Goal: Task Accomplishment & Management: Complete application form

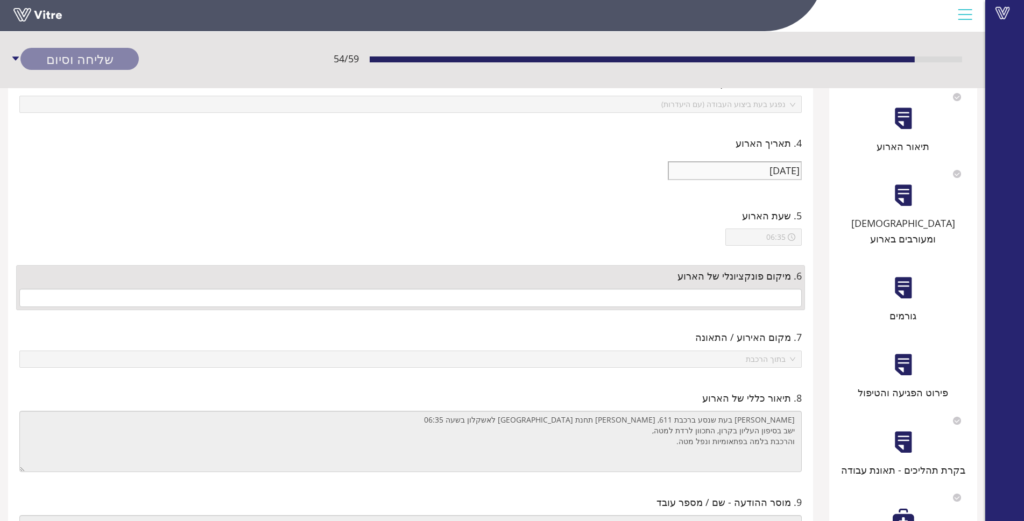
type input "רכבת [PERSON_NAME] רכבת [PERSON_NAME]"
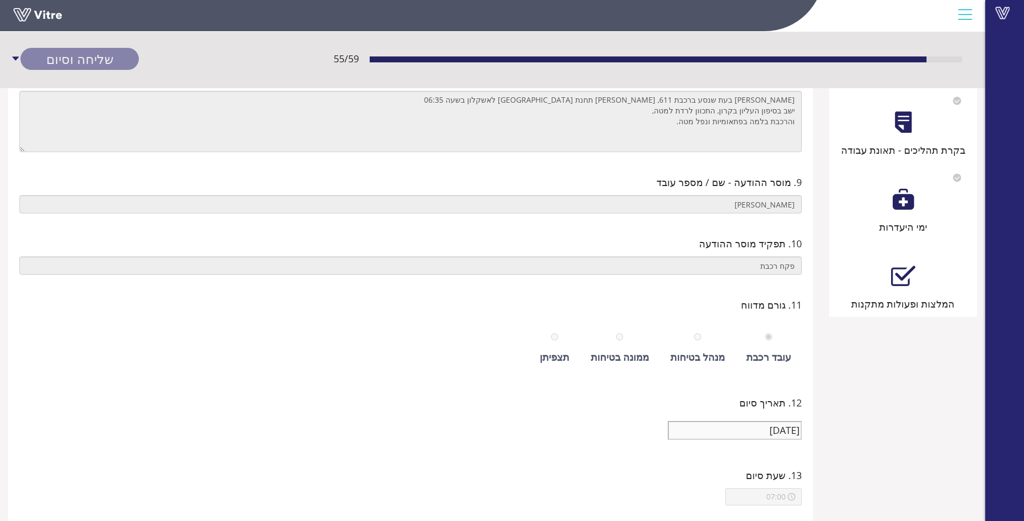
scroll to position [563, 0]
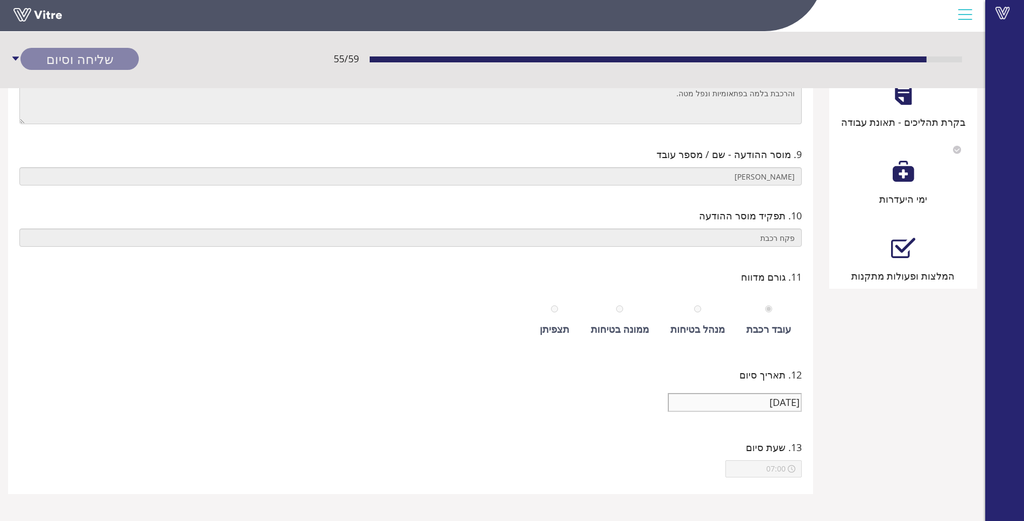
type input "794281 [PERSON_NAME]"
click at [771, 313] on div at bounding box center [768, 308] width 7 height 15
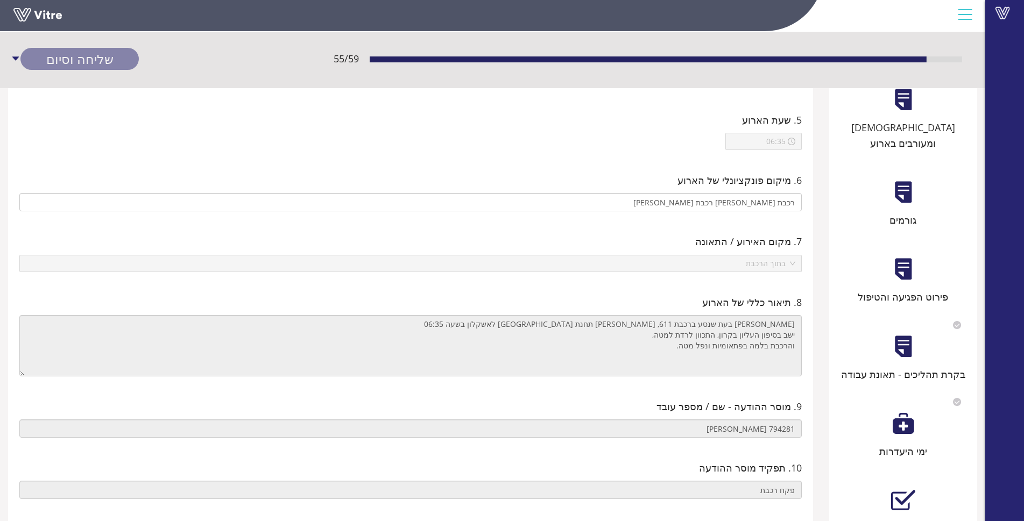
scroll to position [323, 0]
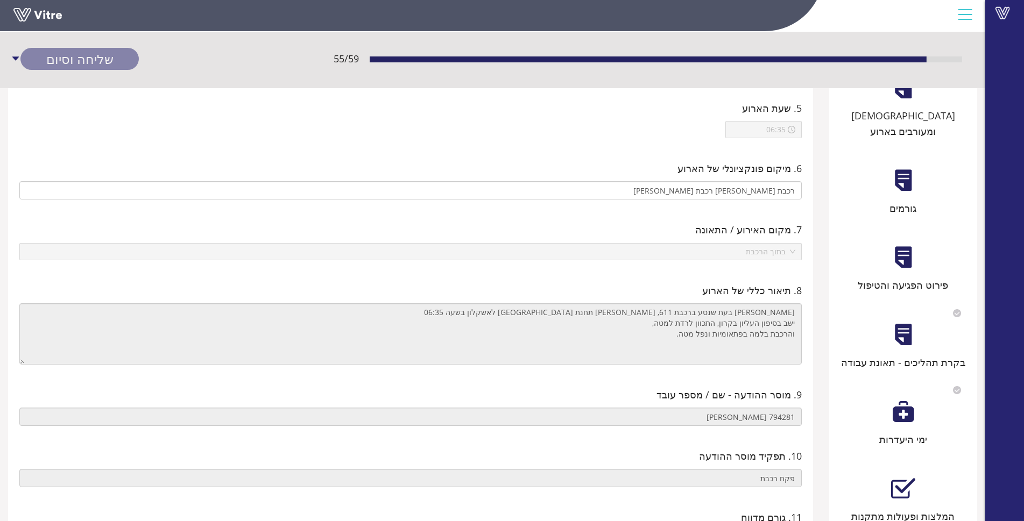
click at [78, 59] on div "שליחה וסיום" at bounding box center [79, 59] width 118 height 22
click at [84, 52] on div "שליחה וסיום" at bounding box center [79, 59] width 118 height 22
click at [78, 79] on link "שמירה" at bounding box center [79, 82] width 118 height 22
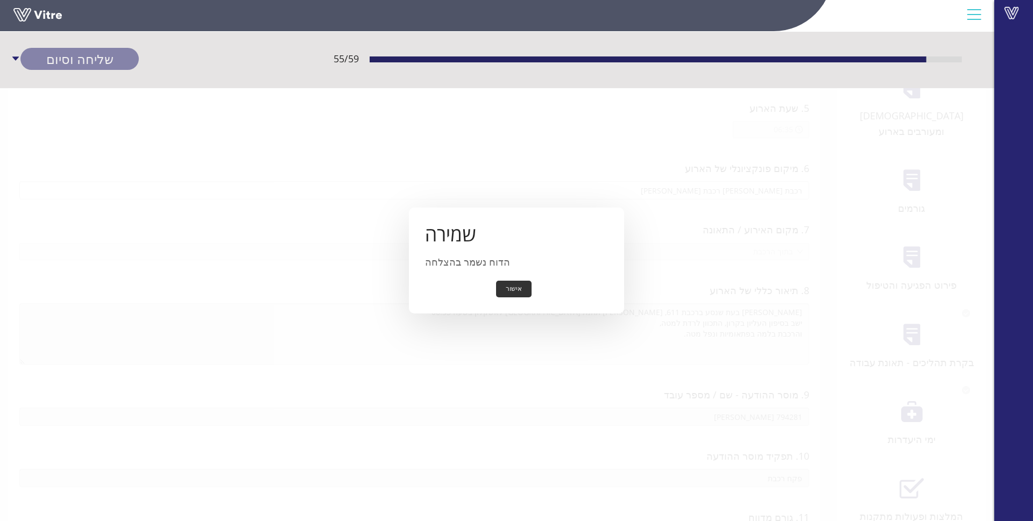
click at [512, 283] on button "אישור" at bounding box center [513, 289] width 35 height 17
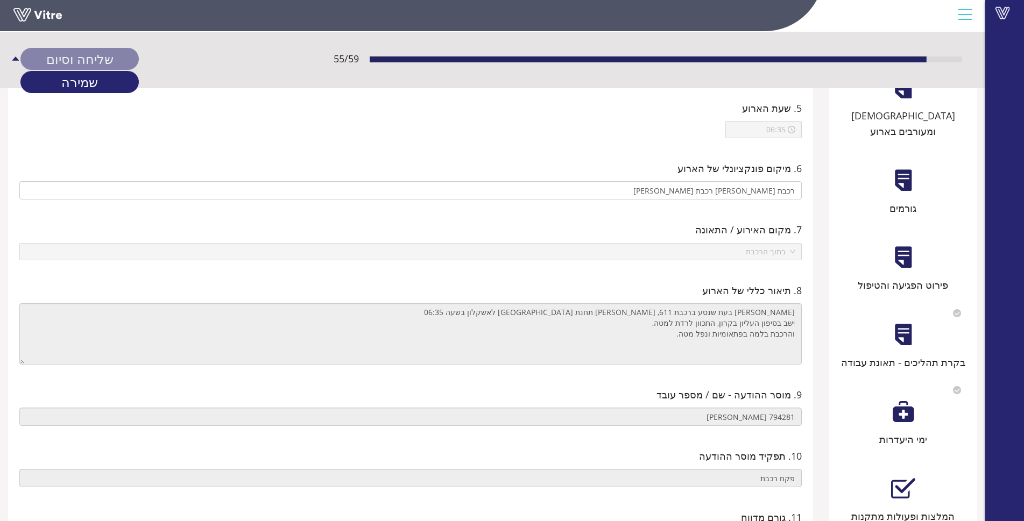
click at [41, 54] on div "שליחה וסיום" at bounding box center [79, 59] width 118 height 22
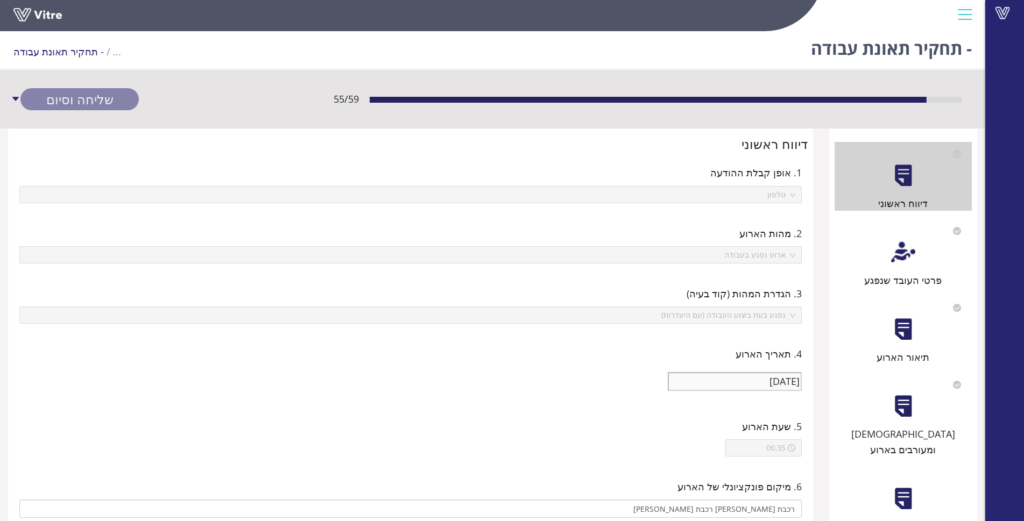
scroll to position [0, 0]
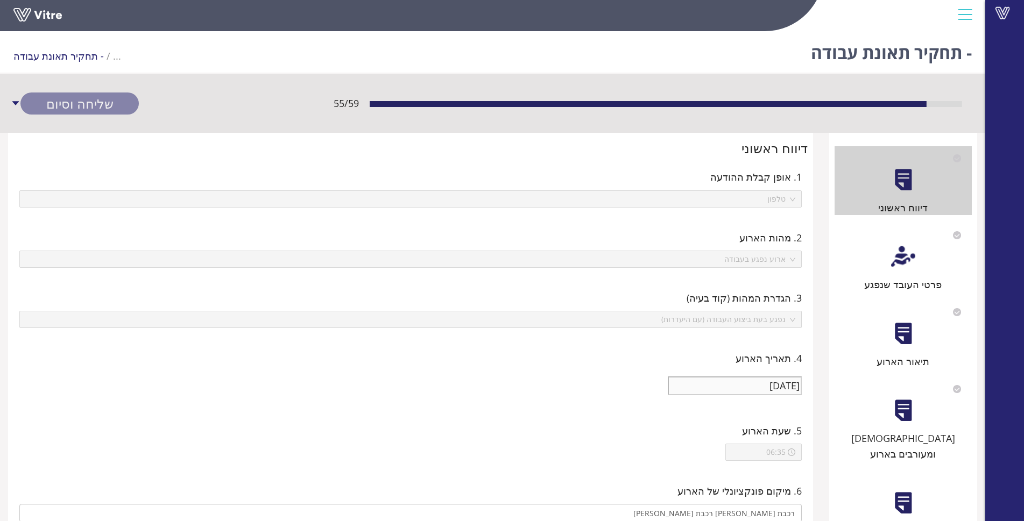
click at [916, 253] on div "פרטי העובד שנפגע" at bounding box center [902, 257] width 137 height 69
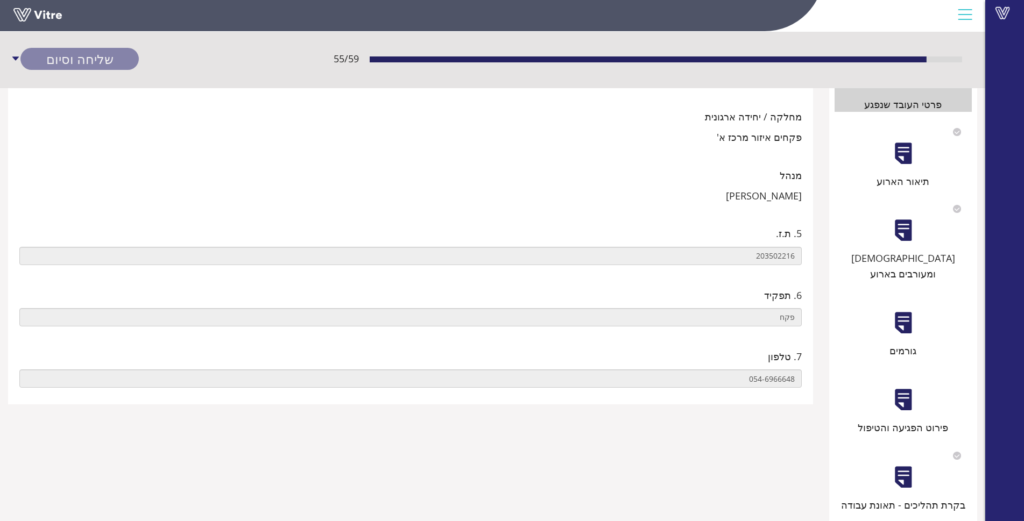
scroll to position [161, 0]
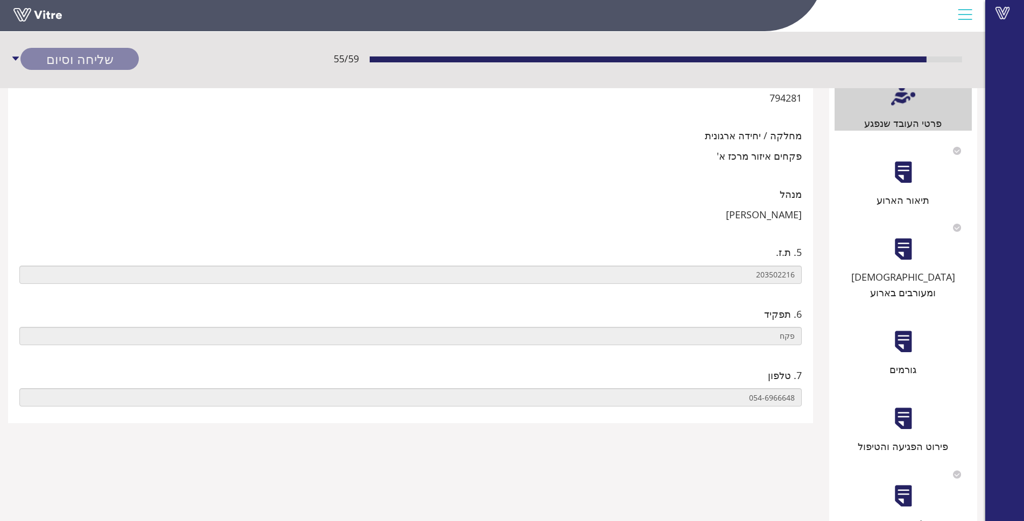
click at [907, 182] on div at bounding box center [903, 172] width 24 height 24
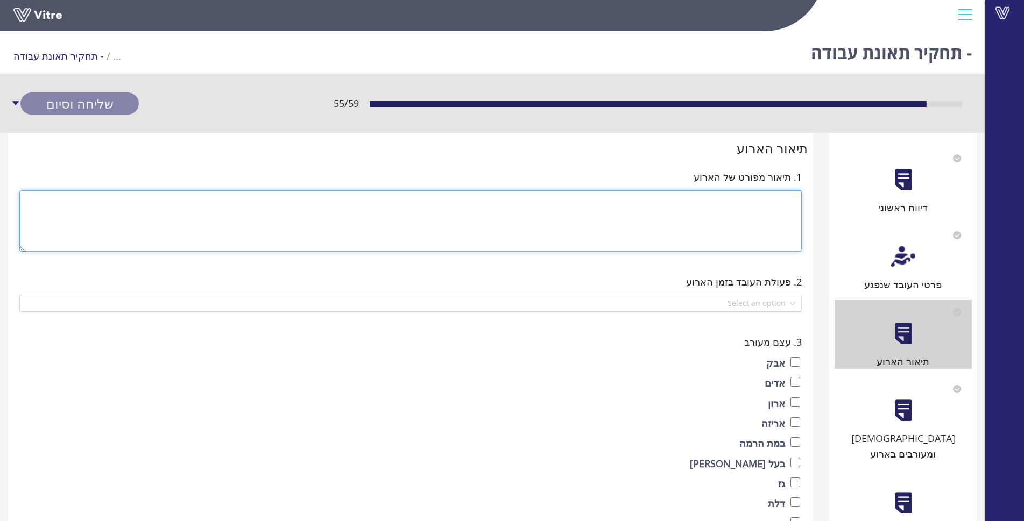
click at [727, 219] on textarea at bounding box center [410, 220] width 782 height 61
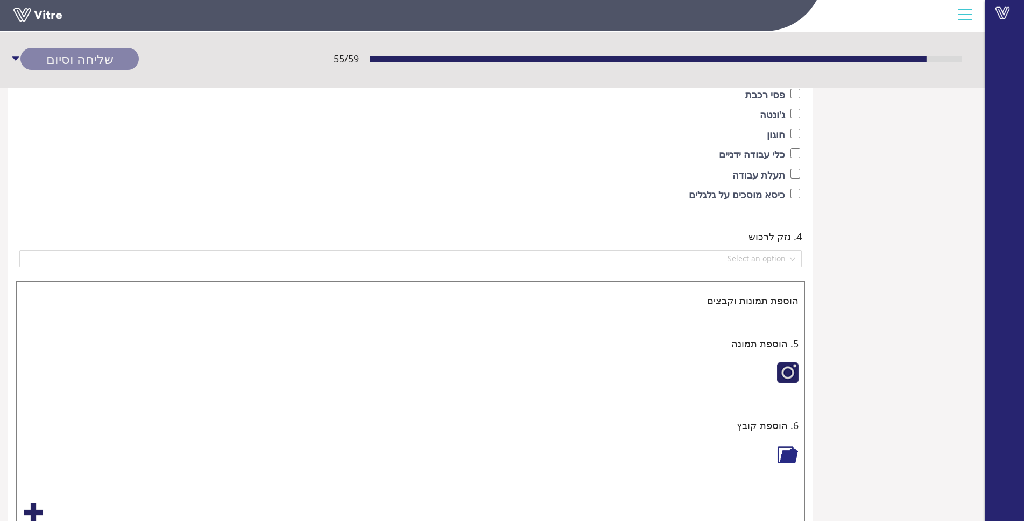
scroll to position [1429, 0]
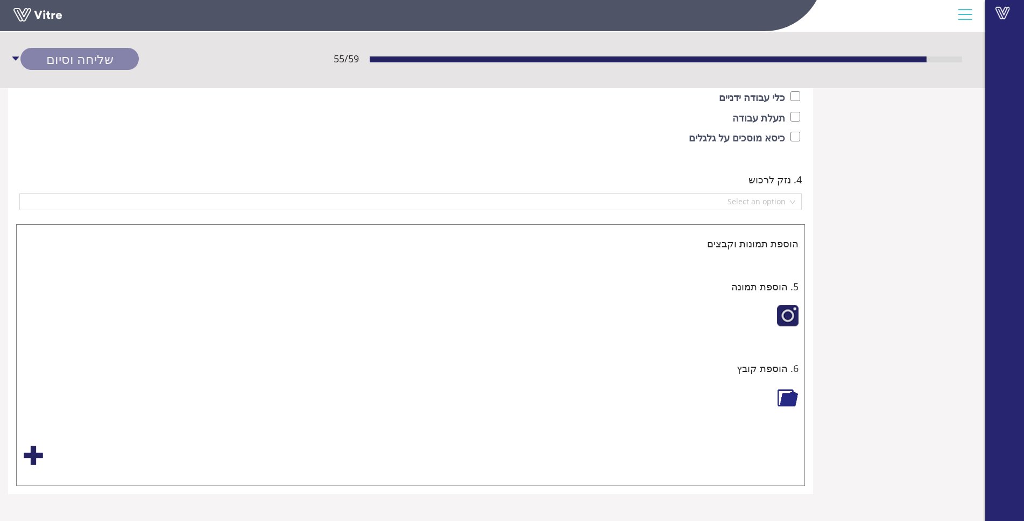
click at [762, 215] on div "4. נזק לרכוש Select an option" at bounding box center [410, 191] width 794 height 60
click at [762, 213] on div "4. נזק לרכוש Select an option" at bounding box center [410, 191] width 789 height 44
click at [762, 211] on div "4. נזק לרכוש Select an option" at bounding box center [410, 191] width 789 height 44
click at [764, 207] on input "search" at bounding box center [407, 202] width 762 height 16
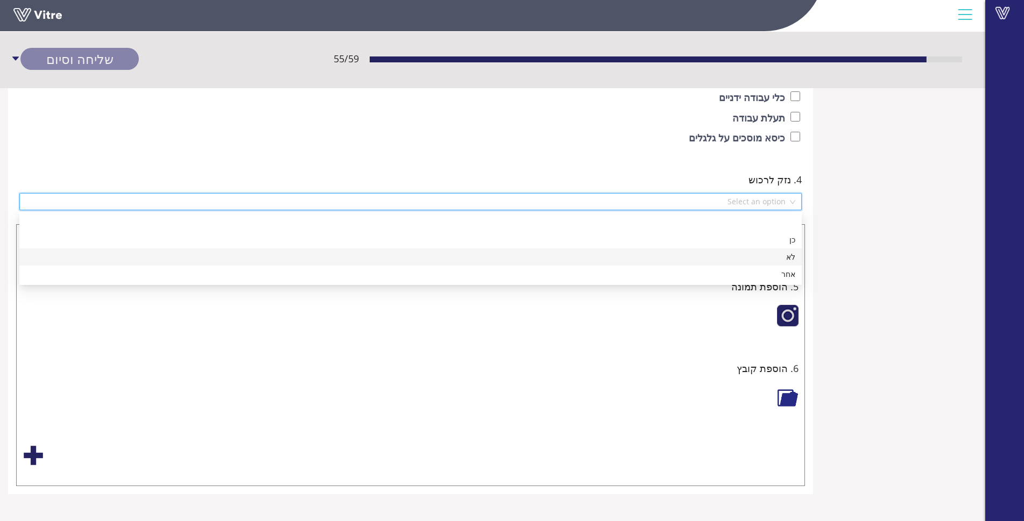
click at [789, 260] on div "לא" at bounding box center [410, 257] width 769 height 12
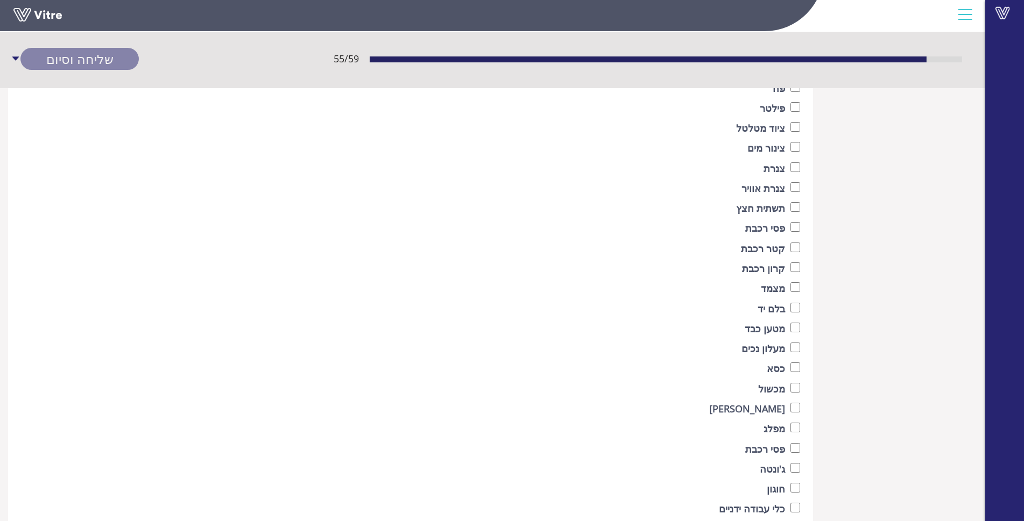
scroll to position [998, 0]
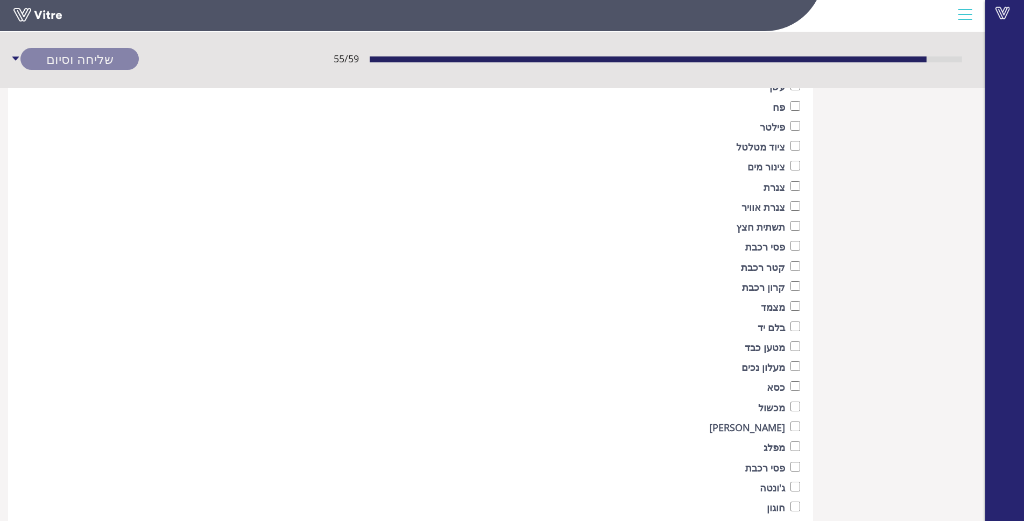
click at [781, 286] on label "קרון רכבת" at bounding box center [763, 287] width 43 height 15
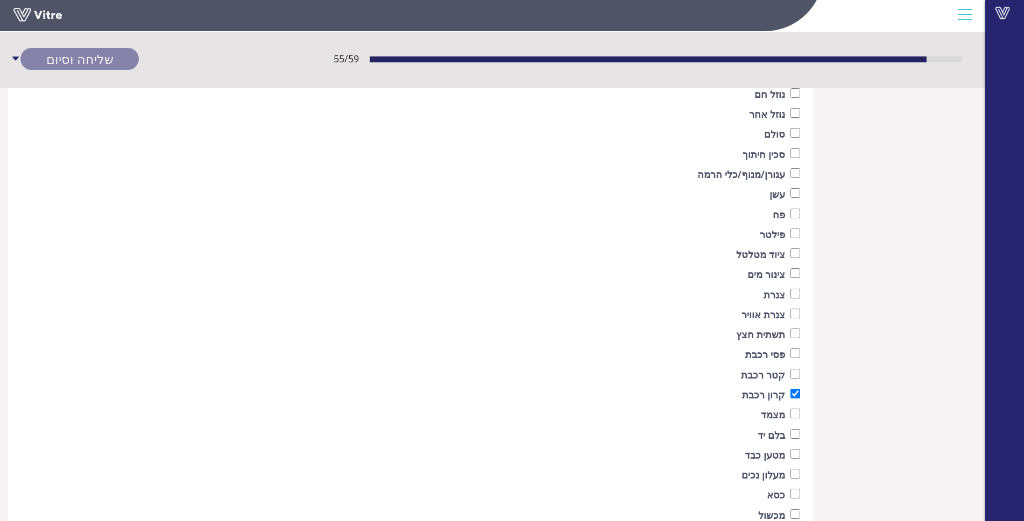
click at [789, 396] on div "קרון רכבת" at bounding box center [410, 396] width 779 height 18
checkbox input "false"
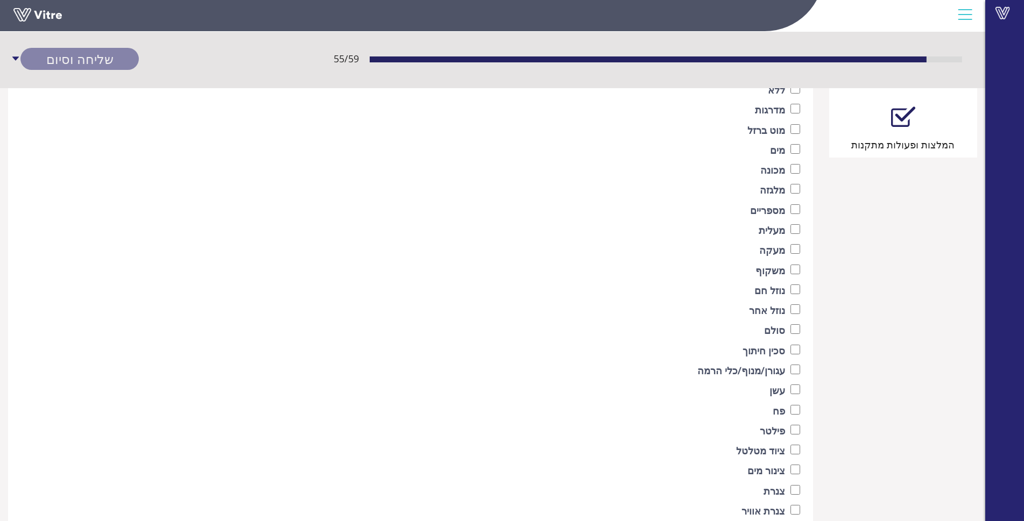
scroll to position [676, 0]
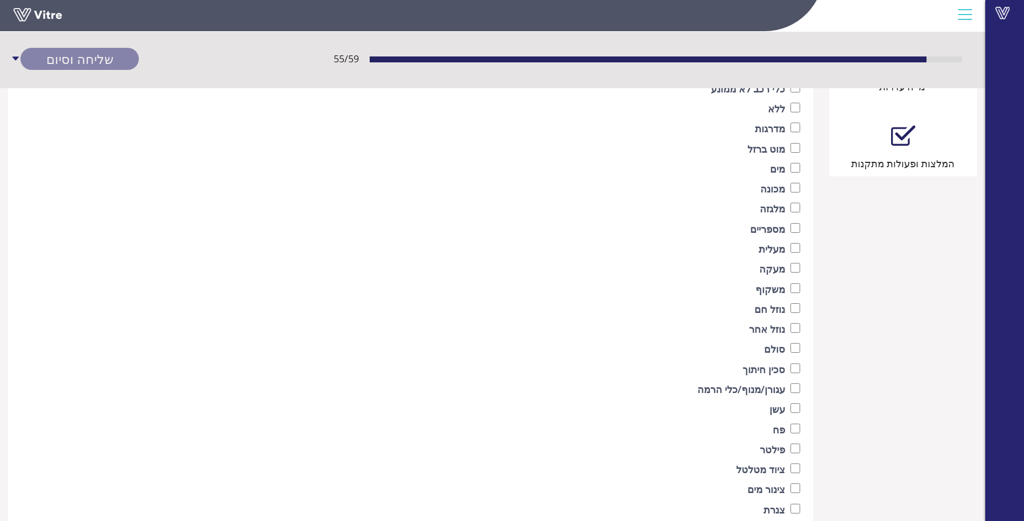
click at [775, 126] on label "מדרגות" at bounding box center [770, 128] width 30 height 15
checkbox input "true"
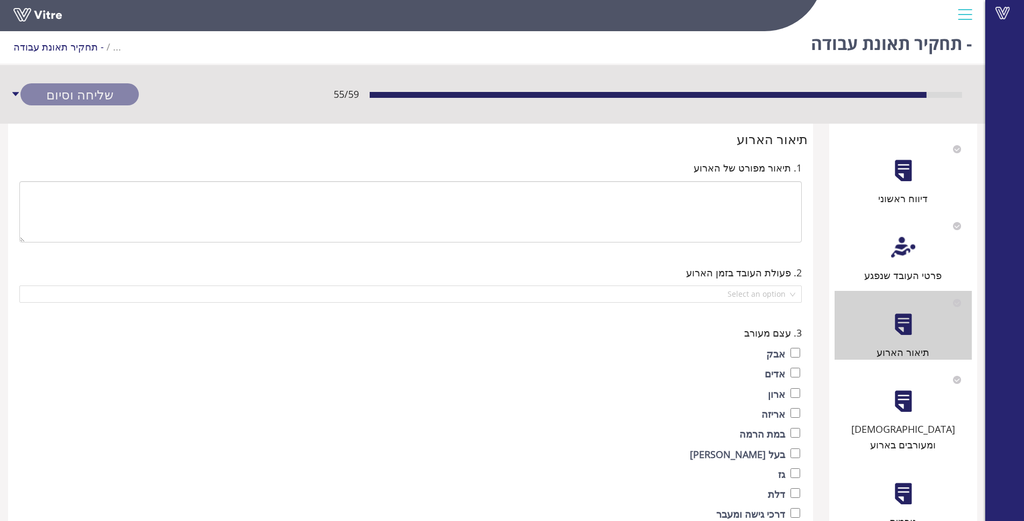
scroll to position [0, 0]
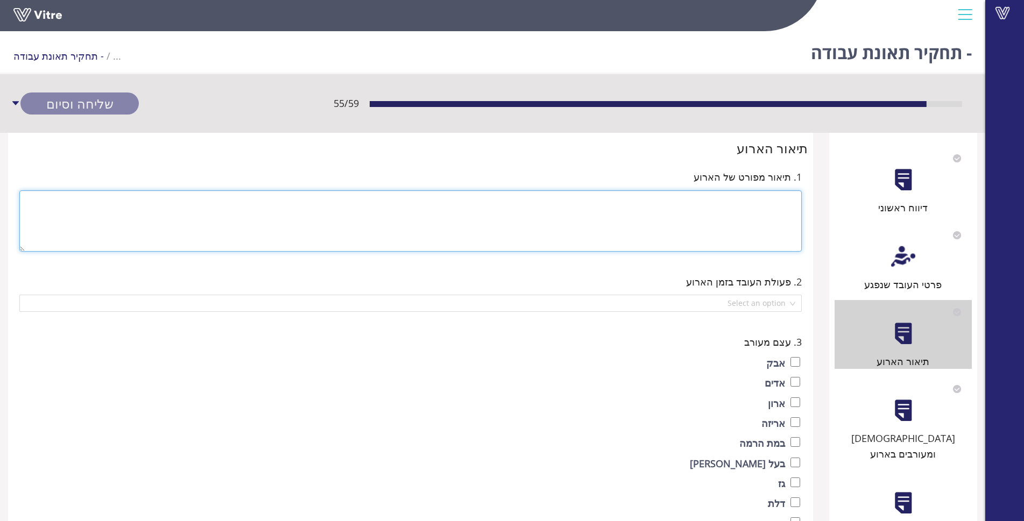
click at [737, 211] on textarea at bounding box center [410, 220] width 782 height 61
paste textarea "[PERSON_NAME] בעת שנסע ברכבת 611, [PERSON_NAME] תחנת [GEOGRAPHIC_DATA] לאשקלון …"
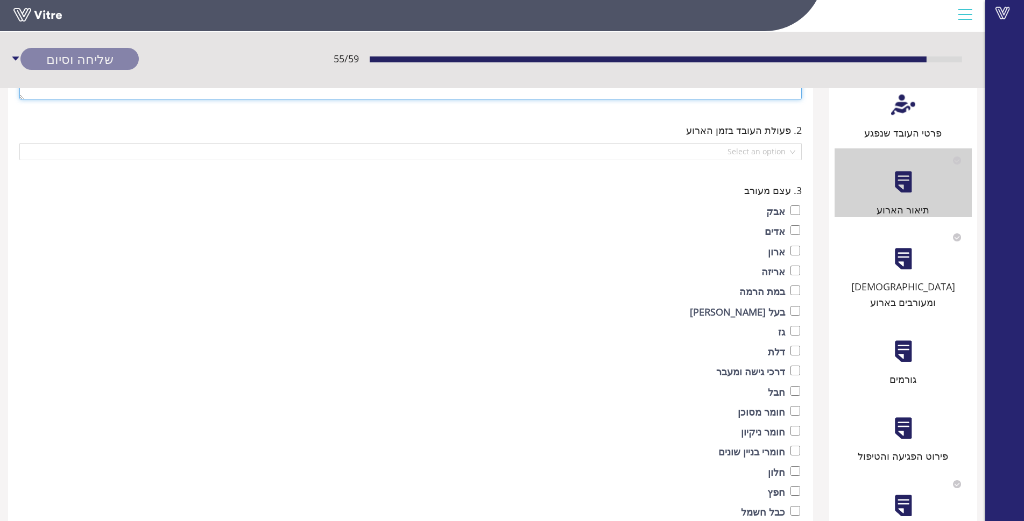
scroll to position [161, 0]
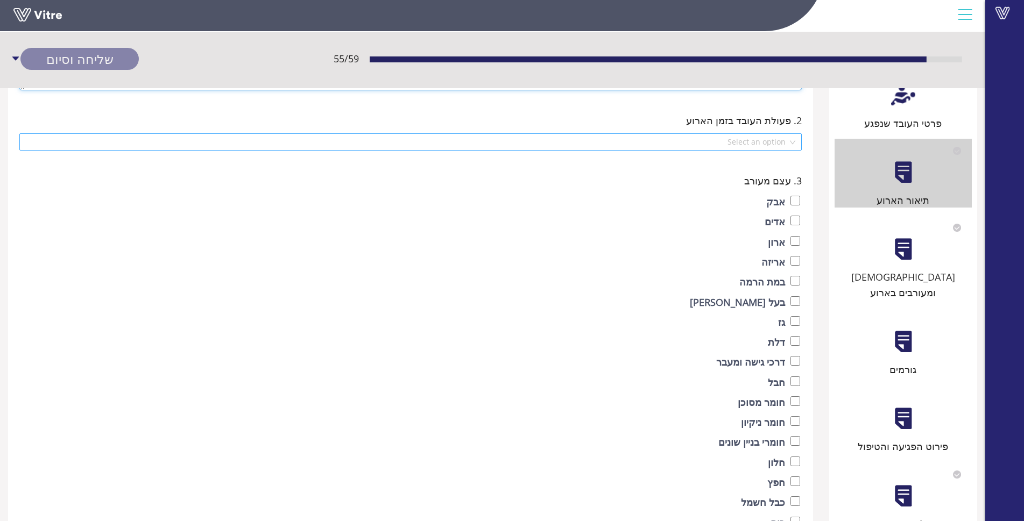
type textarea "[PERSON_NAME] בעת שנסע ברכבת 611, [PERSON_NAME] תחנת [GEOGRAPHIC_DATA] לאשקלון …"
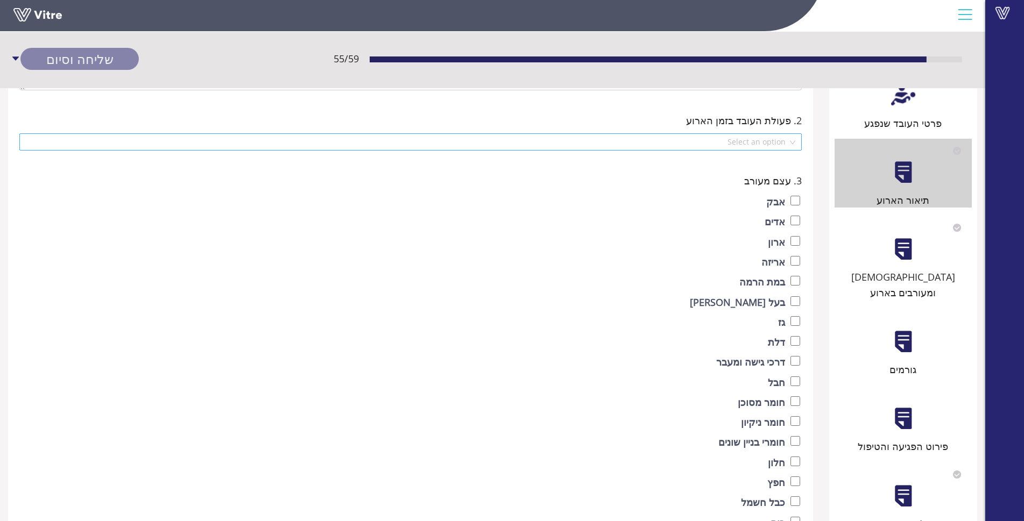
click at [747, 137] on input "search" at bounding box center [407, 142] width 762 height 16
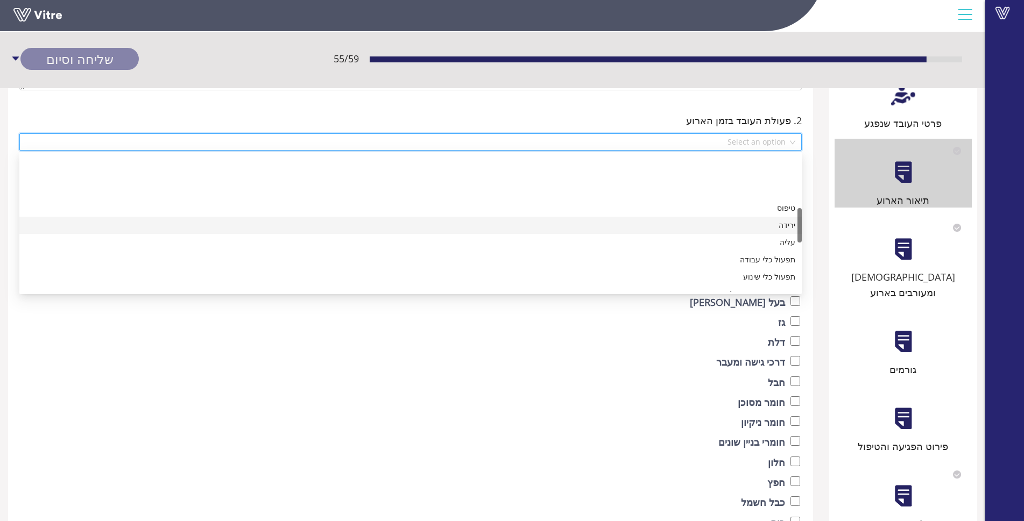
scroll to position [215, 0]
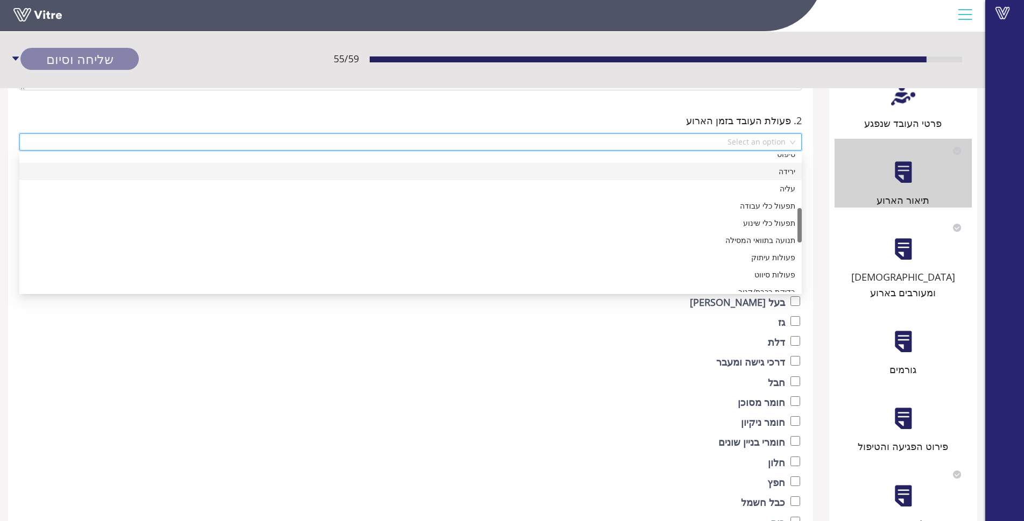
click at [758, 174] on div "ירידה" at bounding box center [410, 172] width 769 height 12
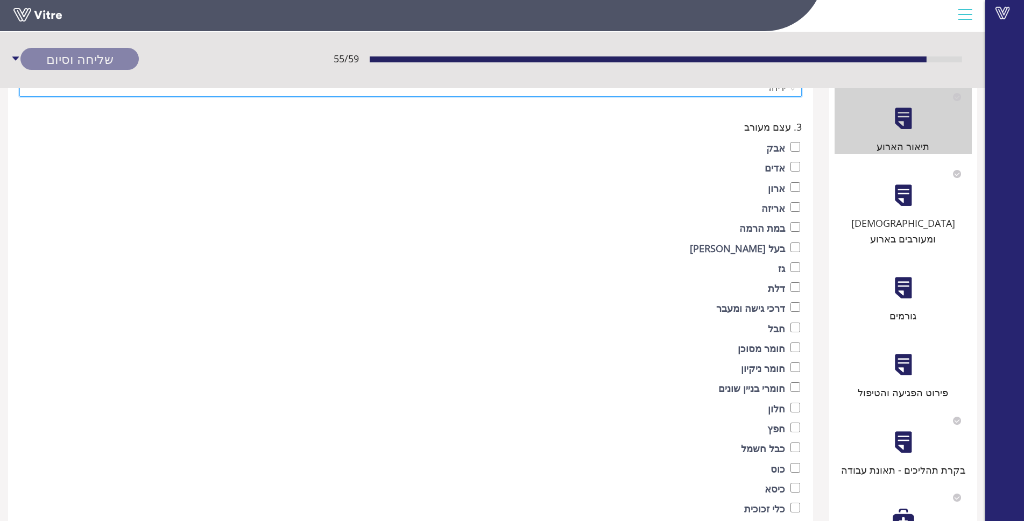
click at [917, 223] on div "[DEMOGRAPHIC_DATA] ומעורבים בארוע" at bounding box center [902, 231] width 137 height 31
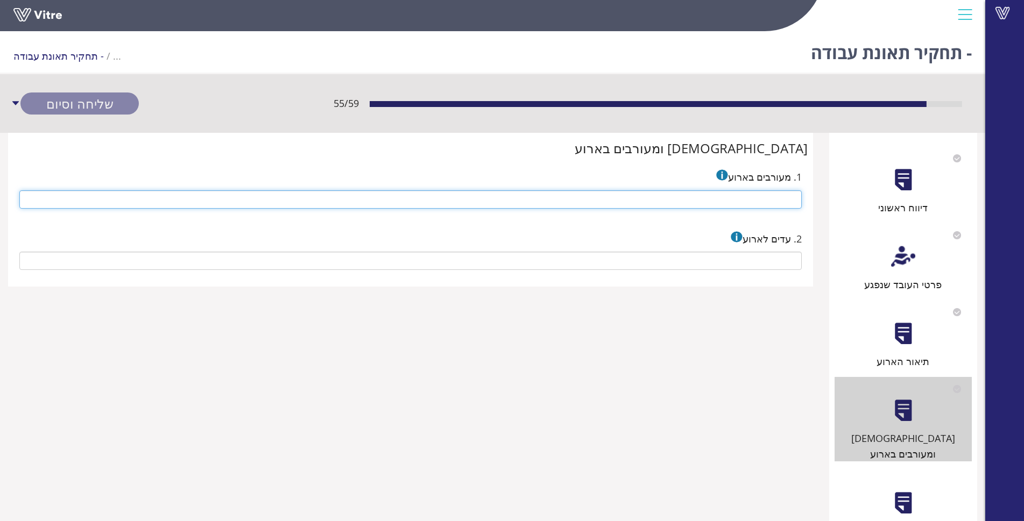
click at [697, 195] on input "text" at bounding box center [410, 199] width 782 height 18
type input "ללא"
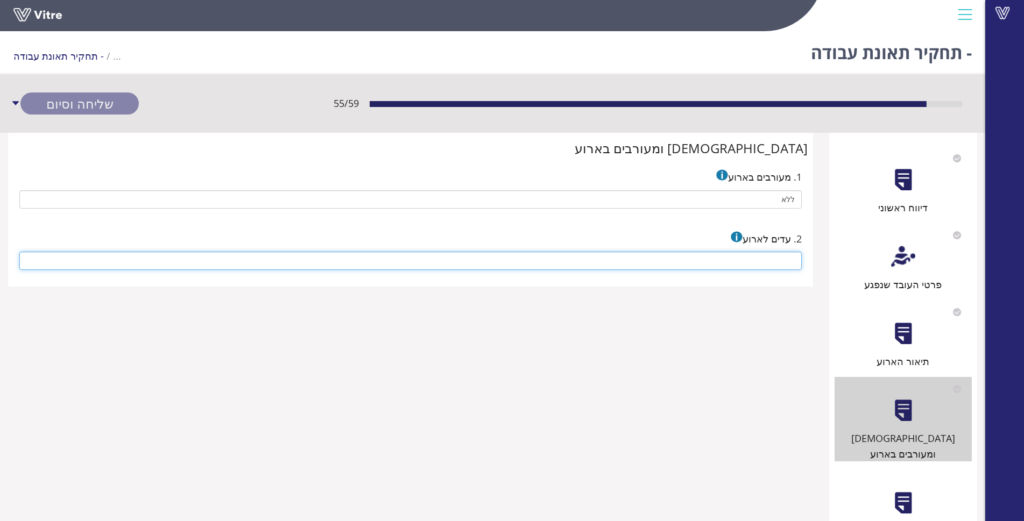
click at [757, 258] on input "text" at bounding box center [410, 261] width 782 height 18
type input "ללא"
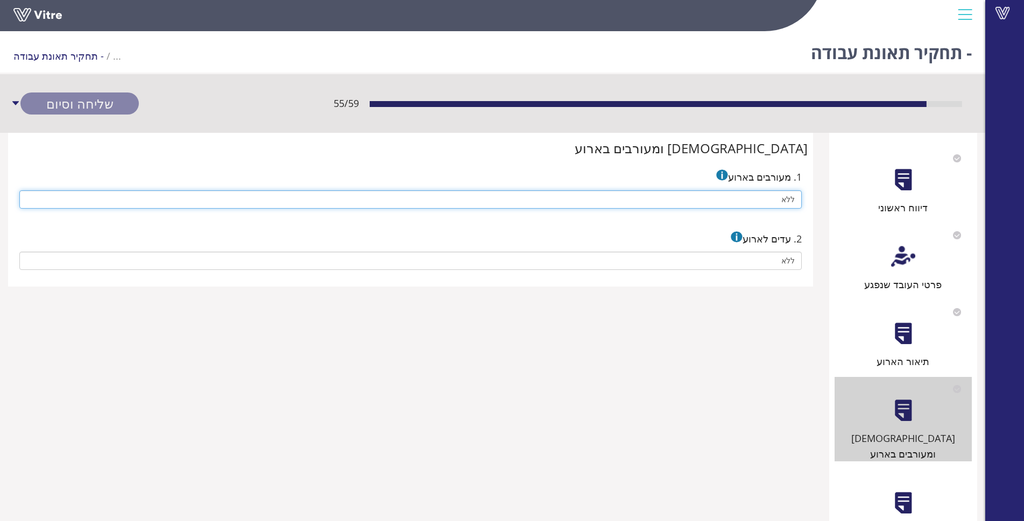
drag, startPoint x: 779, startPoint y: 196, endPoint x: 814, endPoint y: 197, distance: 34.4
click at [814, 197] on div "עדים ומעורבים בארוע 1. מעורבים בארוע ללא 2. עדים לארוע ללא" at bounding box center [410, 210] width 821 height 154
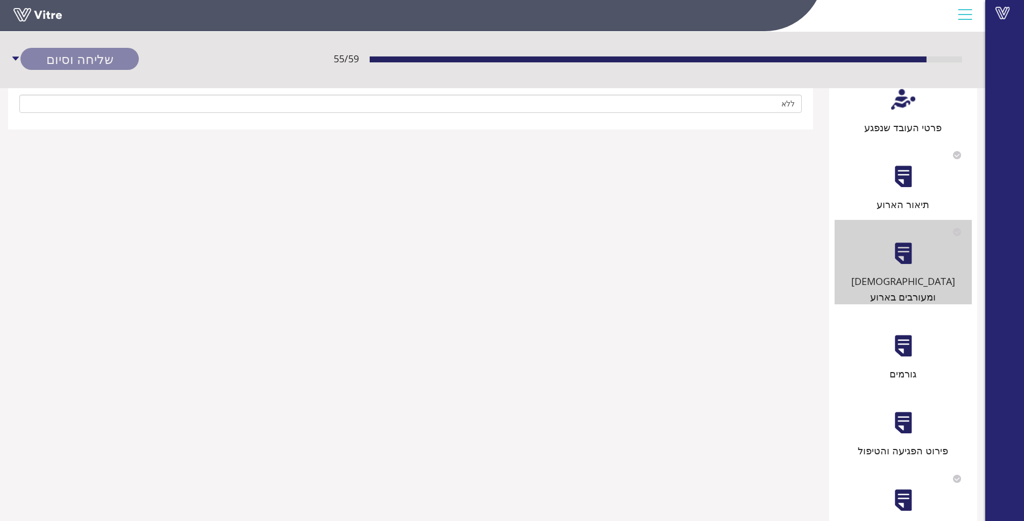
scroll to position [161, 0]
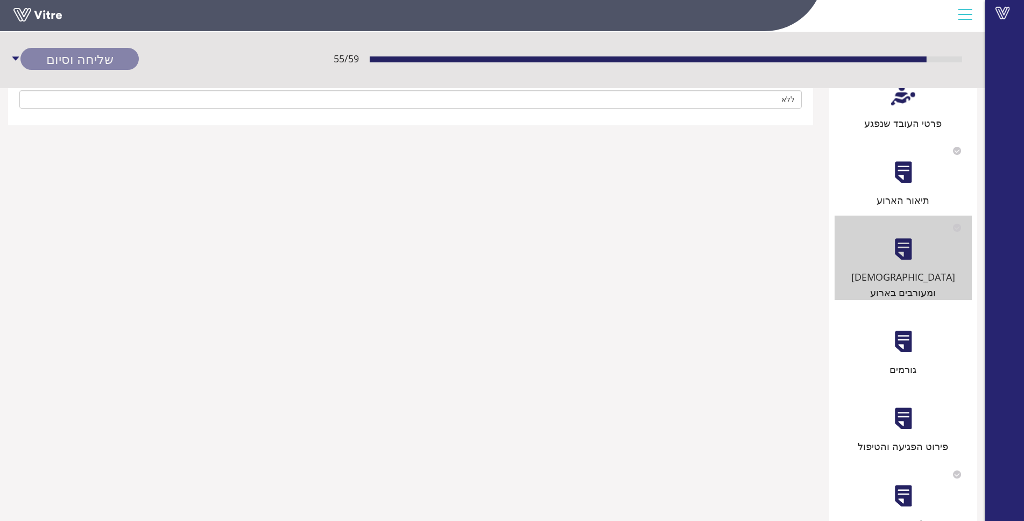
type input "[PERSON_NAME]- מנהל משמרת [PERSON_NAME]"
click at [901, 330] on div at bounding box center [903, 342] width 24 height 24
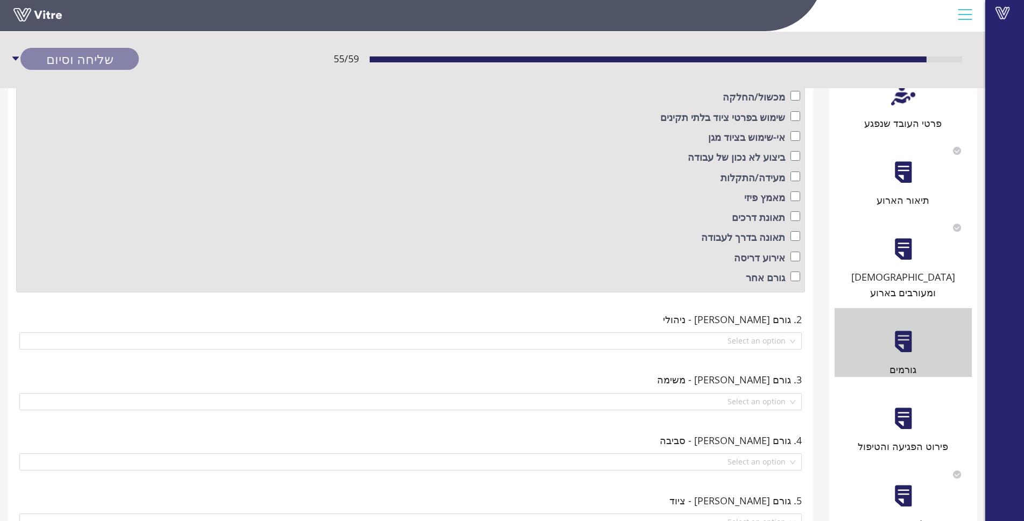
scroll to position [0, 0]
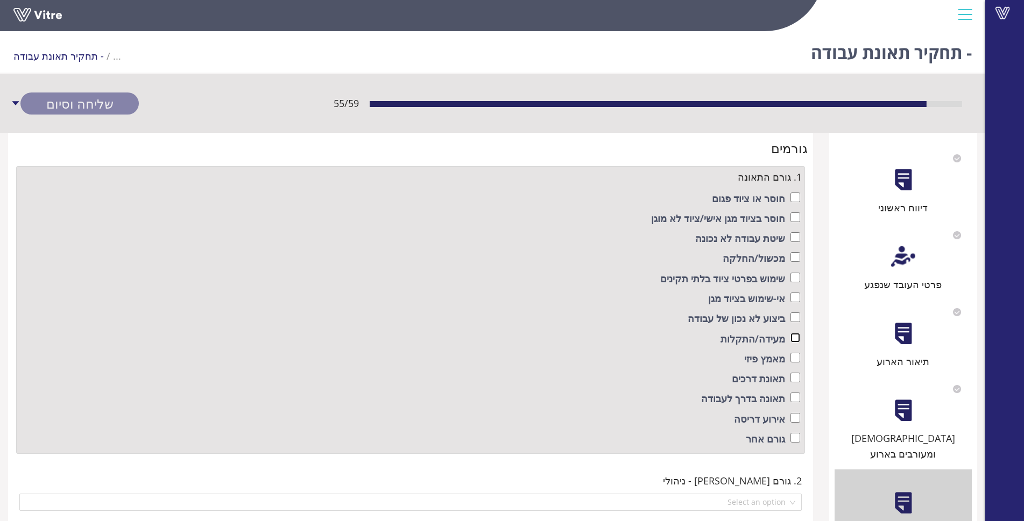
click at [790, 338] on input "checkbox" at bounding box center [795, 338] width 10 height 10
checkbox input "true"
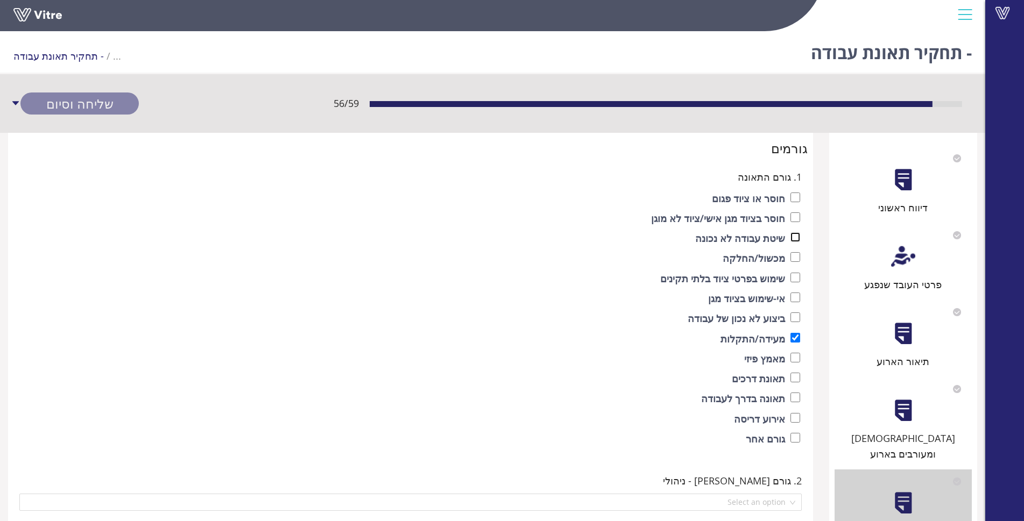
click at [791, 237] on input "checkbox" at bounding box center [795, 237] width 10 height 10
checkbox input "true"
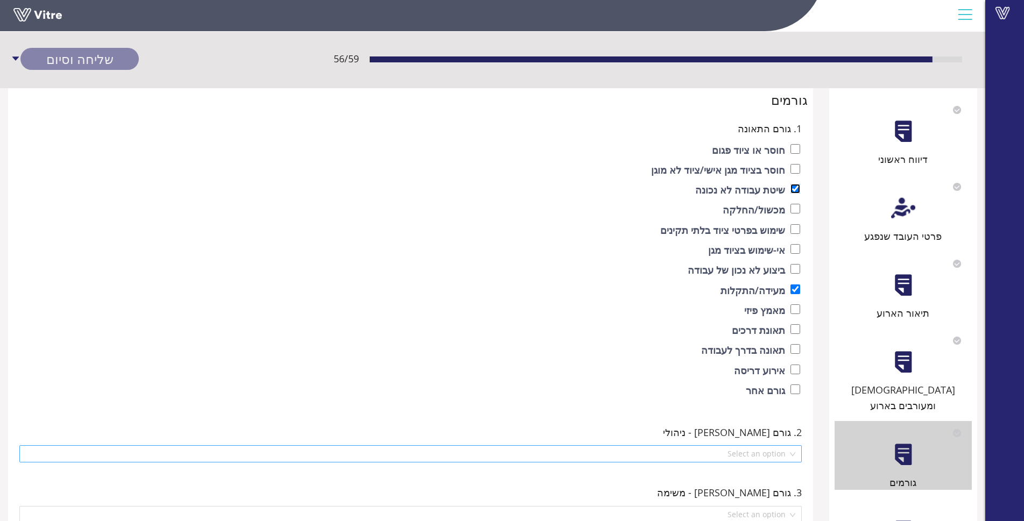
scroll to position [215, 0]
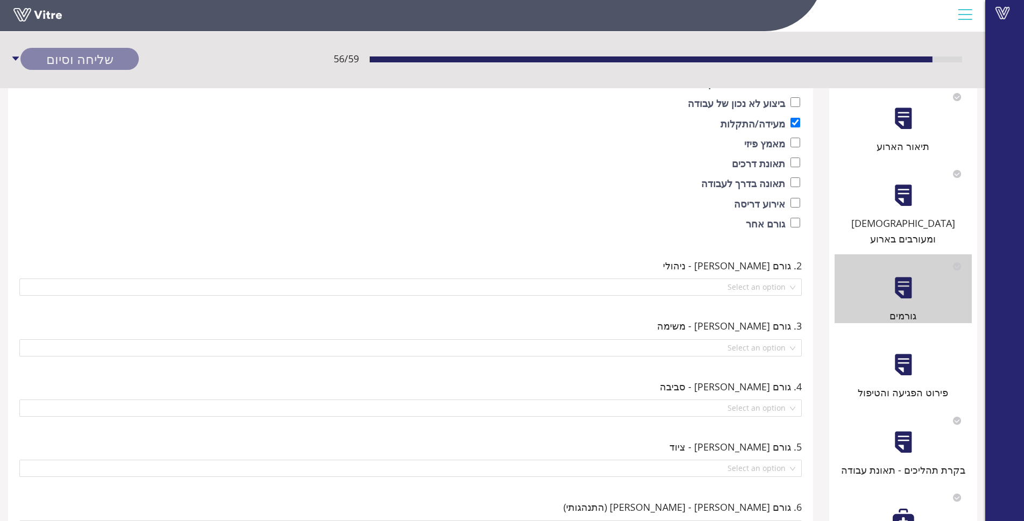
click at [775, 276] on div "2. גורם [PERSON_NAME] - ניהולי Select an option" at bounding box center [410, 277] width 789 height 44
click at [777, 282] on input "search" at bounding box center [407, 287] width 762 height 16
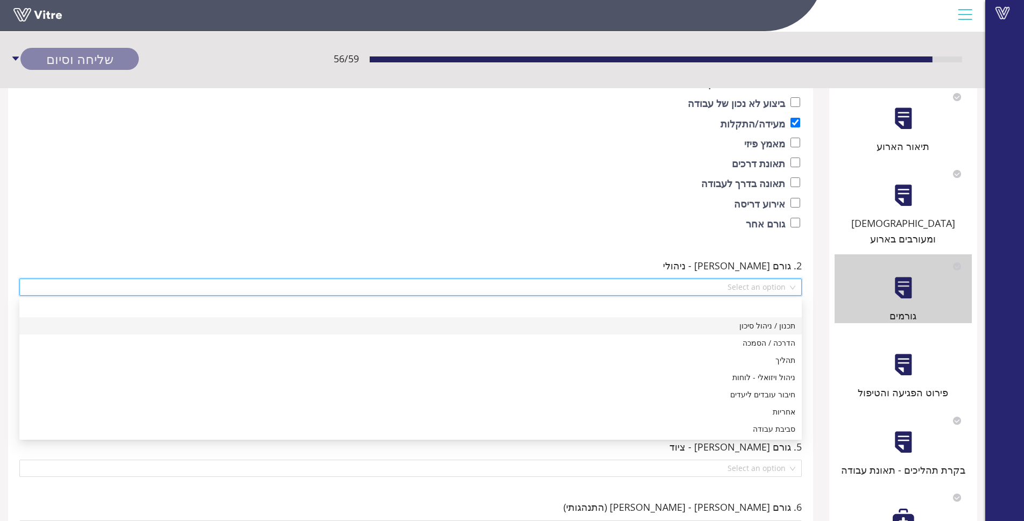
click at [752, 330] on div "תכנון / ניהול סיכון" at bounding box center [410, 326] width 769 height 12
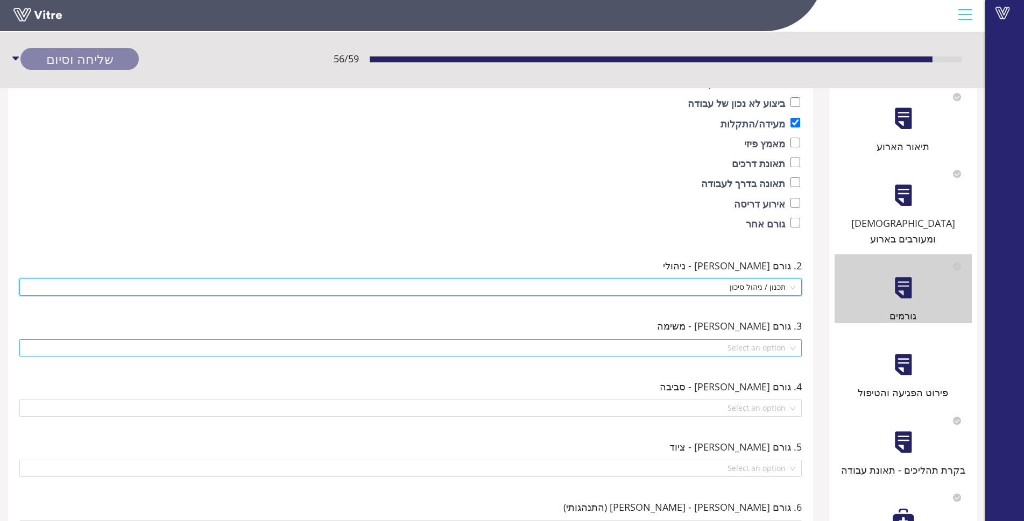
click at [770, 349] on input "search" at bounding box center [407, 348] width 762 height 16
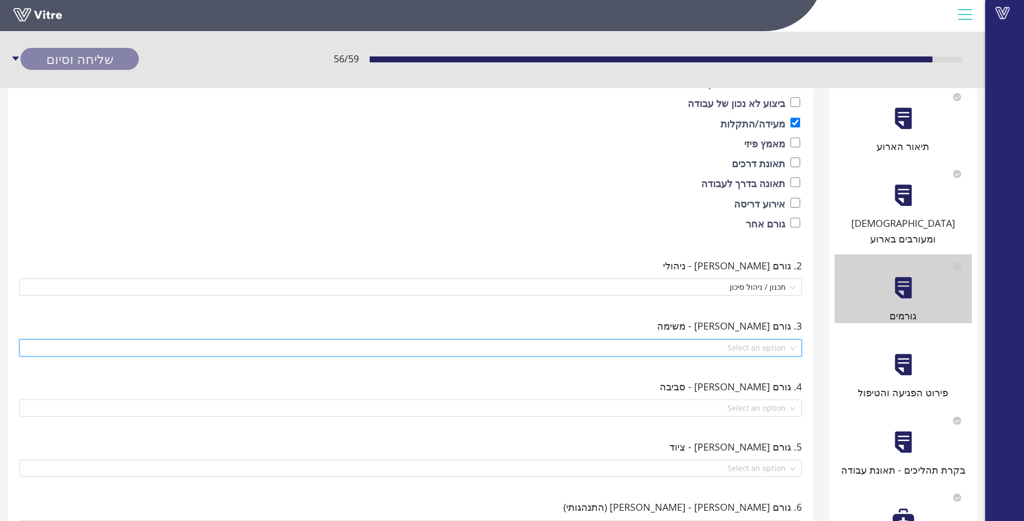
click at [770, 340] on input "search" at bounding box center [407, 348] width 762 height 16
click at [898, 335] on div "פירוט הפגיעה והטיפול" at bounding box center [902, 365] width 137 height 69
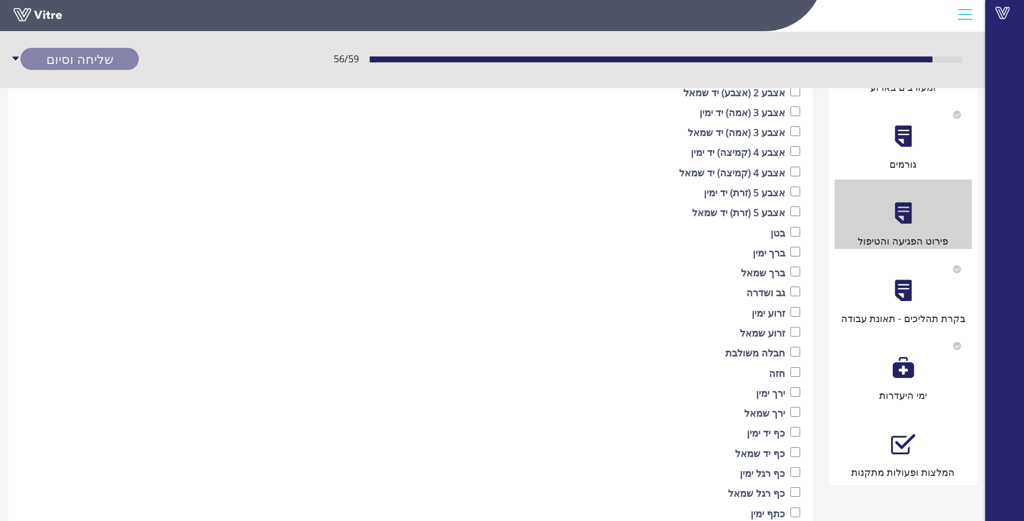
scroll to position [430, 0]
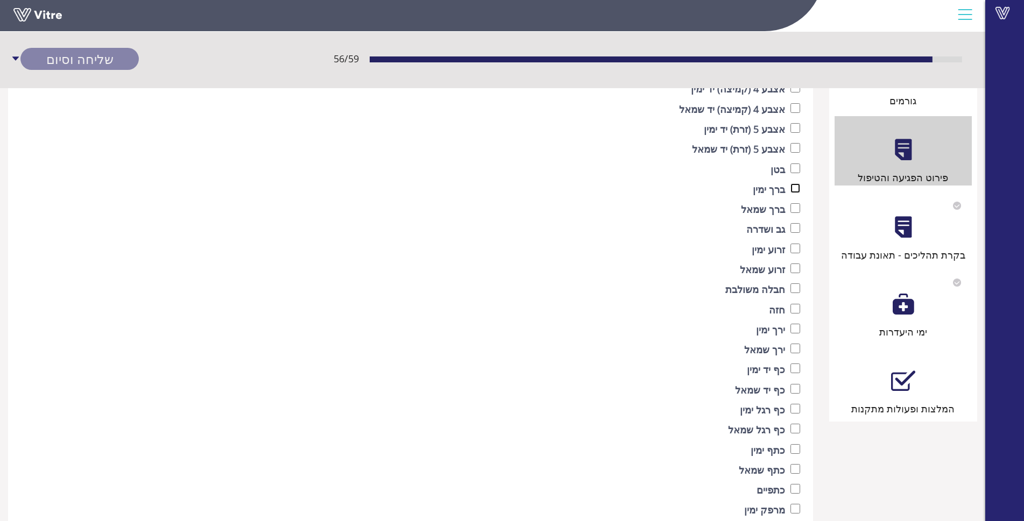
click at [794, 187] on input "checkbox" at bounding box center [795, 188] width 10 height 10
checkbox input "true"
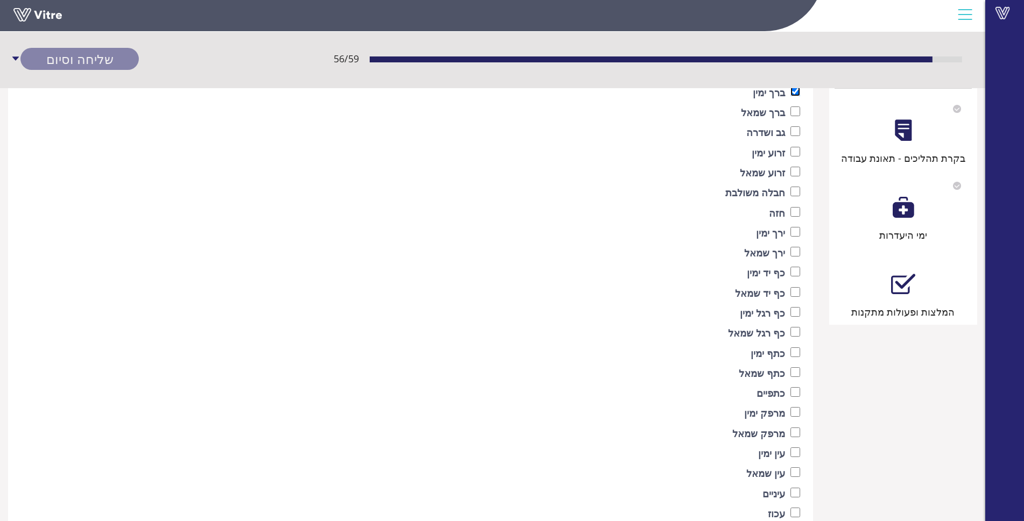
scroll to position [538, 0]
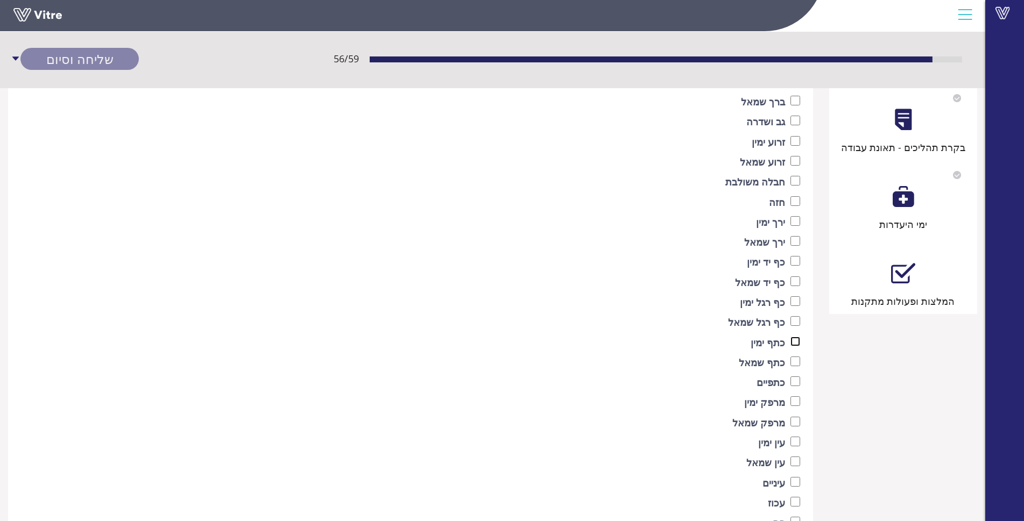
click at [793, 342] on input "checkbox" at bounding box center [795, 342] width 10 height 10
checkbox input "true"
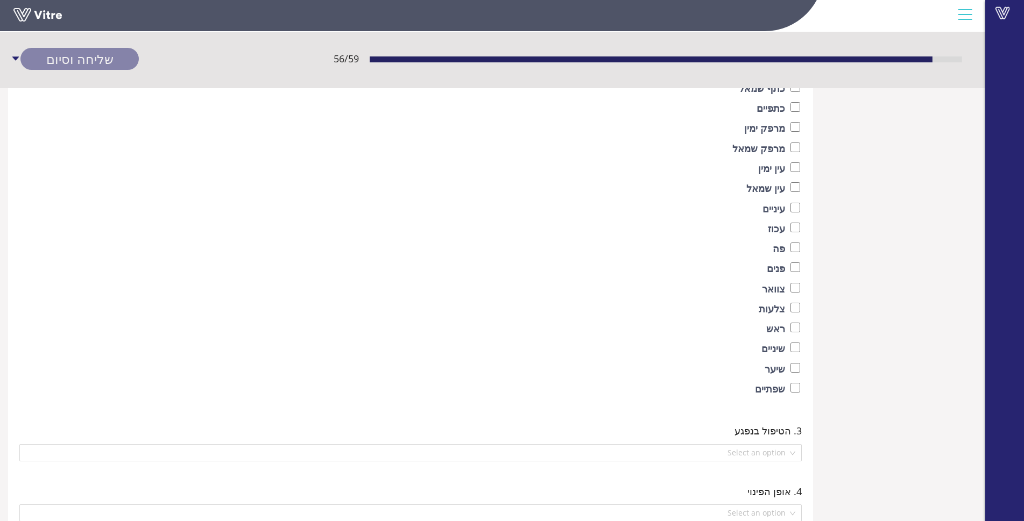
scroll to position [809, 0]
click at [778, 330] on label "ראש" at bounding box center [775, 331] width 19 height 15
checkbox input "true"
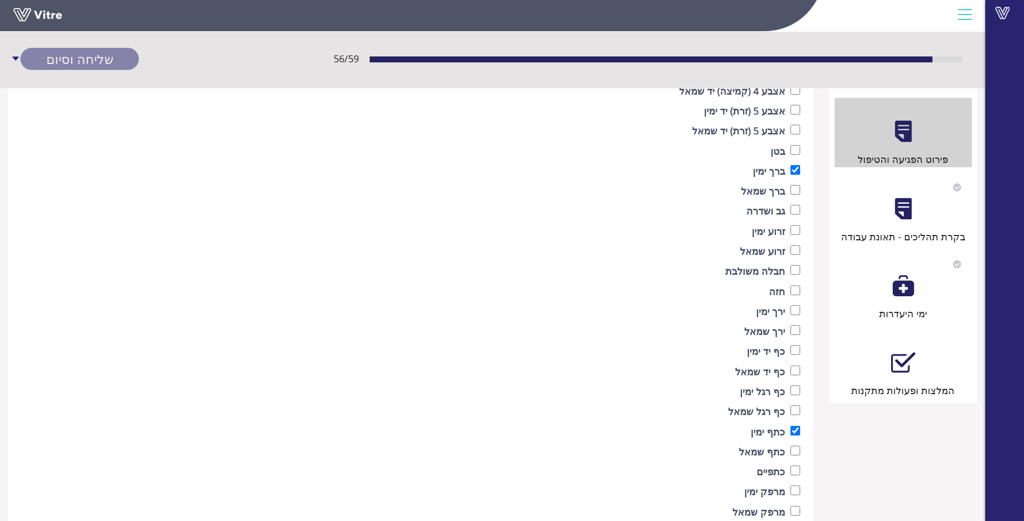
scroll to position [432, 0]
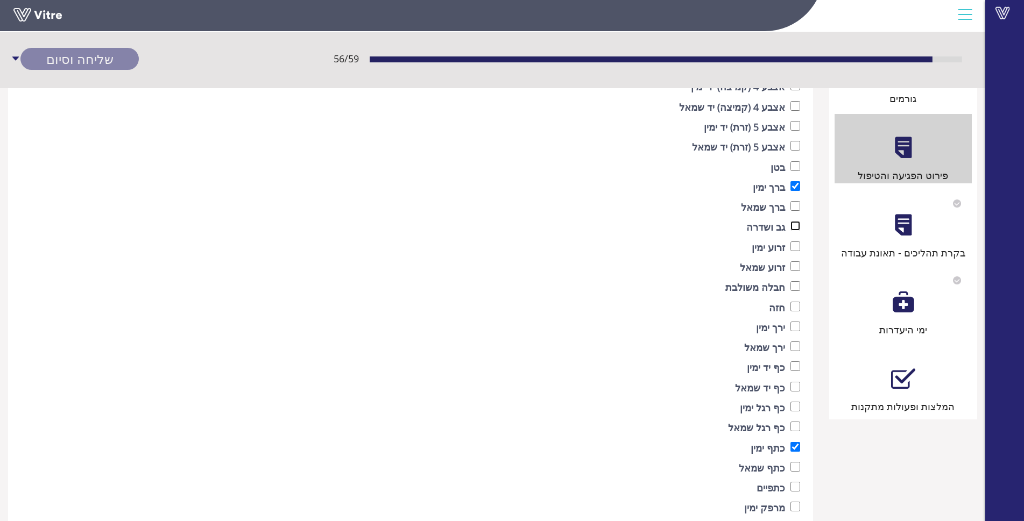
click at [798, 228] on input "checkbox" at bounding box center [795, 226] width 10 height 10
checkbox input "true"
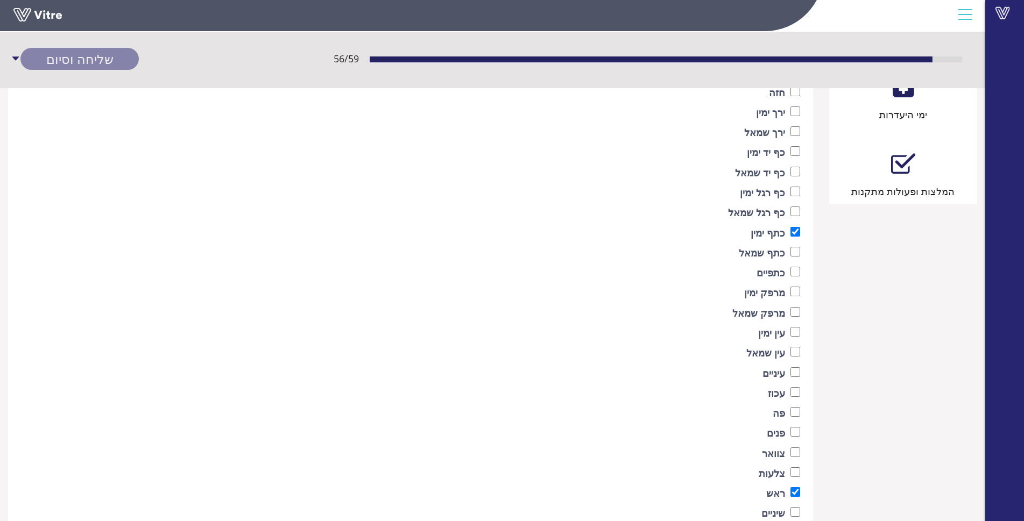
scroll to position [917, 0]
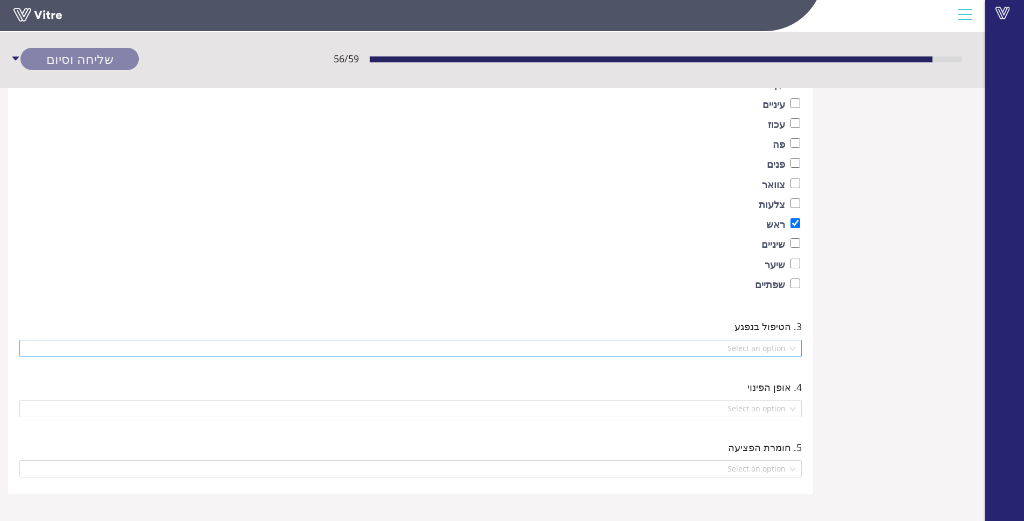
click at [718, 341] on input "search" at bounding box center [407, 348] width 762 height 16
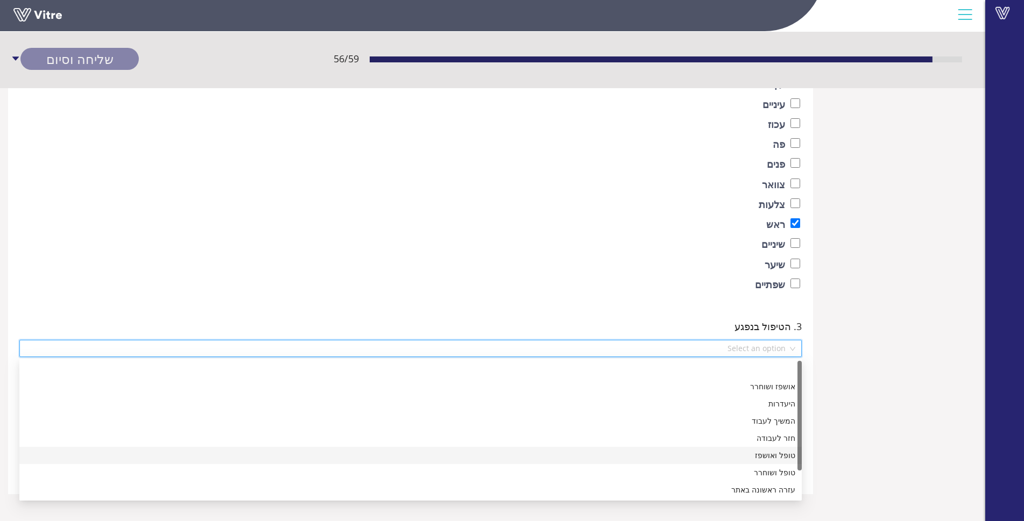
scroll to position [34, 0]
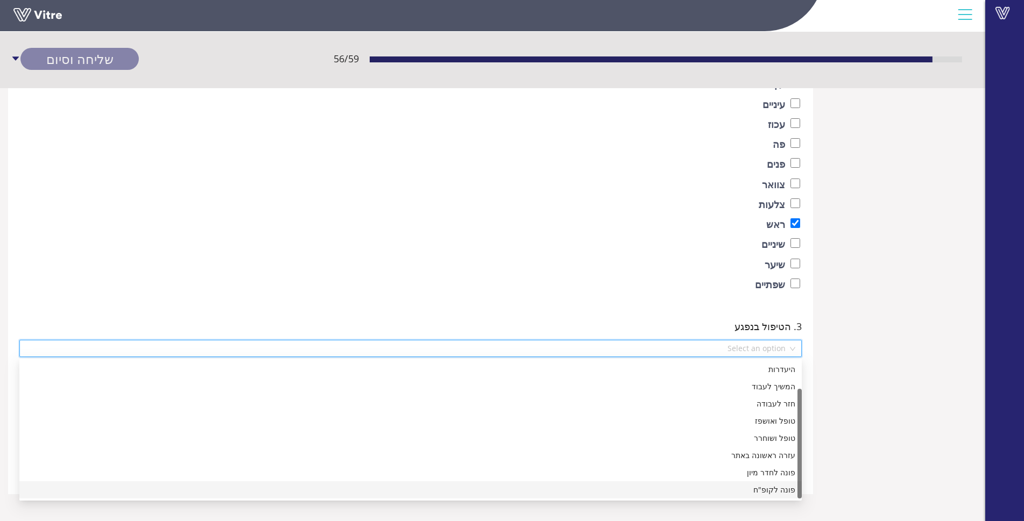
click at [769, 494] on div "פונה לקופ"ח" at bounding box center [410, 490] width 769 height 12
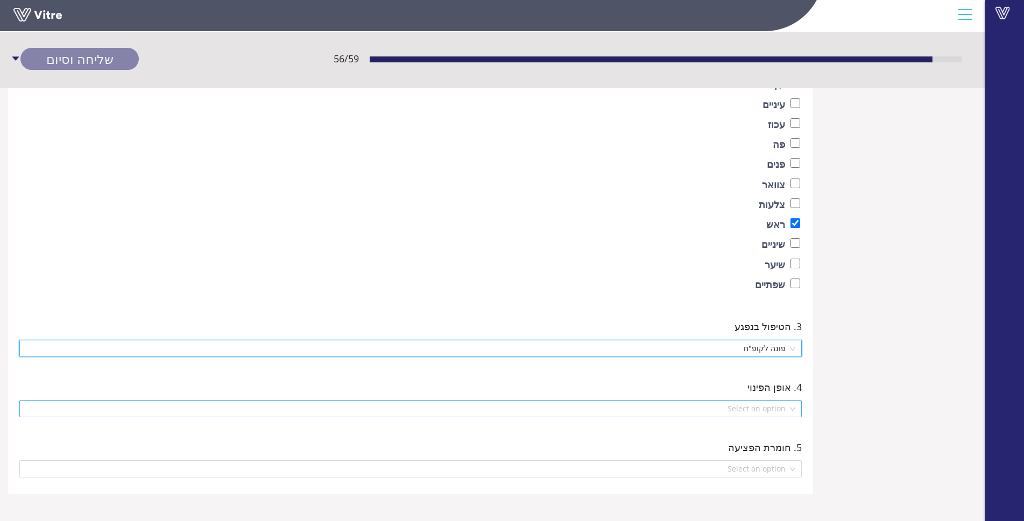
click at [786, 408] on input "search" at bounding box center [407, 409] width 762 height 16
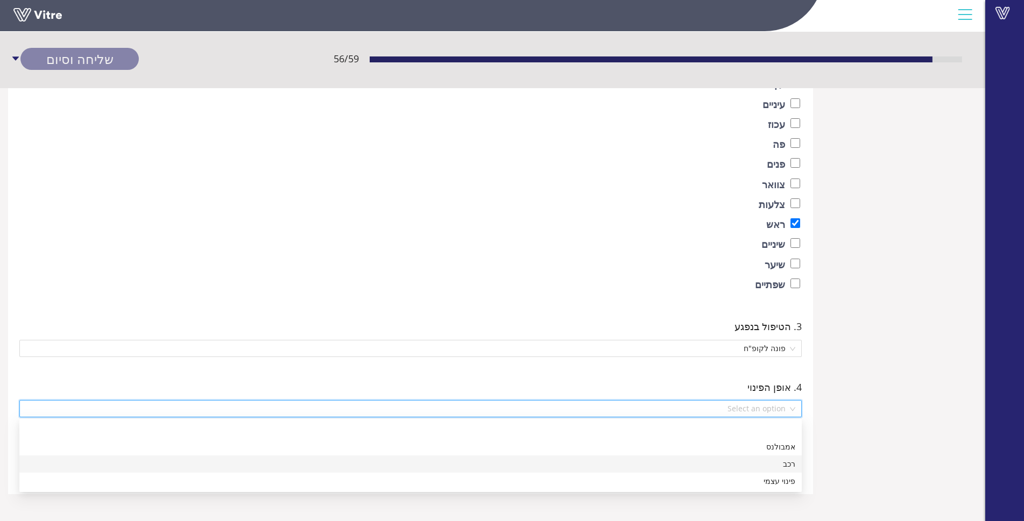
click at [719, 469] on div "רכב" at bounding box center [410, 464] width 769 height 12
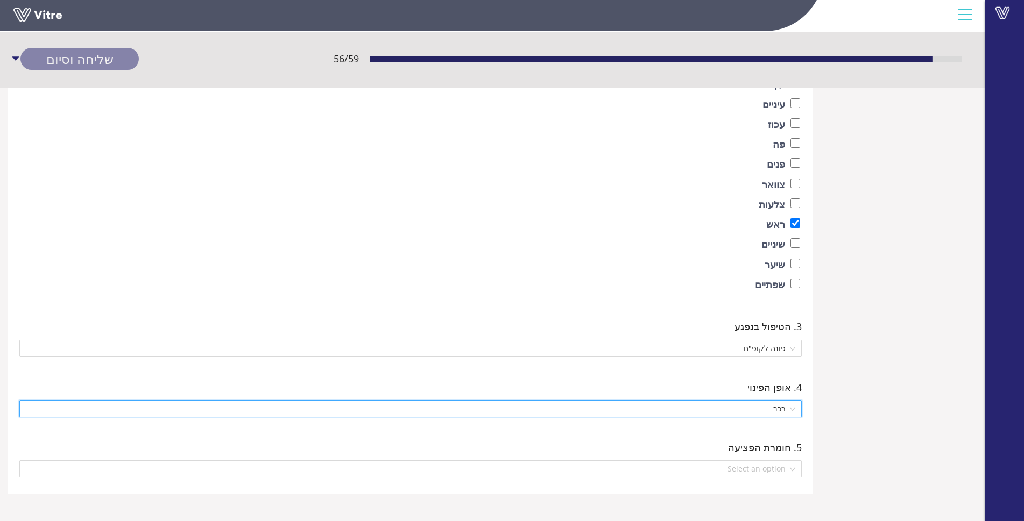
click at [719, 469] on input "search" at bounding box center [407, 469] width 762 height 16
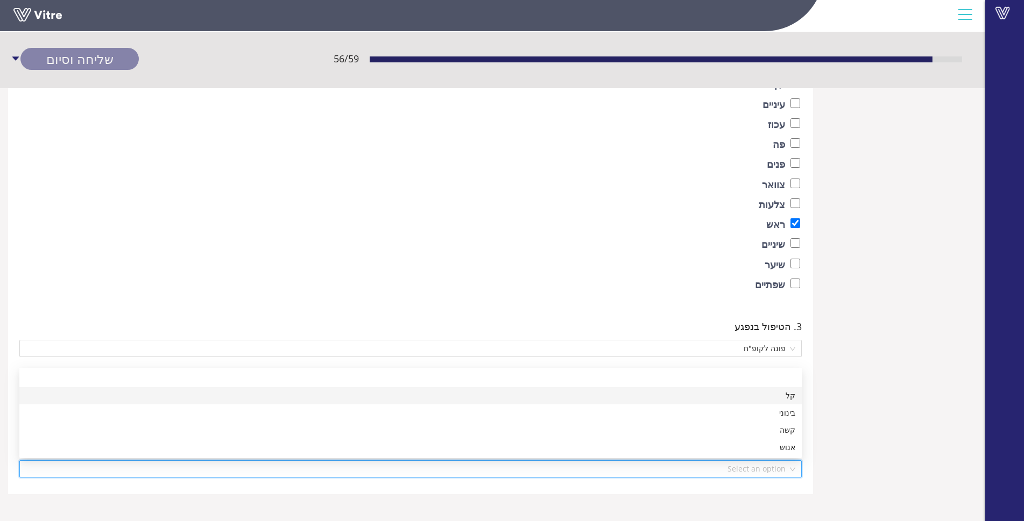
click at [762, 396] on div "קל" at bounding box center [410, 396] width 769 height 12
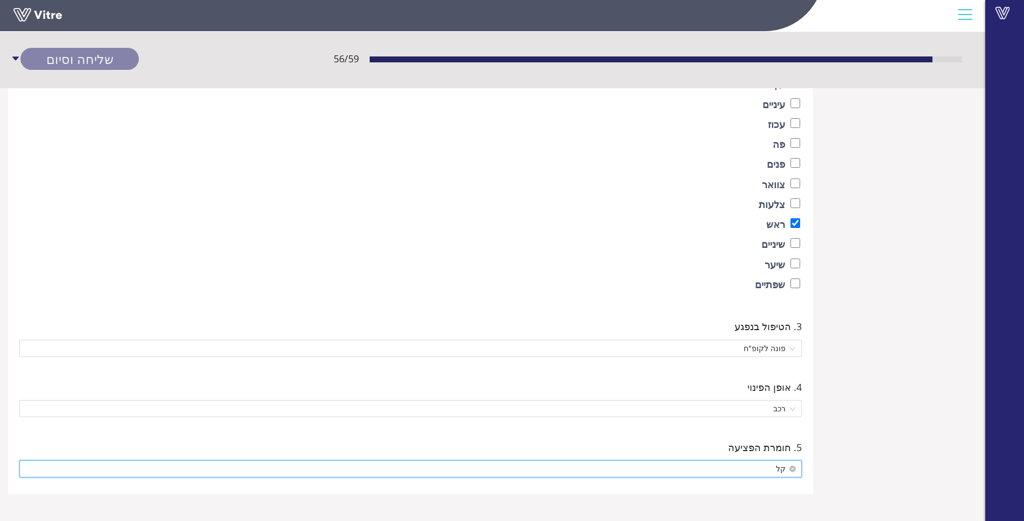
click at [717, 466] on span "קל" at bounding box center [410, 469] width 769 height 16
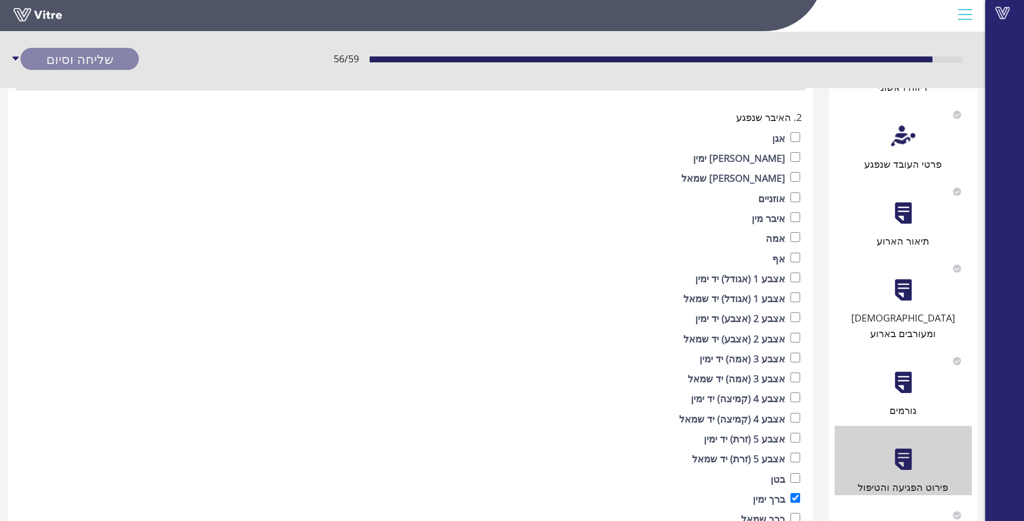
scroll to position [269, 0]
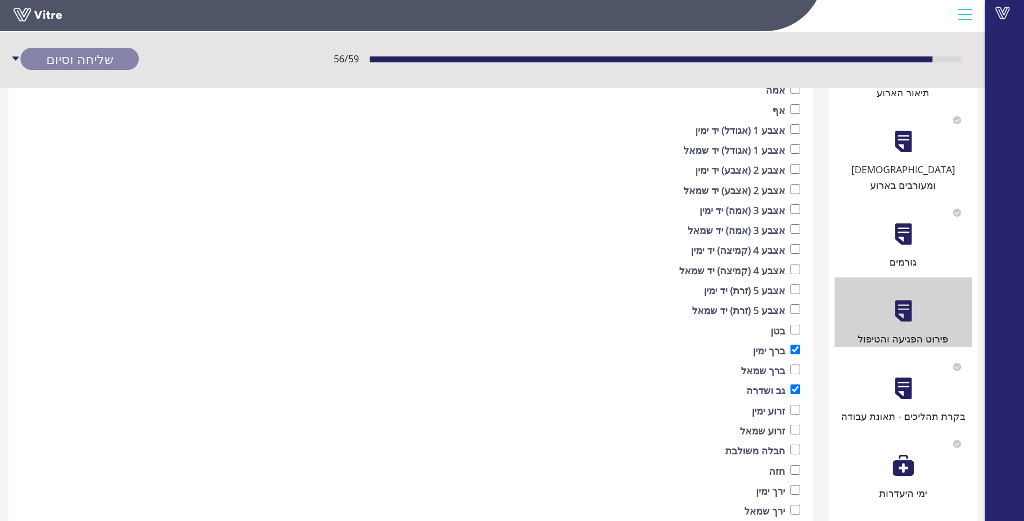
click at [912, 378] on div at bounding box center [903, 389] width 24 height 24
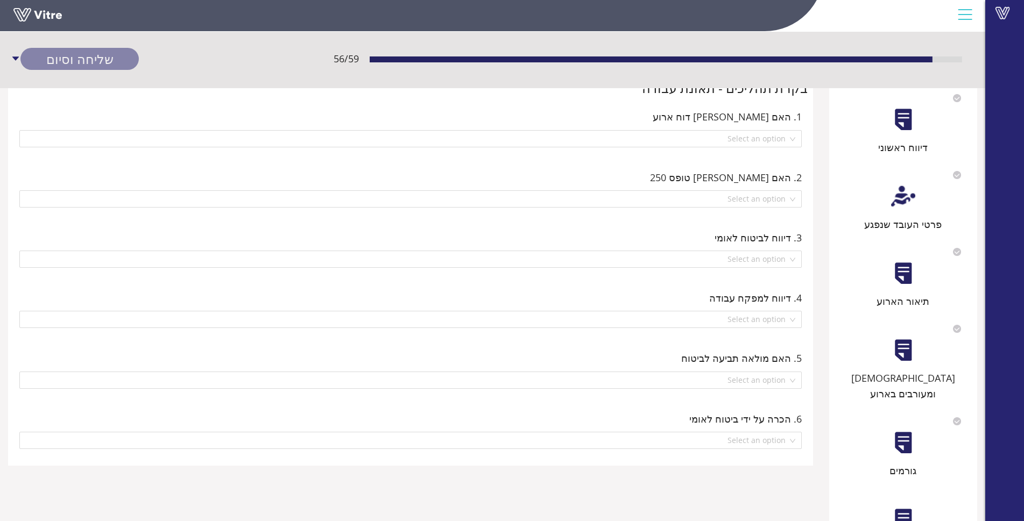
scroll to position [0, 0]
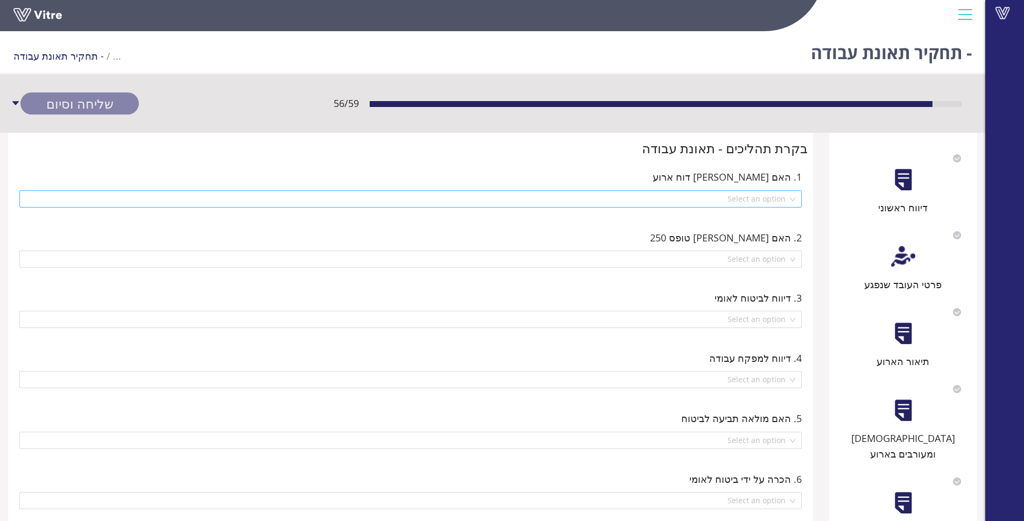
click at [722, 198] on input "search" at bounding box center [407, 199] width 762 height 16
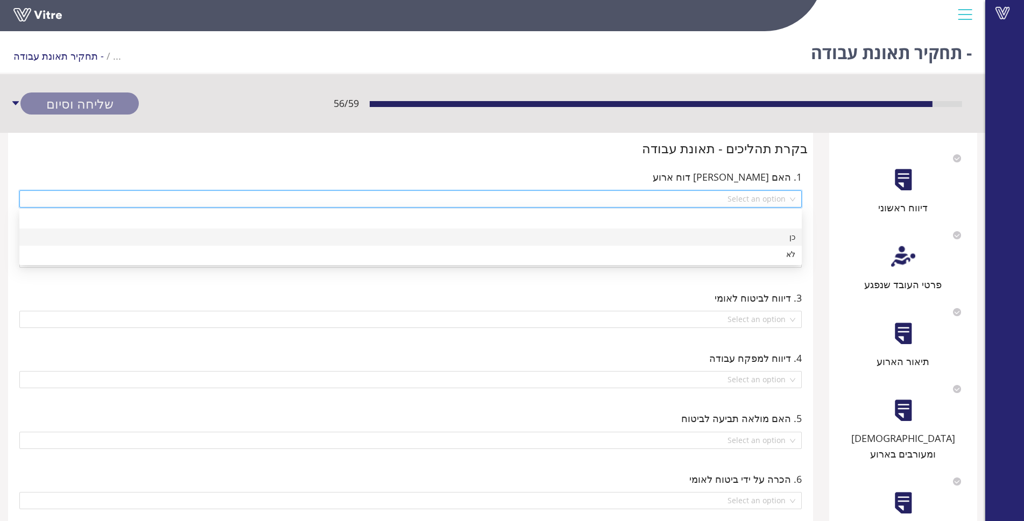
click at [728, 231] on div "כן" at bounding box center [410, 237] width 782 height 17
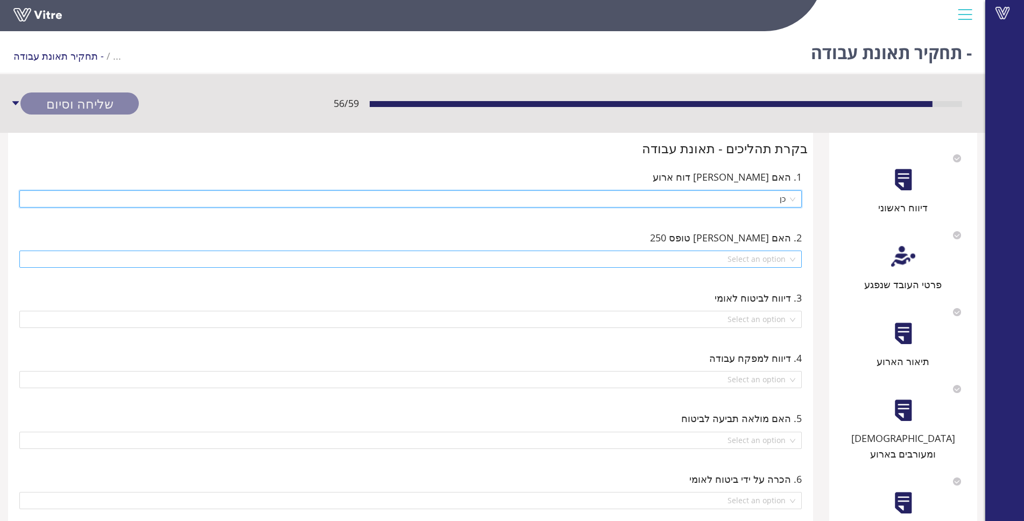
click at [719, 253] on input "search" at bounding box center [407, 259] width 762 height 16
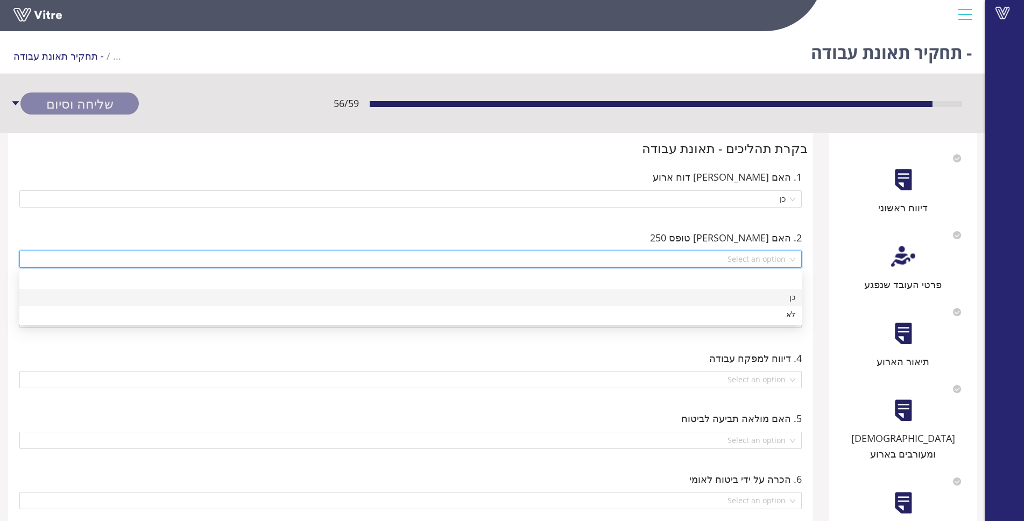
click at [742, 296] on div "כן" at bounding box center [410, 298] width 769 height 12
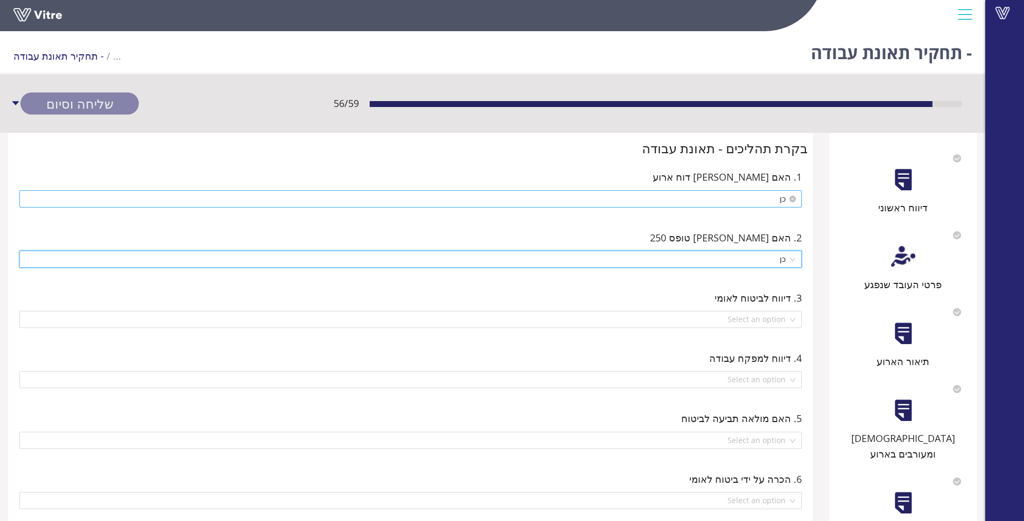
click at [719, 194] on span "כן" at bounding box center [410, 199] width 769 height 16
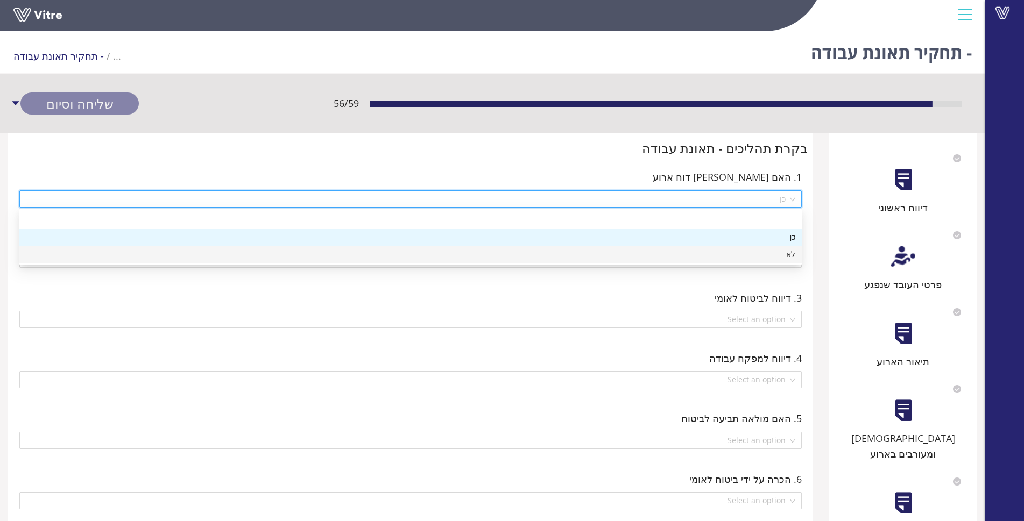
click at [757, 255] on div "לא" at bounding box center [410, 254] width 769 height 12
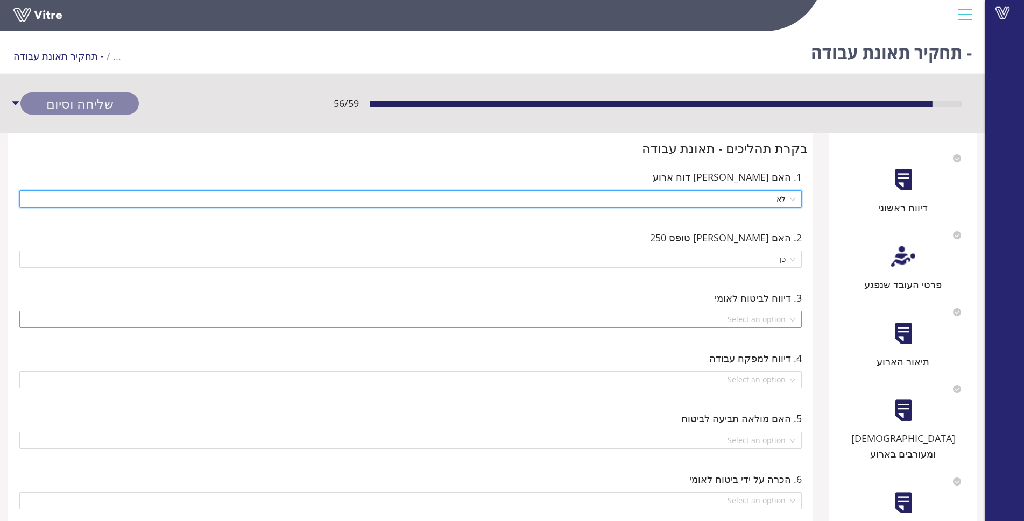
click at [758, 320] on input "search" at bounding box center [407, 319] width 762 height 16
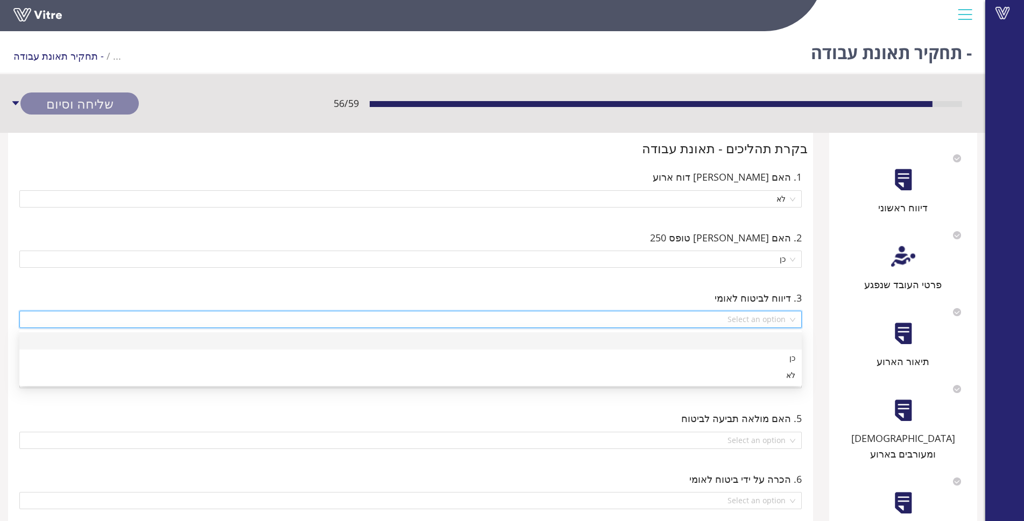
click at [758, 320] on input "search" at bounding box center [407, 319] width 762 height 16
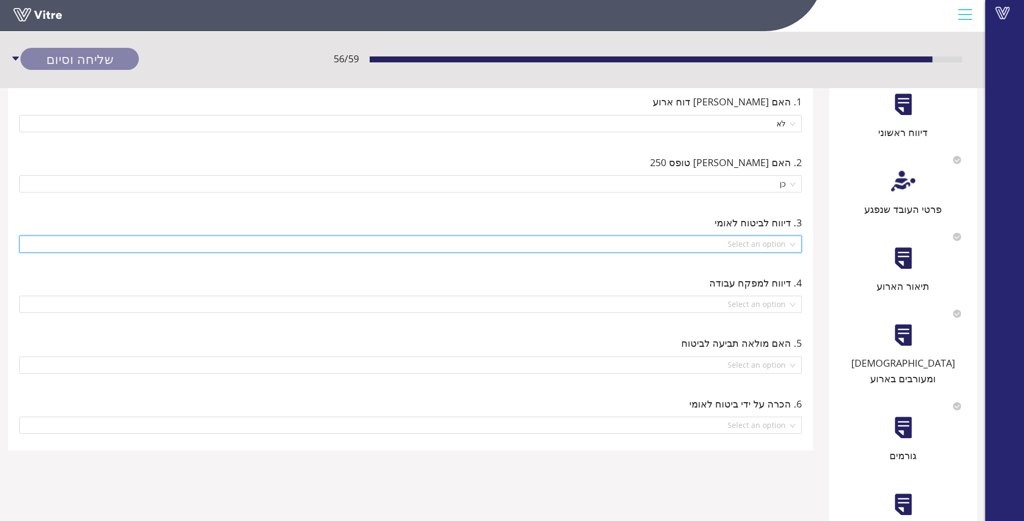
scroll to position [161, 0]
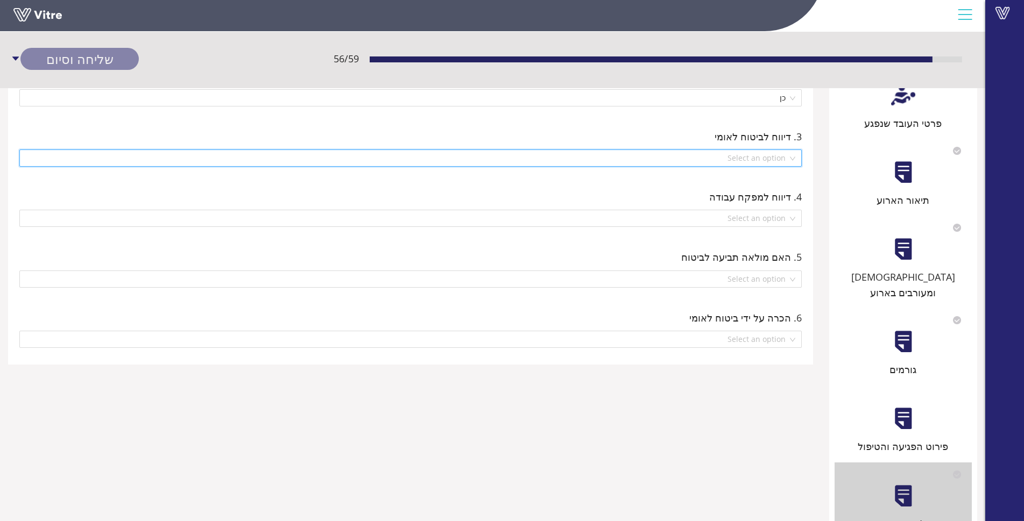
click at [910, 409] on div at bounding box center [903, 419] width 24 height 24
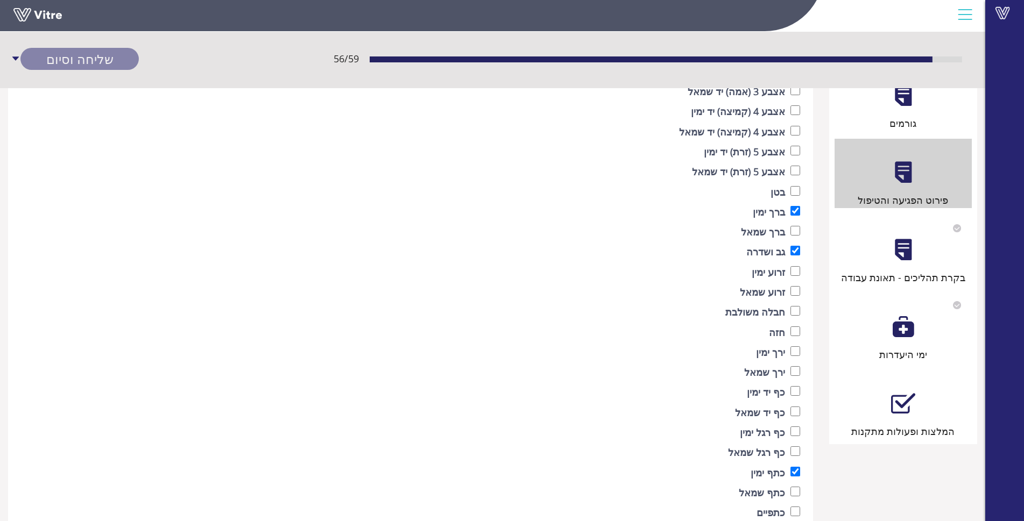
scroll to position [484, 0]
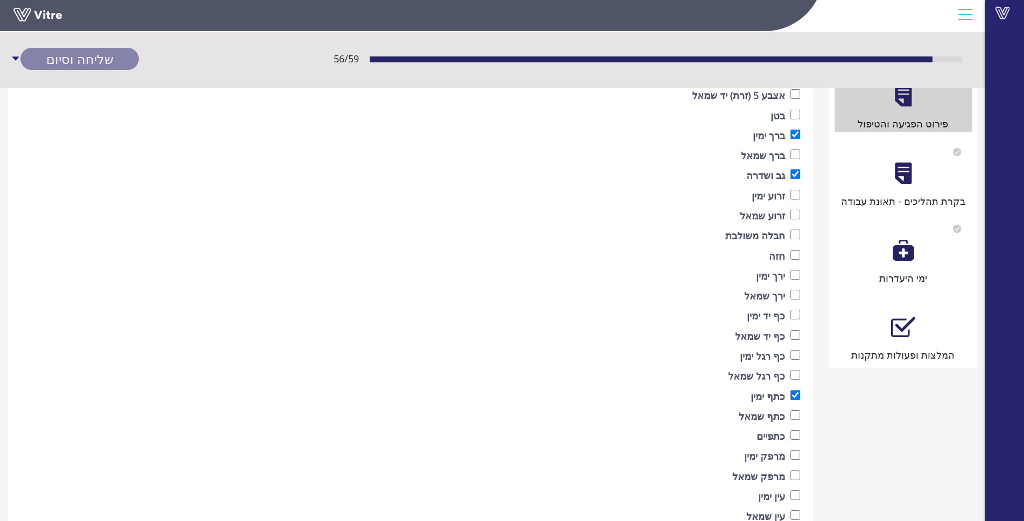
click at [891, 329] on div "המלצות ופעולות מתקנות" at bounding box center [902, 328] width 137 height 69
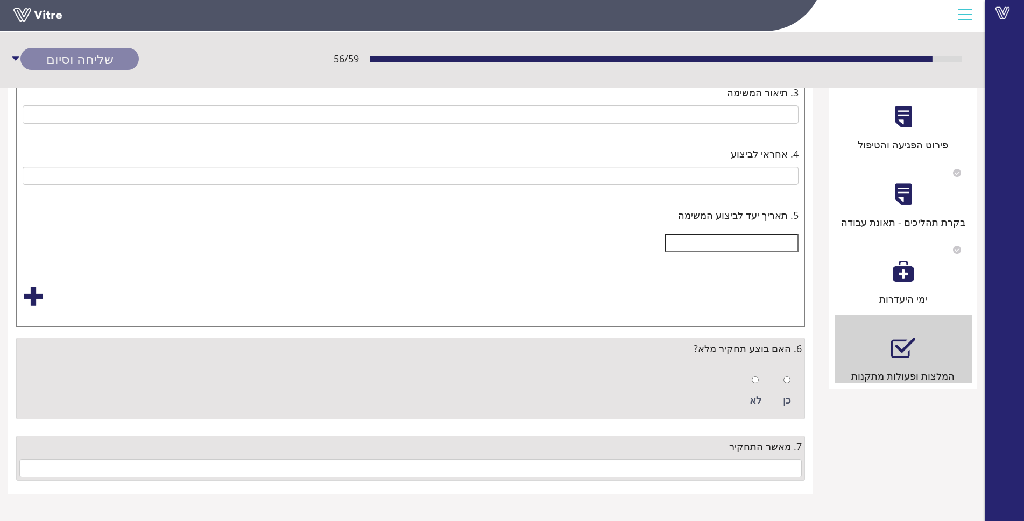
scroll to position [0, 0]
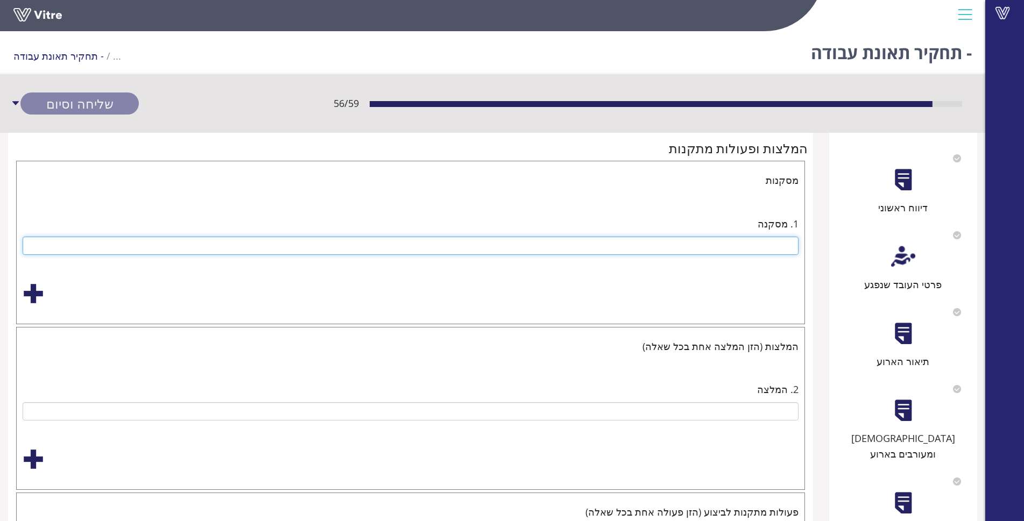
click at [731, 250] on input "text" at bounding box center [411, 246] width 776 height 18
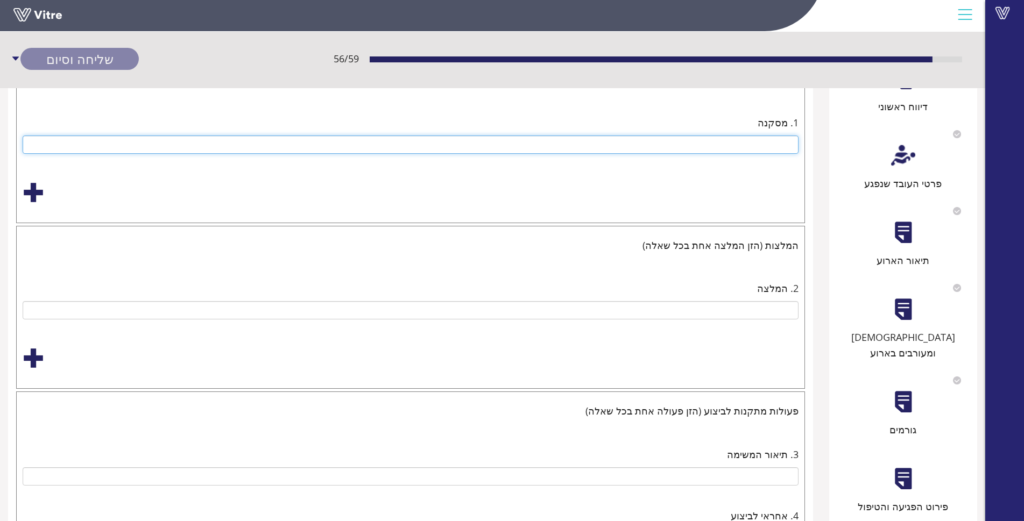
scroll to position [108, 0]
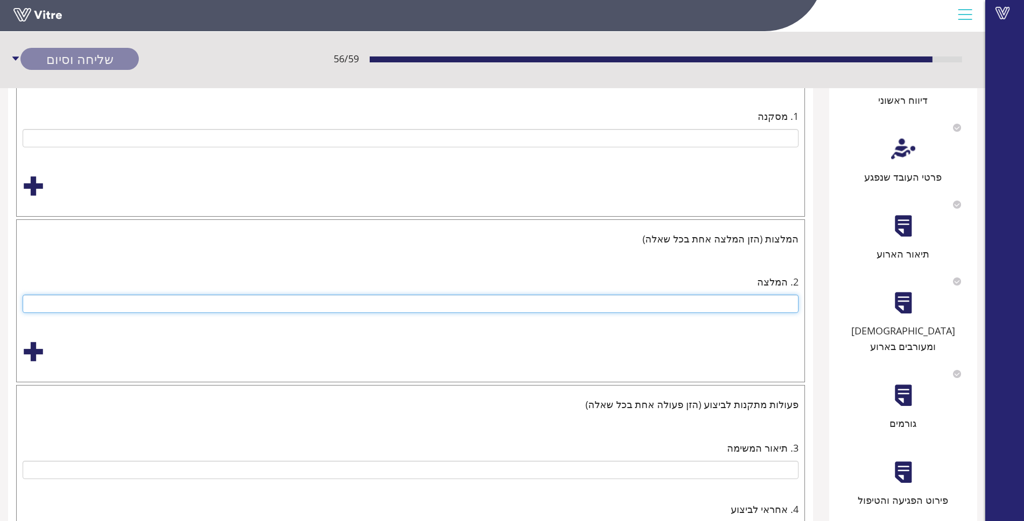
click at [706, 301] on input "text" at bounding box center [411, 304] width 776 height 18
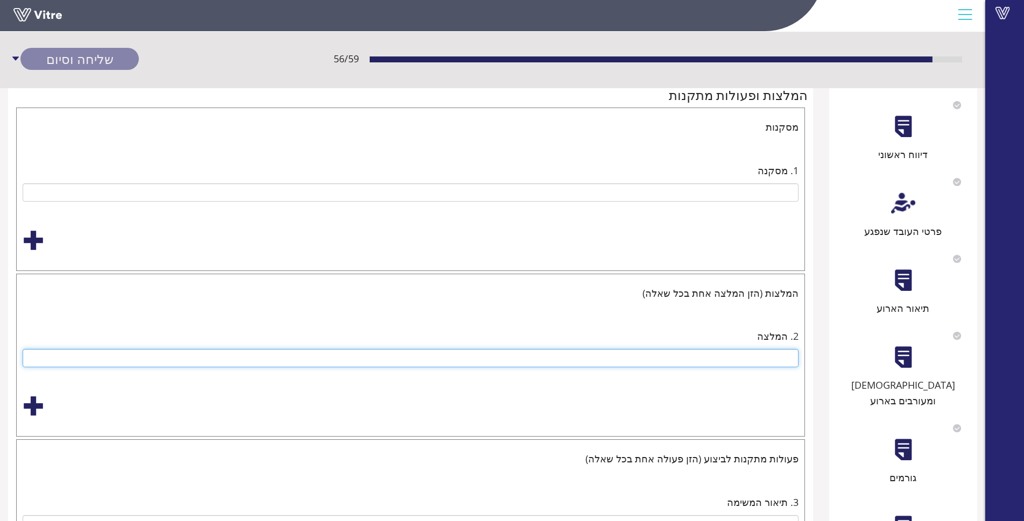
scroll to position [0, 0]
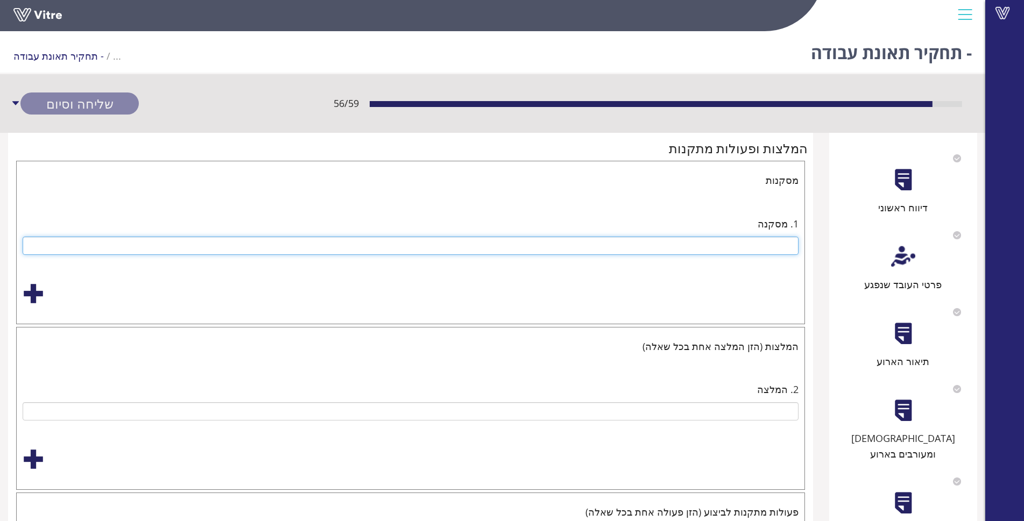
click at [708, 243] on input "text" at bounding box center [411, 246] width 776 height 18
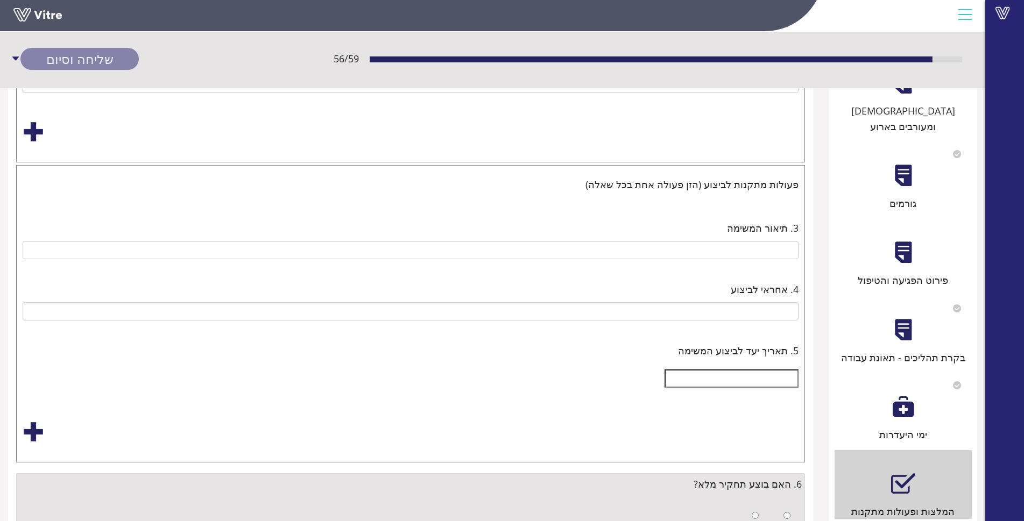
scroll to position [377, 0]
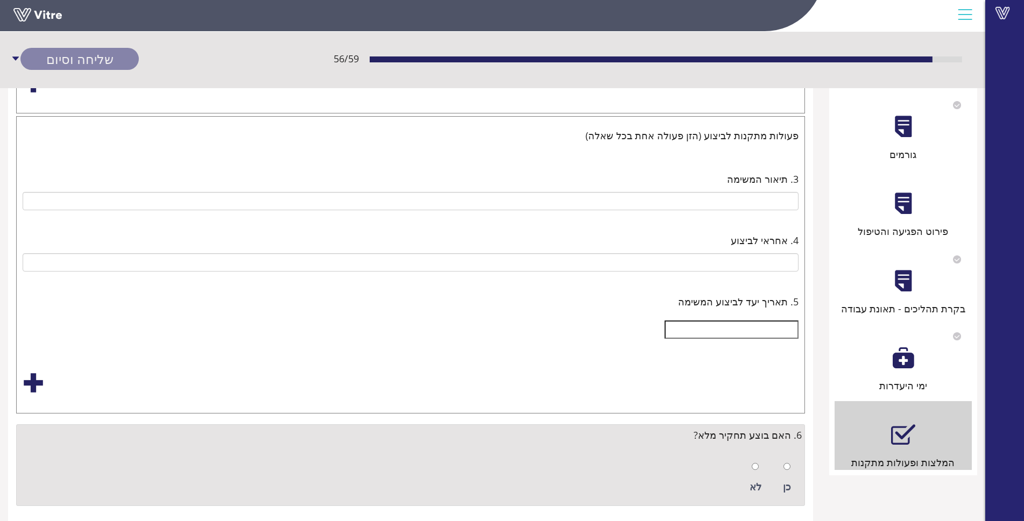
type input "יש לנהל נכון את הסיכון בעצירת הרכבת בפתאומיות, ולאחוז במסעד יד."
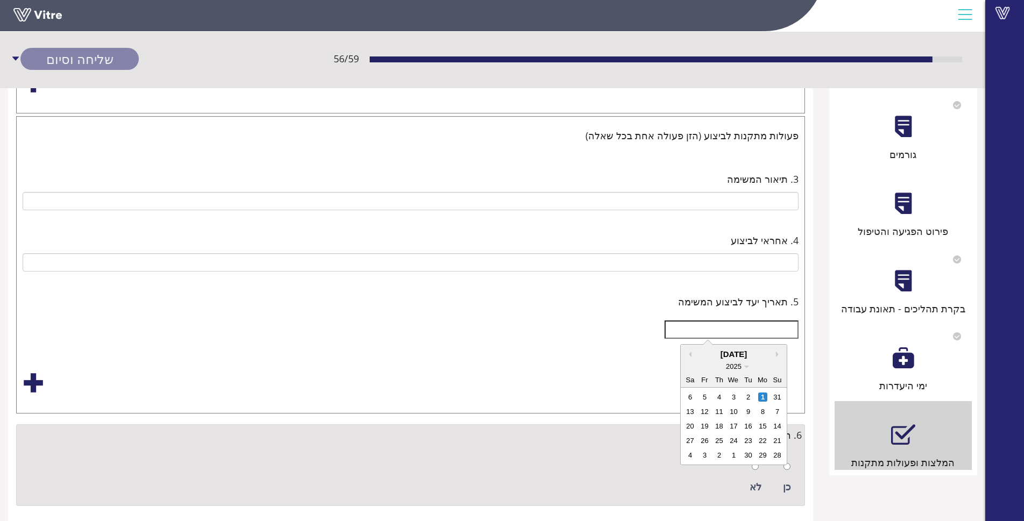
click at [737, 338] on input "text" at bounding box center [731, 330] width 134 height 18
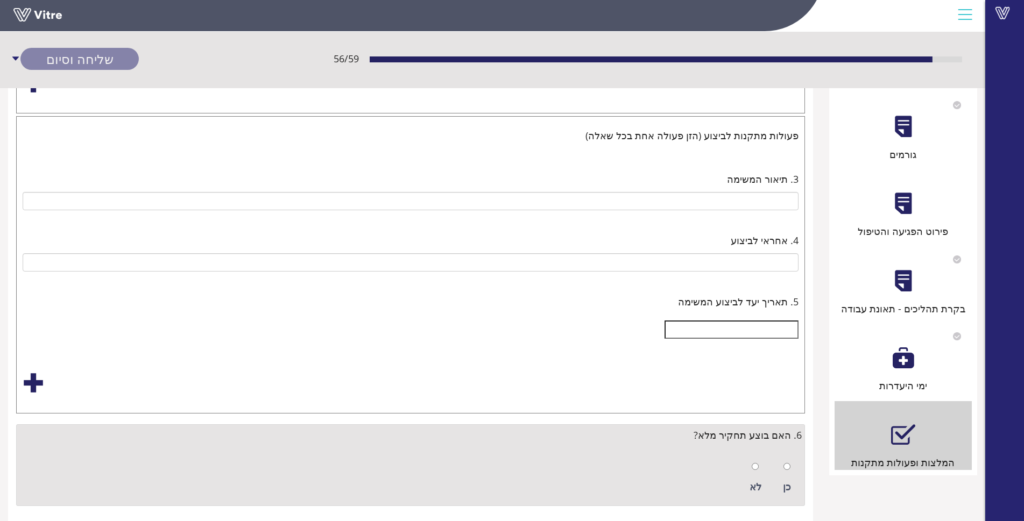
click at [598, 308] on div "5. תאריך יעד לביצוע המשימה" at bounding box center [411, 301] width 776 height 15
click at [758, 468] on input "radio" at bounding box center [754, 466] width 7 height 7
radio input "true"
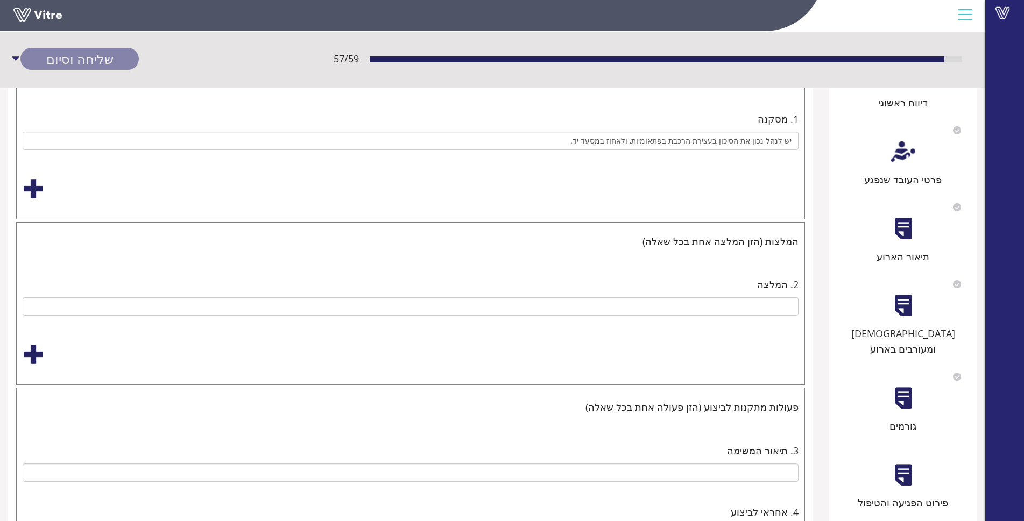
scroll to position [54, 0]
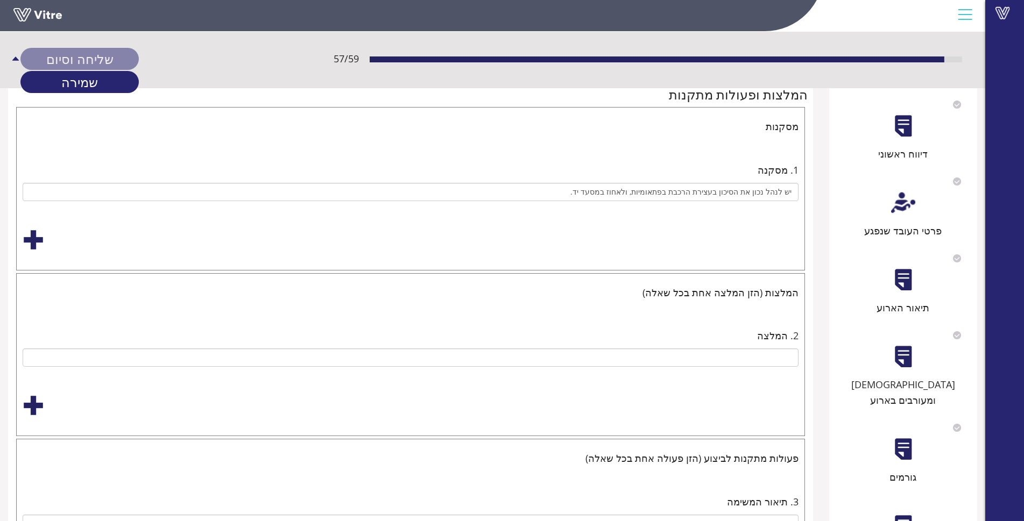
click at [117, 57] on div "שליחה וסיום" at bounding box center [79, 59] width 118 height 22
click at [105, 77] on link "שמירה" at bounding box center [79, 82] width 118 height 22
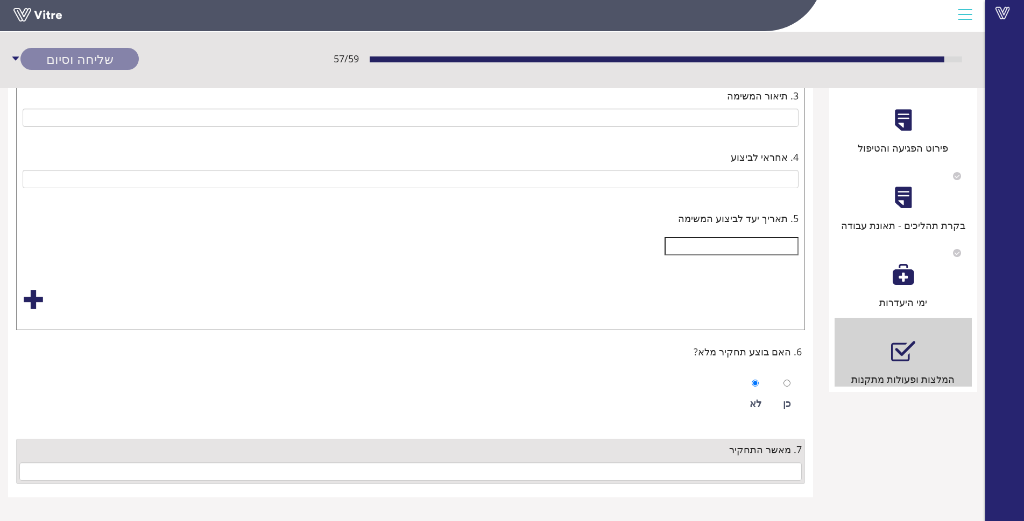
scroll to position [463, 0]
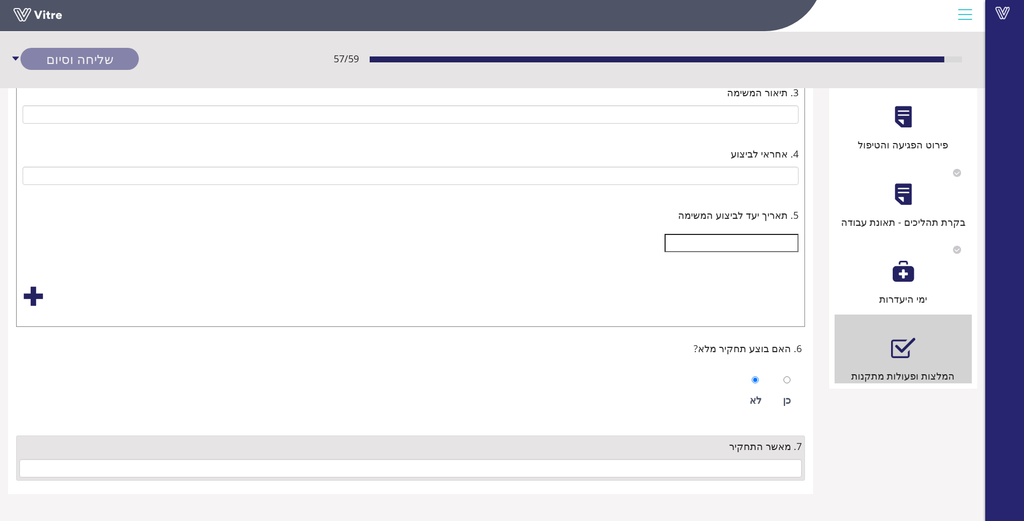
click at [906, 259] on div at bounding box center [903, 271] width 24 height 24
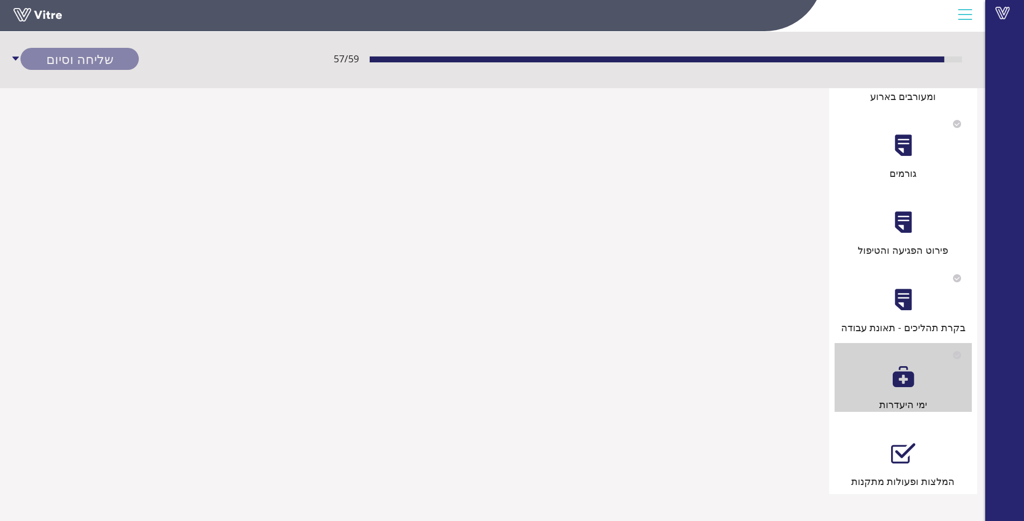
scroll to position [0, 0]
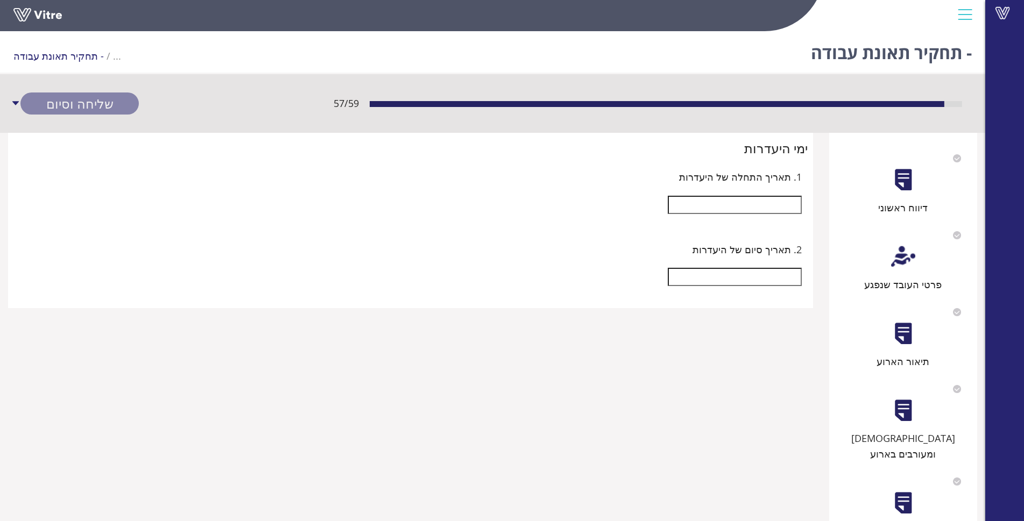
click at [772, 204] on input "text" at bounding box center [735, 205] width 134 height 18
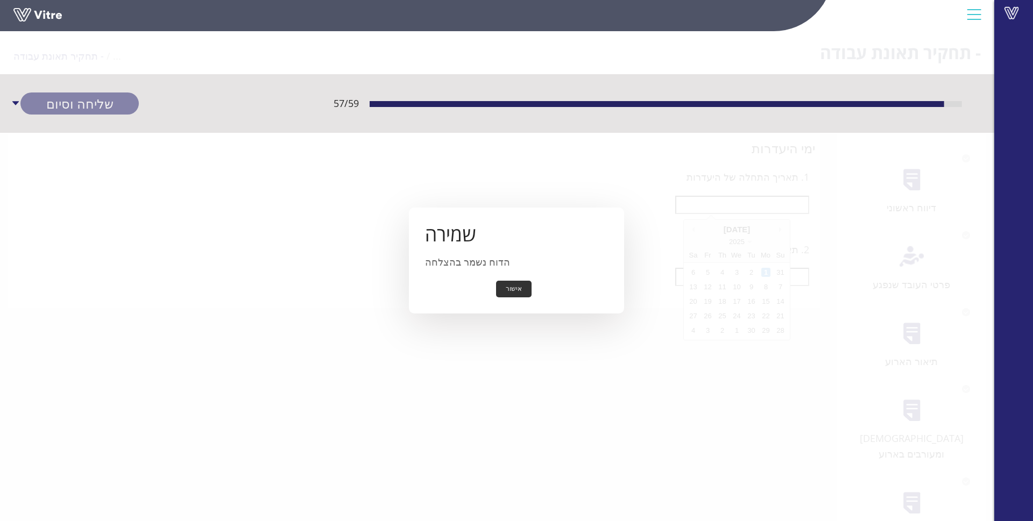
click at [513, 291] on button "אישור" at bounding box center [513, 289] width 35 height 17
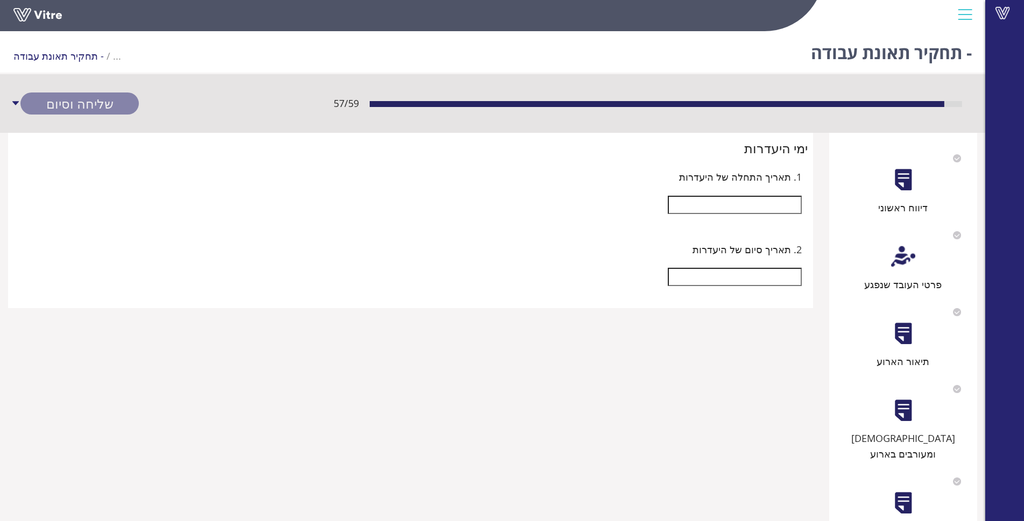
click at [786, 206] on input "text" at bounding box center [735, 205] width 134 height 18
click at [766, 271] on div "1" at bounding box center [765, 272] width 9 height 9
type input "[DATE]"
click at [628, 256] on div "2. תאריך סיום של היעדרות" at bounding box center [410, 249] width 782 height 15
click at [93, 109] on div "שליחה וסיום" at bounding box center [79, 104] width 118 height 22
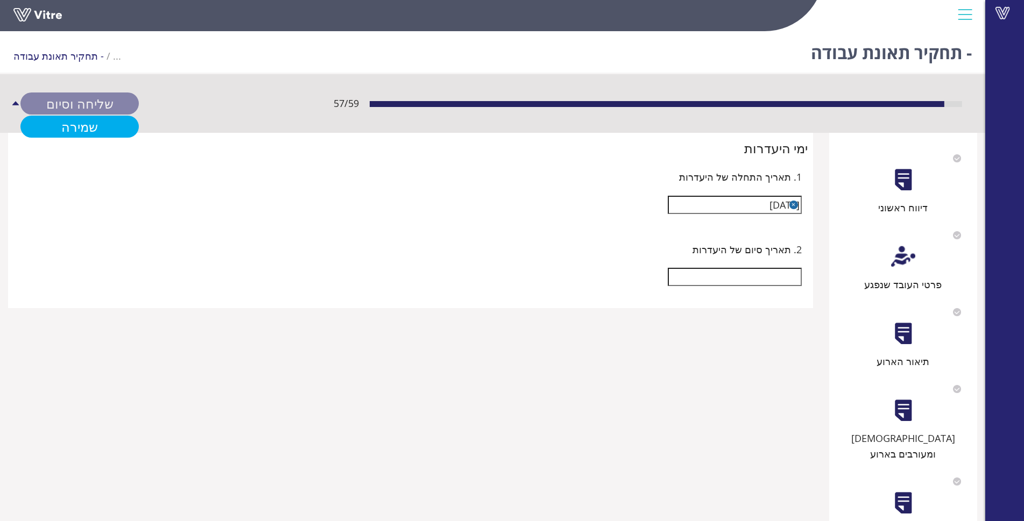
click at [110, 118] on link "שמירה" at bounding box center [79, 127] width 118 height 22
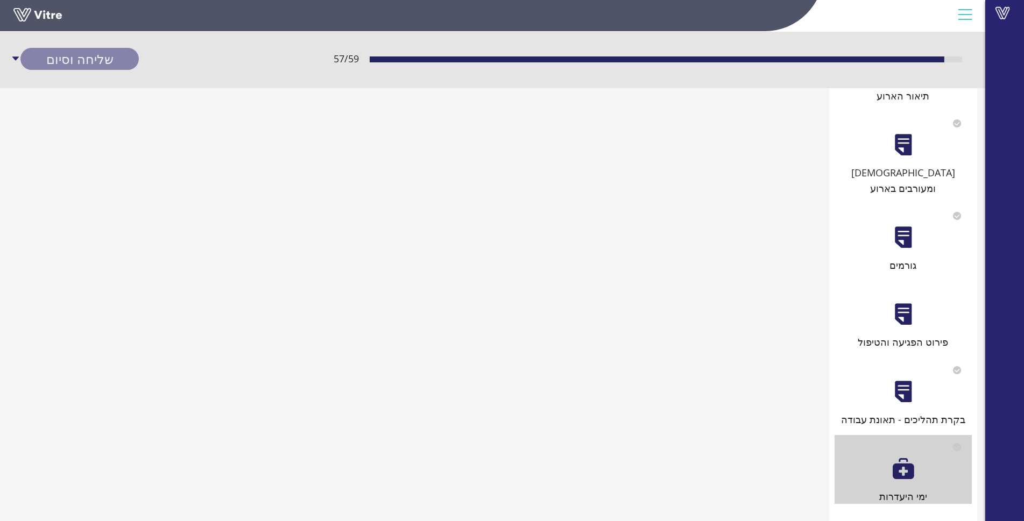
scroll to position [269, 0]
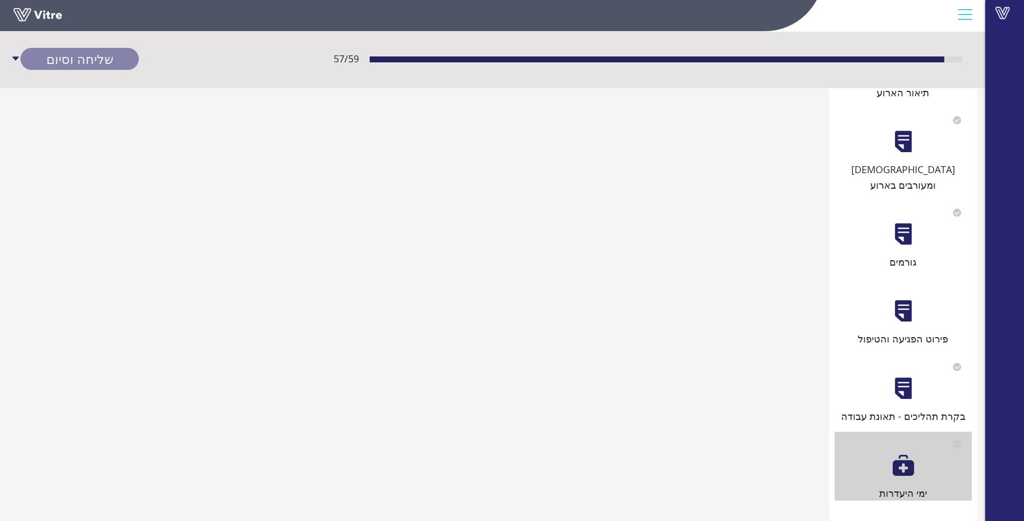
click at [927, 378] on div "בקרת תהליכים - תאונת עבודה" at bounding box center [902, 389] width 137 height 69
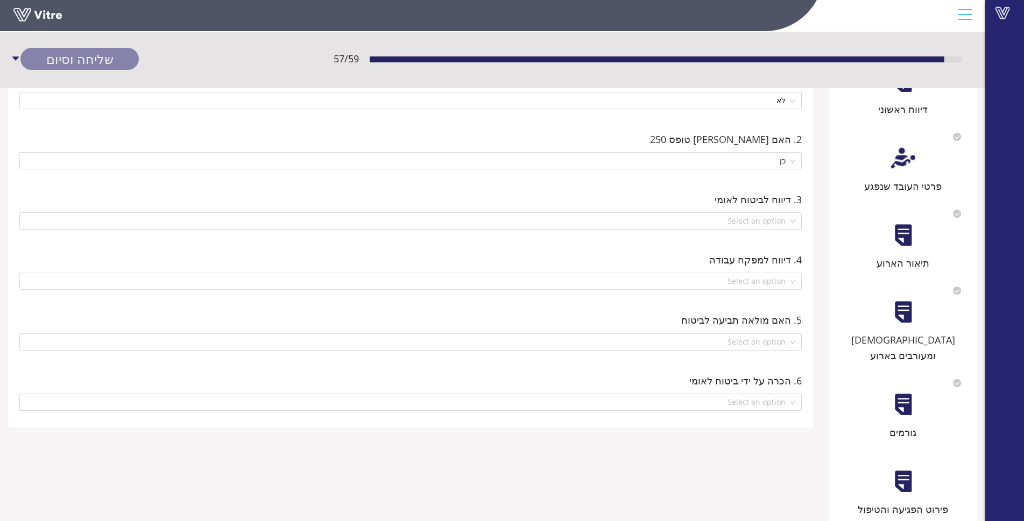
scroll to position [108, 0]
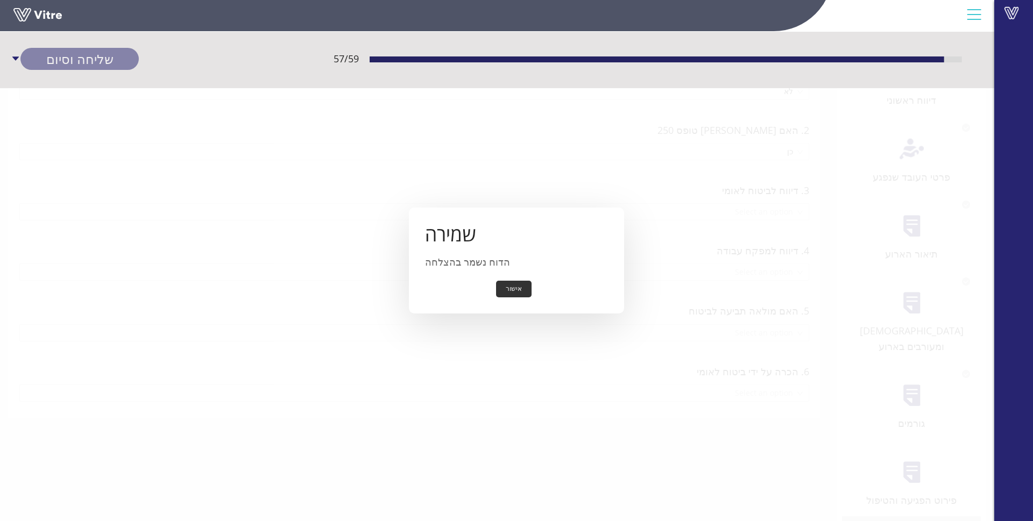
click at [509, 290] on button "אישור" at bounding box center [513, 289] width 35 height 17
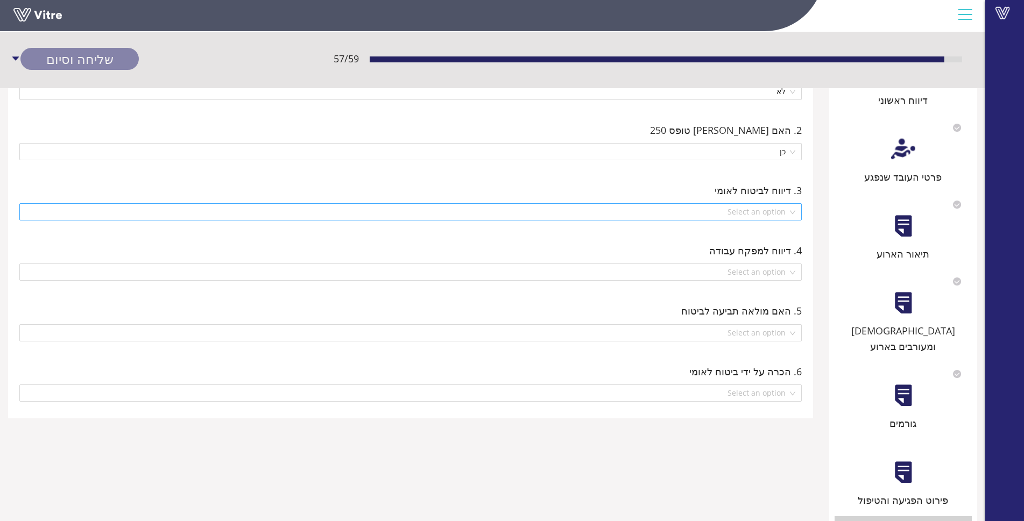
click at [731, 214] on input "search" at bounding box center [407, 212] width 762 height 16
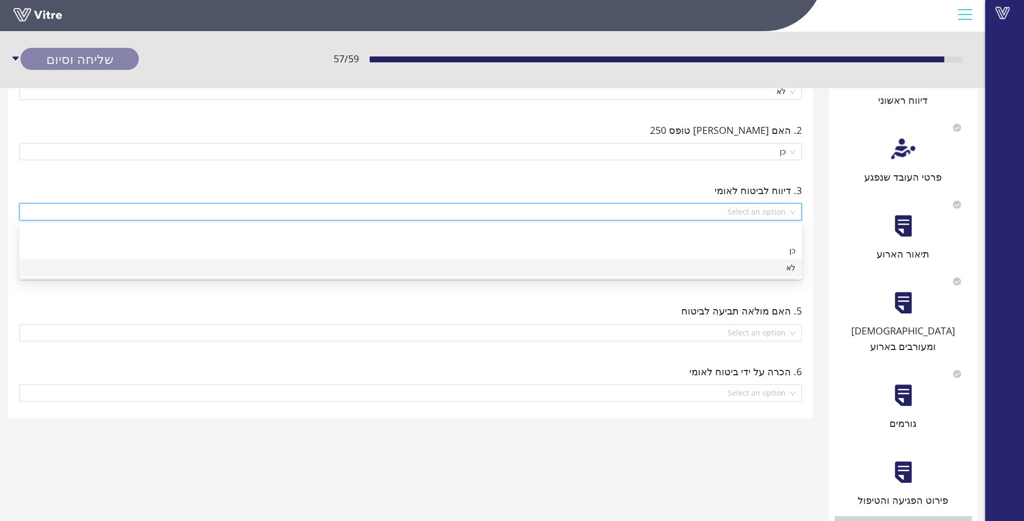
click at [774, 269] on div "לא" at bounding box center [410, 268] width 769 height 12
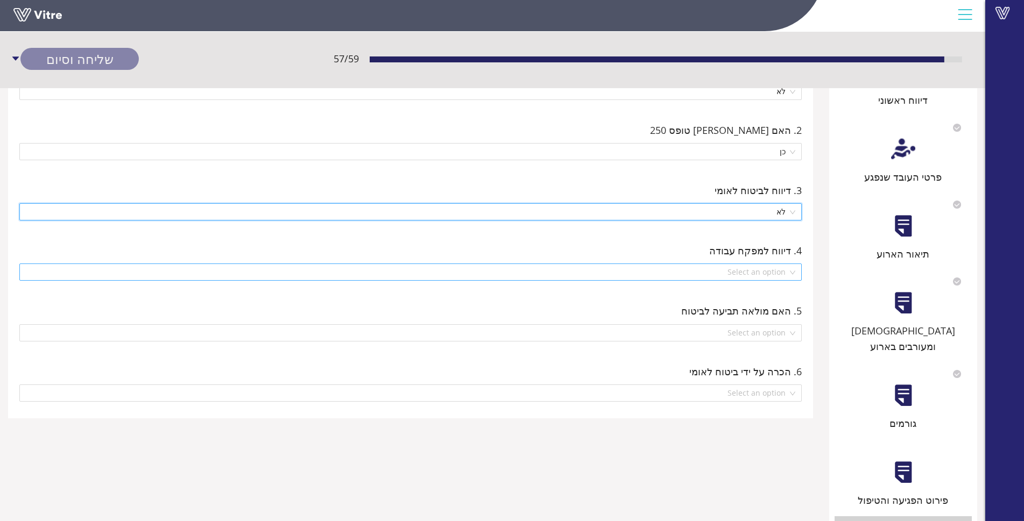
click at [764, 267] on input "search" at bounding box center [407, 272] width 762 height 16
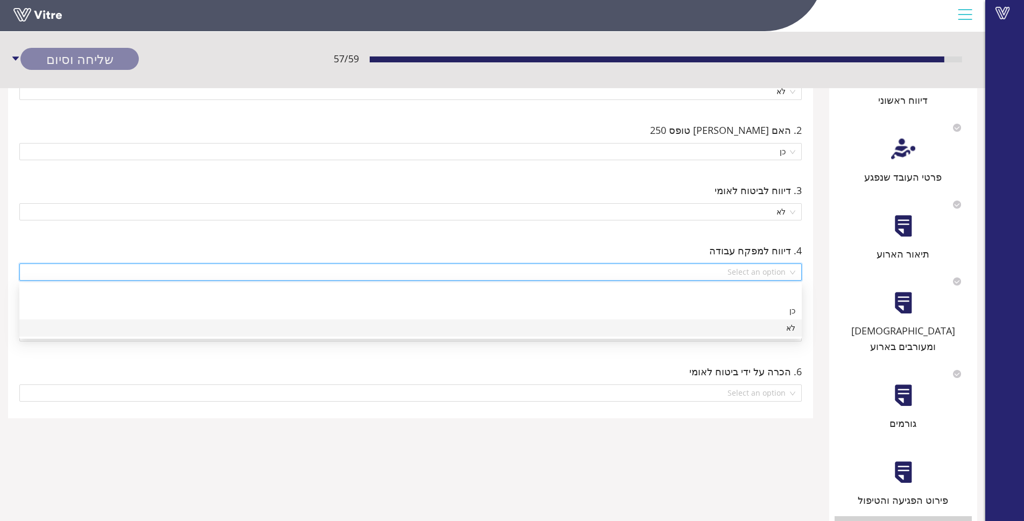
click at [786, 325] on div "לא" at bounding box center [410, 328] width 769 height 12
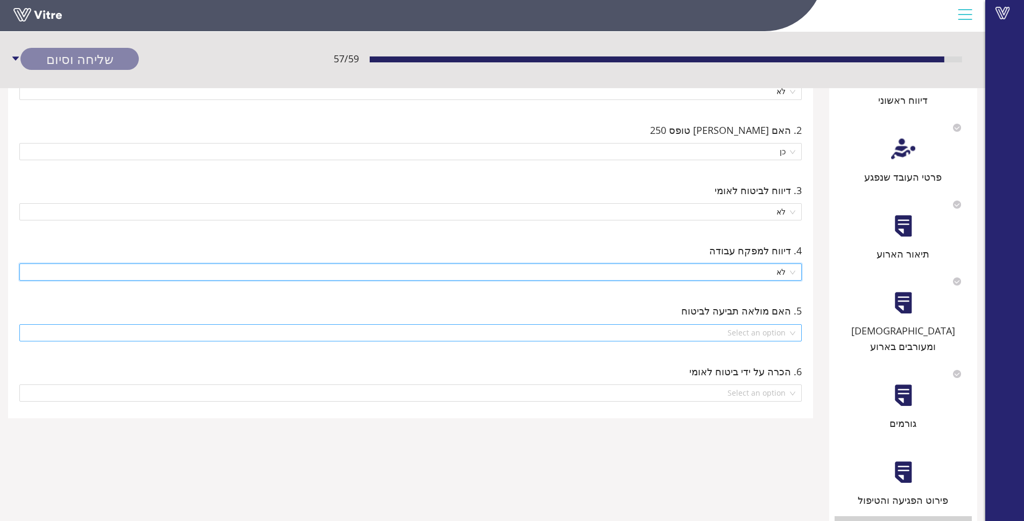
click at [766, 336] on input "search" at bounding box center [407, 333] width 762 height 16
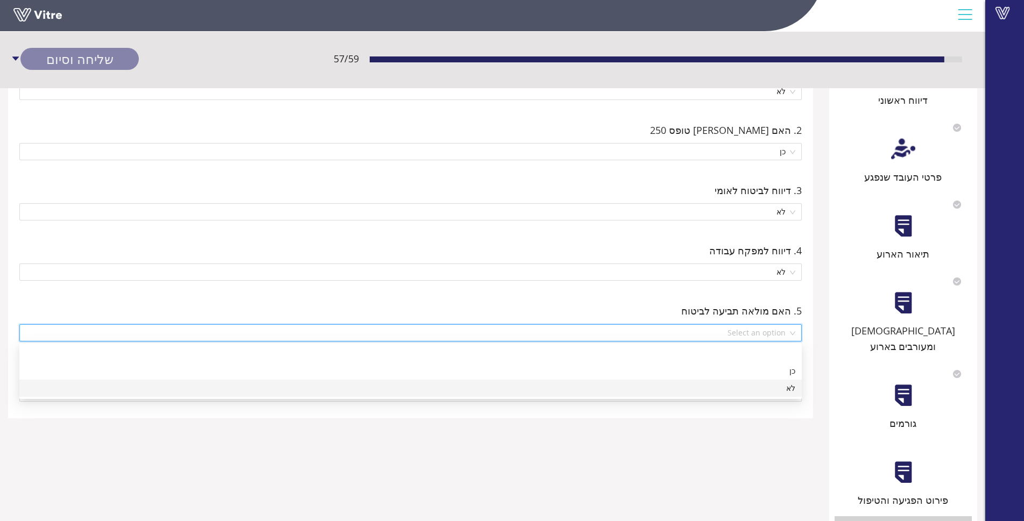
click at [783, 384] on div "לא" at bounding box center [410, 388] width 769 height 12
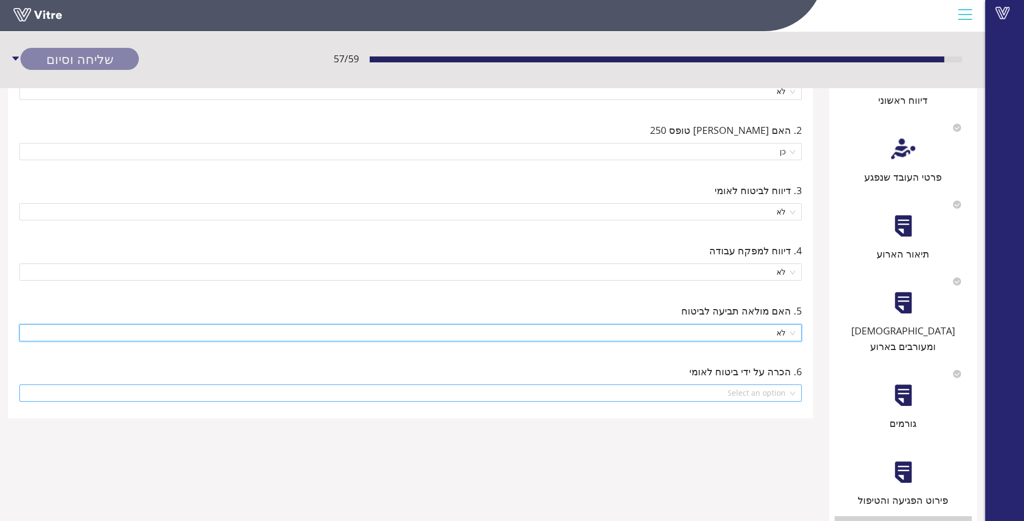
click at [766, 391] on input "search" at bounding box center [407, 393] width 762 height 16
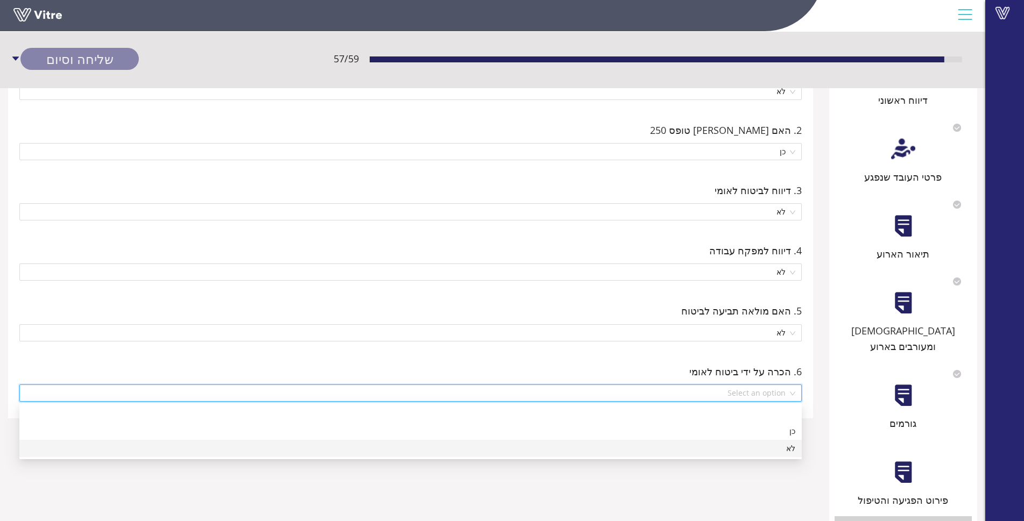
click at [766, 450] on div "לא" at bounding box center [410, 449] width 769 height 12
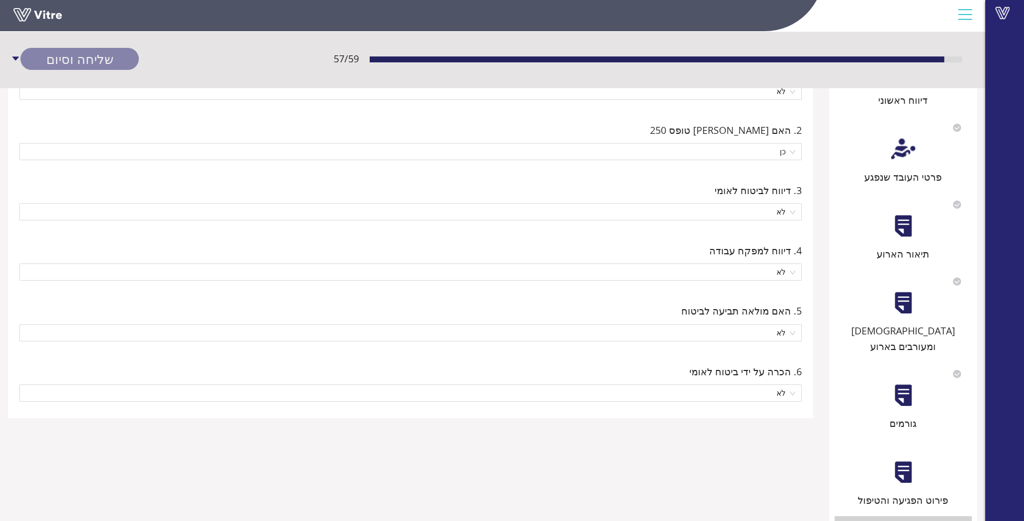
click at [891, 385] on div at bounding box center [903, 396] width 24 height 24
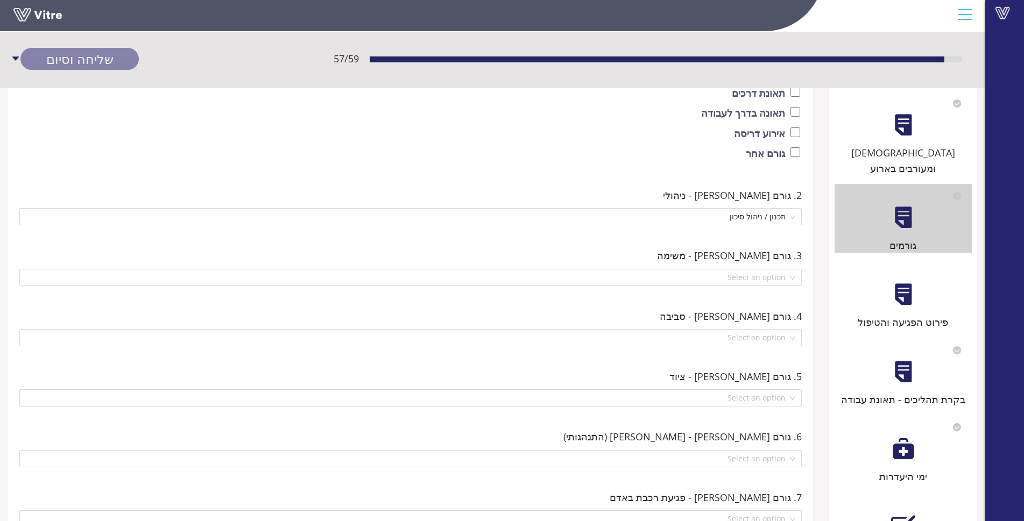
scroll to position [269, 0]
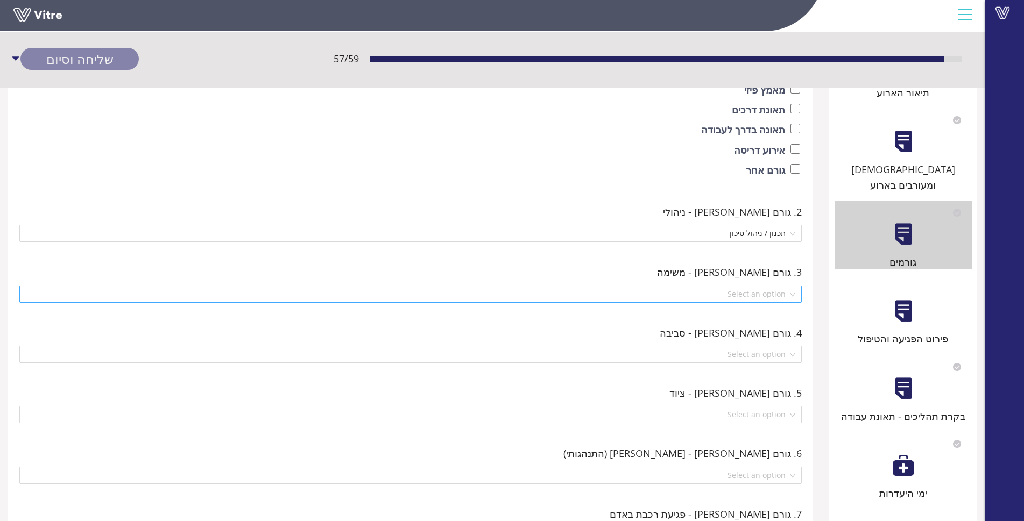
click at [782, 299] on input "search" at bounding box center [407, 294] width 762 height 16
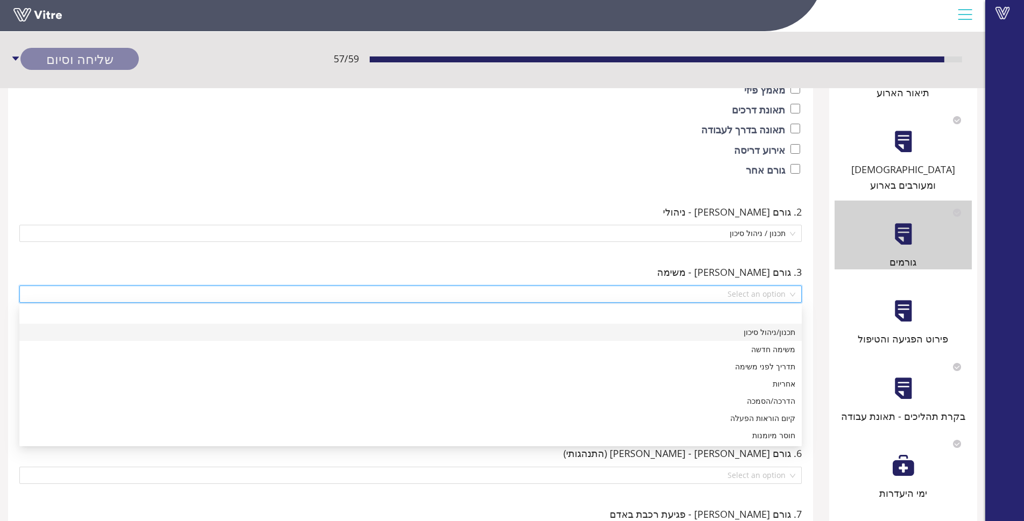
click at [786, 333] on div "תכנון/ניהול סיכון" at bounding box center [410, 332] width 769 height 12
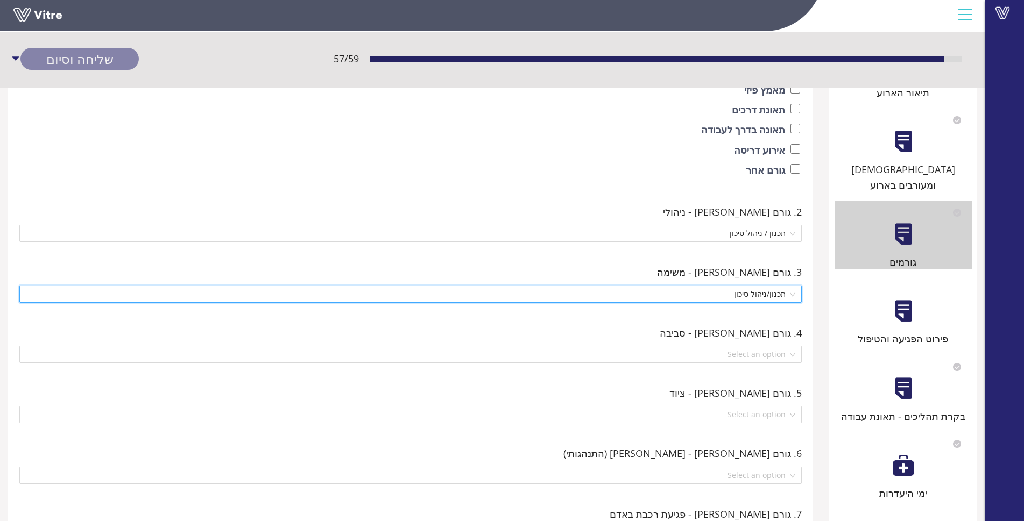
click at [749, 344] on div "4. גורם [PERSON_NAME] - סביבה Select an option" at bounding box center [410, 344] width 789 height 44
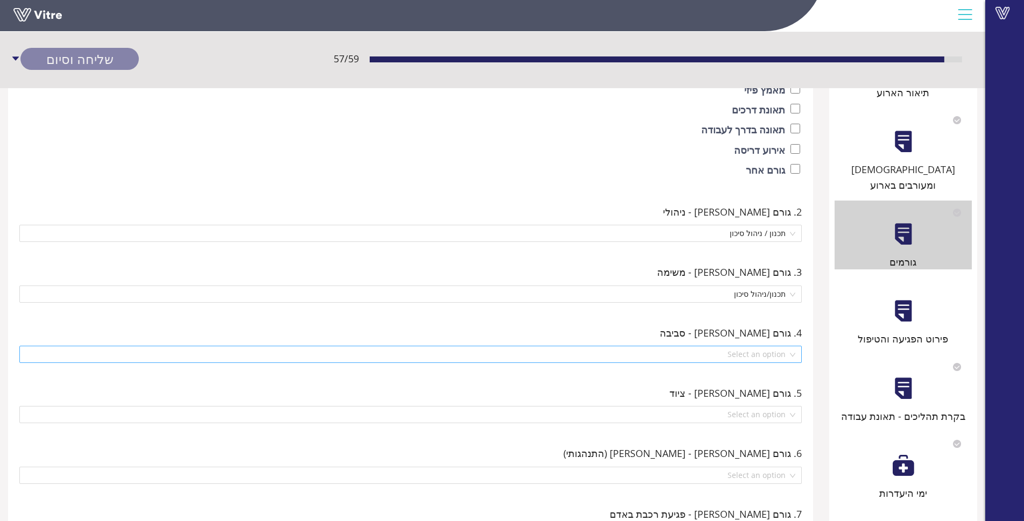
click at [754, 351] on input "search" at bounding box center [407, 354] width 762 height 16
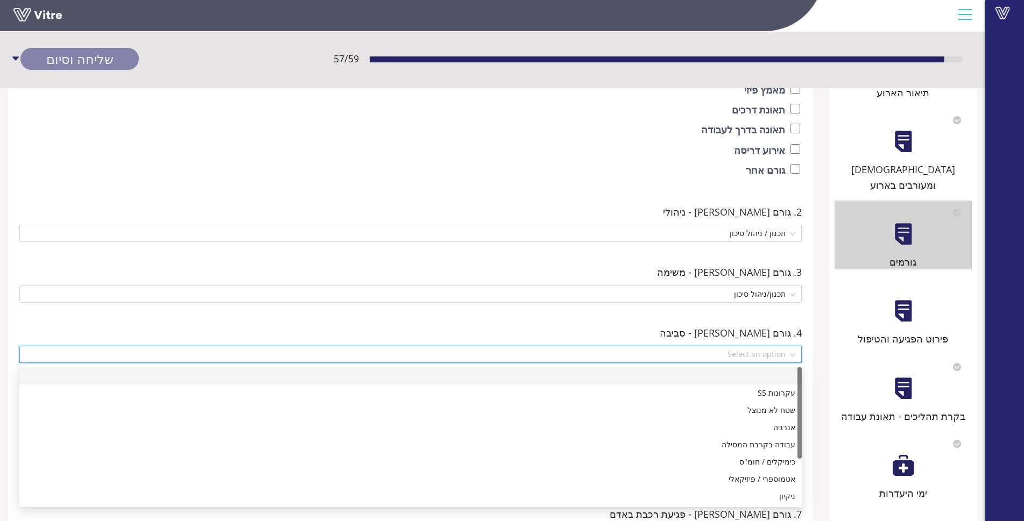
click at [754, 351] on input "search" at bounding box center [407, 354] width 762 height 16
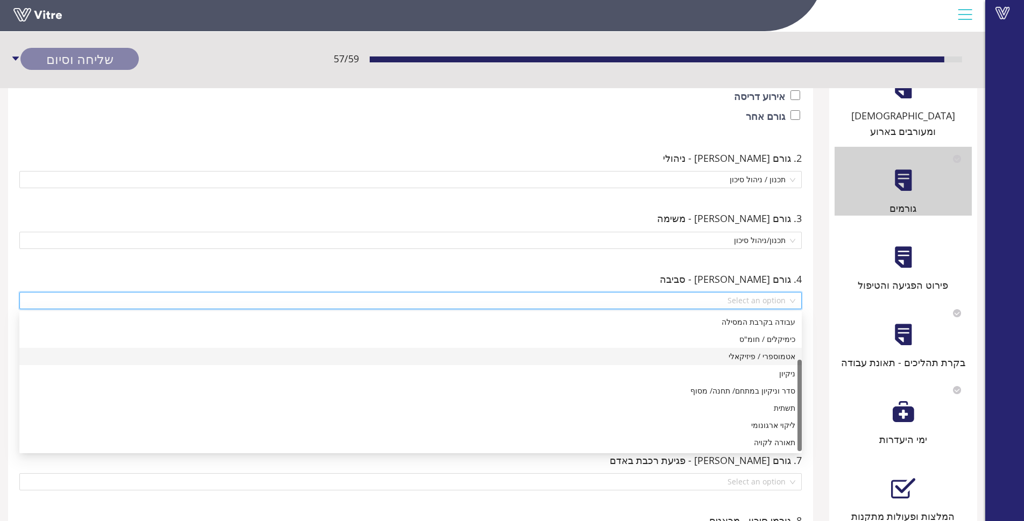
scroll to position [15, 0]
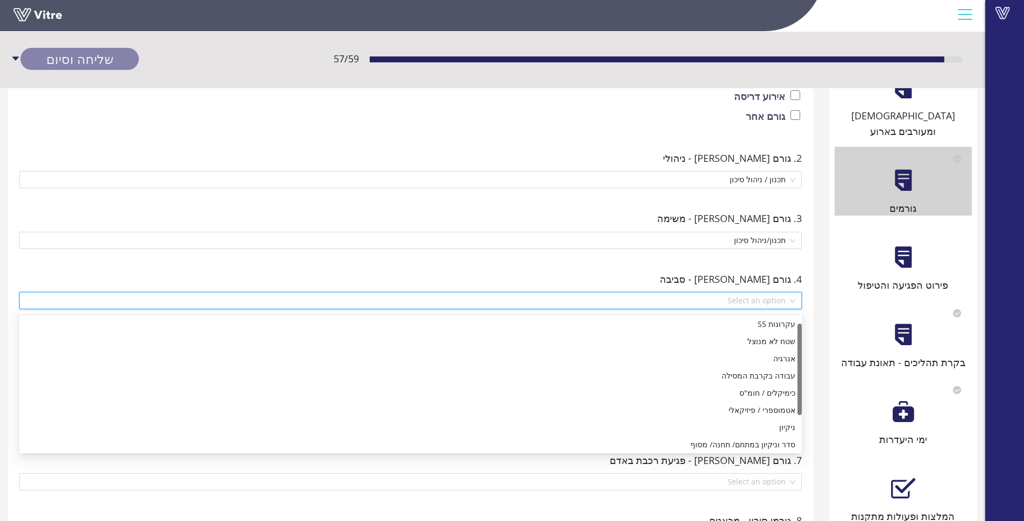
click at [616, 263] on div "4. גורם [PERSON_NAME] - סביבה Select an option" at bounding box center [410, 290] width 794 height 60
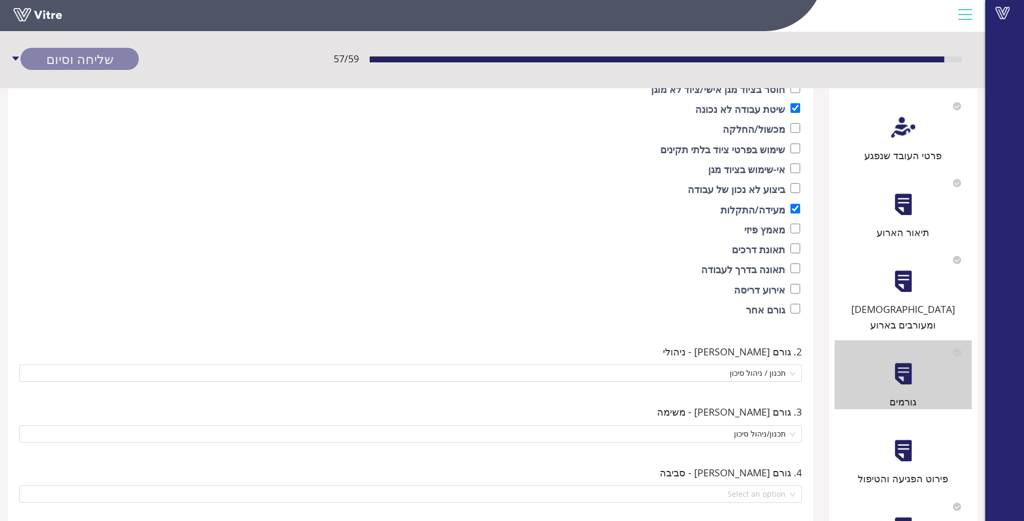
scroll to position [0, 0]
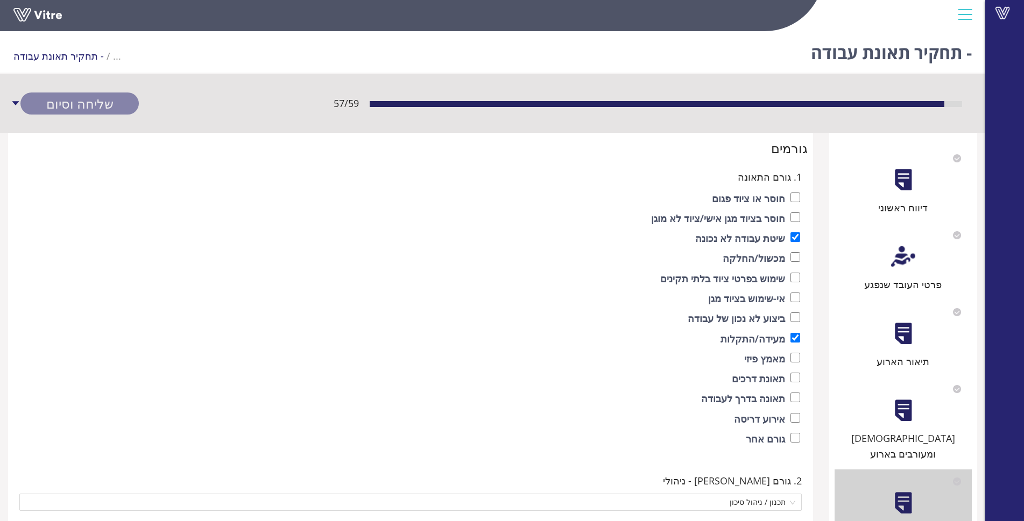
click at [924, 339] on div "תיאור הארוע" at bounding box center [902, 334] width 137 height 69
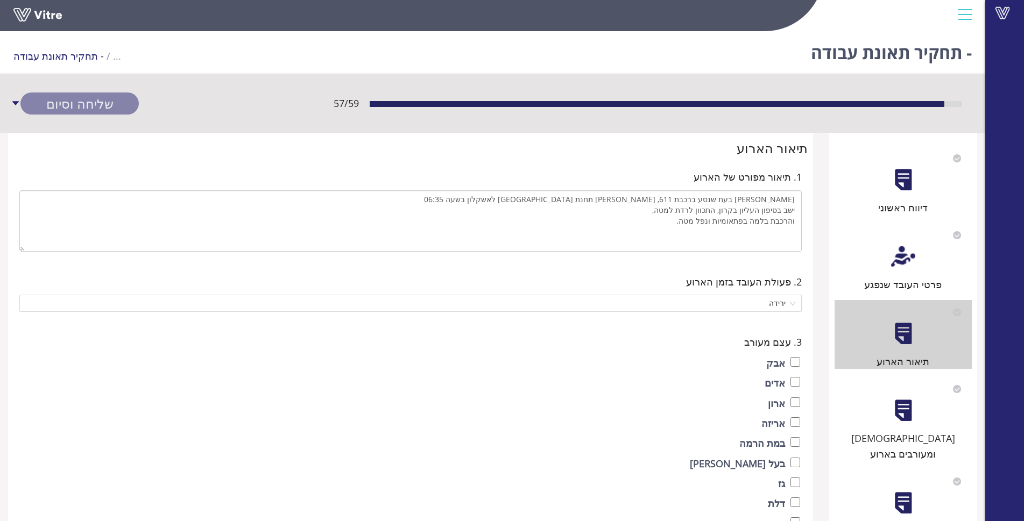
click at [900, 261] on div at bounding box center [903, 257] width 24 height 24
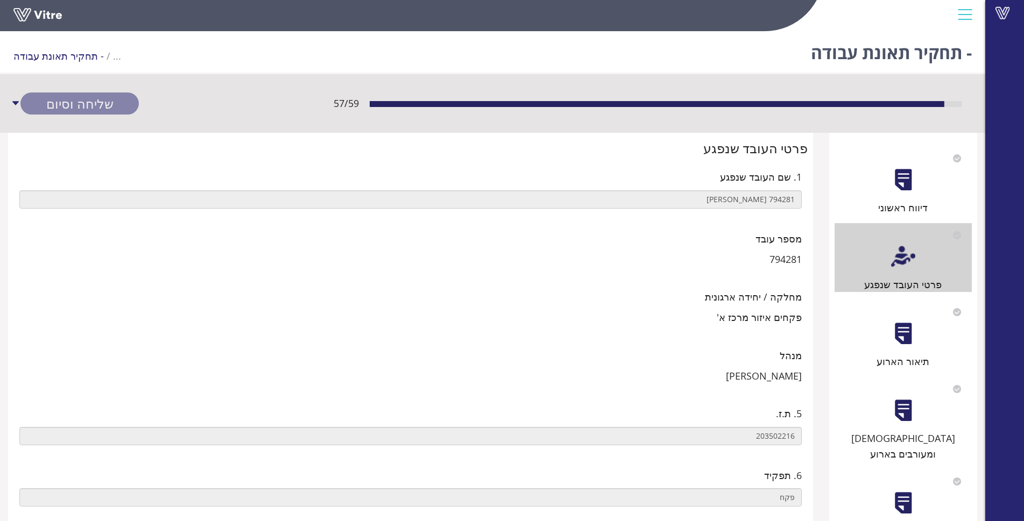
click at [901, 228] on div "פרטי העובד שנפגע" at bounding box center [902, 257] width 137 height 69
click at [899, 205] on div "דיווח ראשוני" at bounding box center [902, 207] width 137 height 15
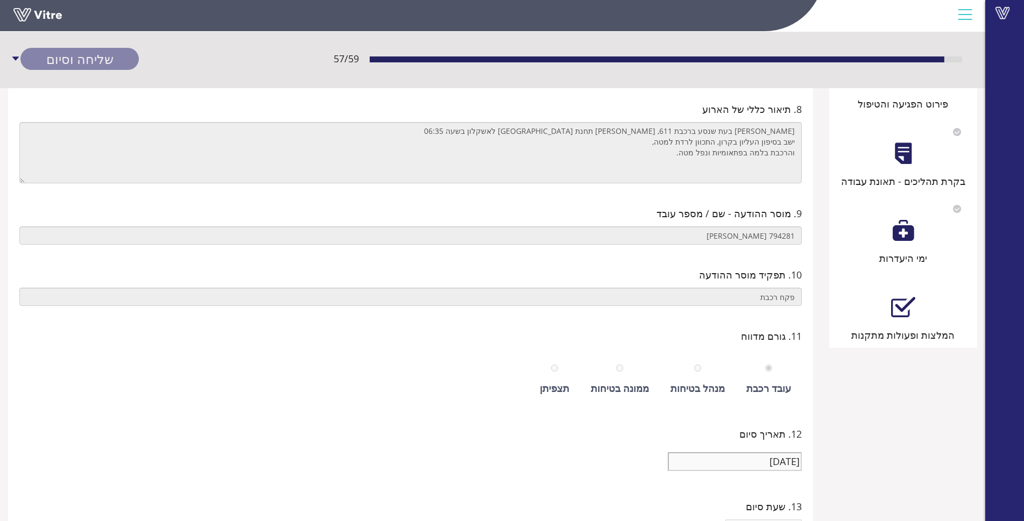
scroll to position [348, 0]
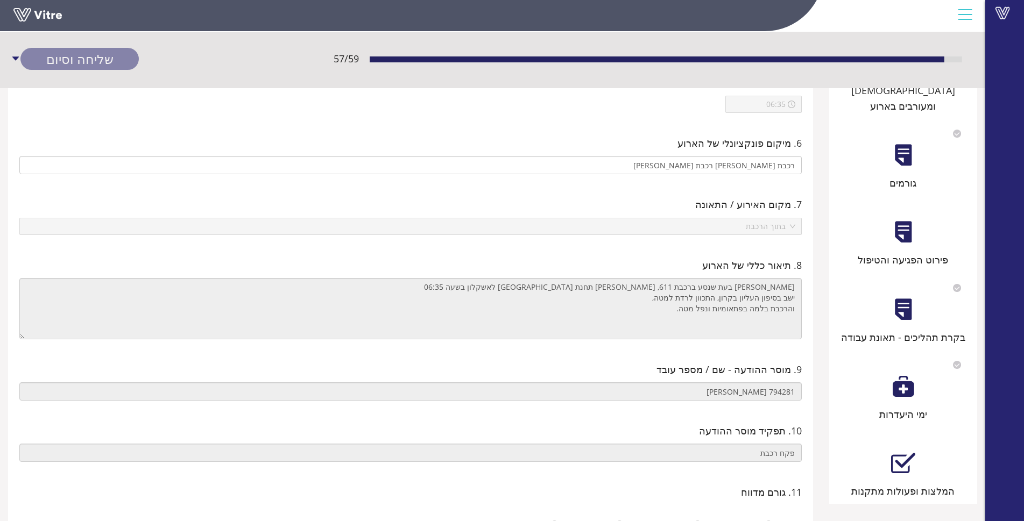
click at [899, 374] on div at bounding box center [903, 386] width 24 height 24
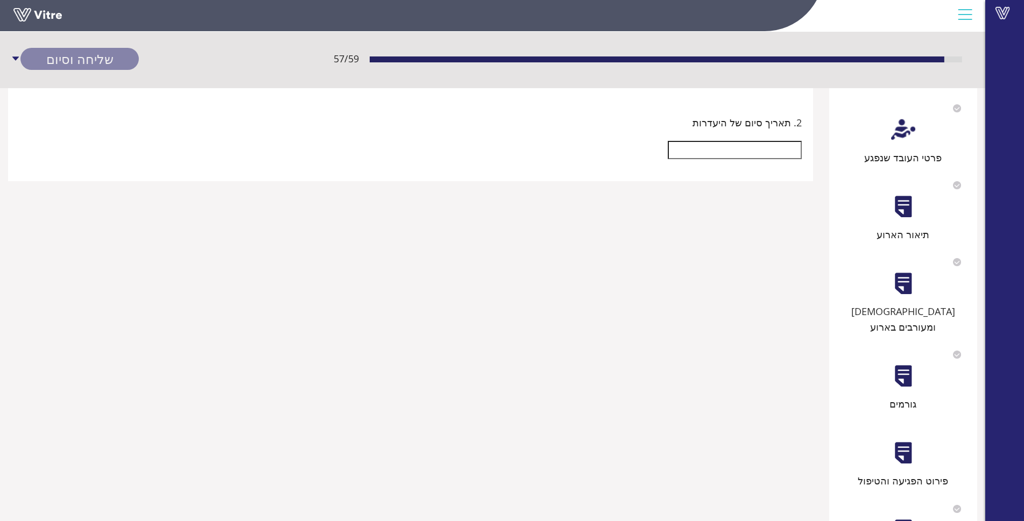
scroll to position [108, 0]
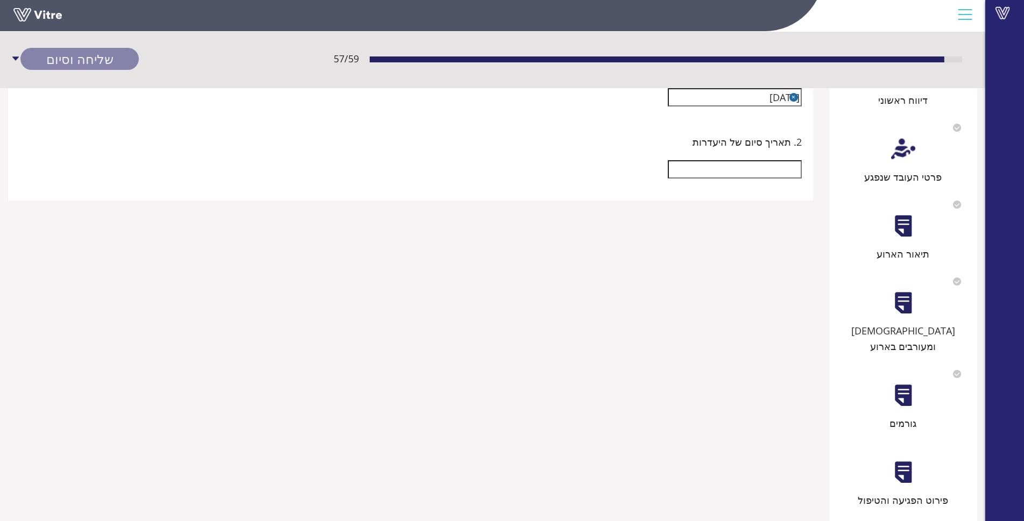
click at [747, 177] on input "text" at bounding box center [735, 169] width 134 height 18
click at [500, 155] on div at bounding box center [410, 169] width 782 height 29
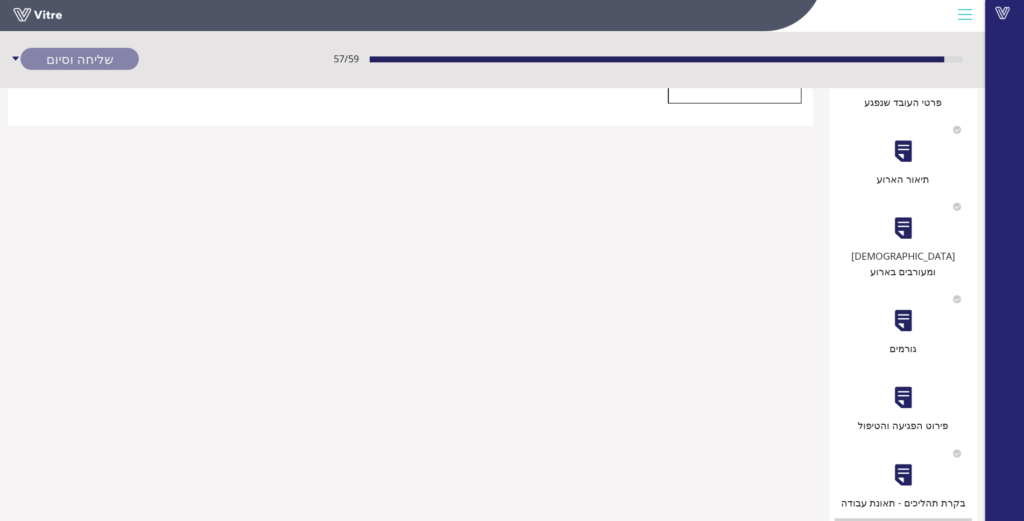
scroll to position [323, 0]
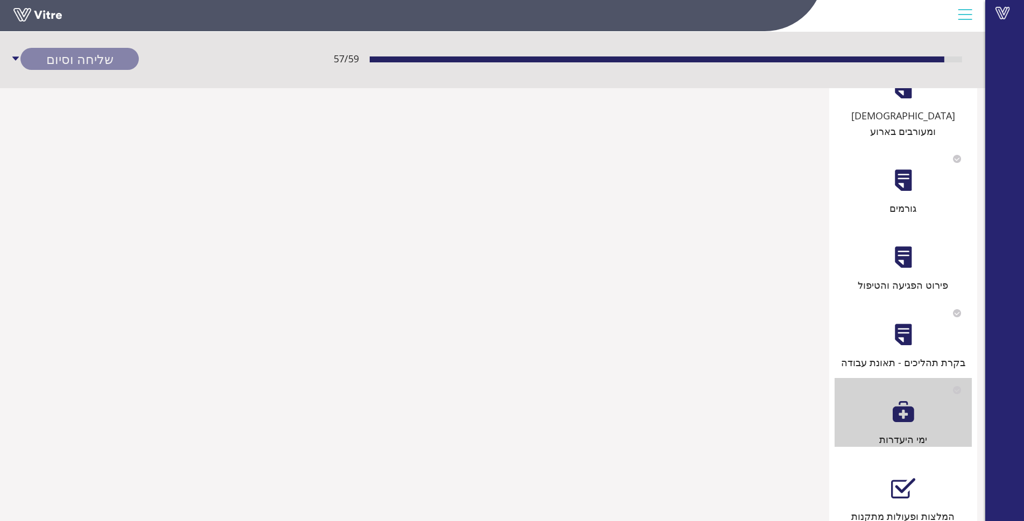
click at [913, 482] on div at bounding box center [903, 489] width 24 height 24
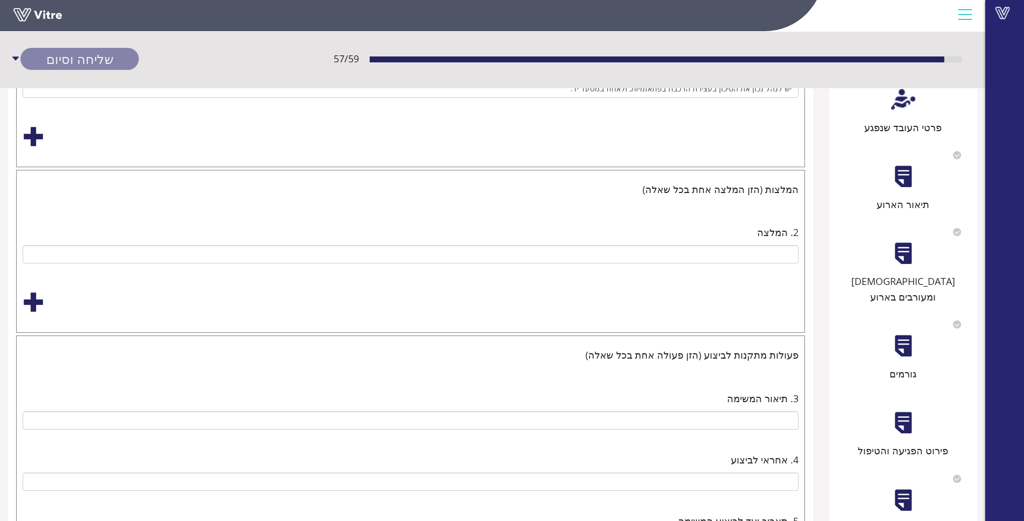
scroll to position [161, 0]
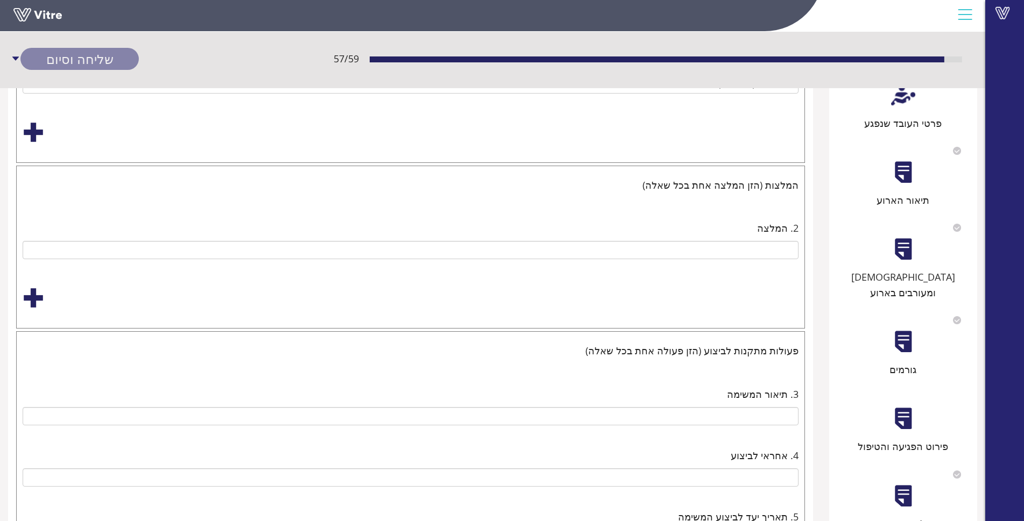
click at [680, 262] on div "2. המלצה" at bounding box center [410, 239] width 782 height 45
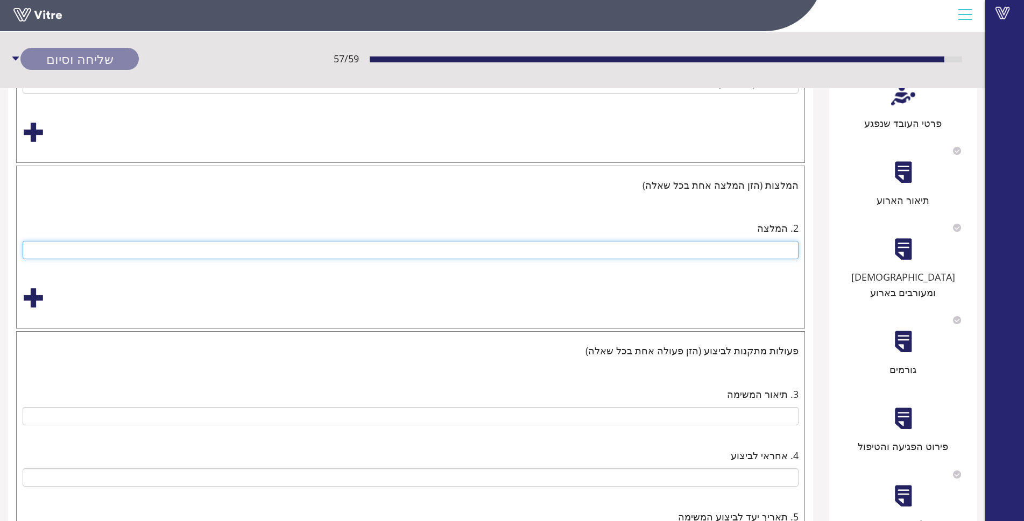
click at [677, 250] on input "text" at bounding box center [411, 250] width 776 height 18
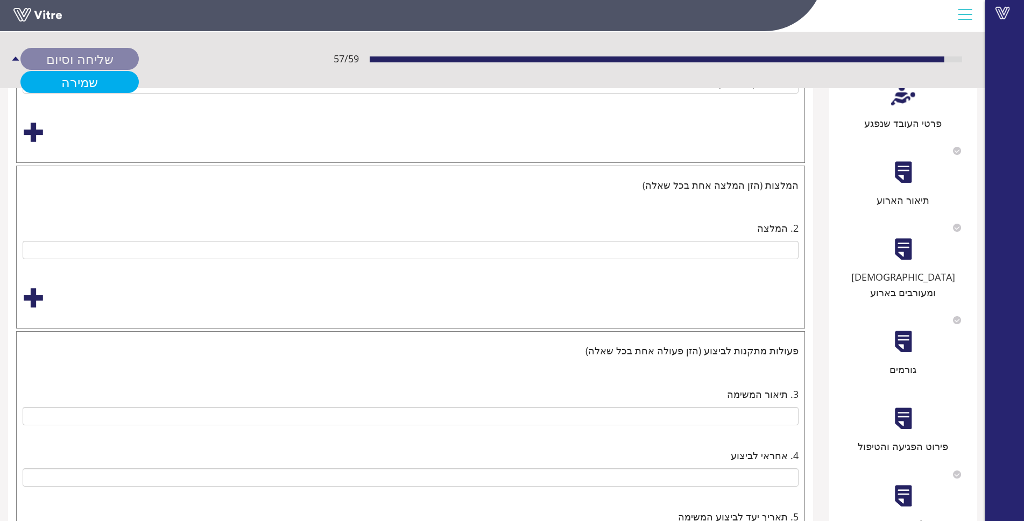
click at [82, 81] on link "שמירה" at bounding box center [79, 82] width 118 height 22
click at [81, 54] on div "שליחה וסיום" at bounding box center [79, 59] width 118 height 22
click at [75, 54] on div "שליחה וסיום" at bounding box center [79, 59] width 118 height 22
click at [74, 54] on div "שליחה וסיום" at bounding box center [79, 59] width 118 height 22
click at [53, 58] on div "שליחה וסיום" at bounding box center [79, 59] width 118 height 22
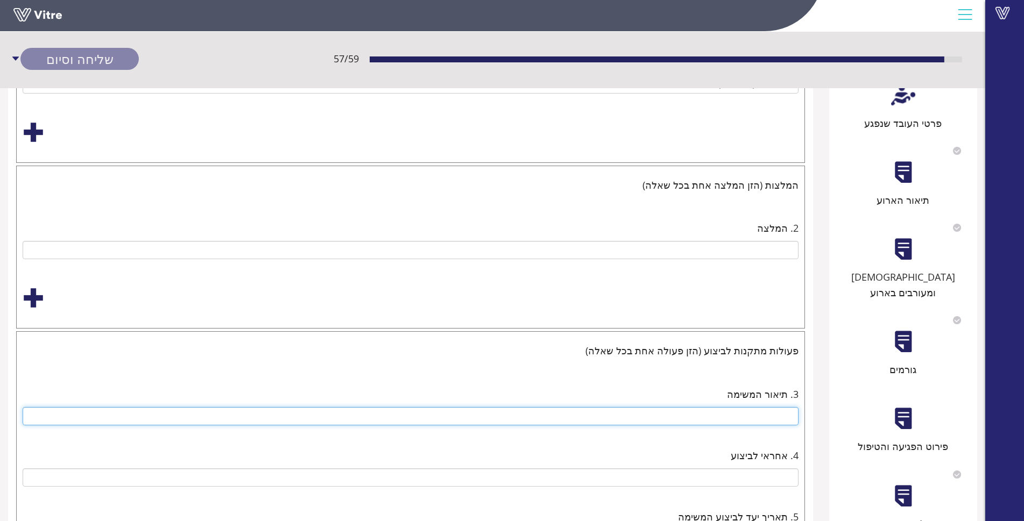
click at [728, 414] on input "text" at bounding box center [411, 416] width 776 height 18
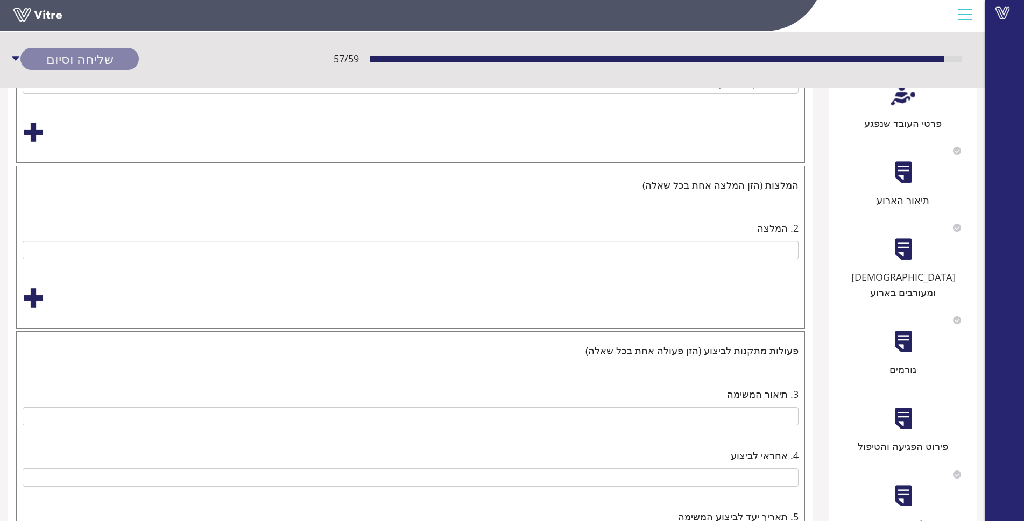
click at [734, 426] on div "3. תיאור המשימה" at bounding box center [410, 406] width 782 height 45
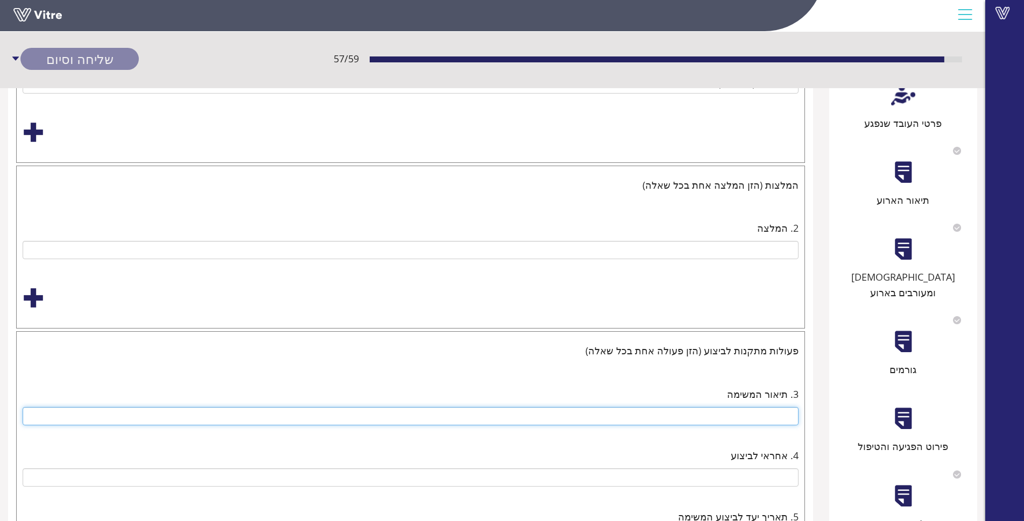
click at [730, 413] on input "text" at bounding box center [411, 416] width 776 height 18
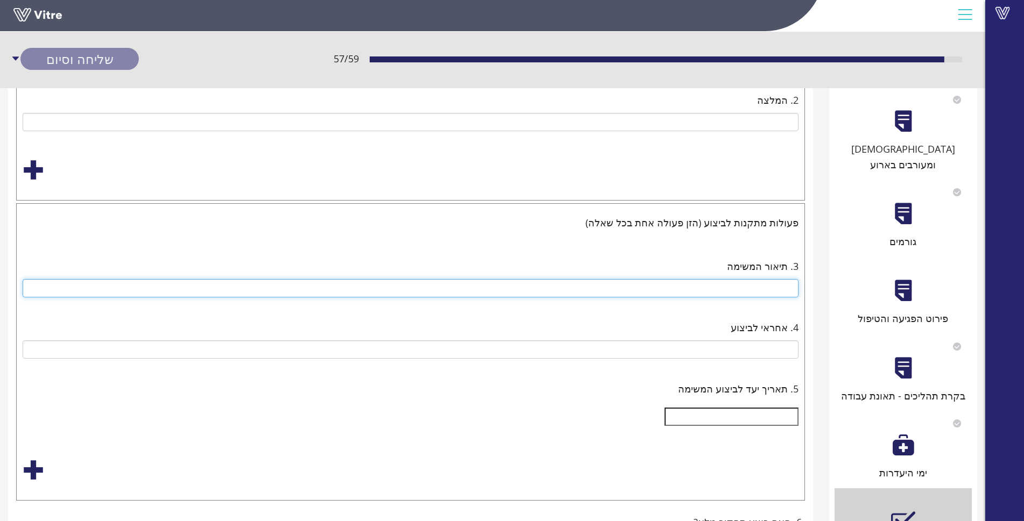
scroll to position [463, 0]
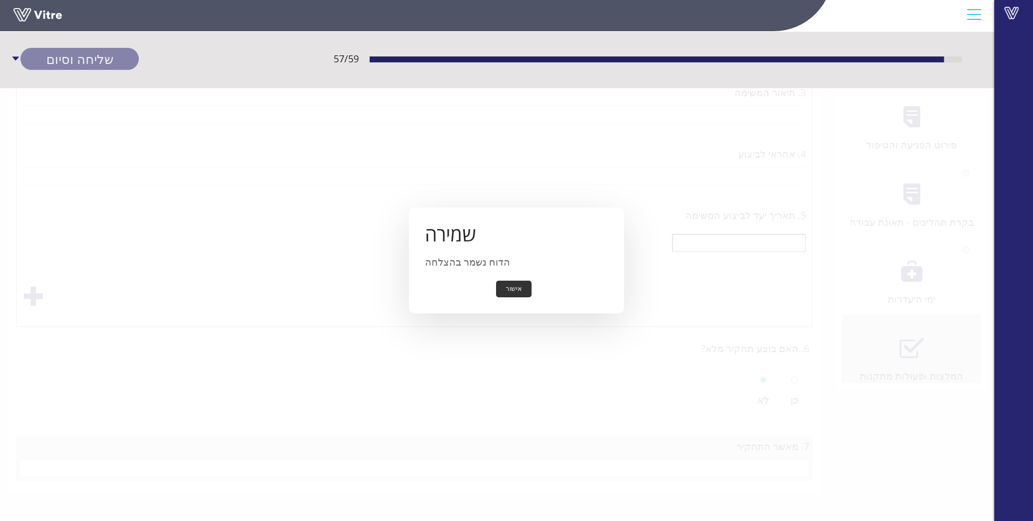
click at [514, 286] on button "אישור" at bounding box center [513, 289] width 35 height 17
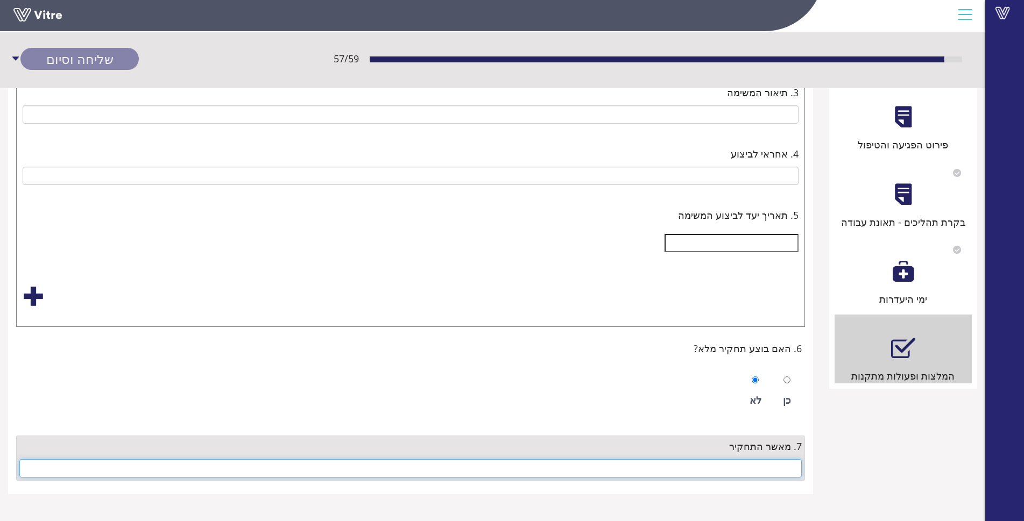
click at [771, 465] on input "text" at bounding box center [410, 468] width 782 height 18
click at [775, 474] on input "text" at bounding box center [410, 468] width 782 height 18
click at [776, 474] on input "text" at bounding box center [410, 468] width 782 height 18
type input "[PERSON_NAME]"
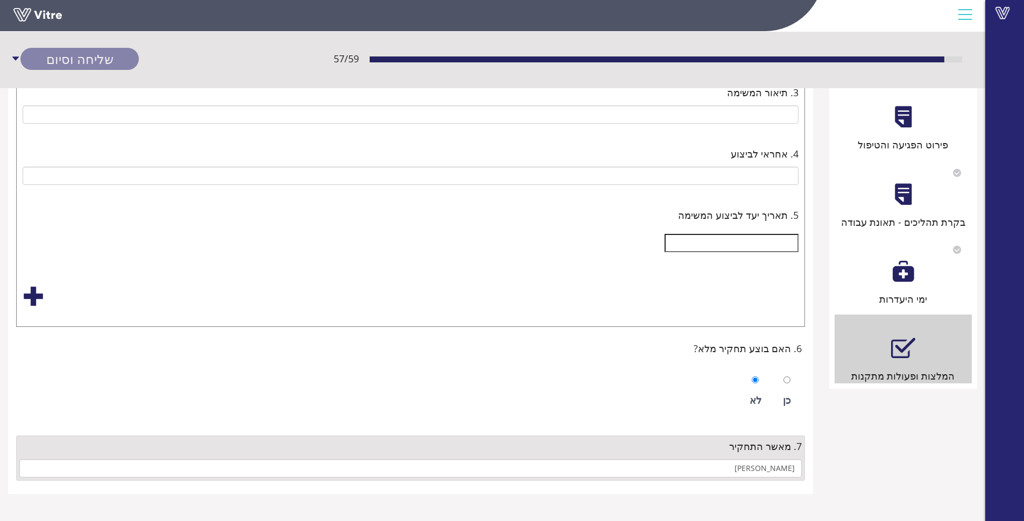
click at [90, 84] on div "57 / 59 שליחה וסיום" at bounding box center [492, 59] width 985 height 58
click at [98, 79] on link "שמירה" at bounding box center [79, 82] width 118 height 22
click at [888, 259] on div "ימי היעדרות" at bounding box center [902, 272] width 137 height 69
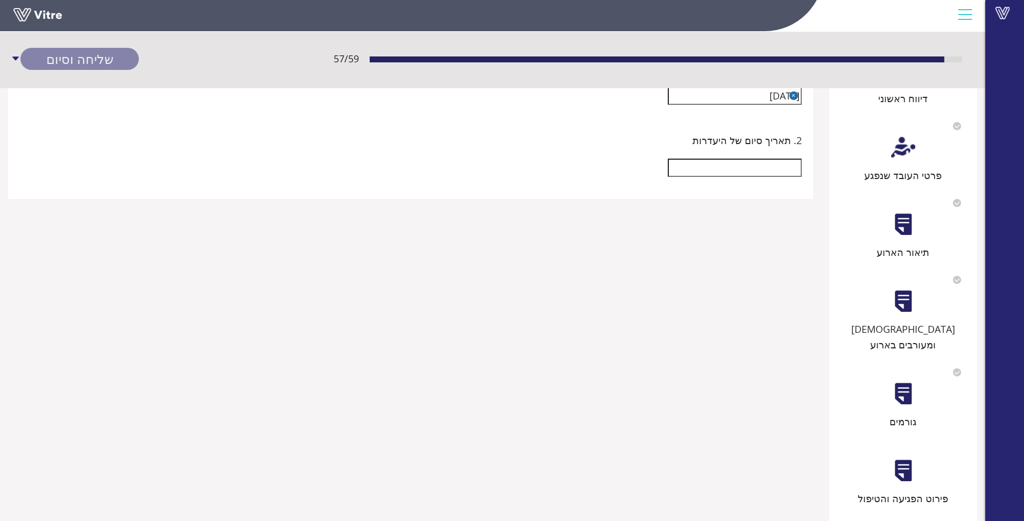
scroll to position [343, 0]
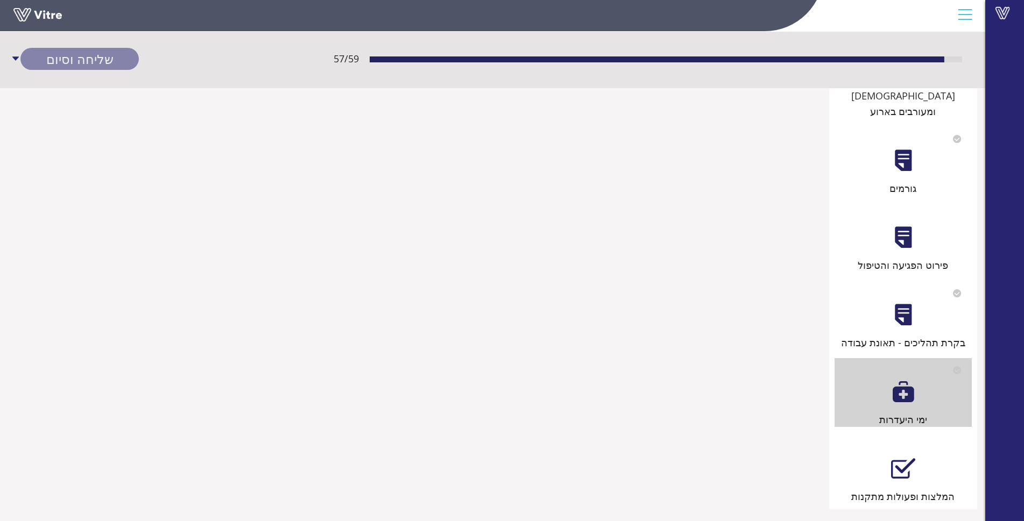
click at [909, 303] on div at bounding box center [903, 315] width 24 height 24
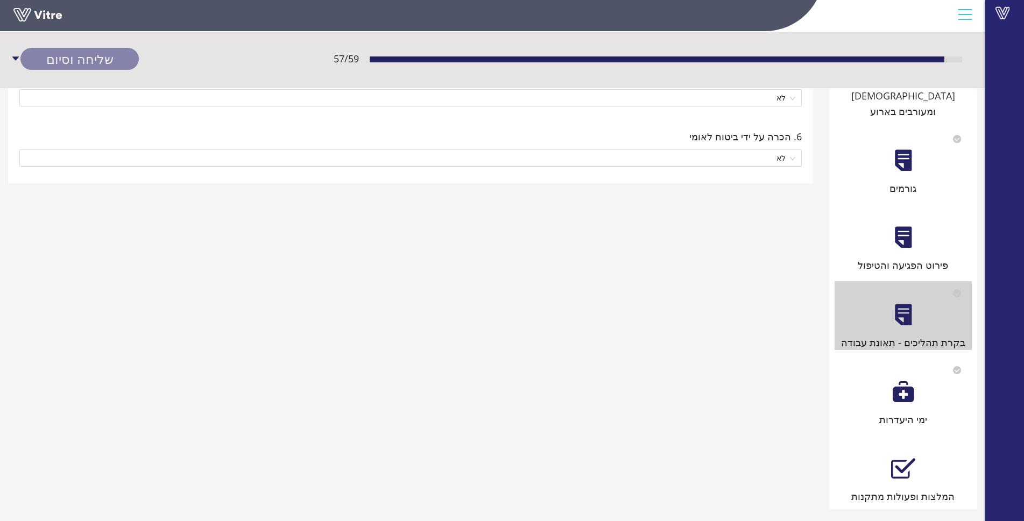
click at [918, 235] on div "פירוט הפגיעה והטיפול" at bounding box center [902, 238] width 137 height 69
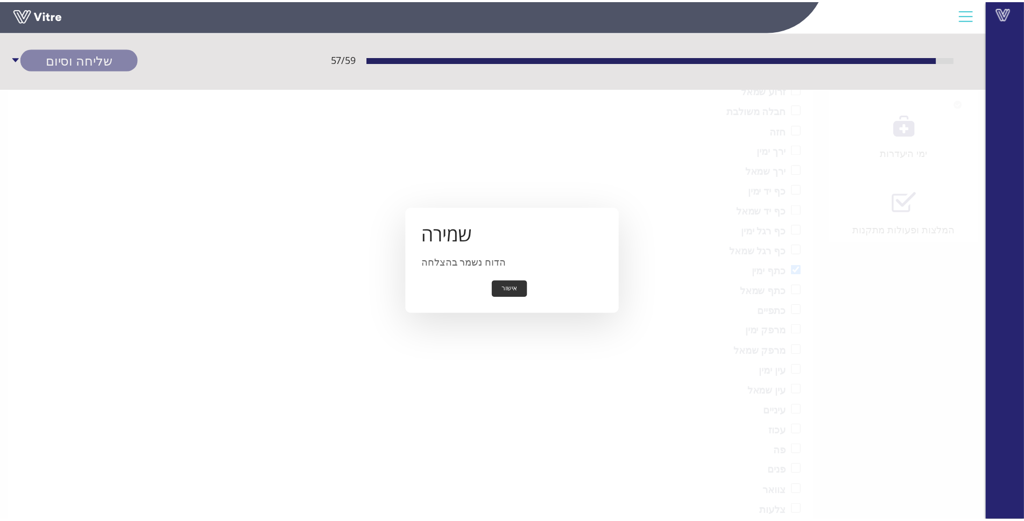
scroll to position [807, 0]
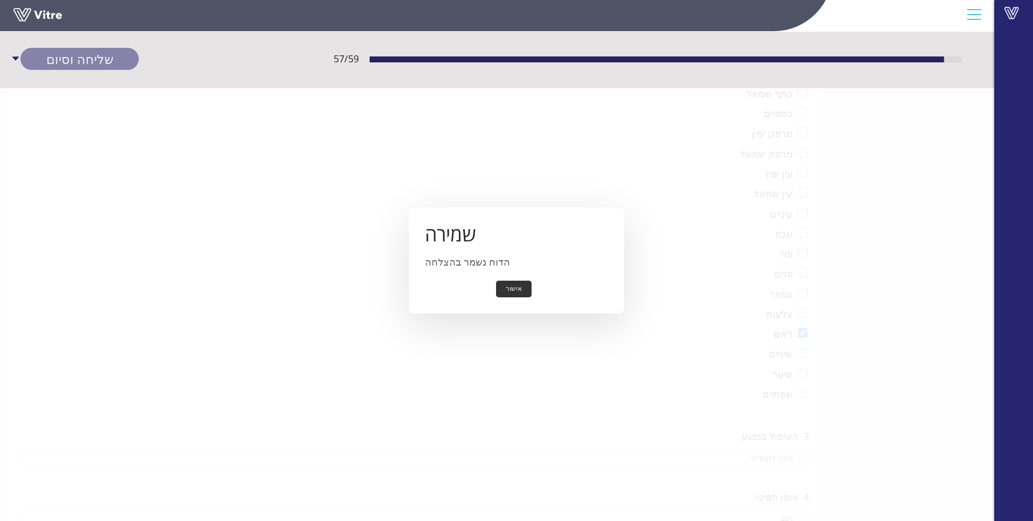
click at [500, 297] on button "אישור" at bounding box center [513, 289] width 35 height 17
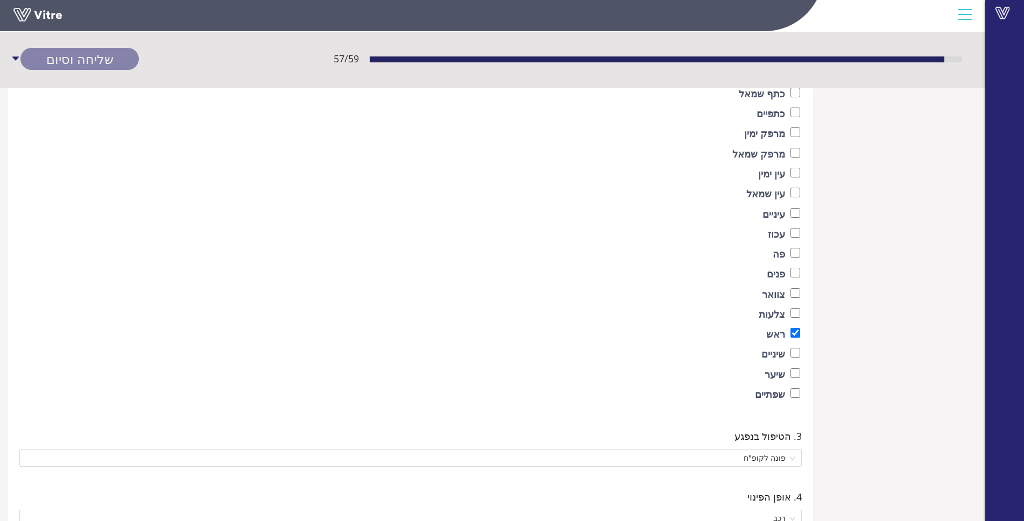
click at [507, 290] on div "צוואר" at bounding box center [410, 295] width 779 height 18
checkbox input "true"
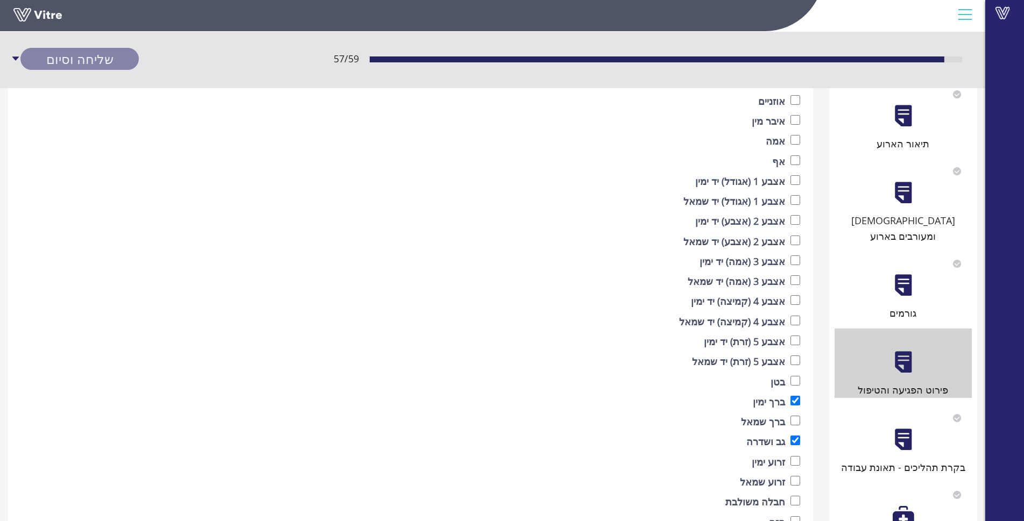
scroll to position [217, 0]
click at [912, 274] on div at bounding box center [903, 286] width 24 height 24
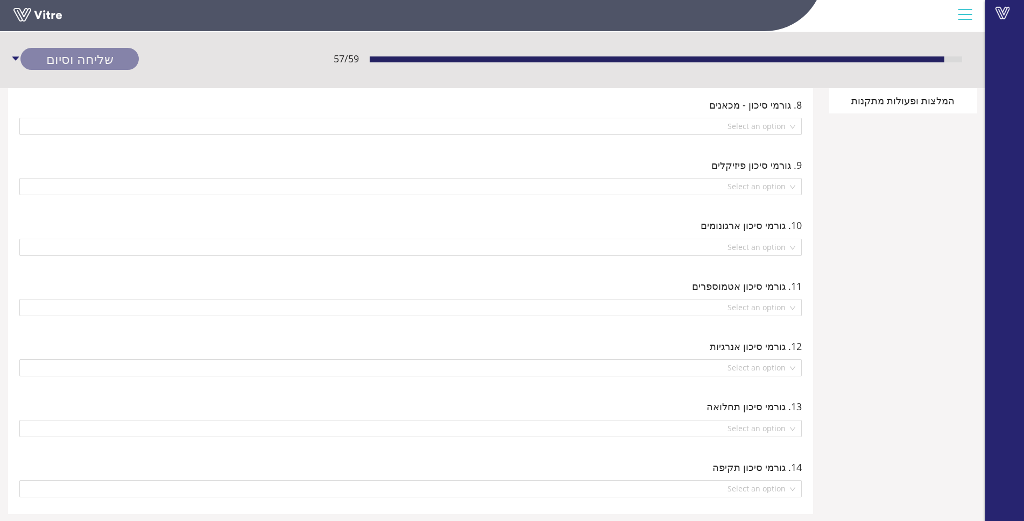
scroll to position [758, 0]
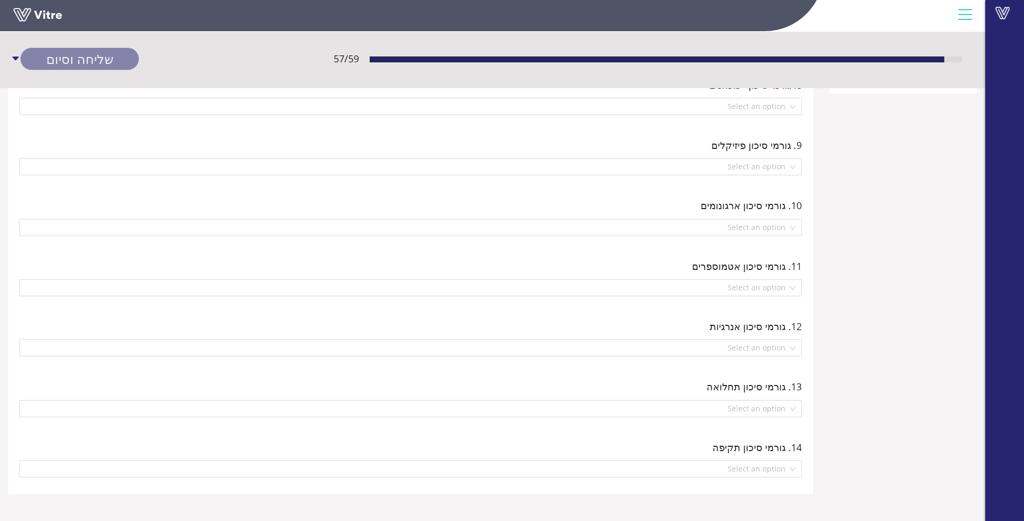
click at [738, 275] on div "11. גורמי סיכון אטמוספרים Select an option" at bounding box center [410, 277] width 789 height 44
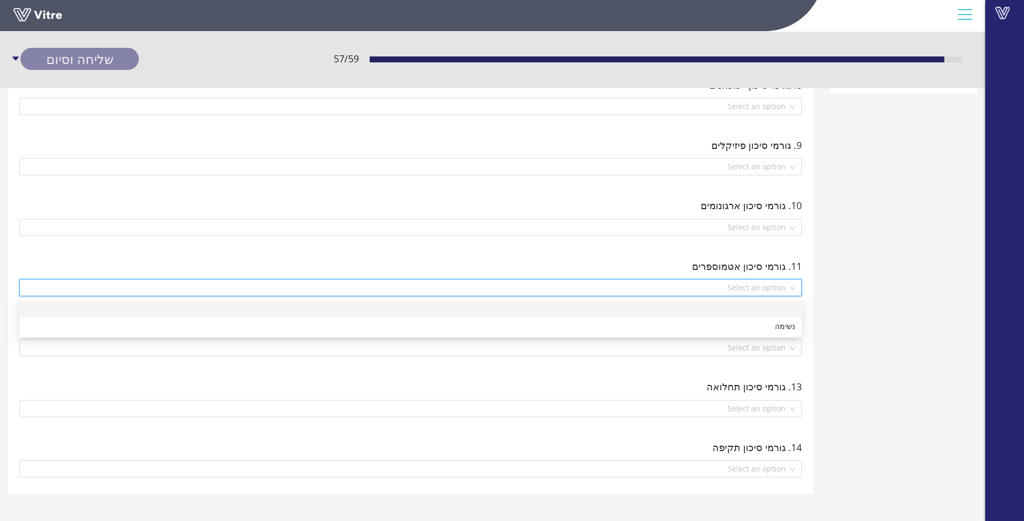
click at [752, 289] on input "search" at bounding box center [407, 288] width 762 height 16
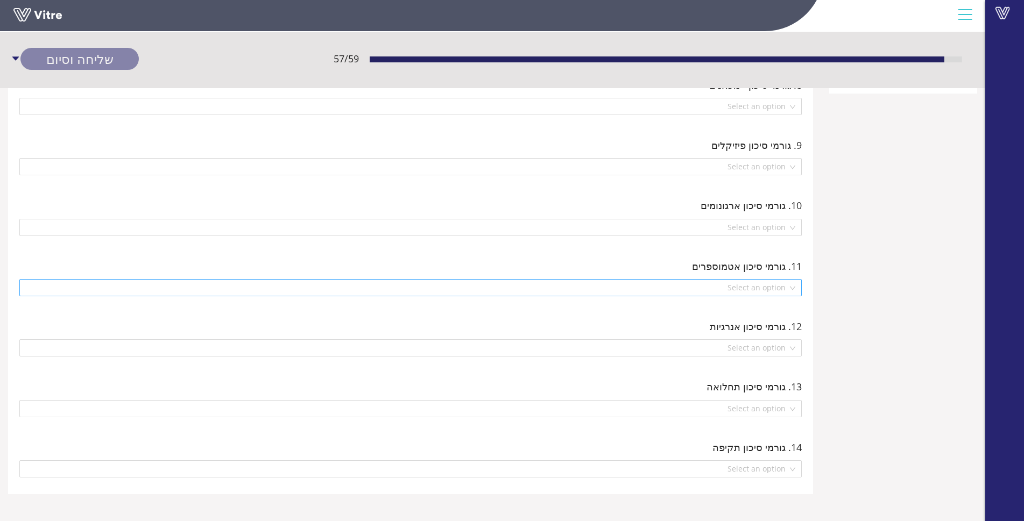
click at [742, 280] on input "search" at bounding box center [407, 288] width 762 height 16
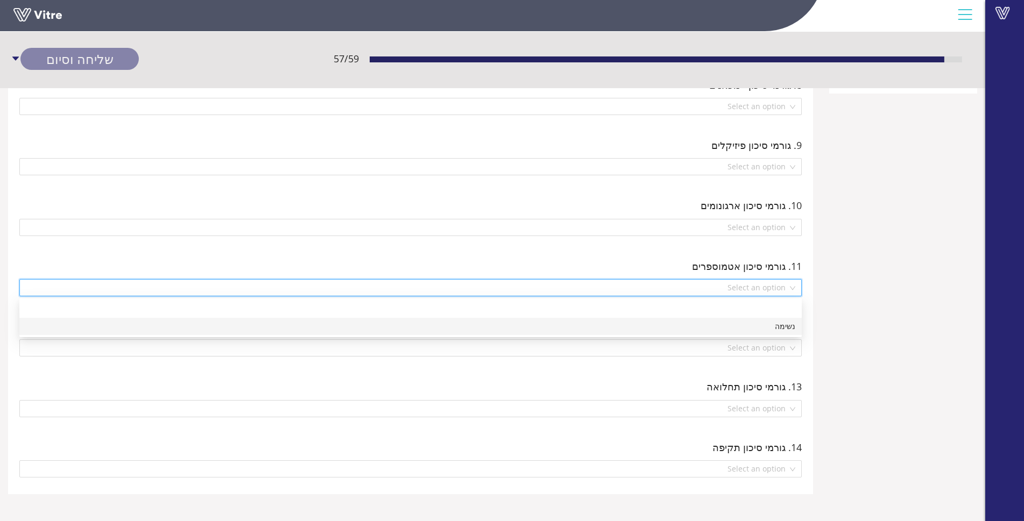
click at [742, 280] on input "search" at bounding box center [407, 288] width 762 height 16
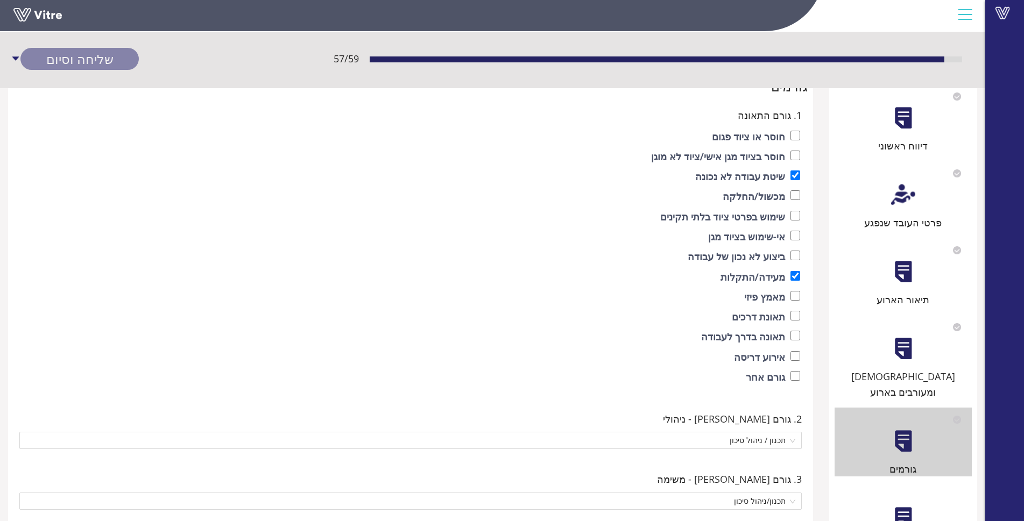
scroll to position [0, 0]
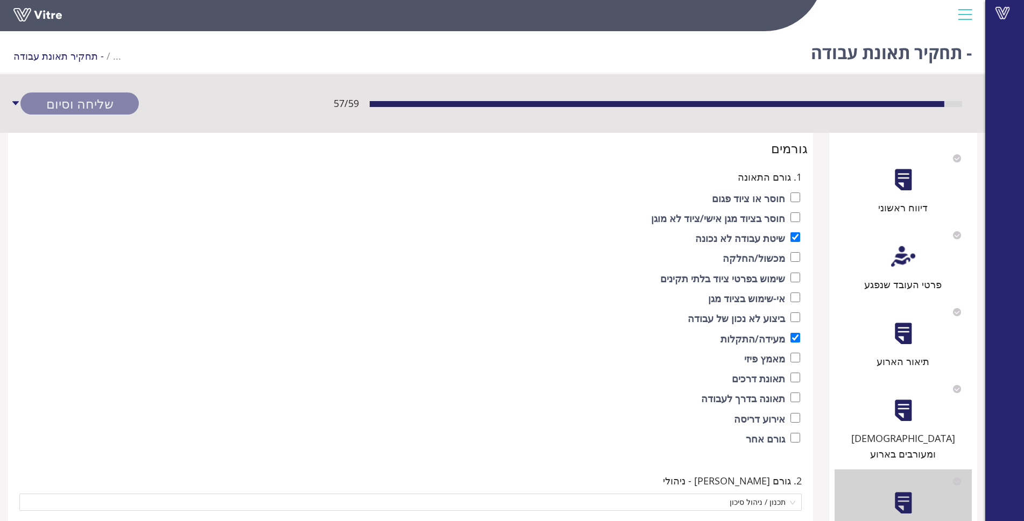
click at [914, 184] on div at bounding box center [903, 180] width 24 height 24
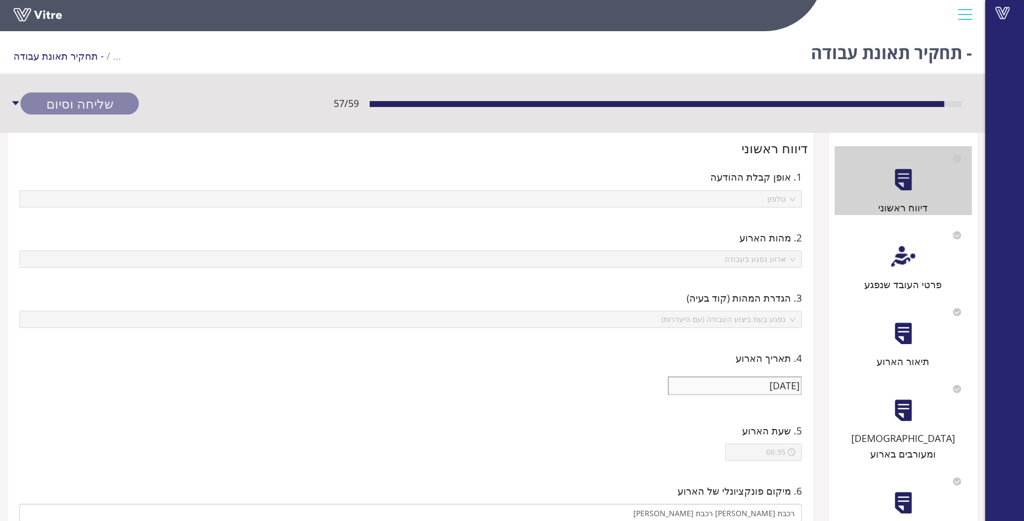
click at [898, 262] on div at bounding box center [903, 257] width 24 height 24
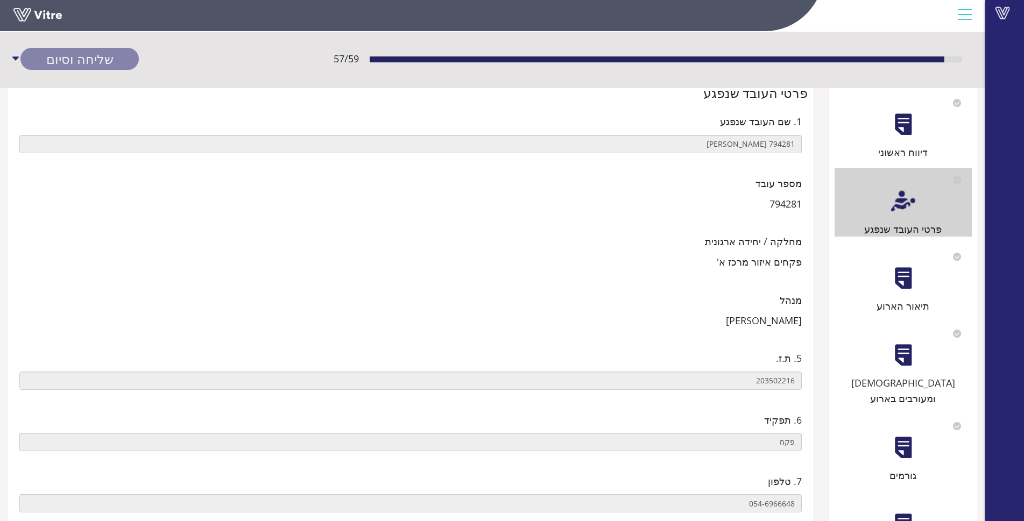
scroll to position [54, 0]
click at [921, 294] on div "תיאור הארוע" at bounding box center [902, 280] width 137 height 69
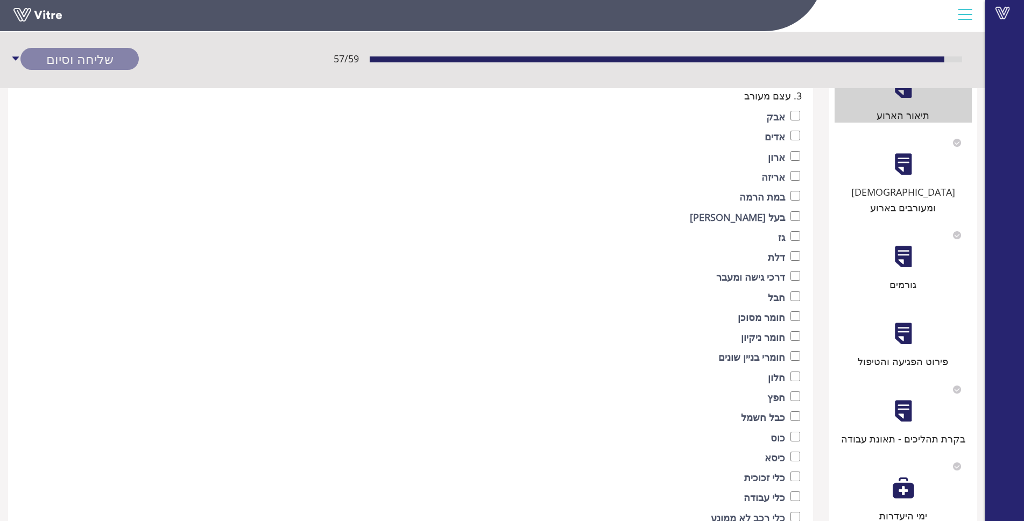
scroll to position [245, 0]
click at [915, 393] on div "בקרת תהליכים - תאונת עבודה" at bounding box center [902, 413] width 137 height 69
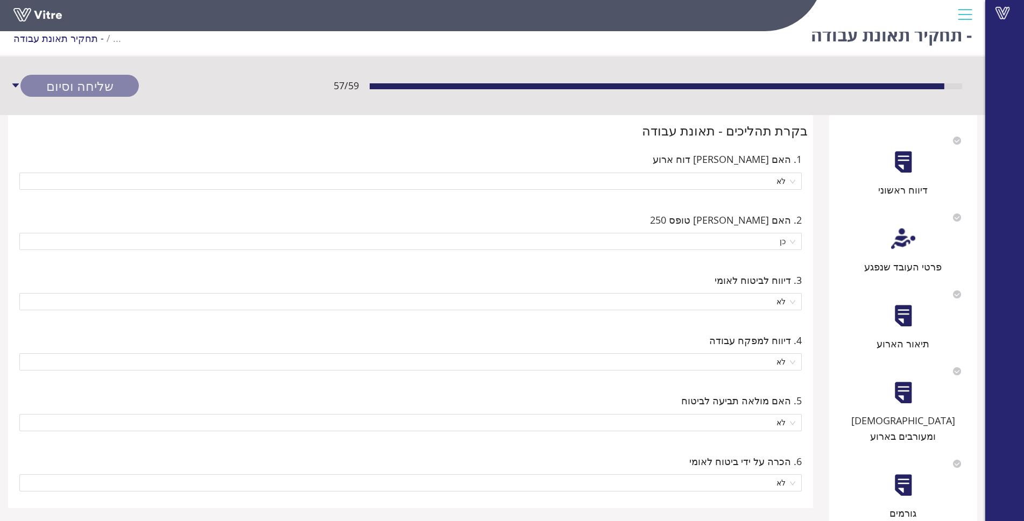
scroll to position [343, 0]
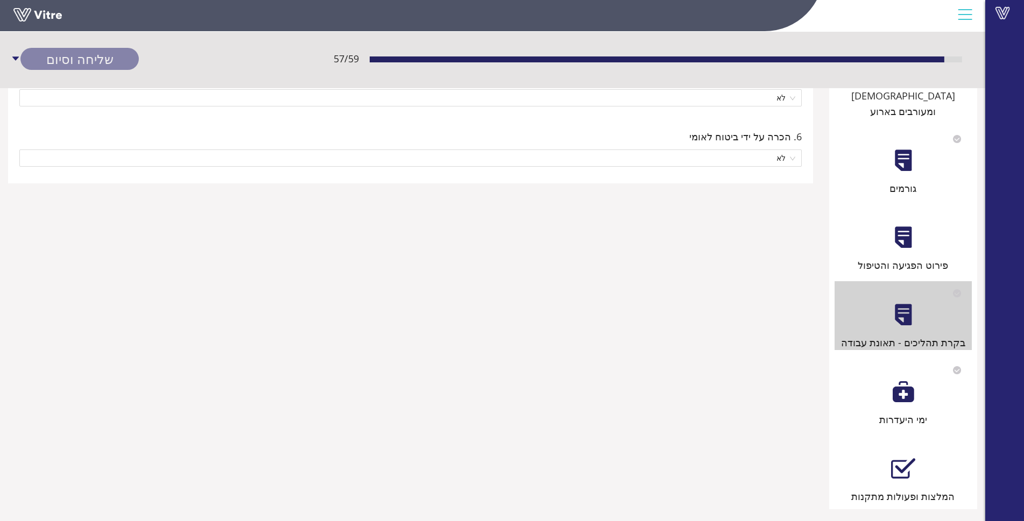
click at [934, 383] on div "ימי היעדרות" at bounding box center [902, 392] width 137 height 69
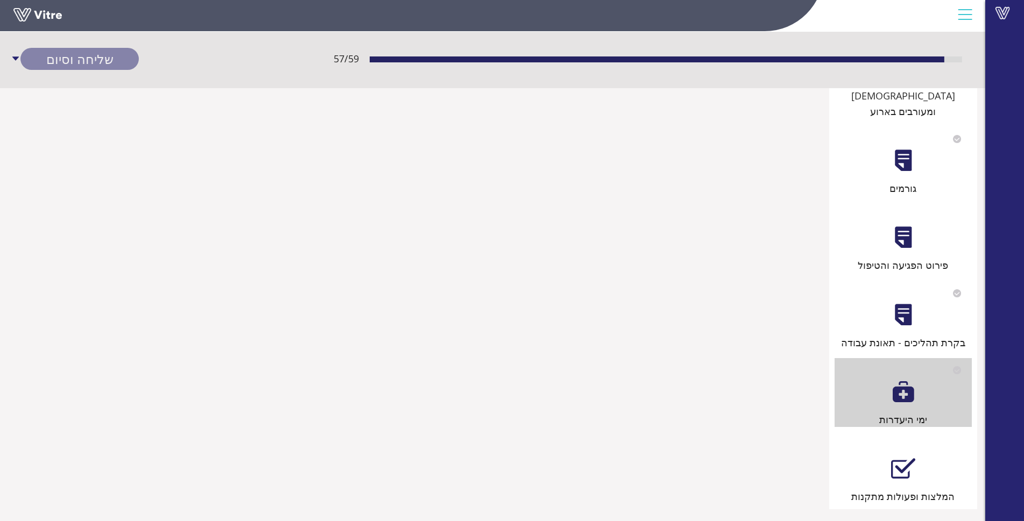
scroll to position [0, 0]
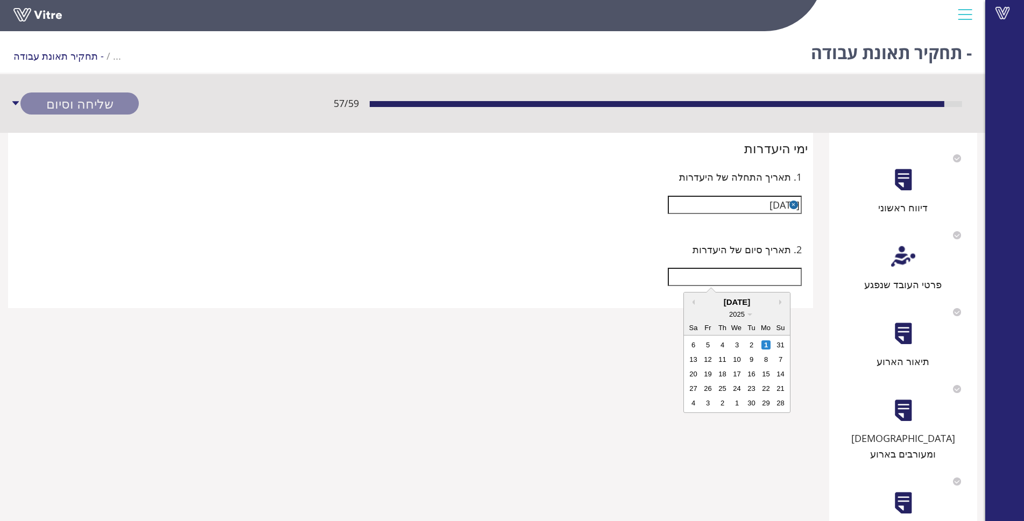
click at [792, 278] on input "text" at bounding box center [735, 277] width 134 height 18
click at [778, 278] on input "text" at bounding box center [735, 277] width 134 height 18
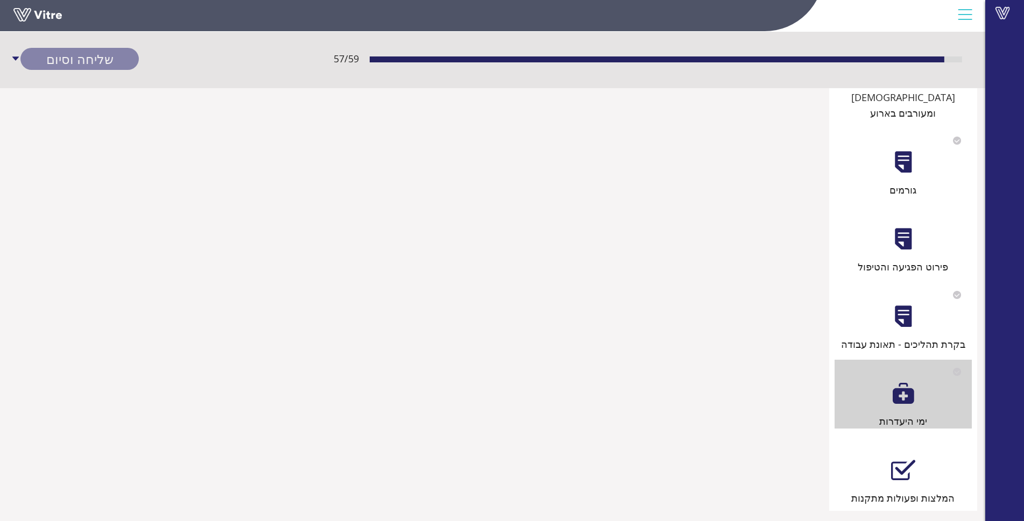
scroll to position [343, 0]
click at [907, 457] on div at bounding box center [903, 469] width 24 height 24
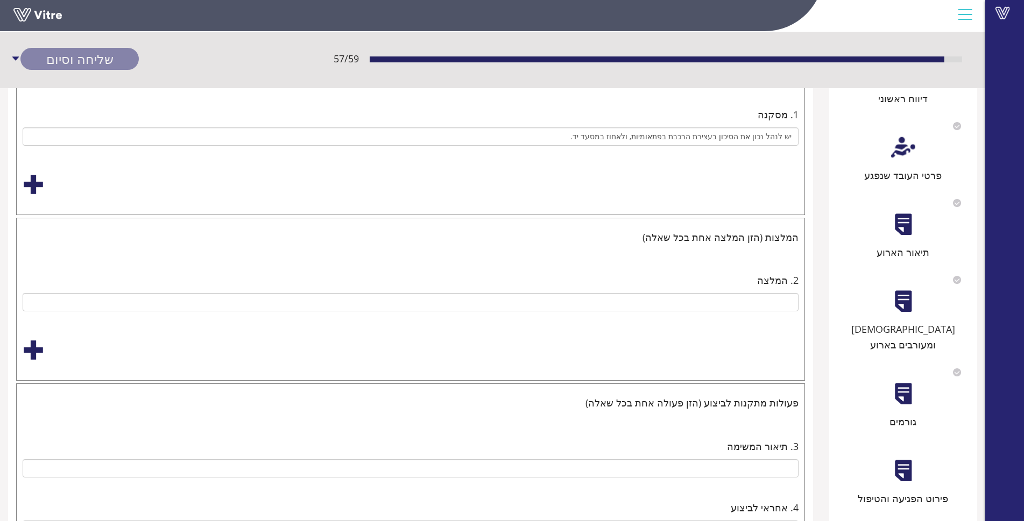
scroll to position [161, 0]
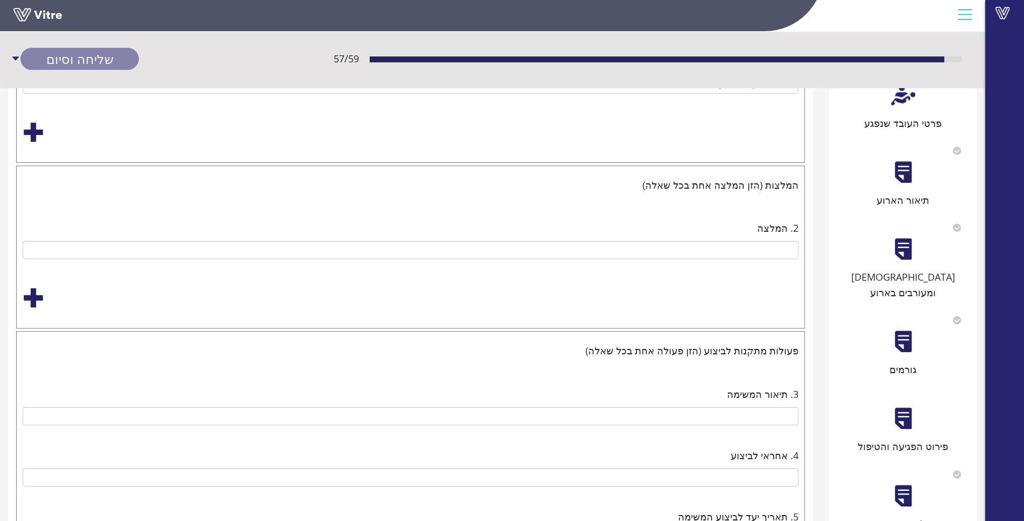
click at [681, 231] on div "2. המלצה" at bounding box center [411, 228] width 776 height 15
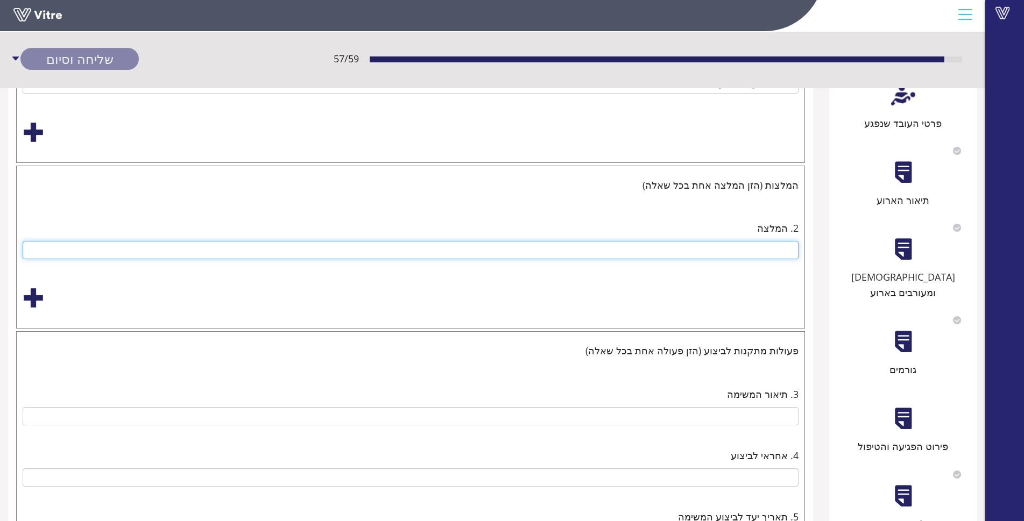
click at [691, 243] on input "text" at bounding box center [411, 250] width 776 height 18
click at [693, 248] on input "text" at bounding box center [411, 250] width 776 height 18
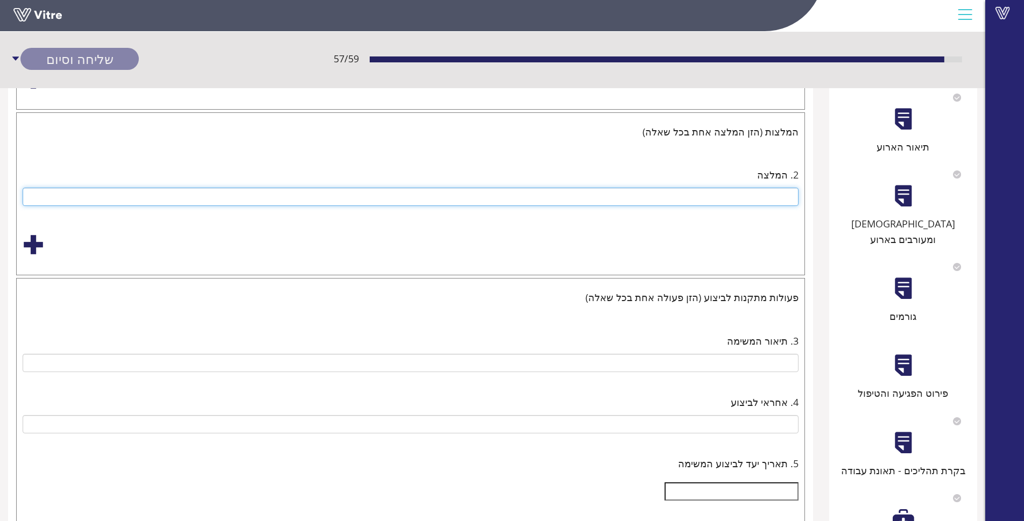
scroll to position [215, 0]
click at [755, 201] on input "text" at bounding box center [411, 196] width 776 height 18
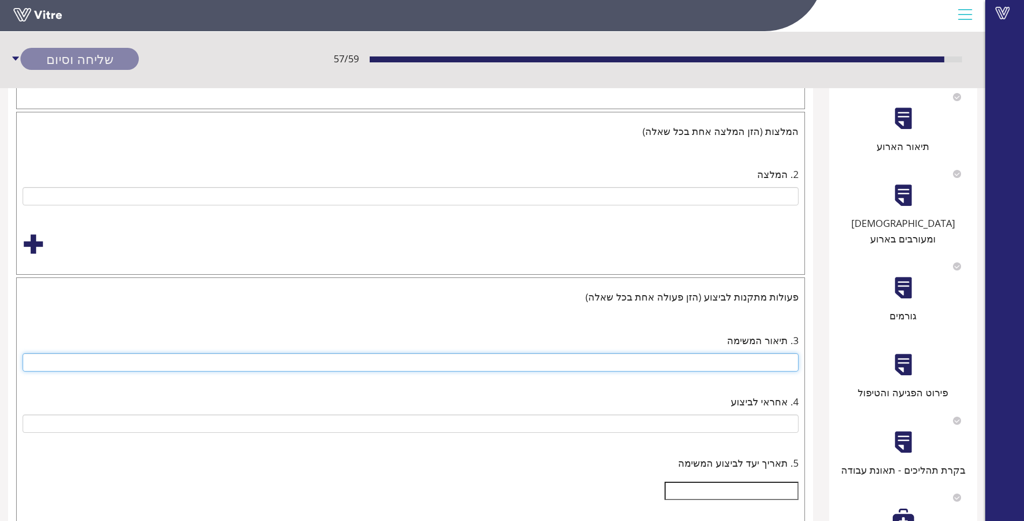
click at [721, 363] on input "text" at bounding box center [411, 362] width 776 height 18
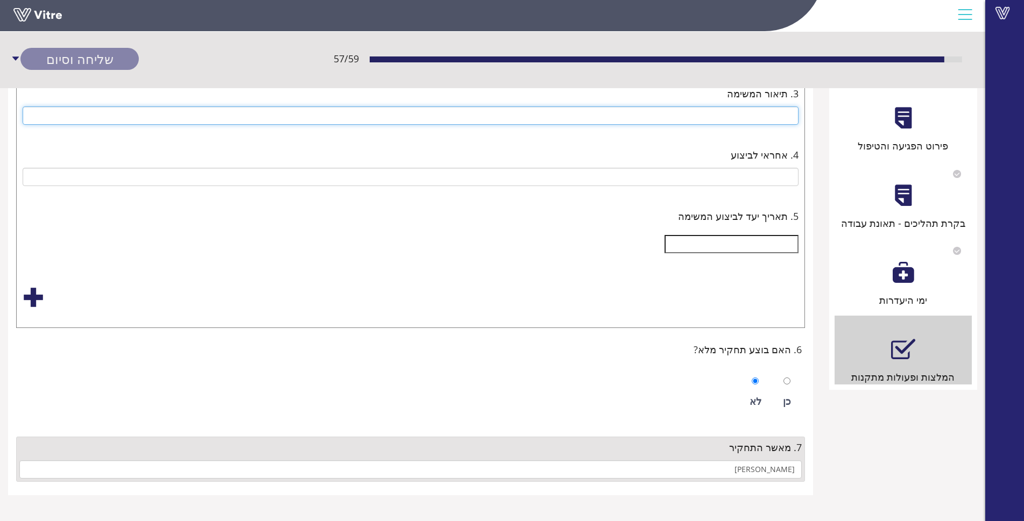
scroll to position [463, 0]
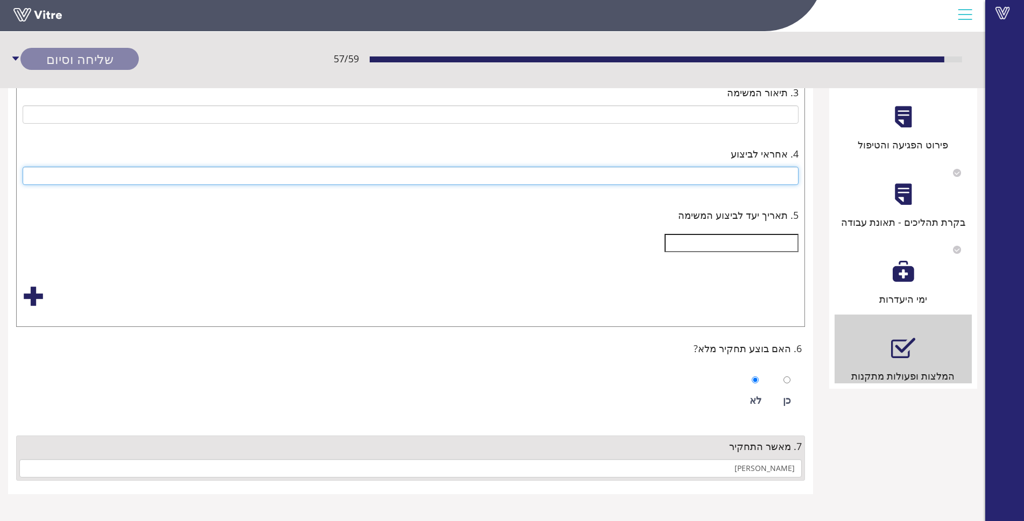
click at [749, 179] on input "text" at bounding box center [411, 176] width 776 height 18
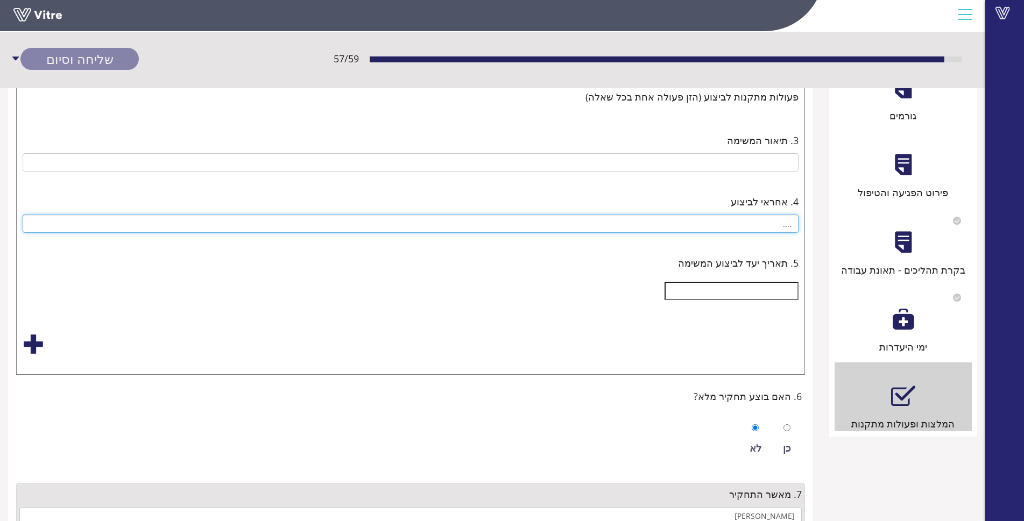
scroll to position [356, 0]
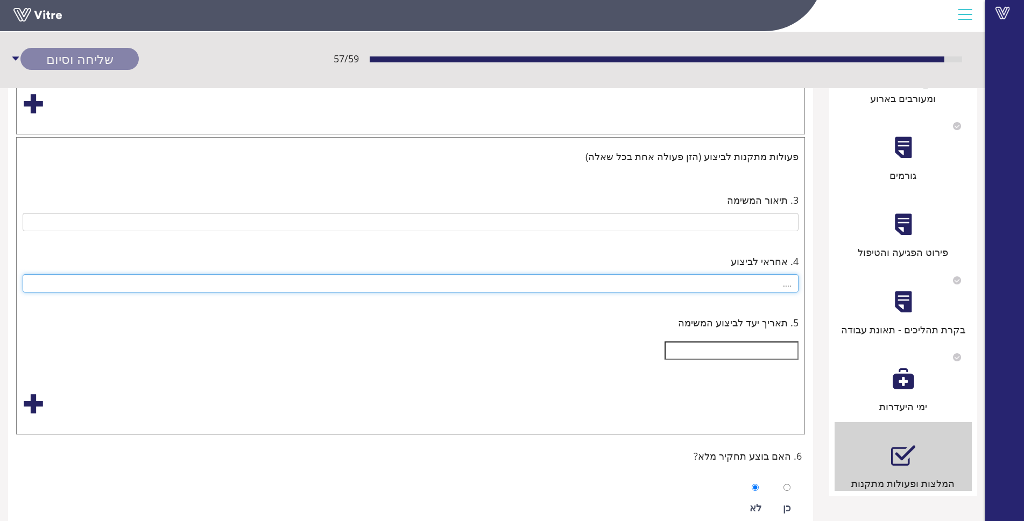
type input "...."
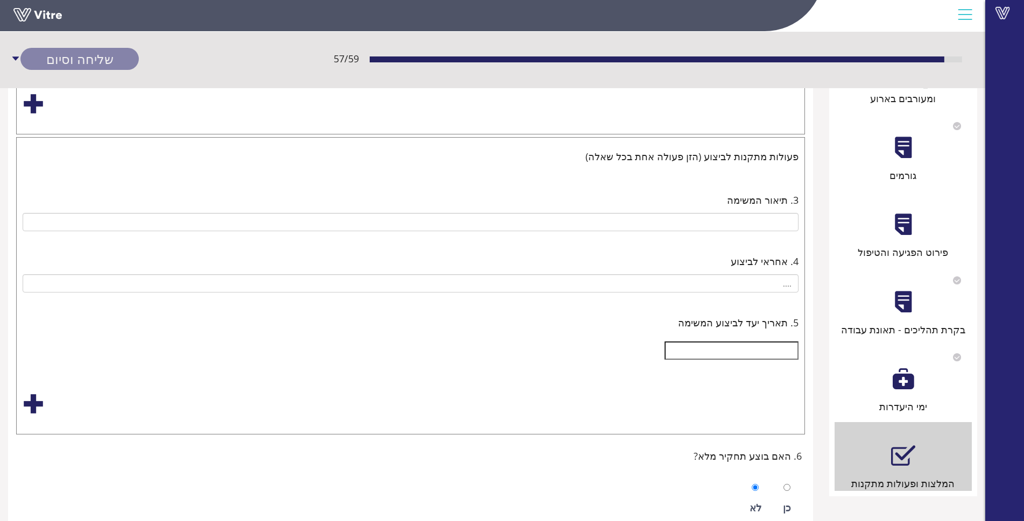
click at [790, 238] on div "3. תיאור המשימה" at bounding box center [410, 211] width 789 height 61
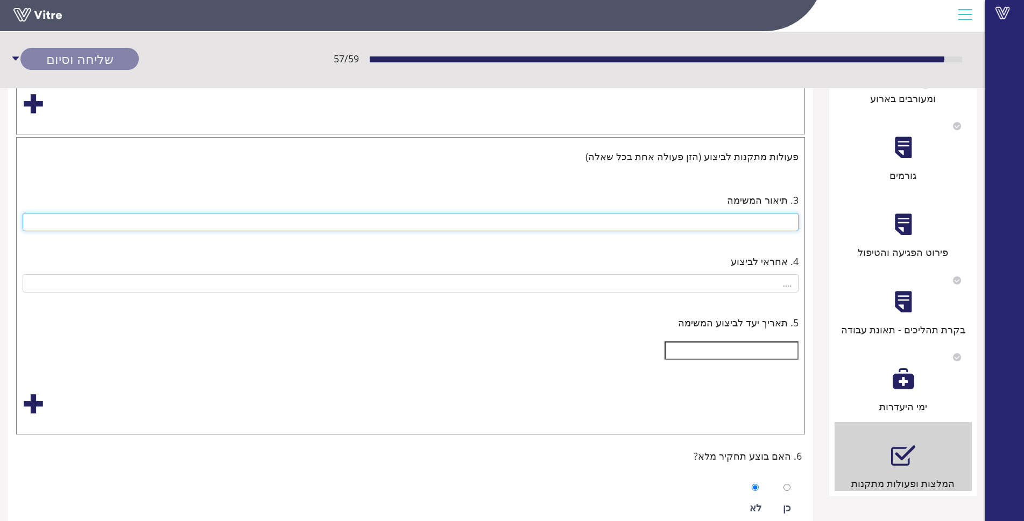
click at [784, 225] on input "text" at bounding box center [411, 222] width 776 height 18
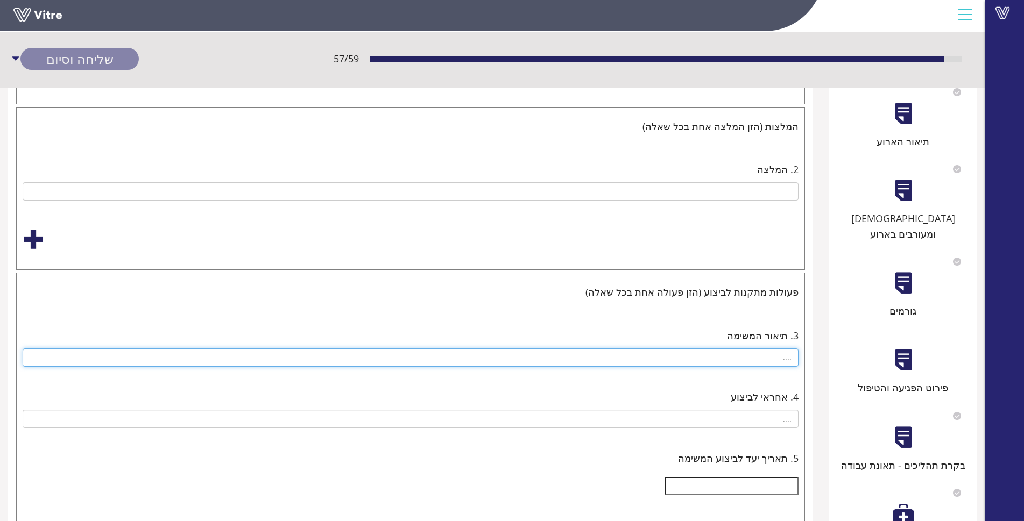
scroll to position [0, 0]
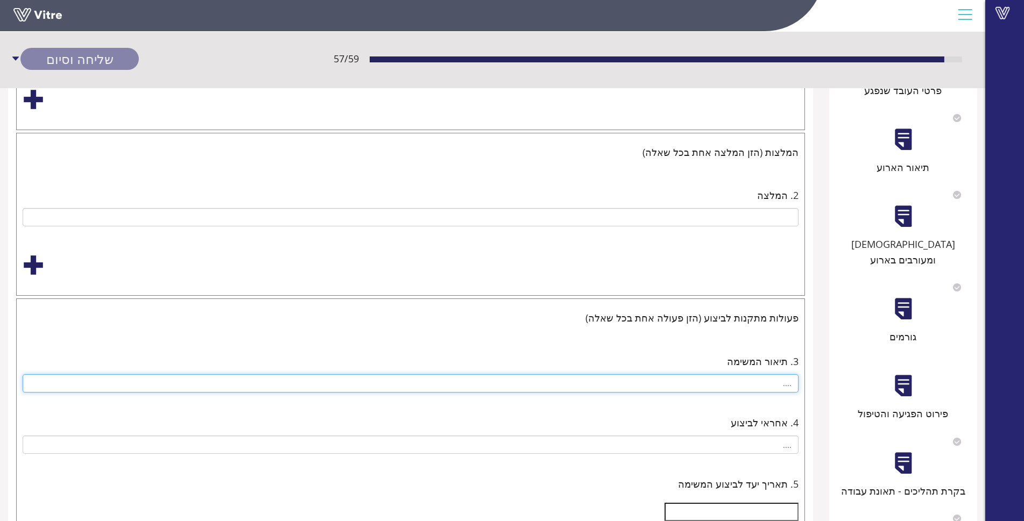
type input "...."
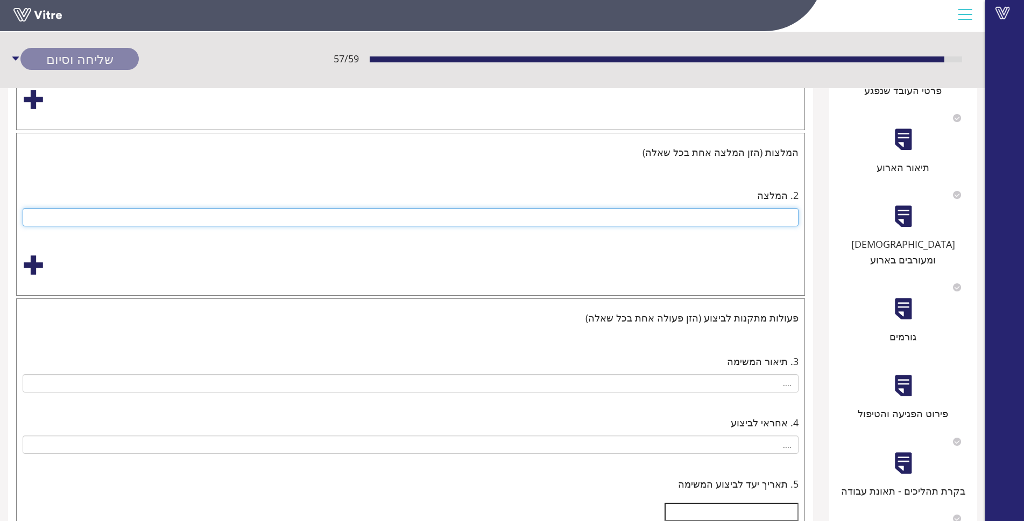
click at [735, 217] on input "text" at bounding box center [411, 217] width 776 height 18
type input "...."
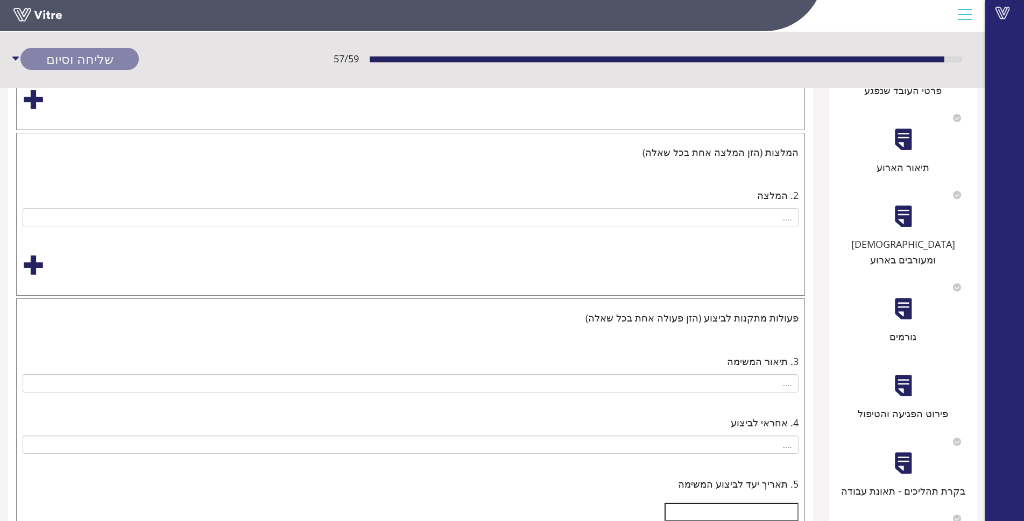
click at [914, 406] on div "פירוט הפגיעה והטיפול" at bounding box center [902, 413] width 137 height 15
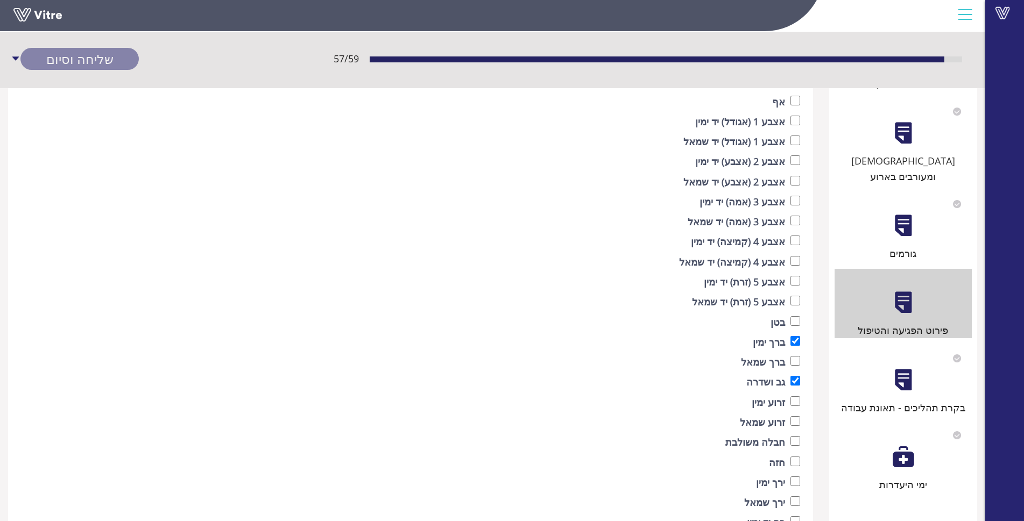
scroll to position [271, 0]
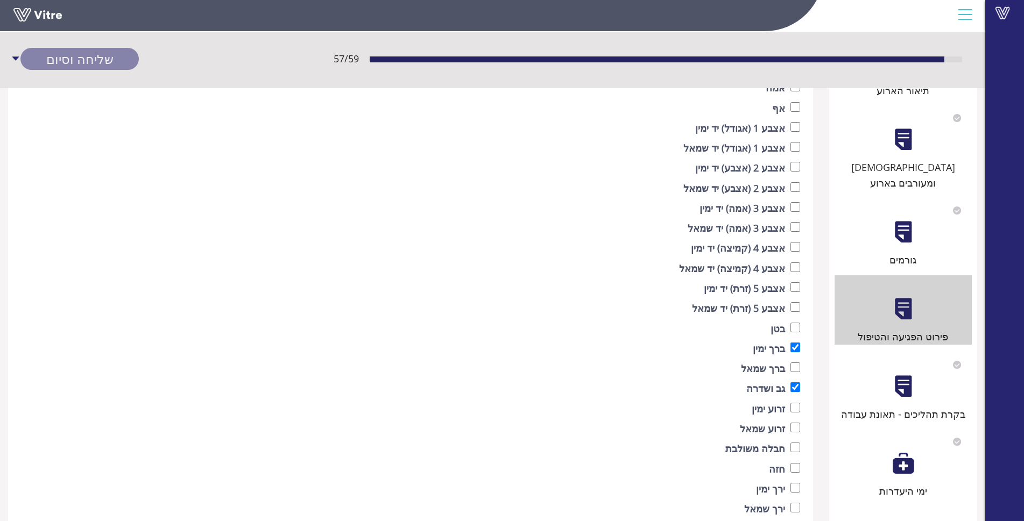
click at [914, 374] on div at bounding box center [903, 386] width 24 height 24
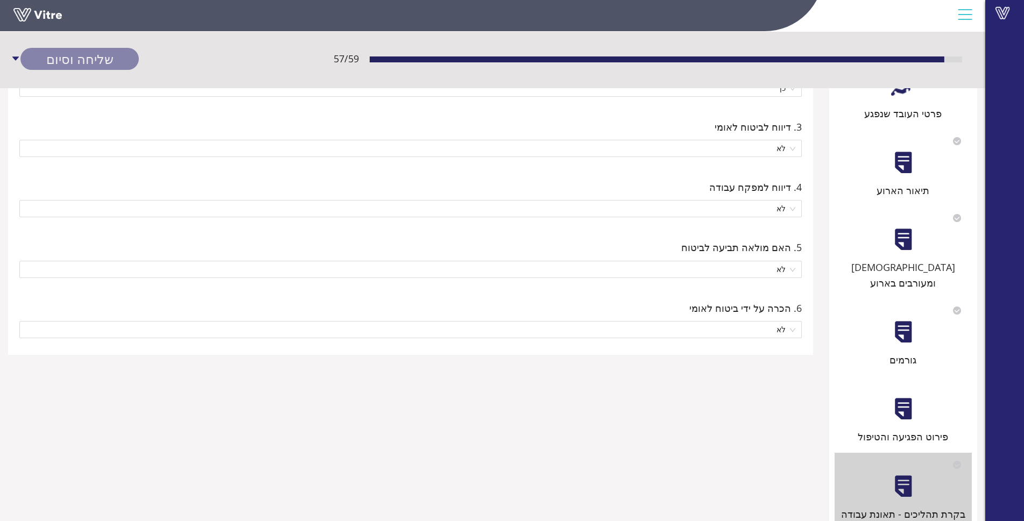
scroll to position [343, 0]
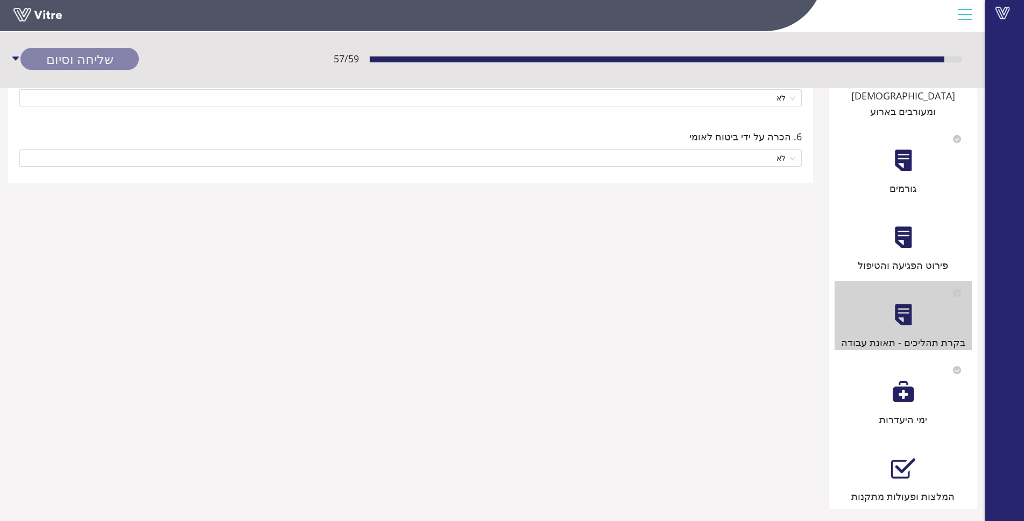
click at [911, 181] on div "גורמים" at bounding box center [902, 188] width 137 height 15
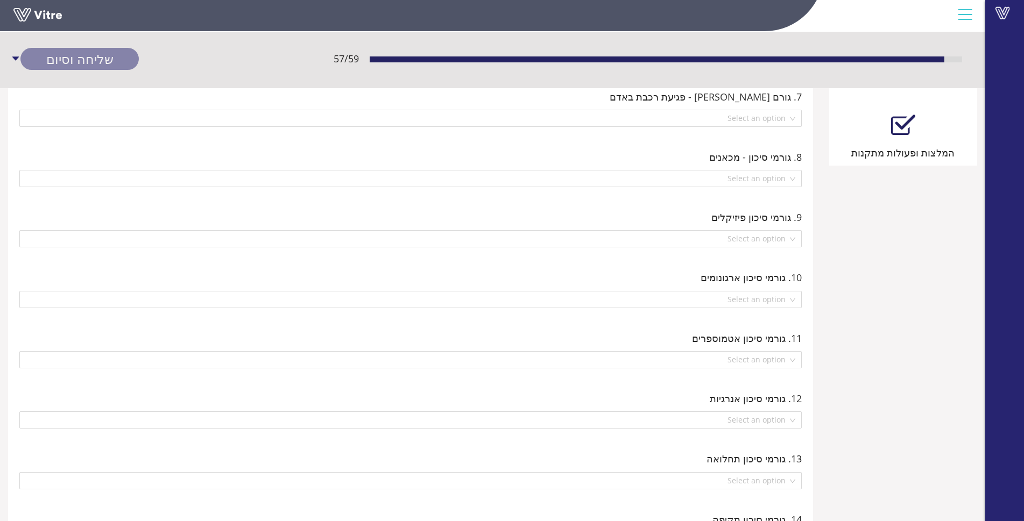
scroll to position [758, 0]
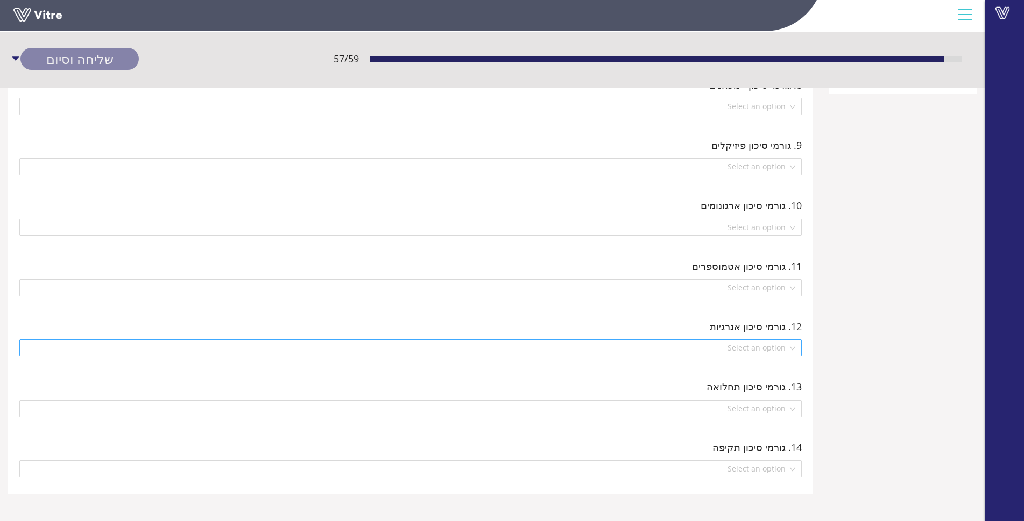
click at [782, 347] on input "search" at bounding box center [407, 348] width 762 height 16
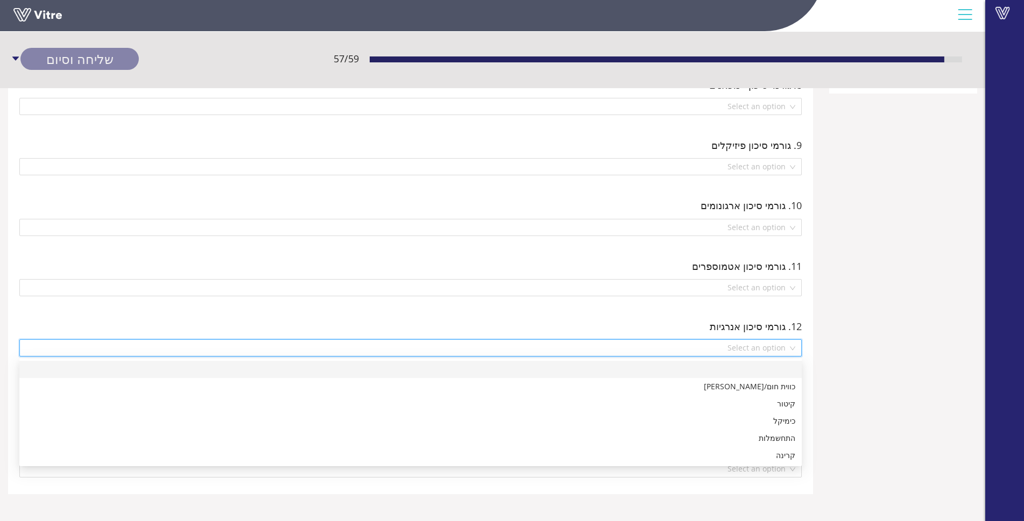
click at [778, 346] on input "search" at bounding box center [407, 348] width 762 height 16
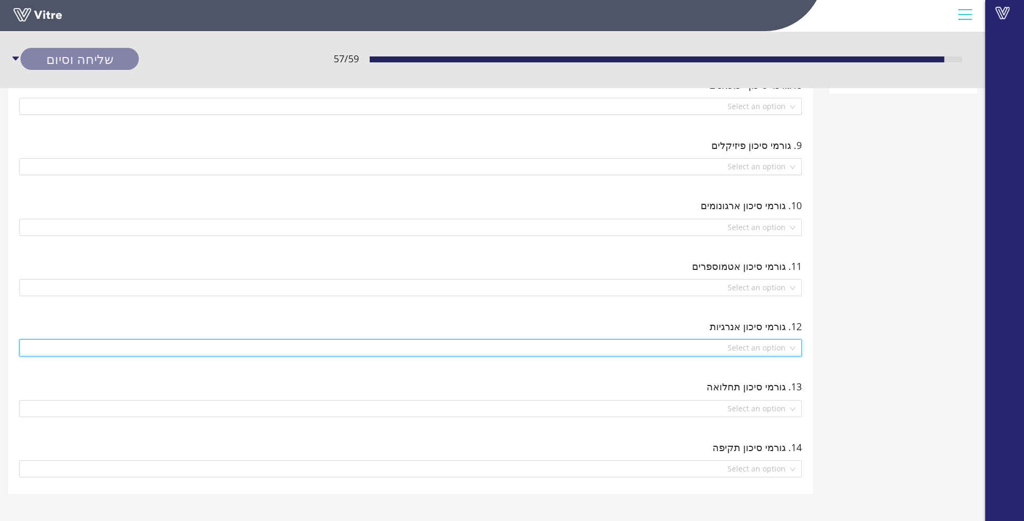
click at [777, 346] on input "search" at bounding box center [407, 348] width 762 height 16
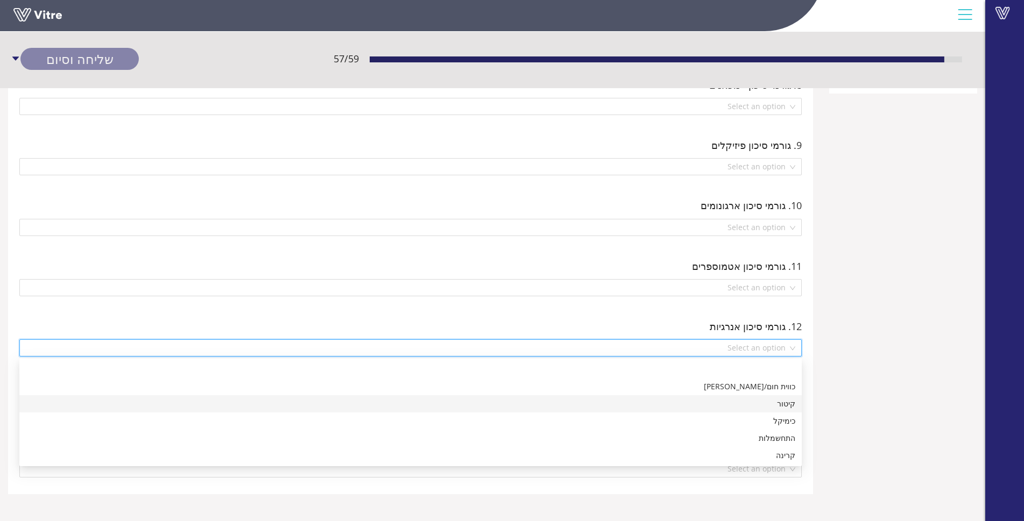
click at [779, 404] on div "קיטור" at bounding box center [410, 404] width 769 height 12
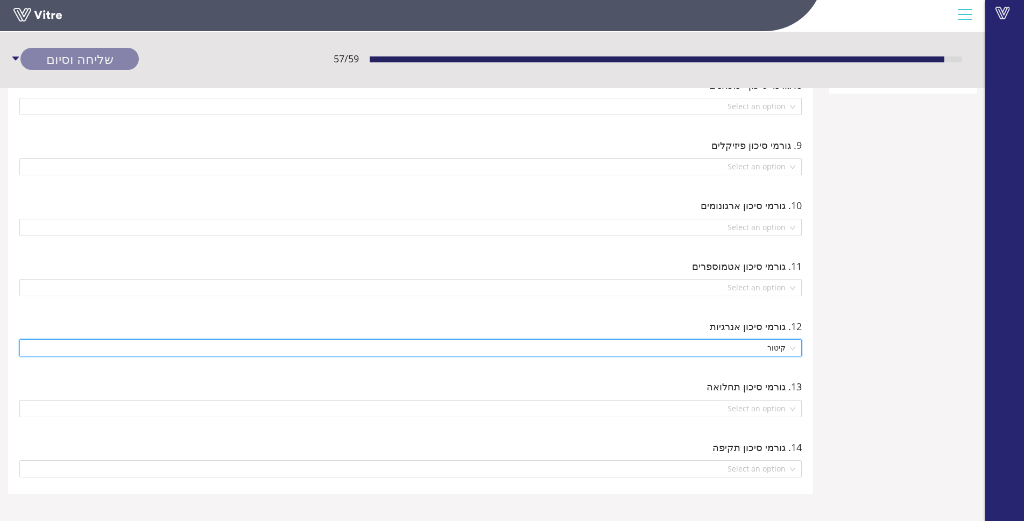
click at [758, 396] on div "13. גורמי סיכון תחלואה Select an option" at bounding box center [410, 398] width 789 height 44
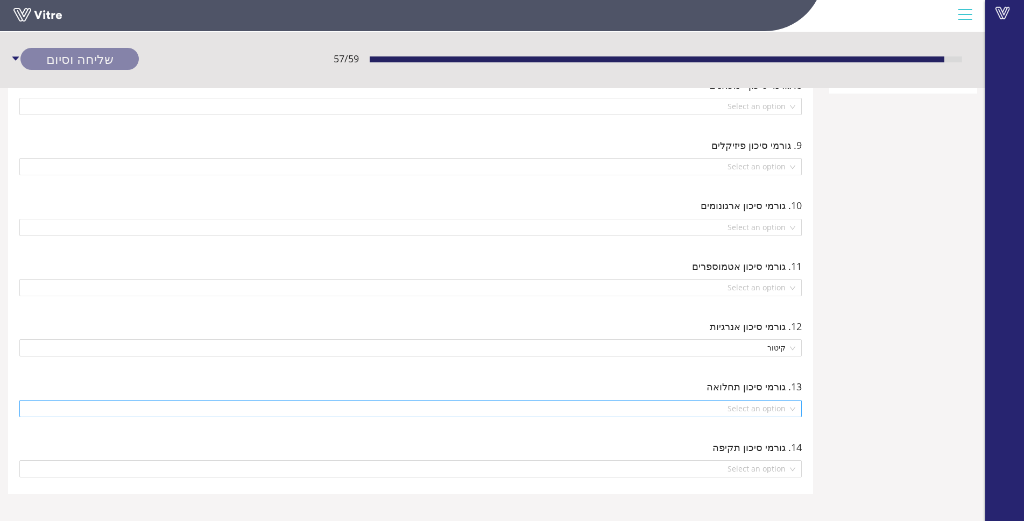
click at [759, 409] on input "search" at bounding box center [407, 409] width 762 height 16
click at [776, 450] on div "מחלת מקצוע" at bounding box center [410, 447] width 769 height 12
click at [749, 290] on input "search" at bounding box center [407, 288] width 762 height 16
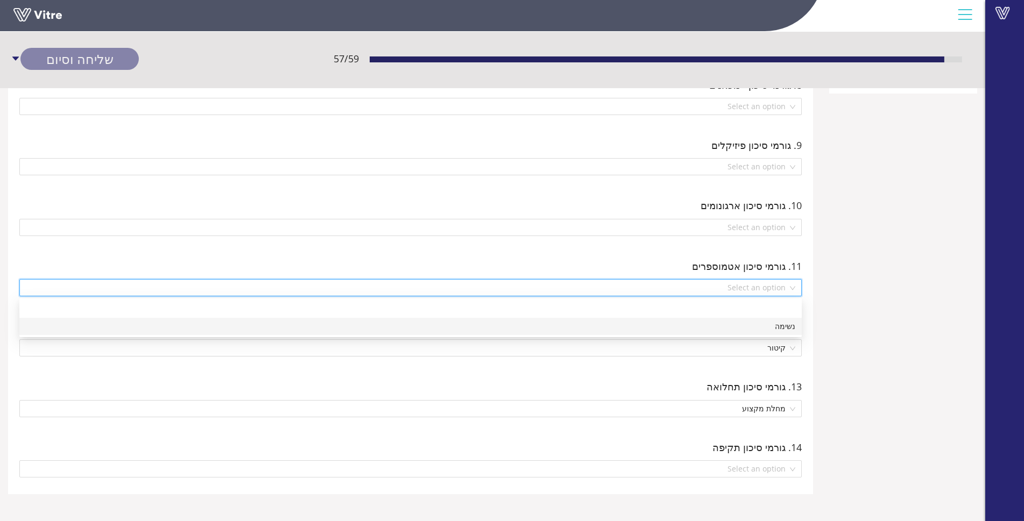
click at [764, 323] on div "נשימה" at bounding box center [410, 327] width 769 height 12
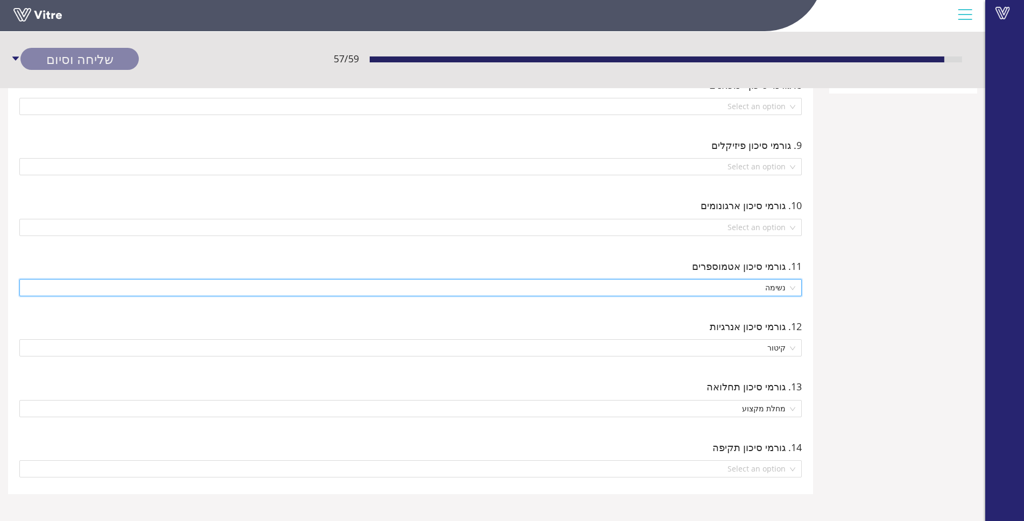
click at [743, 214] on div "10. גורמי סיכון ארגונומים Select an option" at bounding box center [410, 217] width 789 height 44
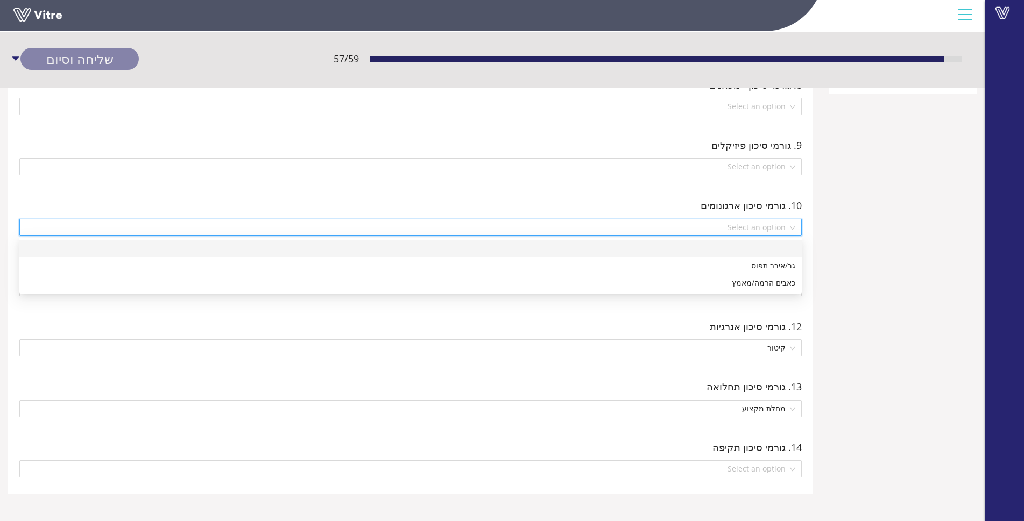
click at [743, 223] on input "search" at bounding box center [407, 227] width 762 height 16
click at [758, 269] on div "גב/איבר תפוס" at bounding box center [410, 266] width 769 height 12
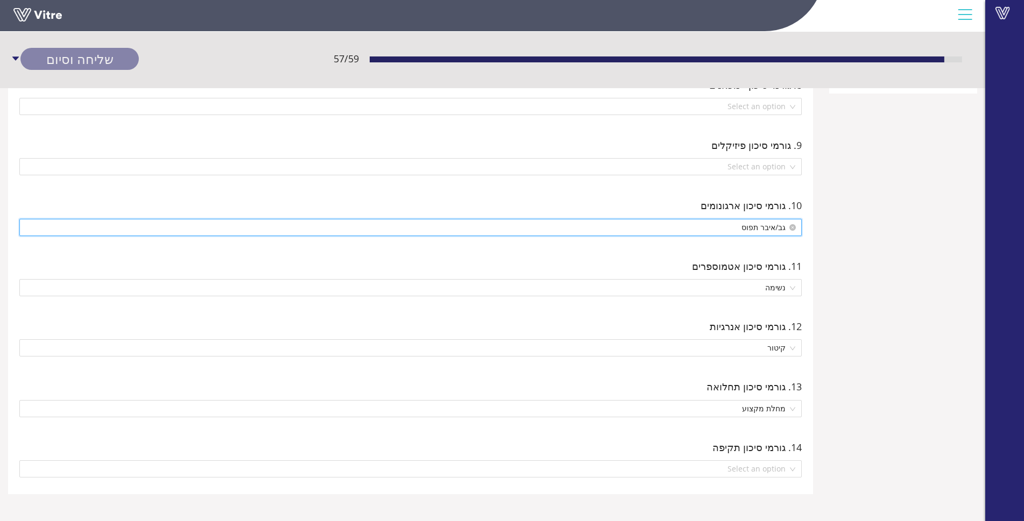
click at [742, 231] on span "גב/איבר תפוס" at bounding box center [410, 227] width 769 height 16
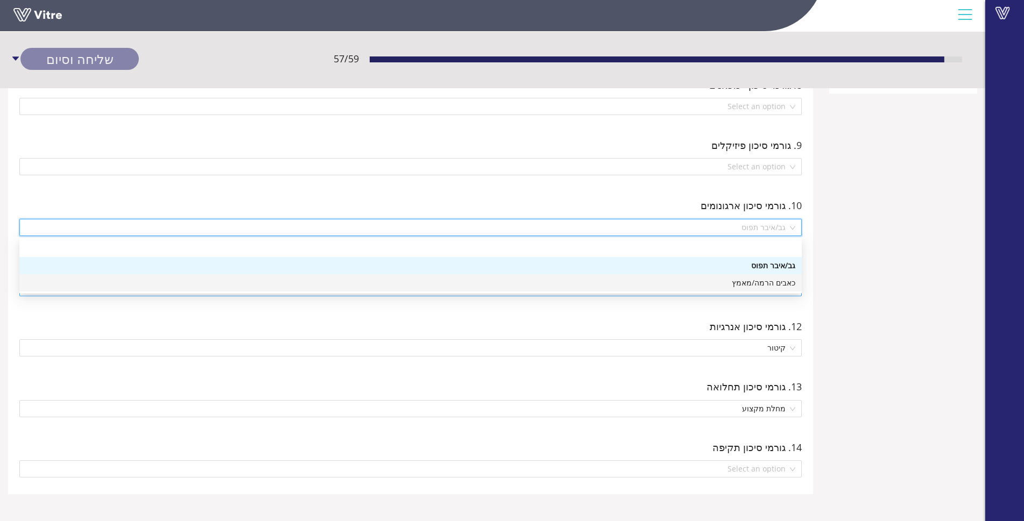
click at [748, 281] on div "כאבים הרמה/מאמץ" at bounding box center [410, 283] width 769 height 12
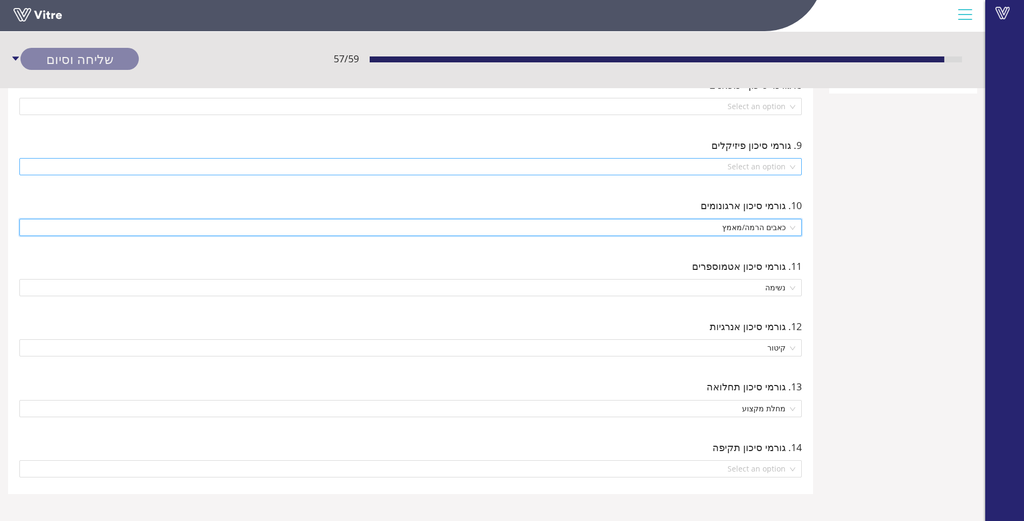
click at [743, 175] on input "search" at bounding box center [407, 167] width 762 height 16
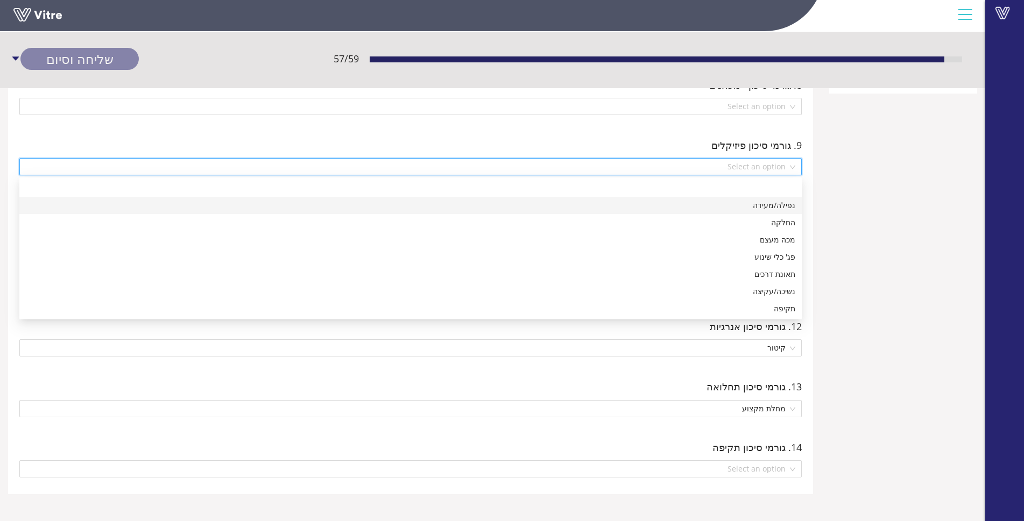
click at [788, 202] on div "נפילה/מעידה" at bounding box center [410, 206] width 769 height 12
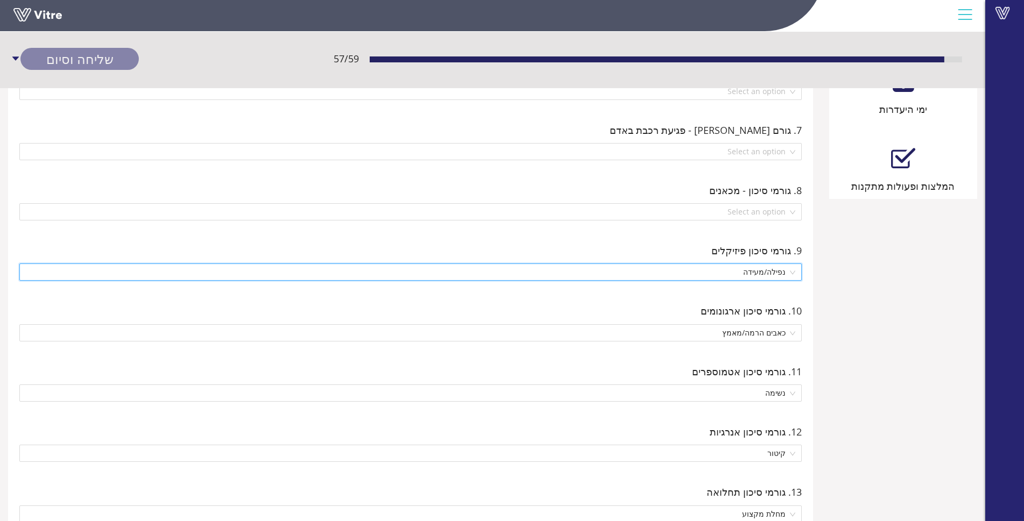
scroll to position [651, 0]
click at [786, 225] on div "8. גורמי סיכון - מכאנים Select an option" at bounding box center [410, 204] width 789 height 44
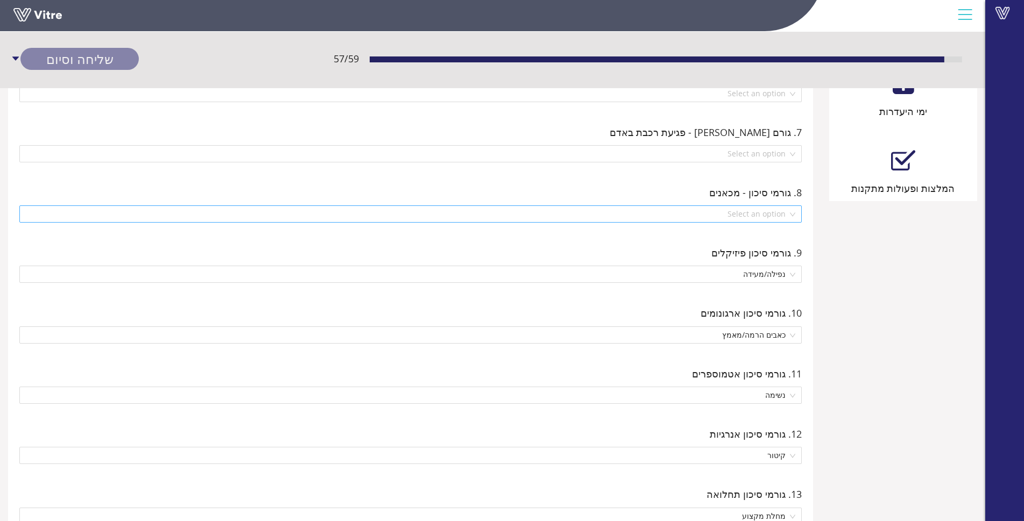
click at [785, 214] on input "search" at bounding box center [407, 214] width 762 height 16
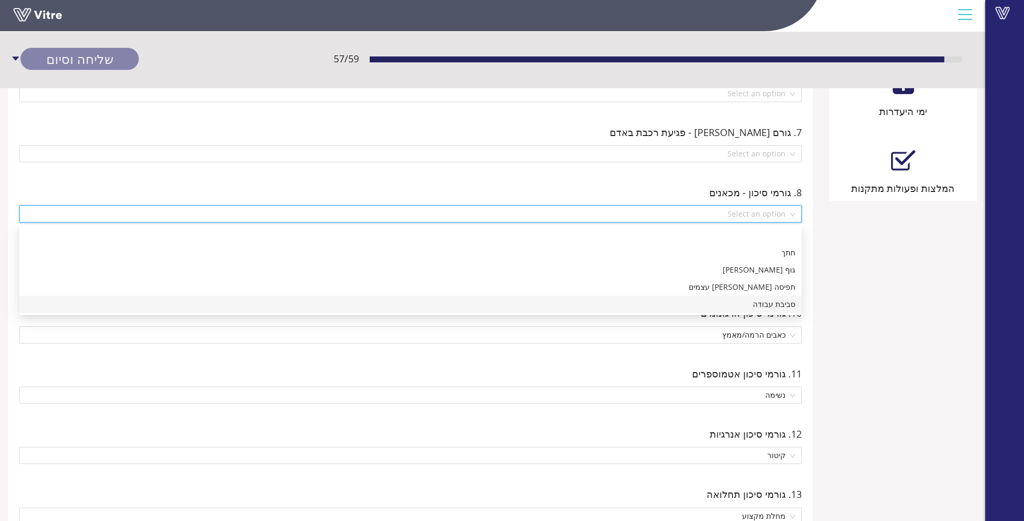
click at [721, 306] on div "סביבת עבודה" at bounding box center [410, 305] width 769 height 12
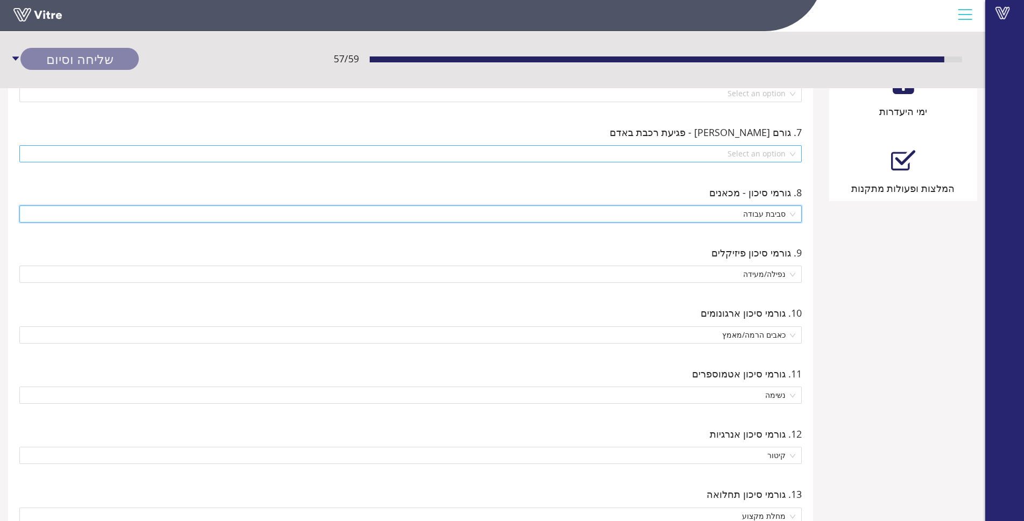
click at [741, 147] on input "search" at bounding box center [407, 154] width 762 height 16
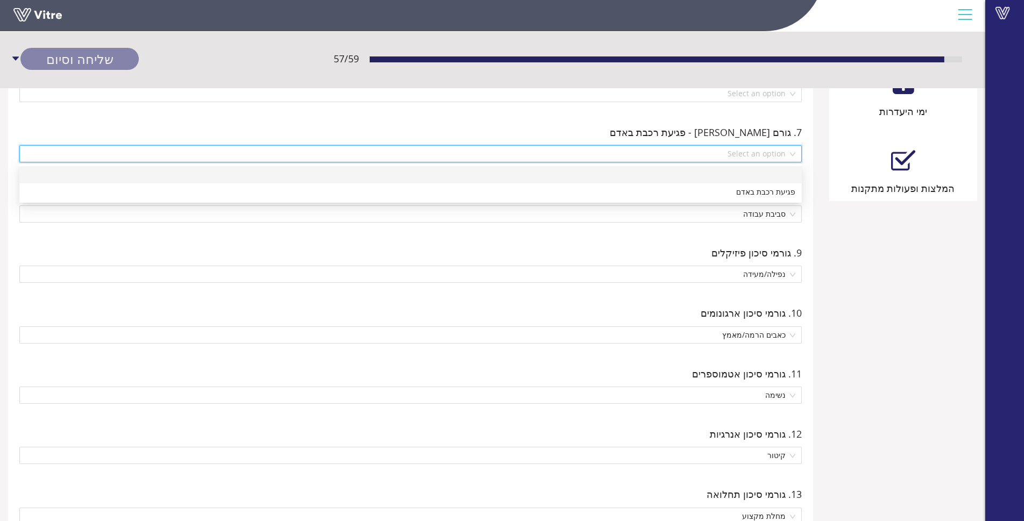
click at [744, 154] on input "search" at bounding box center [407, 154] width 762 height 16
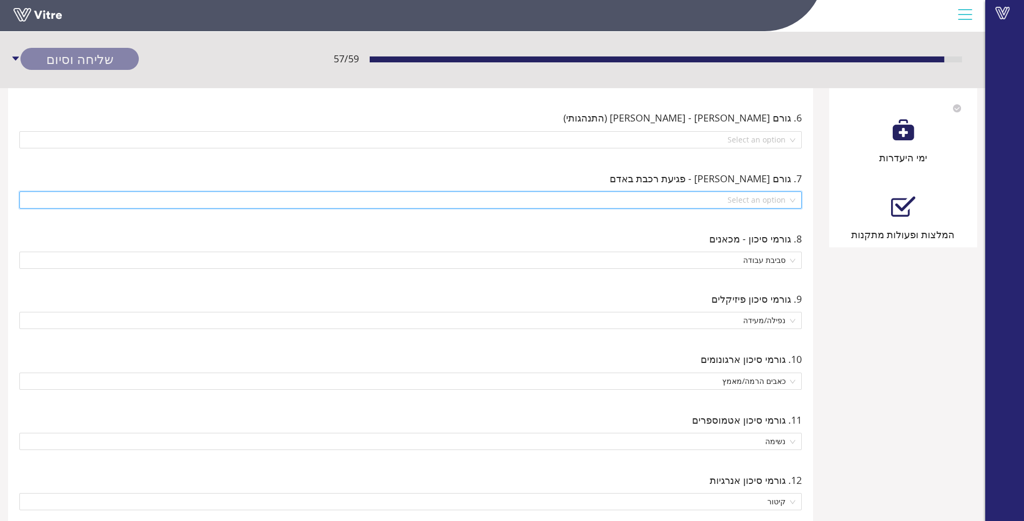
scroll to position [543, 0]
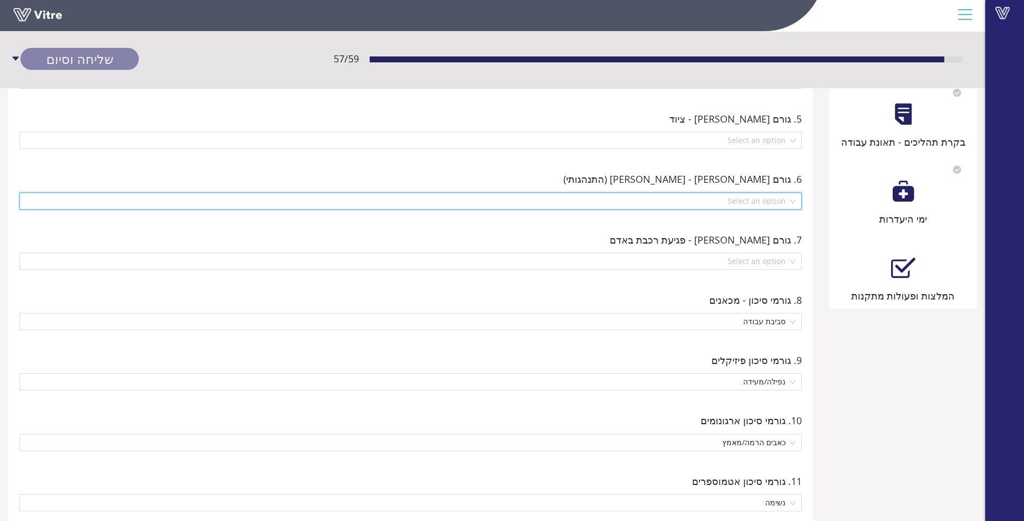
click at [771, 194] on input "search" at bounding box center [407, 201] width 762 height 16
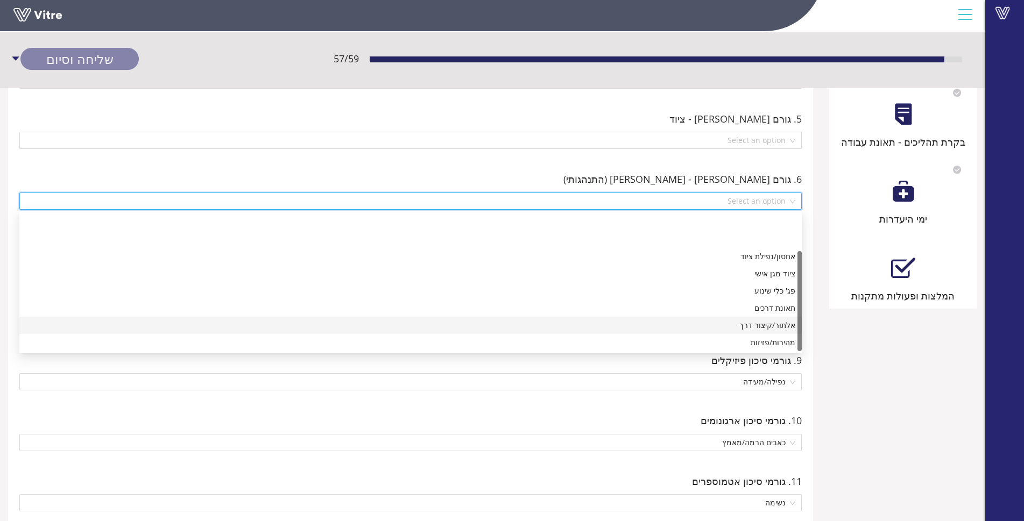
scroll to position [52, 0]
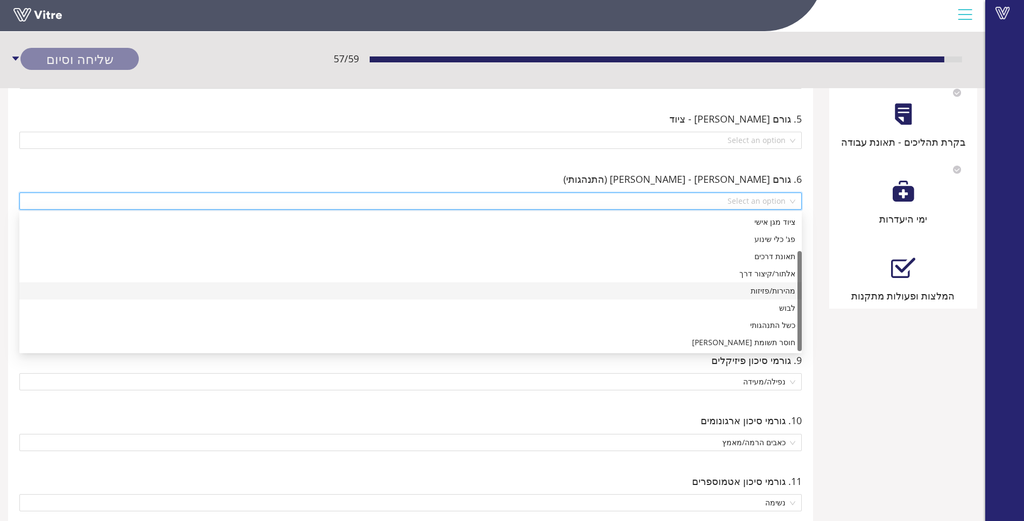
click at [746, 287] on div "מהירות/פזיזות" at bounding box center [410, 291] width 769 height 12
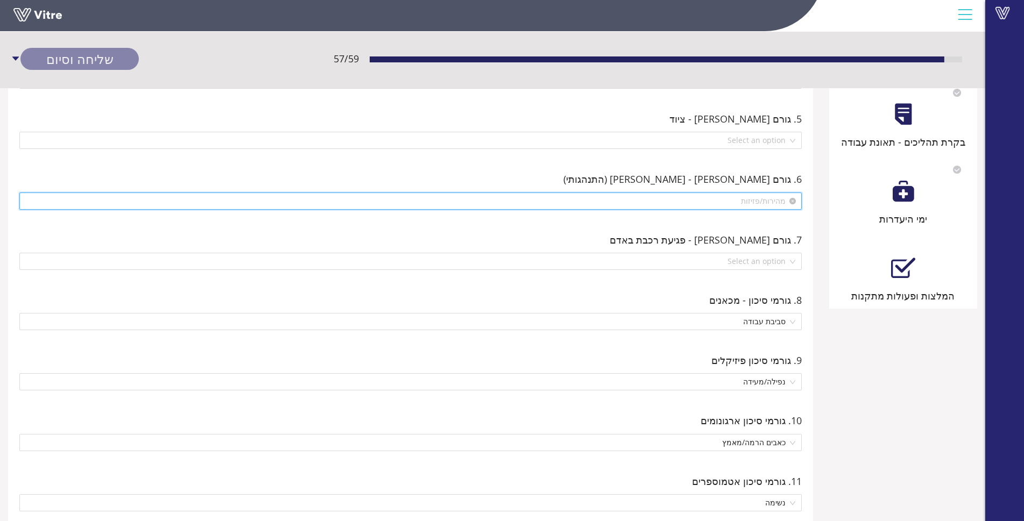
click at [744, 200] on span "מהירות/פזיזות" at bounding box center [410, 201] width 769 height 16
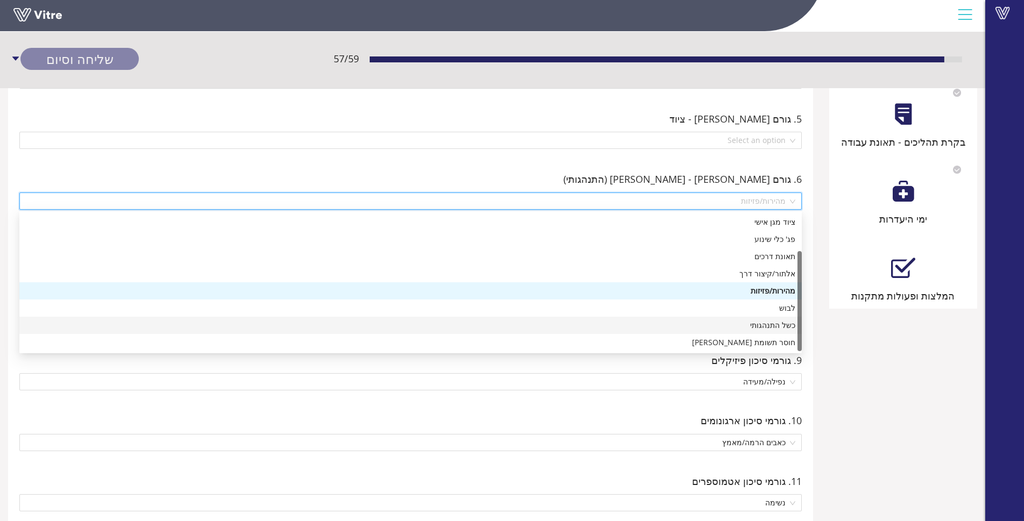
click at [752, 325] on div "כשל התנהגותי" at bounding box center [410, 325] width 769 height 12
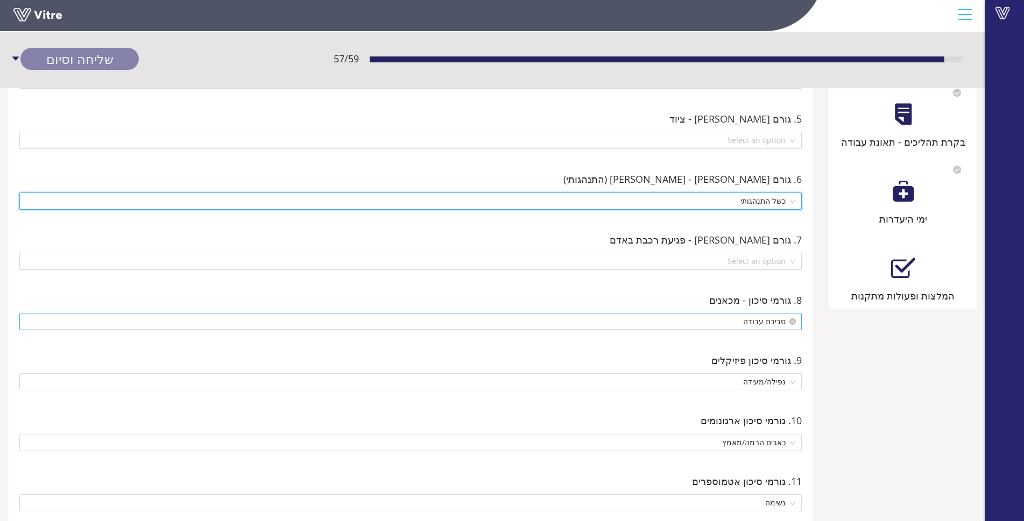
scroll to position [489, 0]
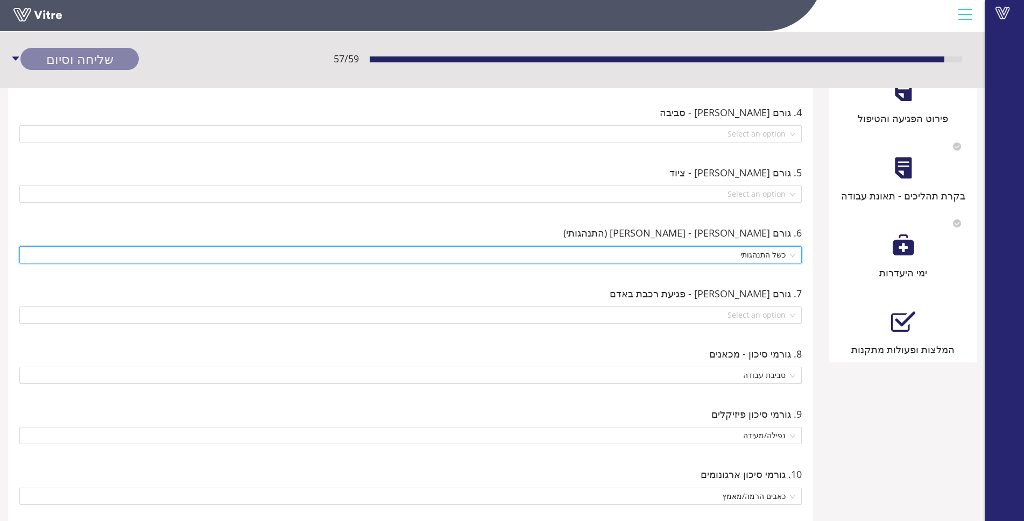
click at [772, 177] on span "5. גורם [PERSON_NAME] - ציוד" at bounding box center [735, 172] width 132 height 15
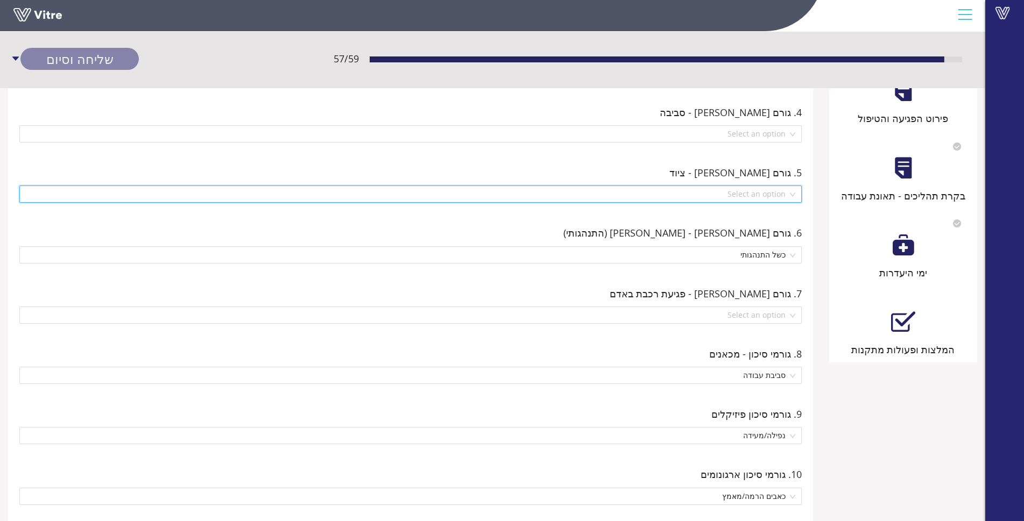
click at [773, 195] on input "search" at bounding box center [407, 194] width 762 height 16
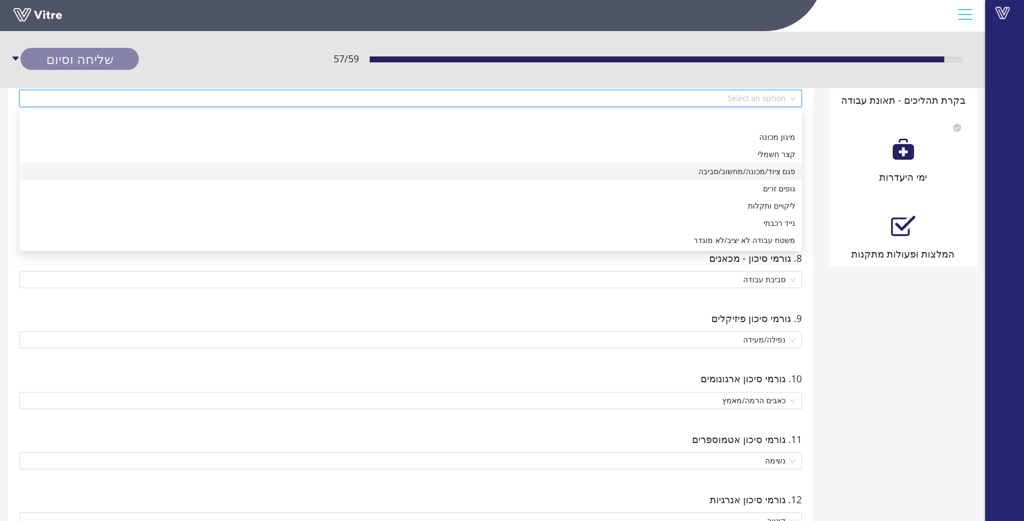
scroll to position [597, 0]
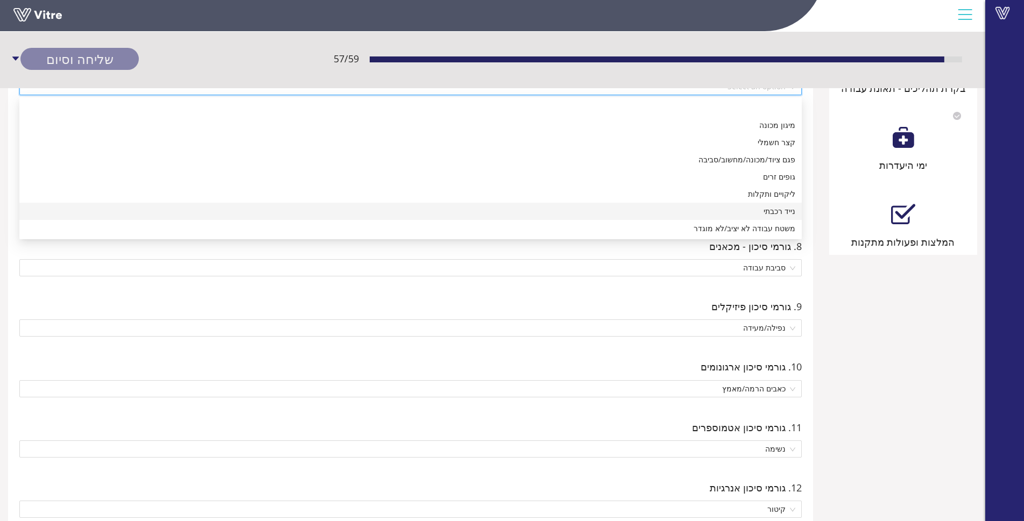
click at [762, 211] on div "נייד רכבתי" at bounding box center [410, 211] width 769 height 12
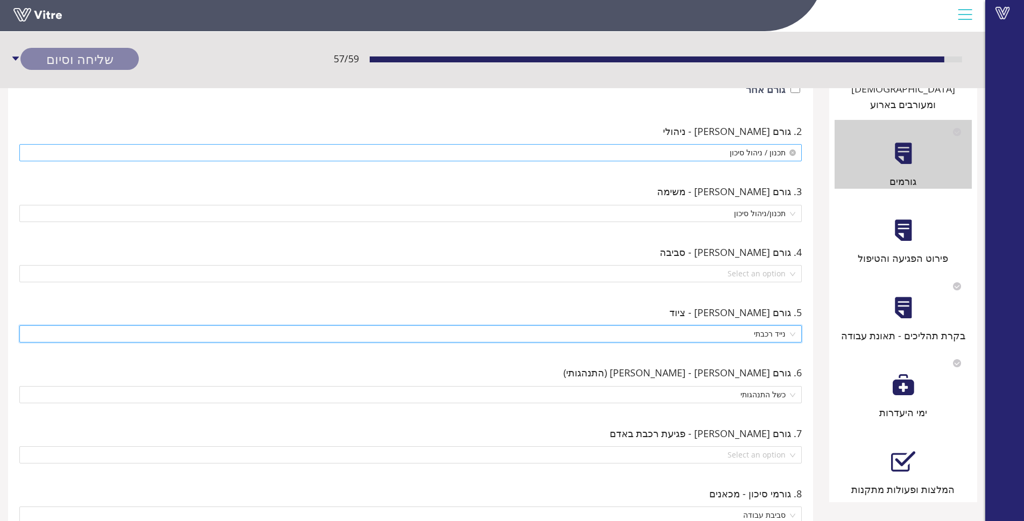
scroll to position [274, 0]
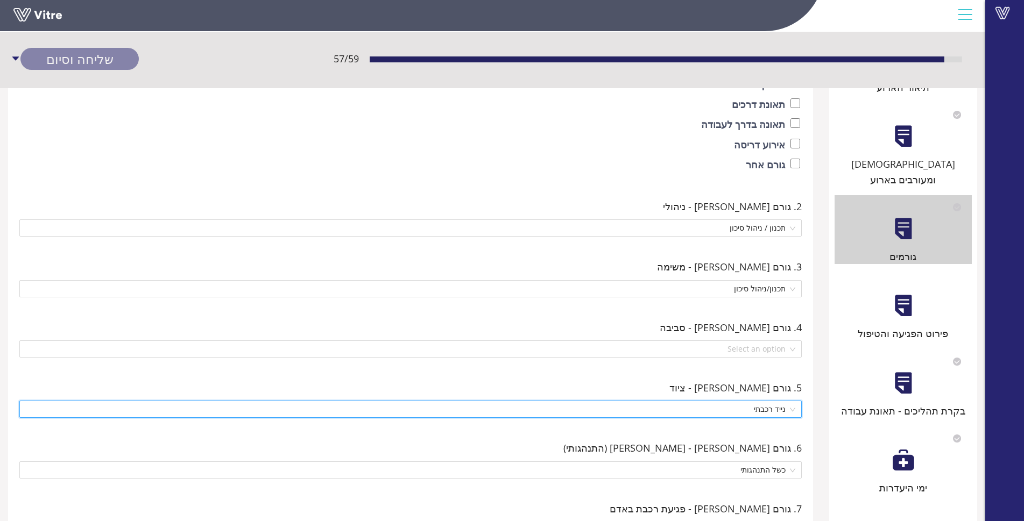
click at [750, 338] on div "4. גורם [PERSON_NAME] - סביבה Select an option" at bounding box center [410, 339] width 789 height 44
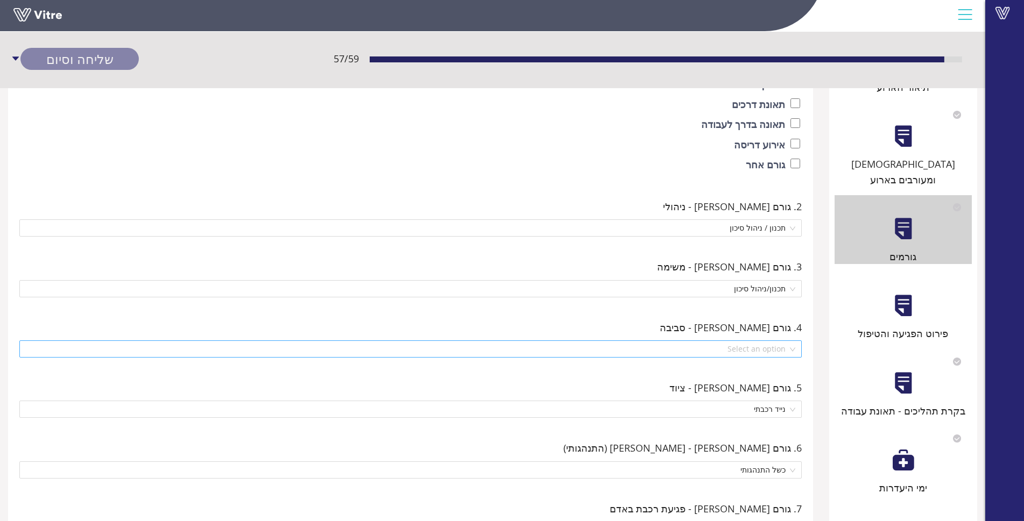
click at [755, 348] on input "search" at bounding box center [407, 349] width 762 height 16
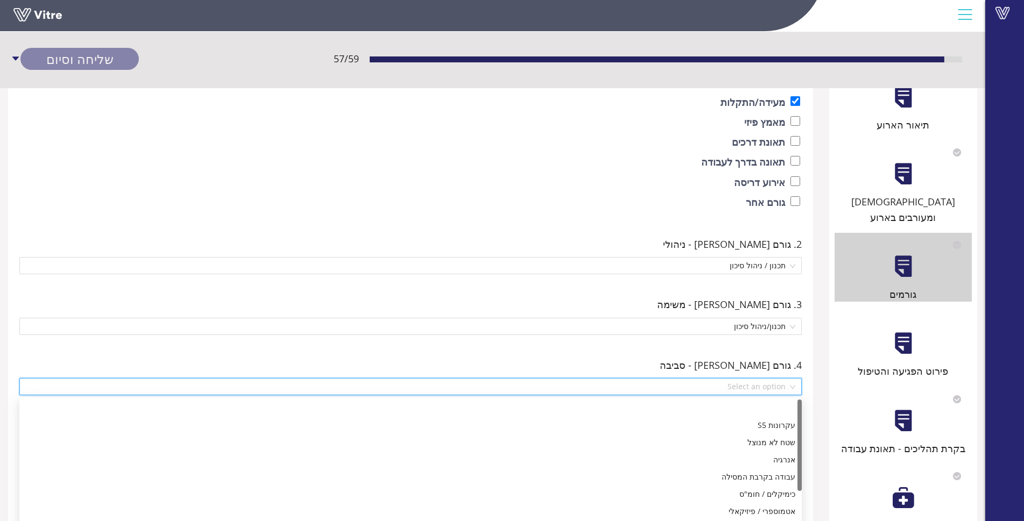
scroll to position [221, 0]
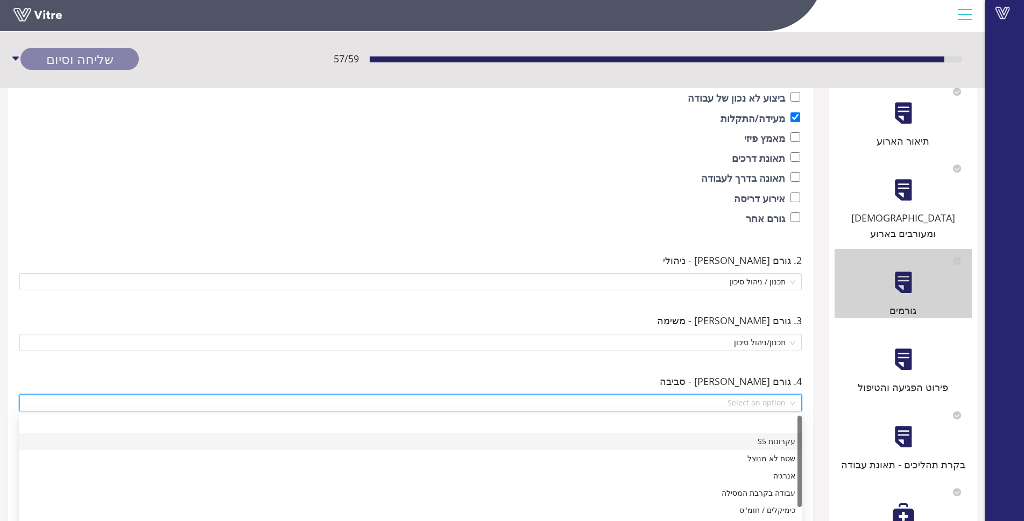
click at [756, 446] on div "עקרונות S5" at bounding box center [410, 442] width 769 height 12
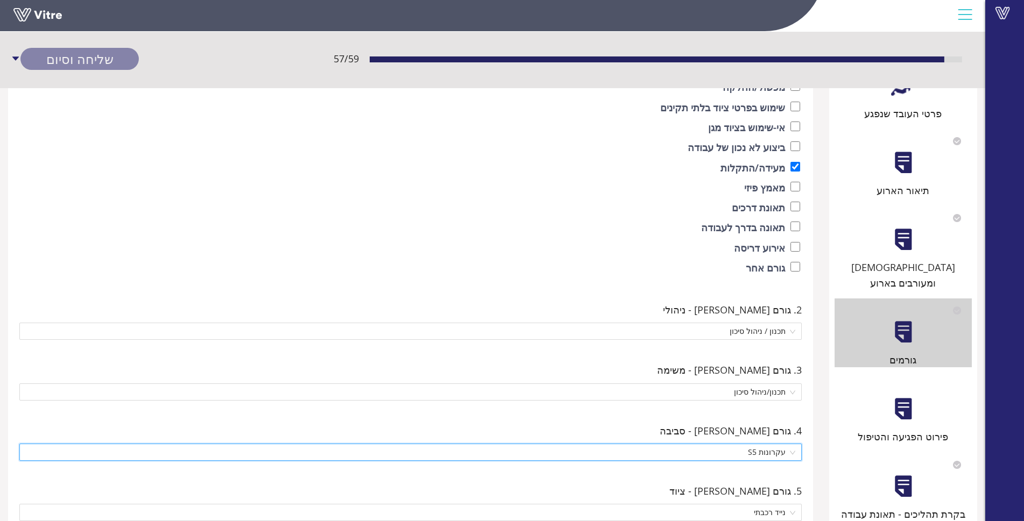
scroll to position [0, 0]
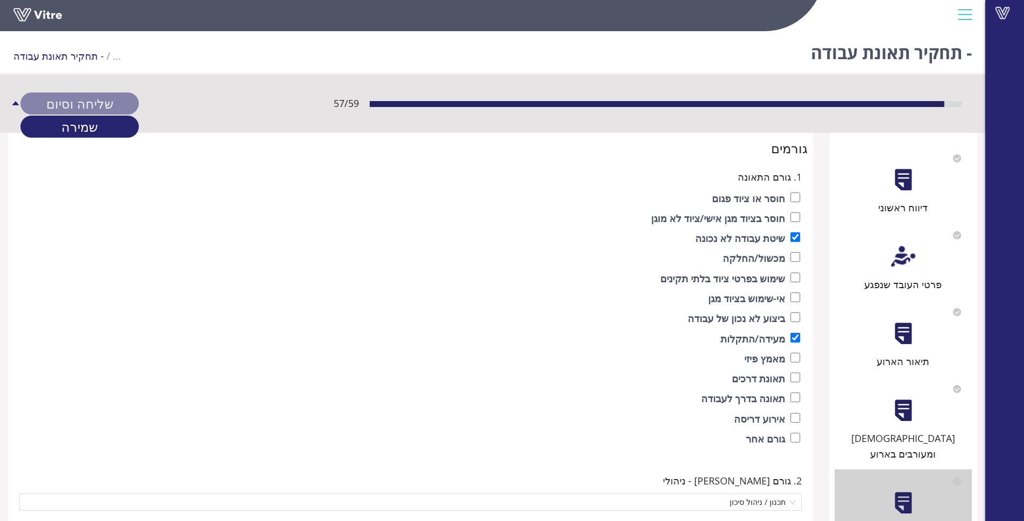
click at [109, 103] on div "שליחה וסיום" at bounding box center [79, 104] width 118 height 22
click at [101, 116] on link "שמירה" at bounding box center [79, 127] width 118 height 22
click at [95, 122] on link "שמירה" at bounding box center [79, 127] width 118 height 22
click at [88, 125] on link "שמירה" at bounding box center [79, 127] width 118 height 22
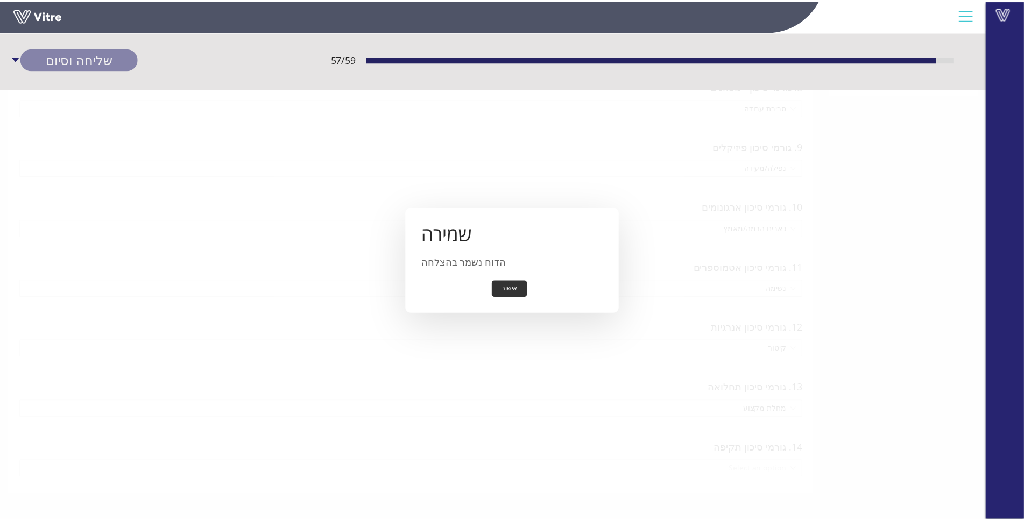
scroll to position [758, 0]
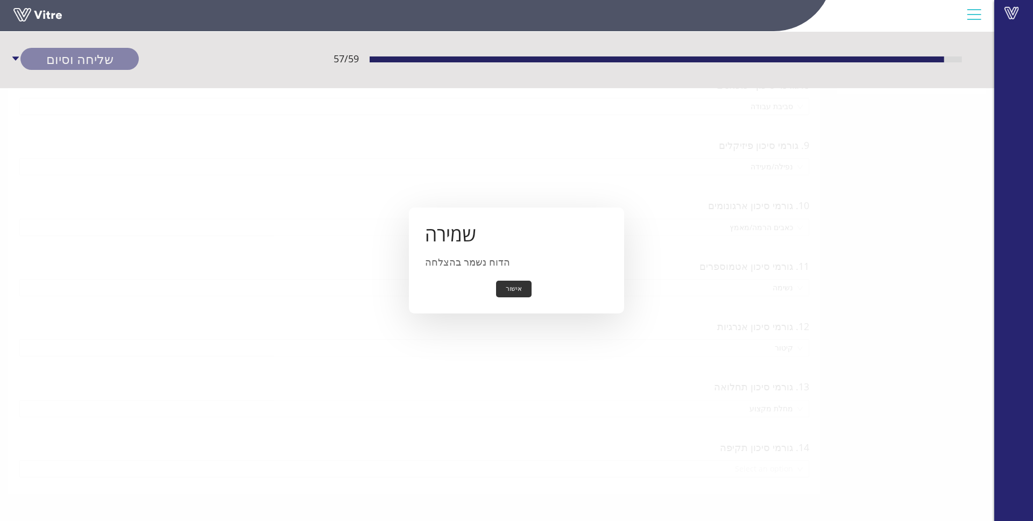
click at [517, 300] on div "שמירה הדוח נשמר בהצלחה אישור" at bounding box center [516, 261] width 215 height 106
click at [508, 295] on button "אישור" at bounding box center [513, 289] width 35 height 17
click at [499, 289] on button "אישור" at bounding box center [513, 289] width 35 height 17
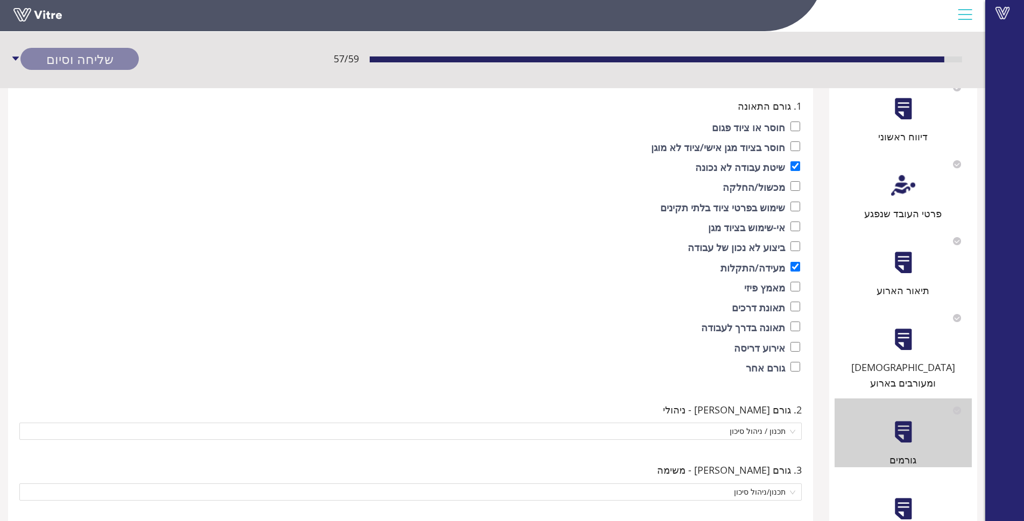
scroll to position [221, 0]
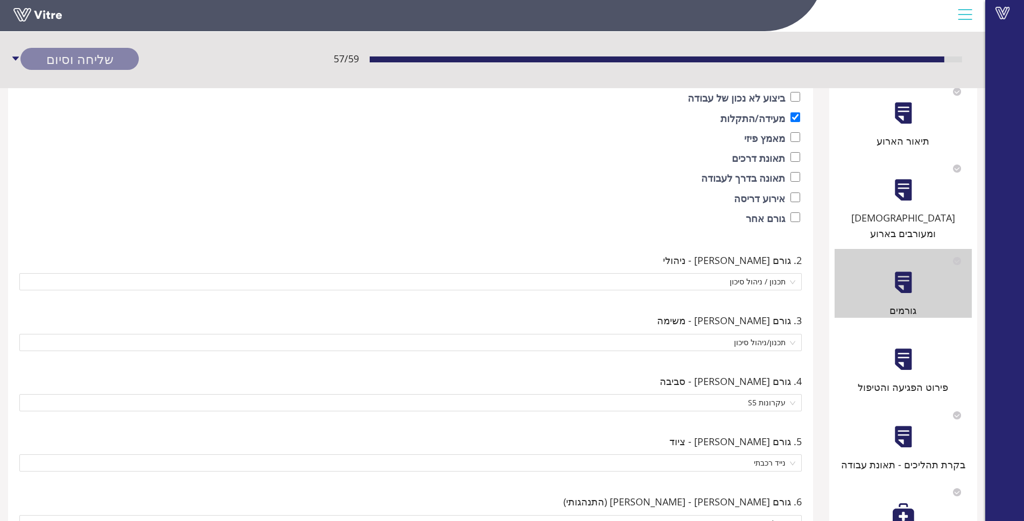
click at [911, 347] on div at bounding box center [903, 359] width 24 height 24
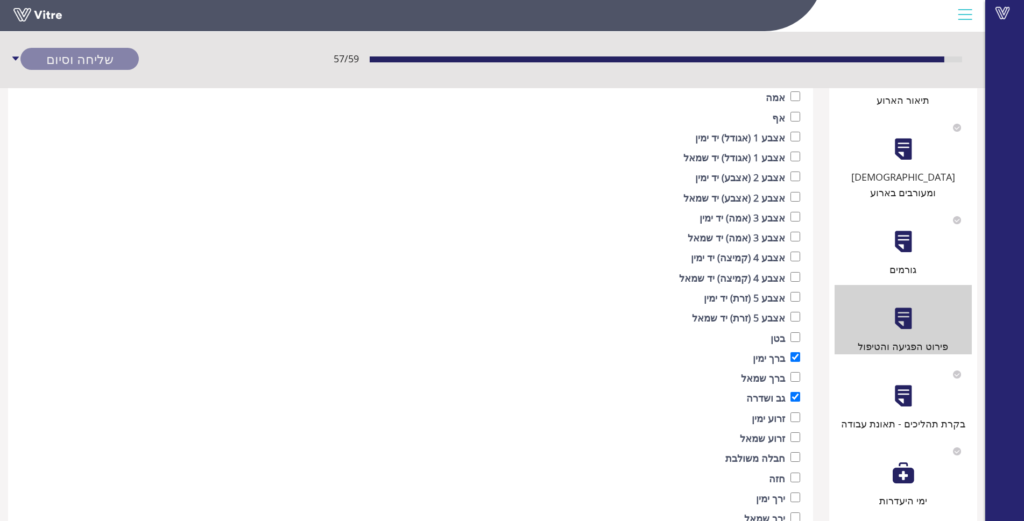
scroll to position [0, 0]
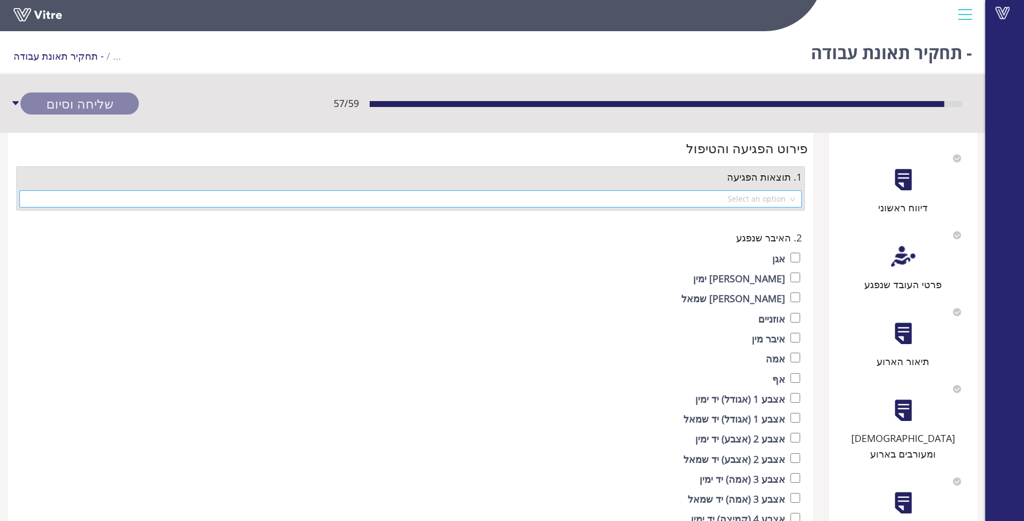
click at [724, 203] on input "search" at bounding box center [407, 199] width 762 height 16
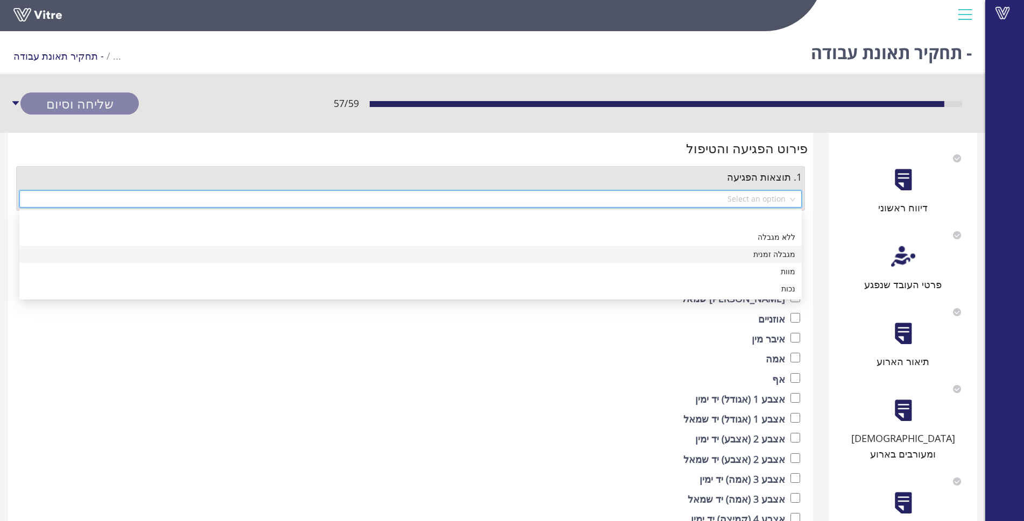
click at [738, 258] on div "מגבלה זמנית" at bounding box center [410, 254] width 769 height 12
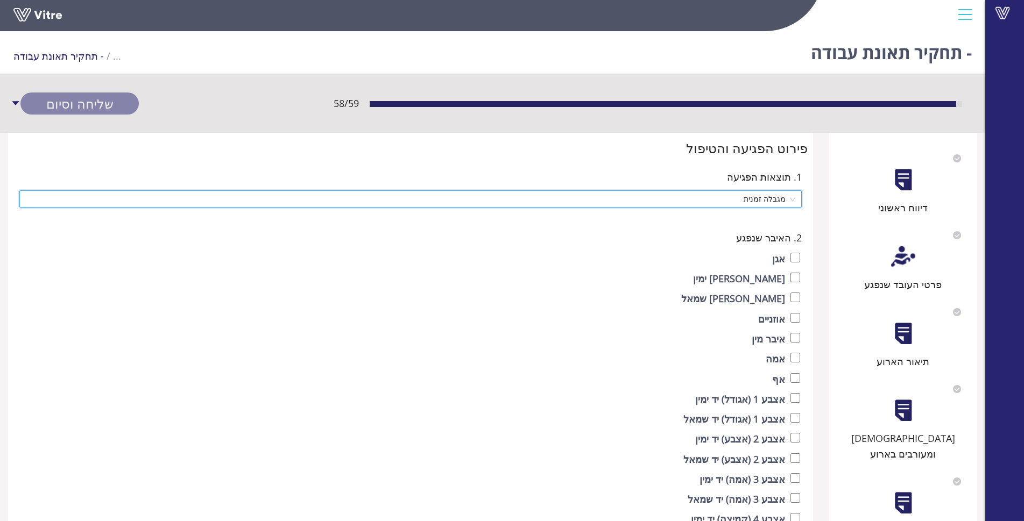
click at [899, 202] on div "דיווח ראשוני" at bounding box center [902, 207] width 137 height 15
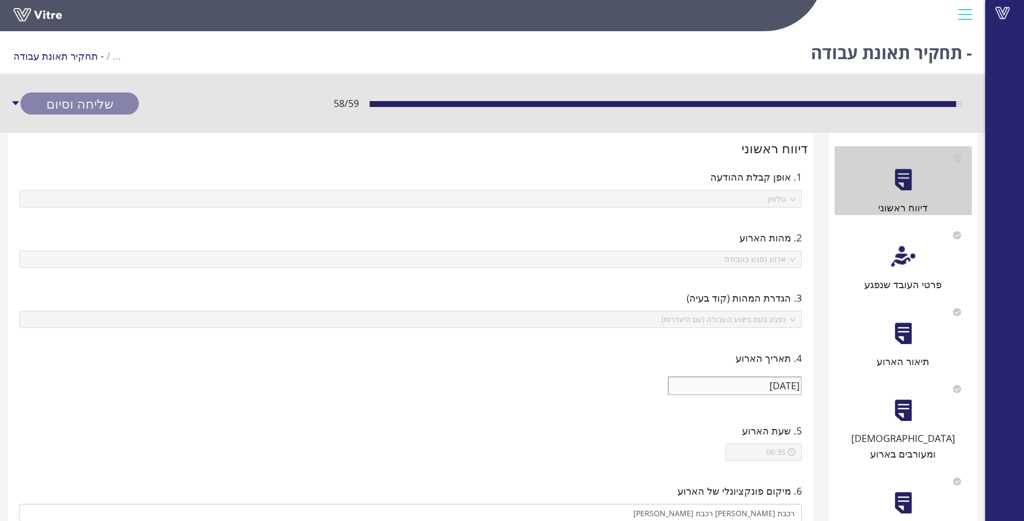
click at [903, 257] on div at bounding box center [903, 257] width 24 height 24
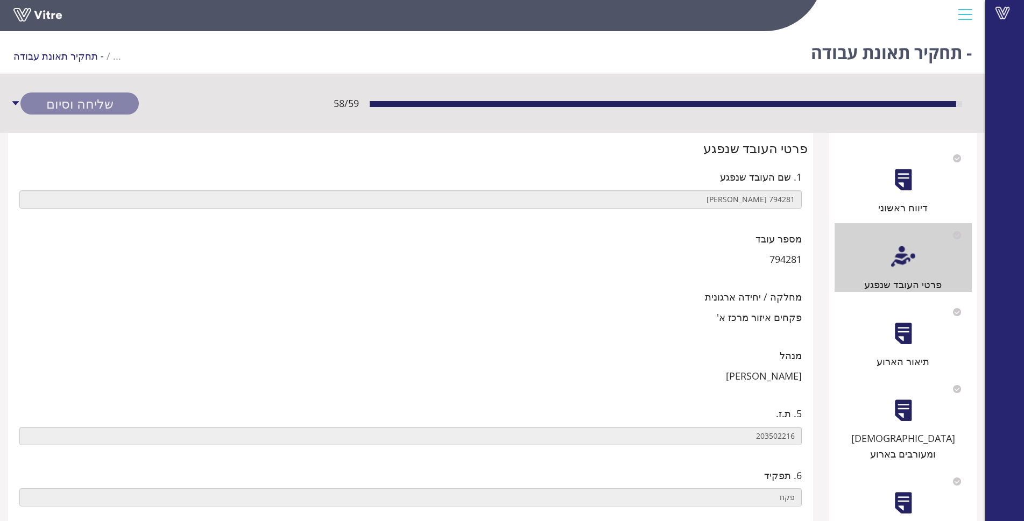
click at [895, 329] on div at bounding box center [903, 334] width 24 height 24
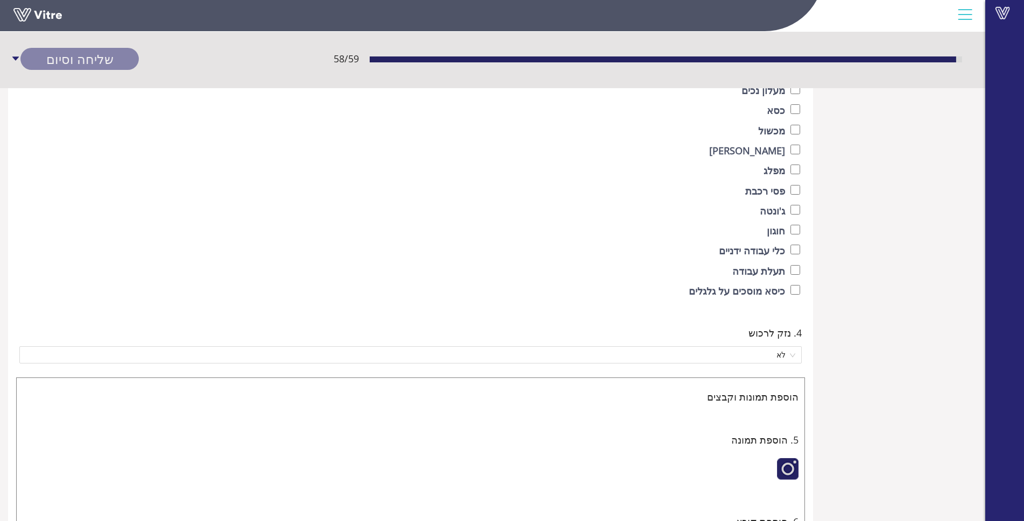
scroll to position [1429, 0]
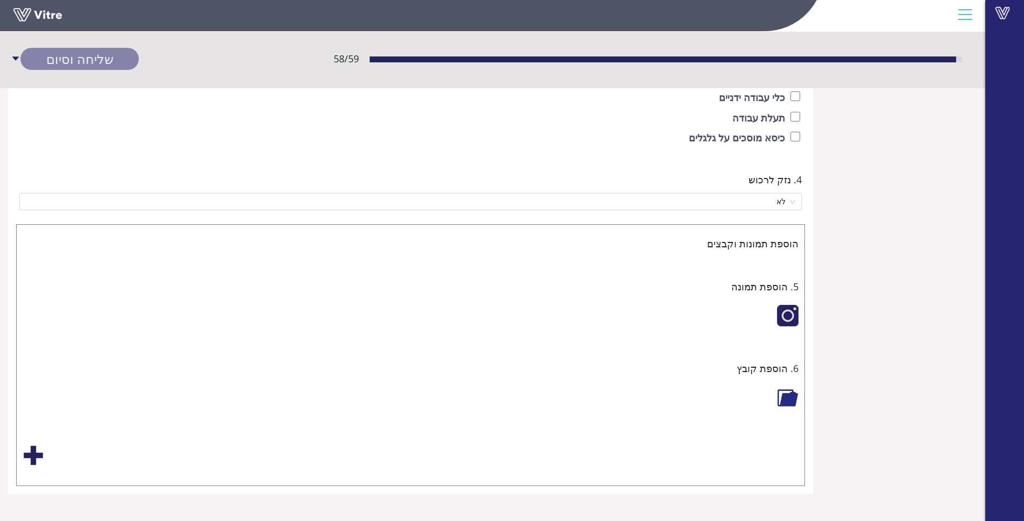
click at [784, 317] on div at bounding box center [788, 316] width 22 height 22
click at [26, 451] on div at bounding box center [34, 456] width 22 height 22
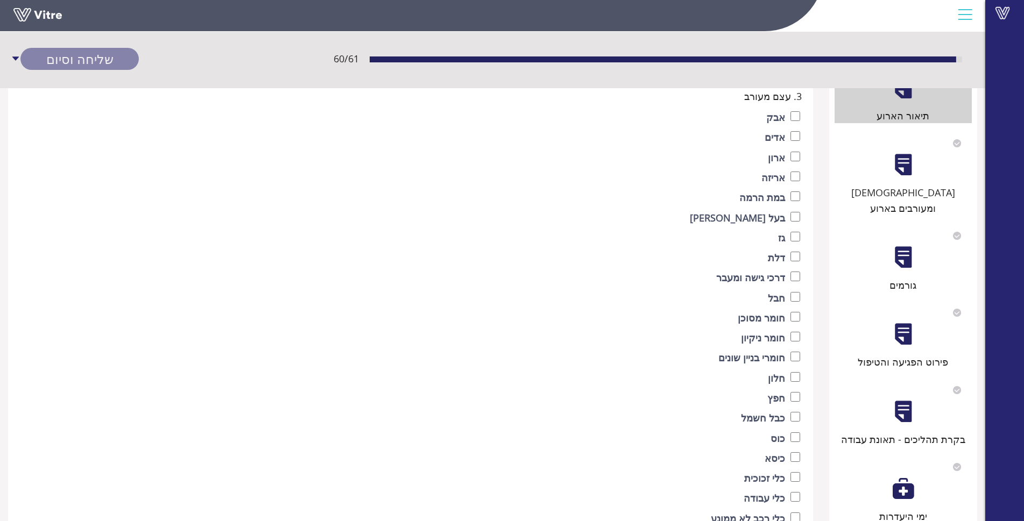
scroll to position [245, 0]
click at [906, 190] on div "[DEMOGRAPHIC_DATA] ומעורבים בארוע" at bounding box center [902, 201] width 137 height 31
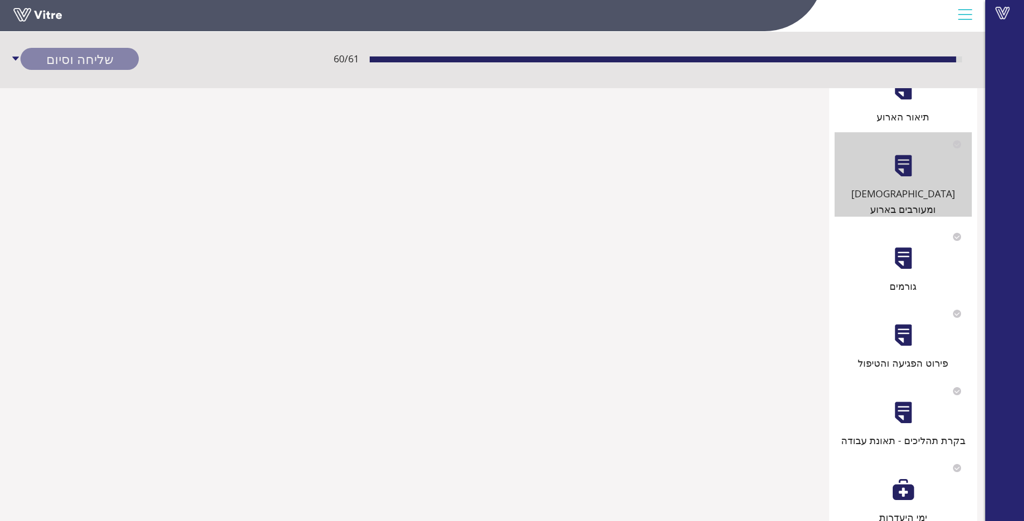
scroll to position [0, 0]
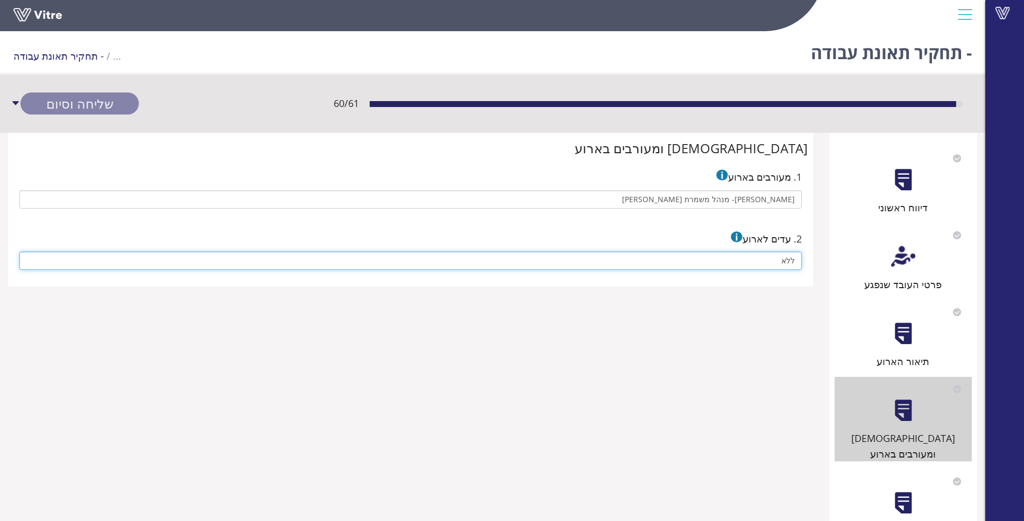
click at [710, 258] on input "ללא" at bounding box center [410, 261] width 782 height 18
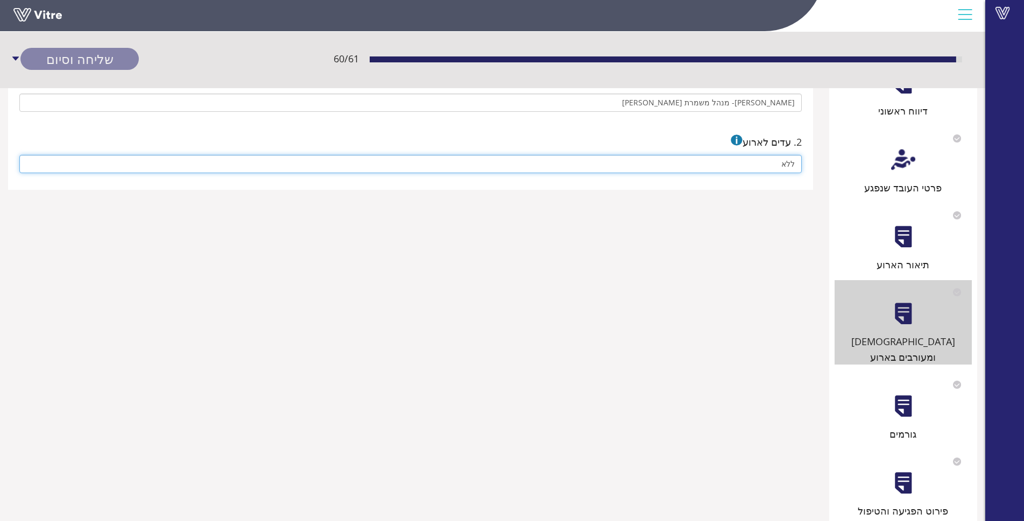
scroll to position [108, 0]
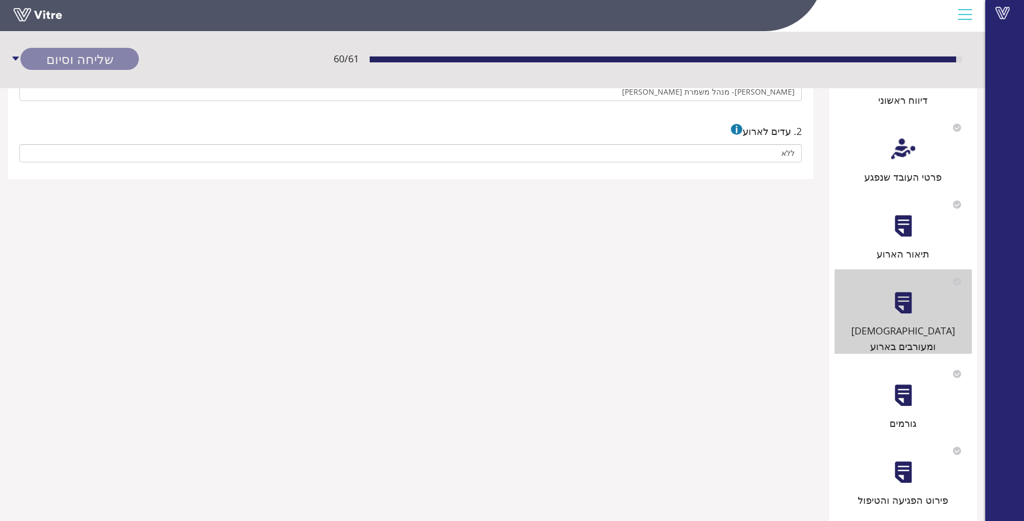
click at [914, 384] on div at bounding box center [903, 396] width 24 height 24
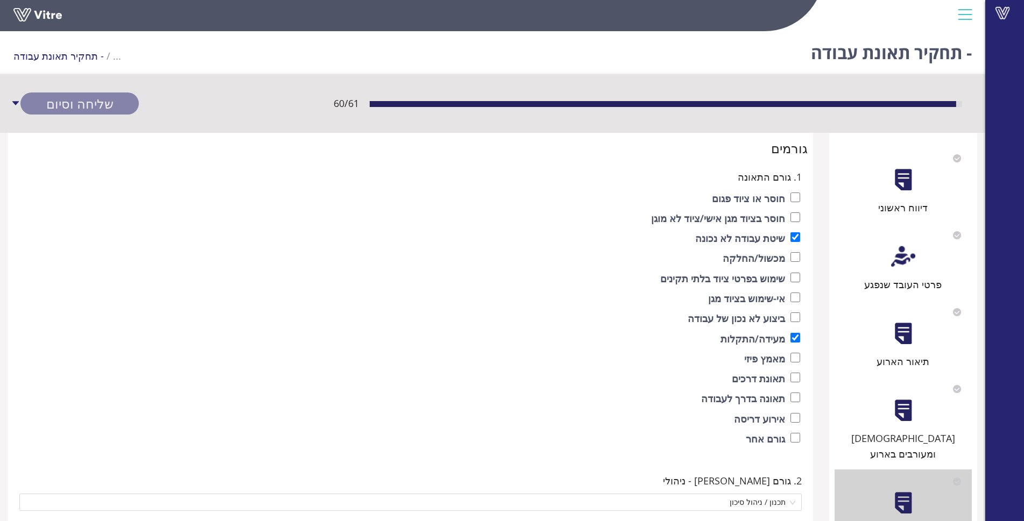
scroll to position [430, 0]
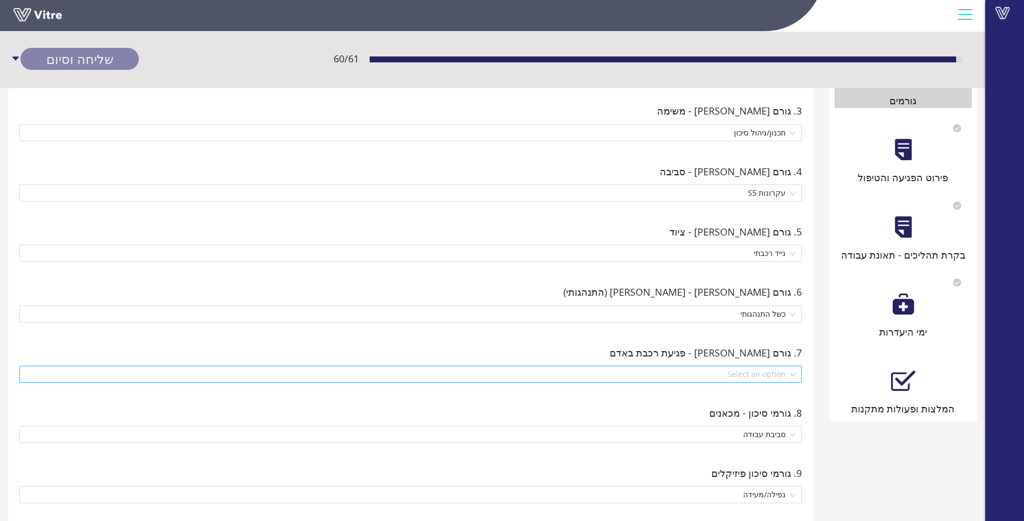
click at [762, 377] on input "search" at bounding box center [407, 374] width 762 height 16
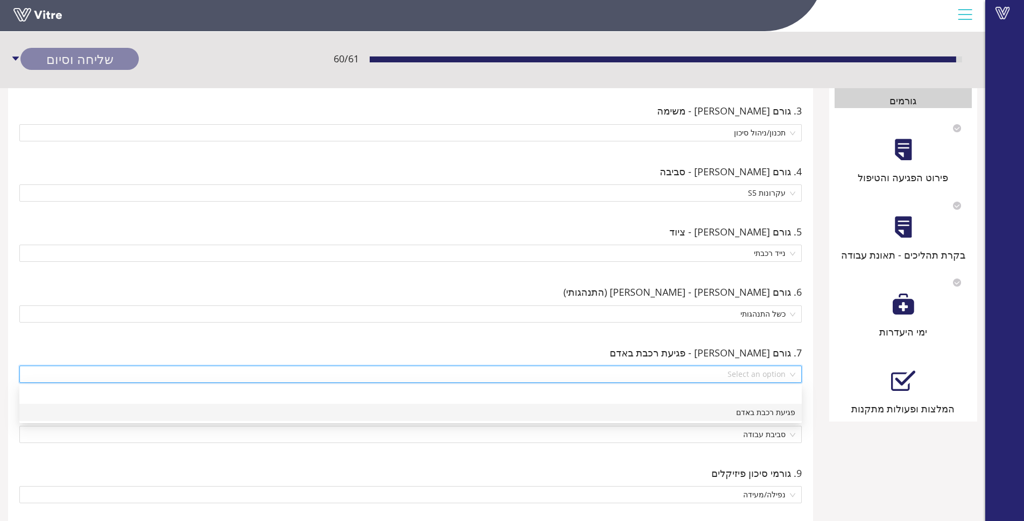
click at [750, 419] on div "פגיעת רכבת באדם" at bounding box center [410, 412] width 782 height 17
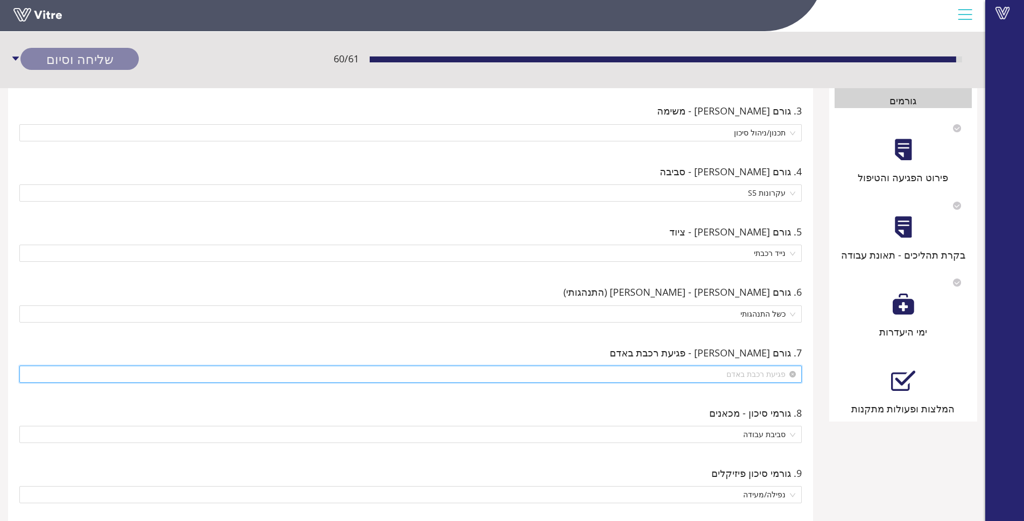
click at [782, 374] on span "פגיעת רכבת באדם" at bounding box center [410, 374] width 769 height 16
click at [82, 60] on div "שליחה וסיום" at bounding box center [79, 59] width 118 height 22
click at [94, 82] on link "שמירה" at bounding box center [79, 82] width 118 height 22
click at [908, 401] on div "המלצות ופעולות מתקנות" at bounding box center [902, 408] width 137 height 15
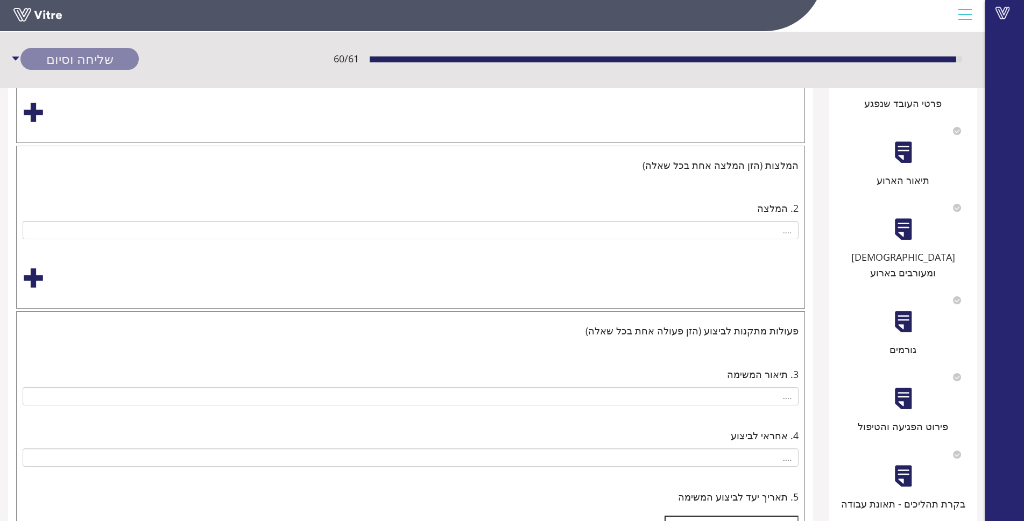
scroll to position [269, 0]
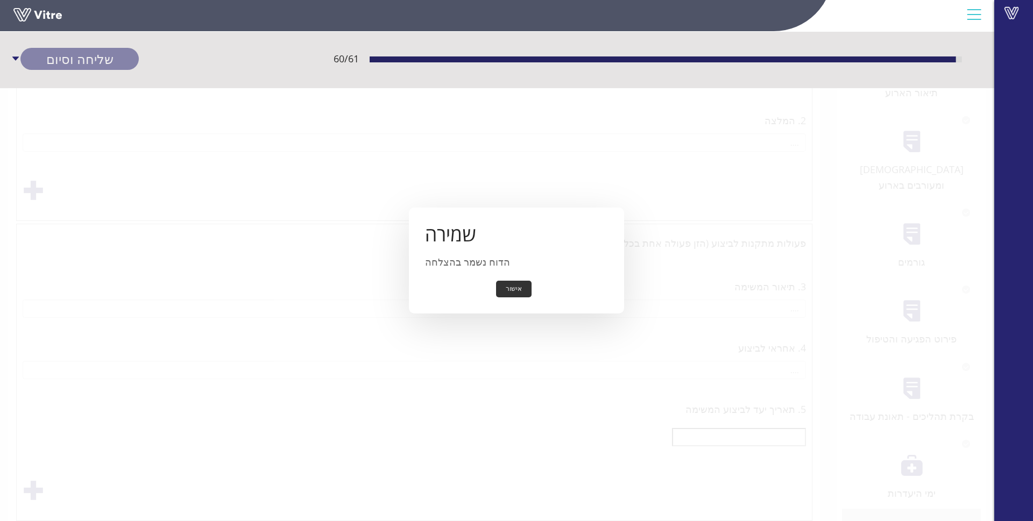
click at [526, 291] on button "אישור" at bounding box center [513, 289] width 35 height 17
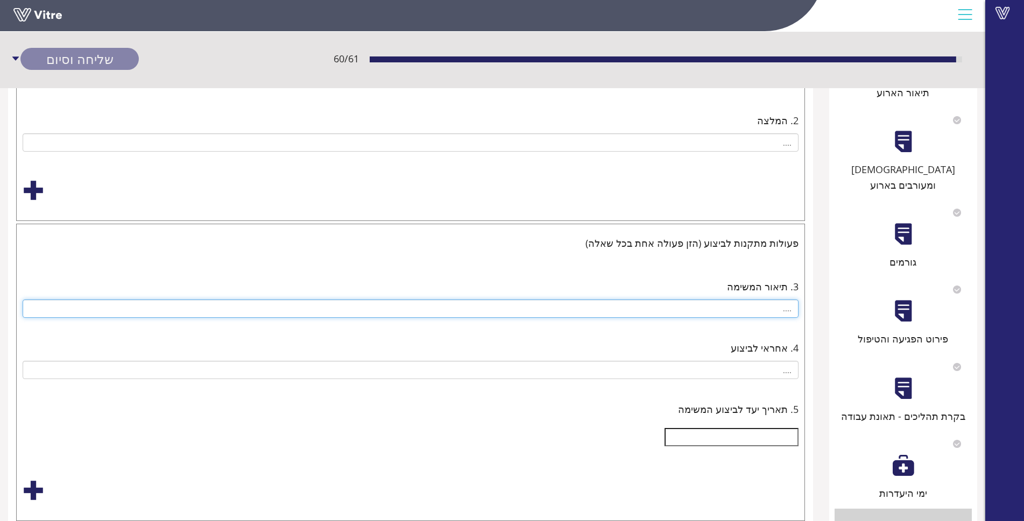
click at [769, 317] on input "...." at bounding box center [411, 309] width 776 height 18
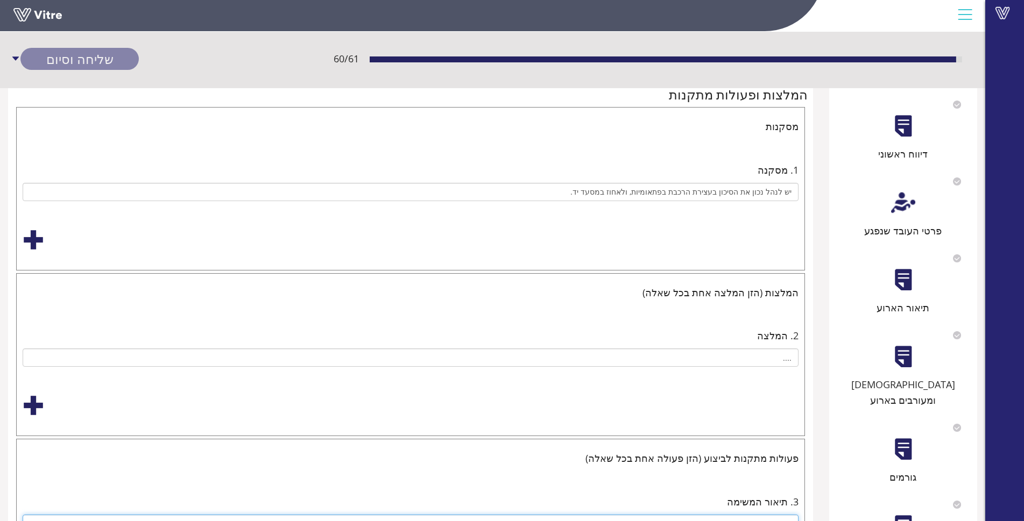
scroll to position [430, 0]
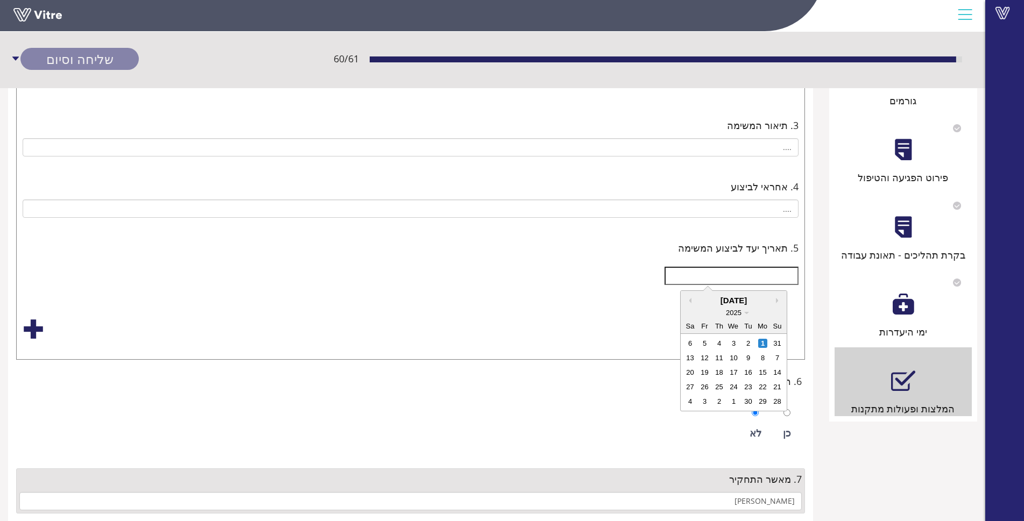
click at [722, 275] on input "text" at bounding box center [731, 276] width 134 height 18
click at [759, 340] on div "1" at bounding box center [762, 343] width 9 height 9
type input "[DATE]"
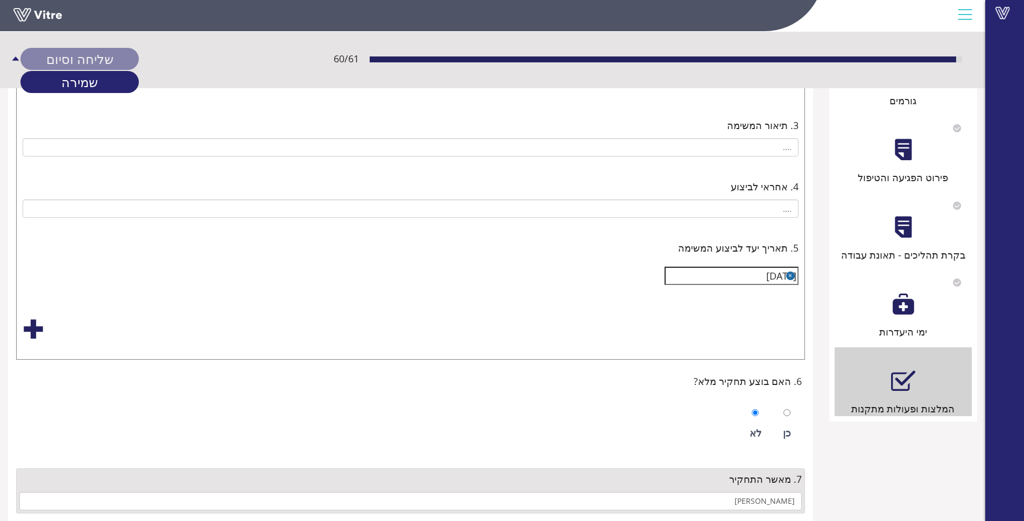
click at [87, 69] on div "שליחה וסיום" at bounding box center [79, 59] width 118 height 22
click at [90, 82] on link "שמירה" at bounding box center [79, 82] width 118 height 22
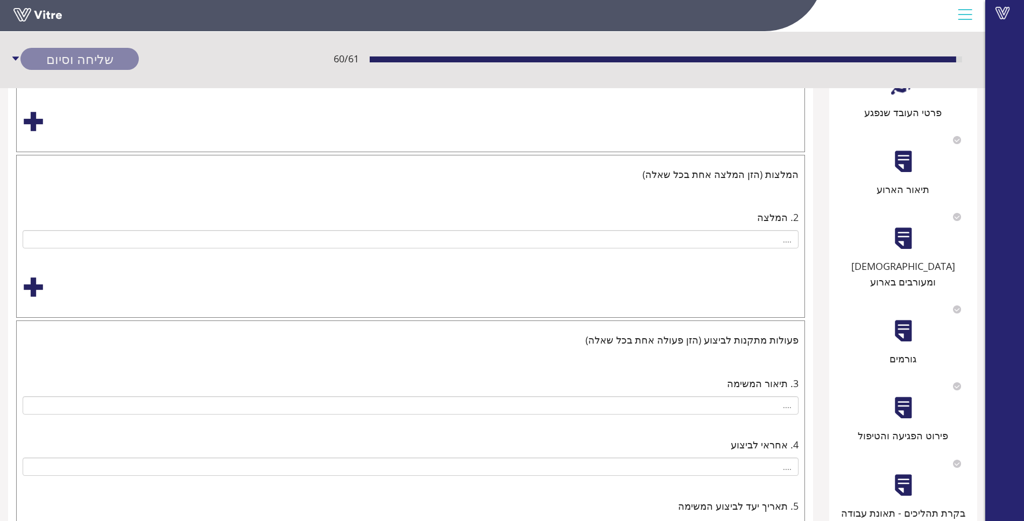
scroll to position [0, 0]
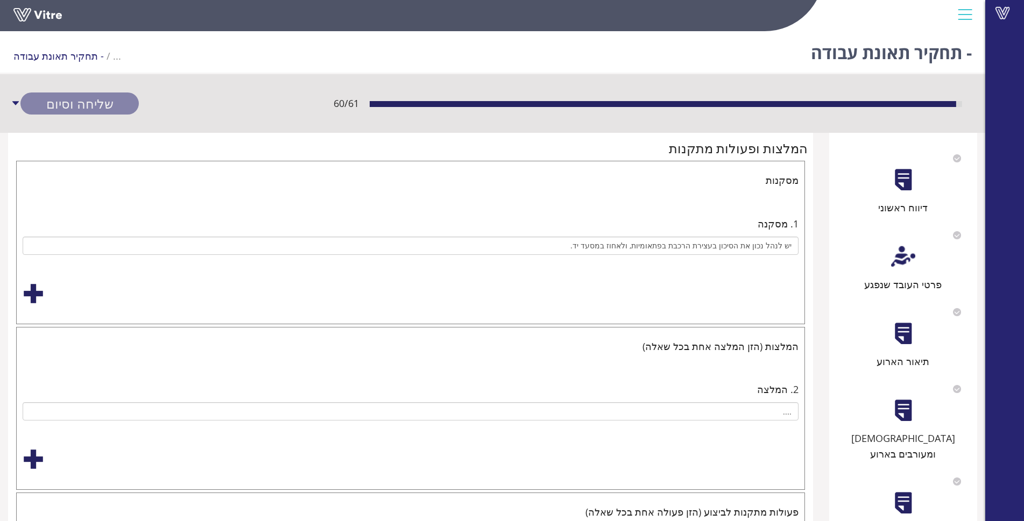
click at [898, 198] on div "דיווח ראשוני" at bounding box center [902, 180] width 137 height 69
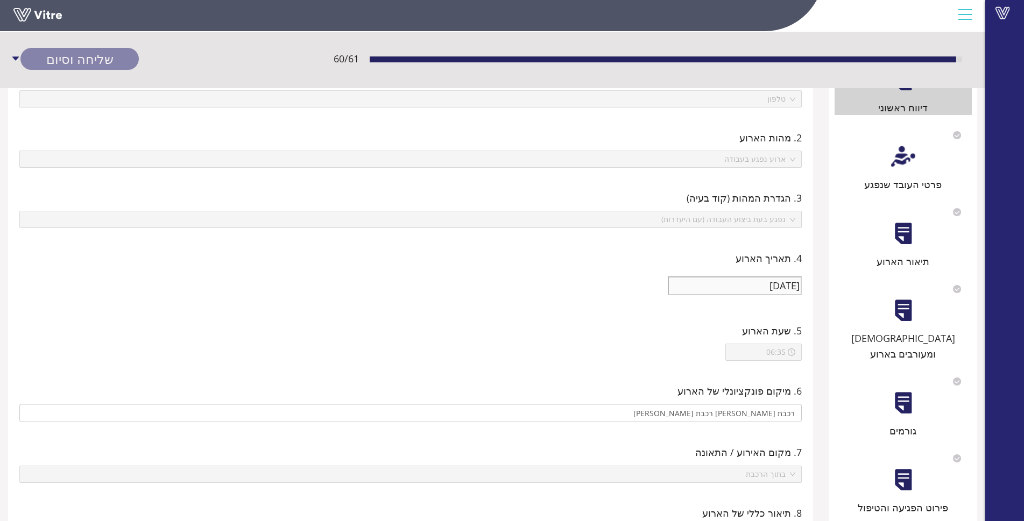
scroll to position [25, 0]
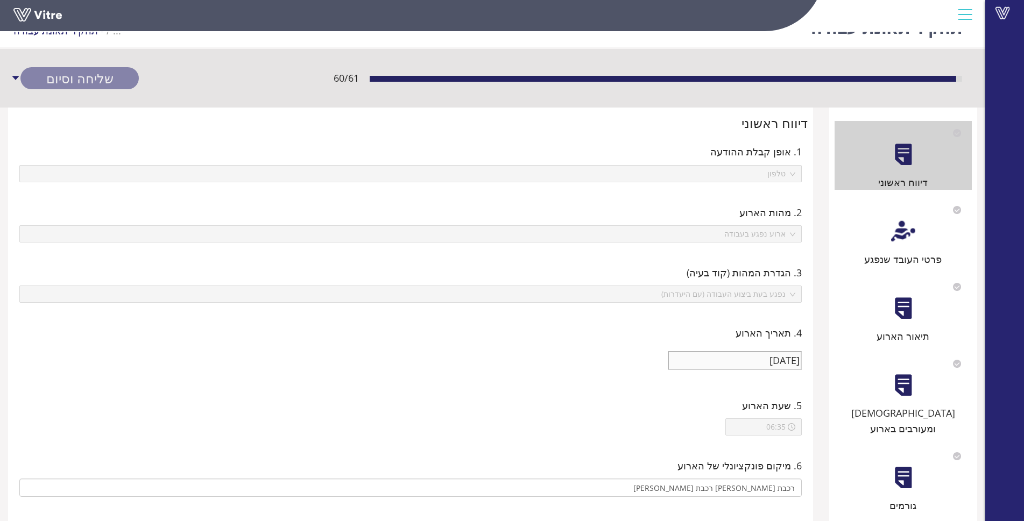
click at [928, 235] on div "פרטי העובד שנפגע" at bounding box center [902, 232] width 137 height 69
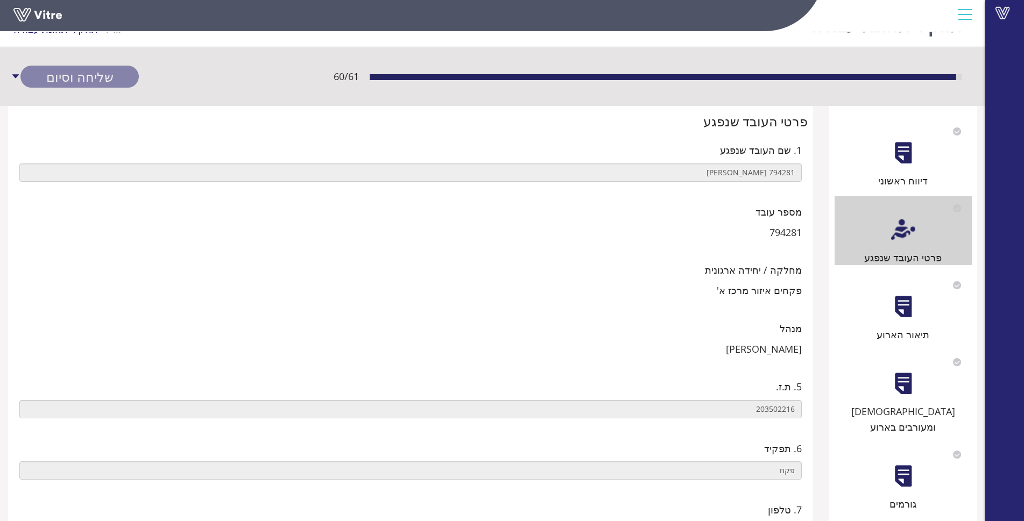
scroll to position [20, 0]
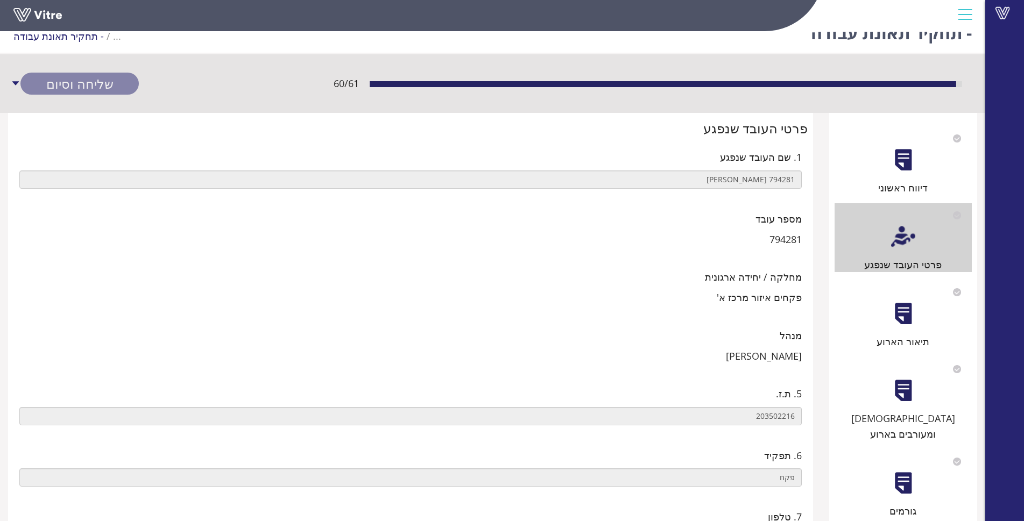
click at [862, 328] on div "תיאור הארוע" at bounding box center [902, 314] width 137 height 69
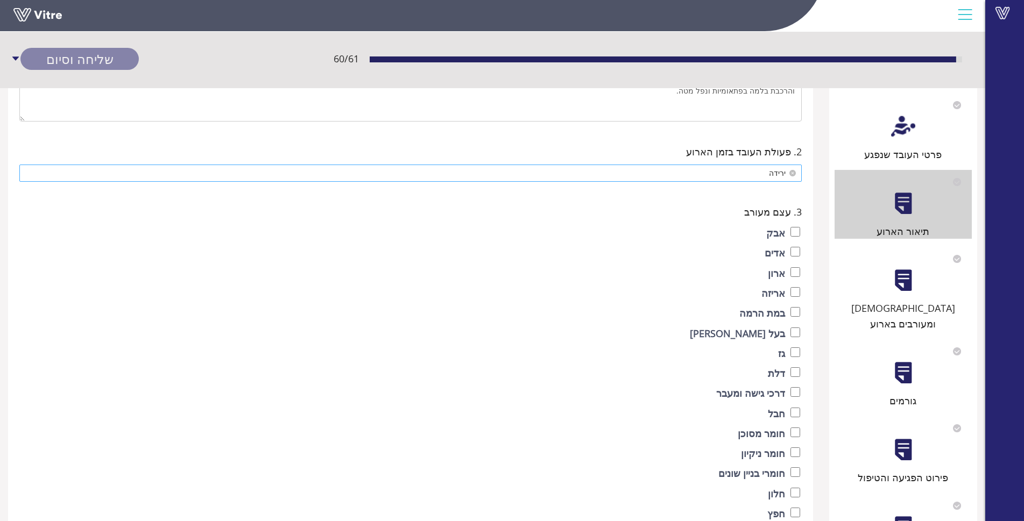
scroll to position [377, 0]
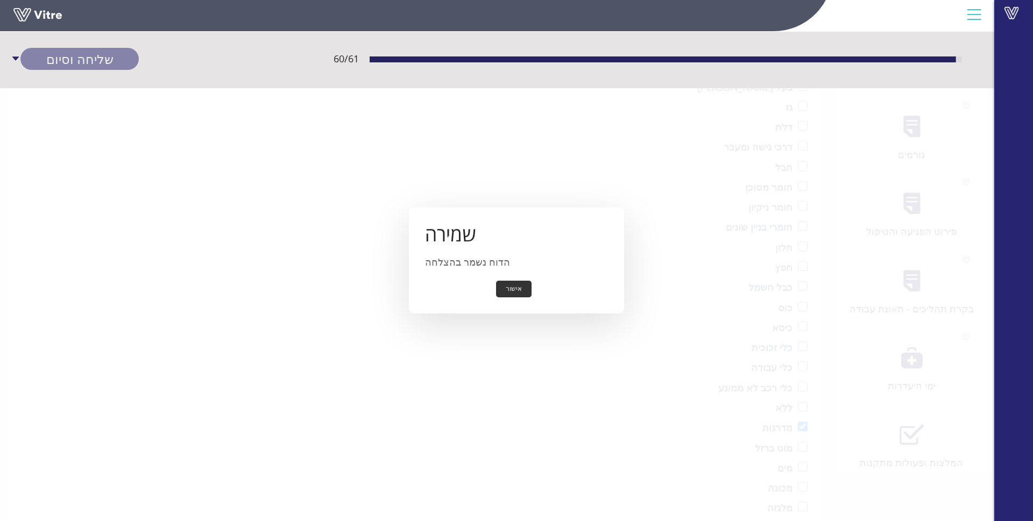
drag, startPoint x: 549, startPoint y: 293, endPoint x: 510, endPoint y: 296, distance: 38.3
click at [548, 293] on div "אישור" at bounding box center [516, 289] width 183 height 17
click at [510, 296] on button "אישור" at bounding box center [513, 289] width 35 height 17
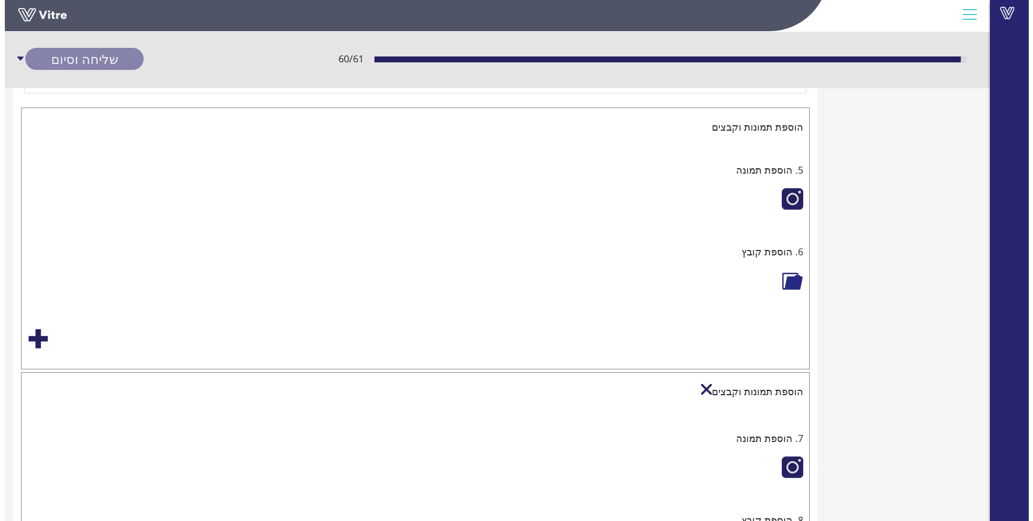
scroll to position [1667, 0]
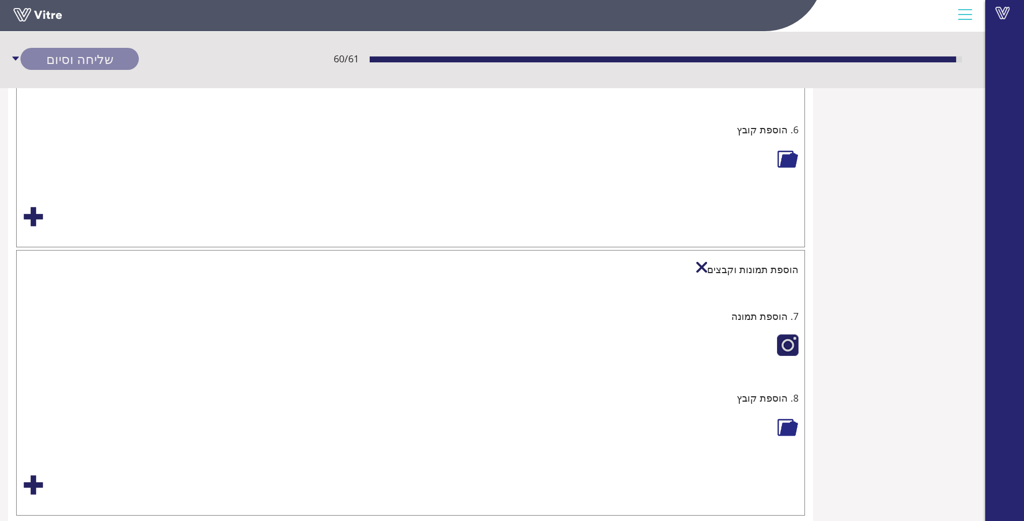
click at [707, 269] on div at bounding box center [701, 267] width 11 height 11
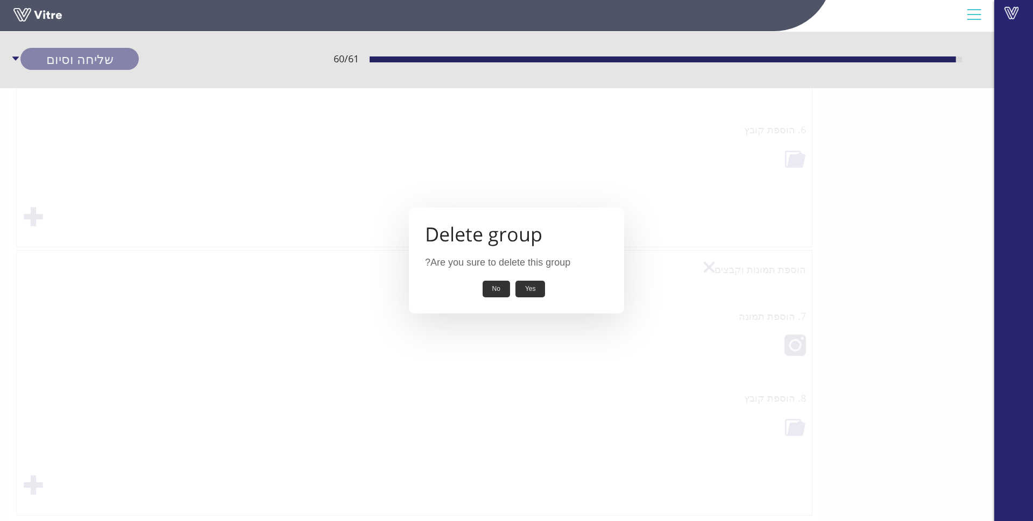
click at [532, 288] on button "Yes" at bounding box center [530, 289] width 30 height 17
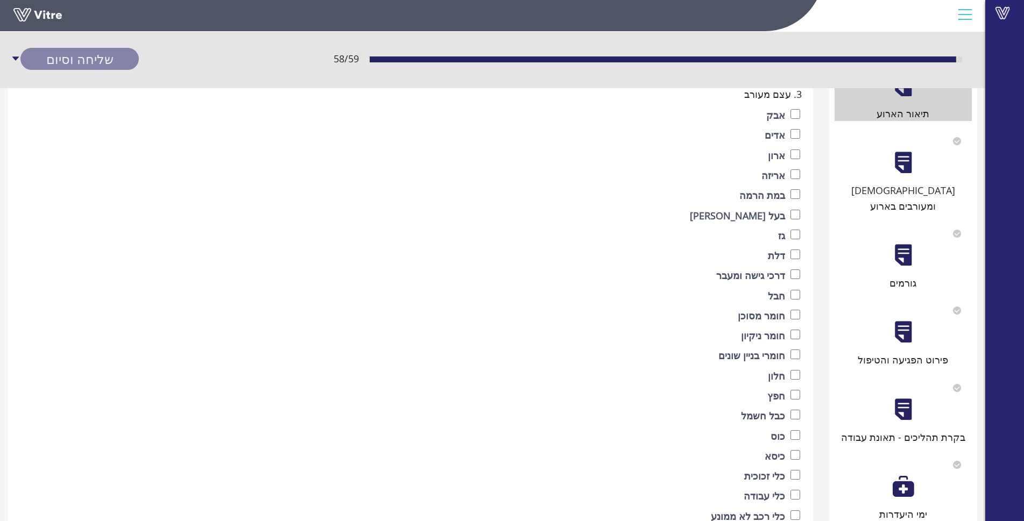
scroll to position [245, 0]
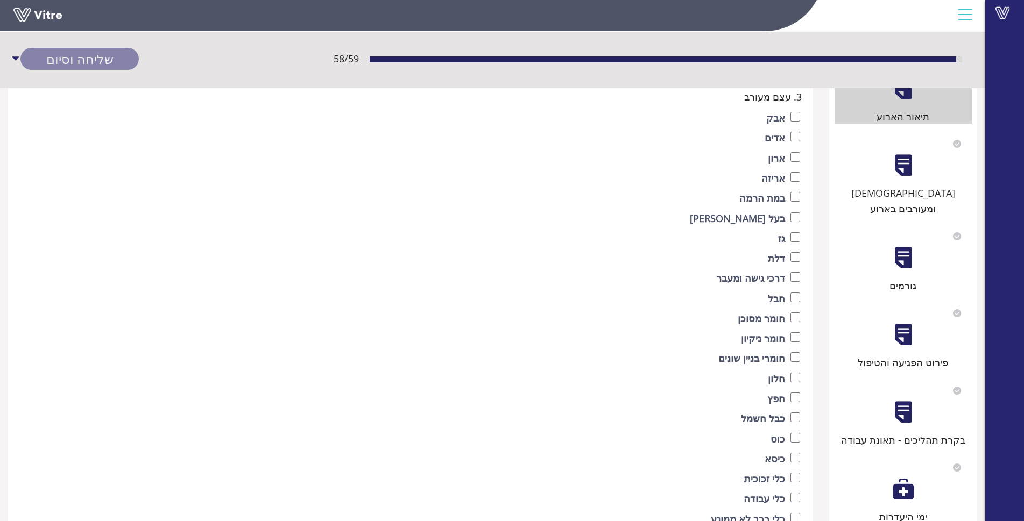
click at [910, 194] on div "[DEMOGRAPHIC_DATA] ומעורבים בארוע" at bounding box center [902, 201] width 137 height 31
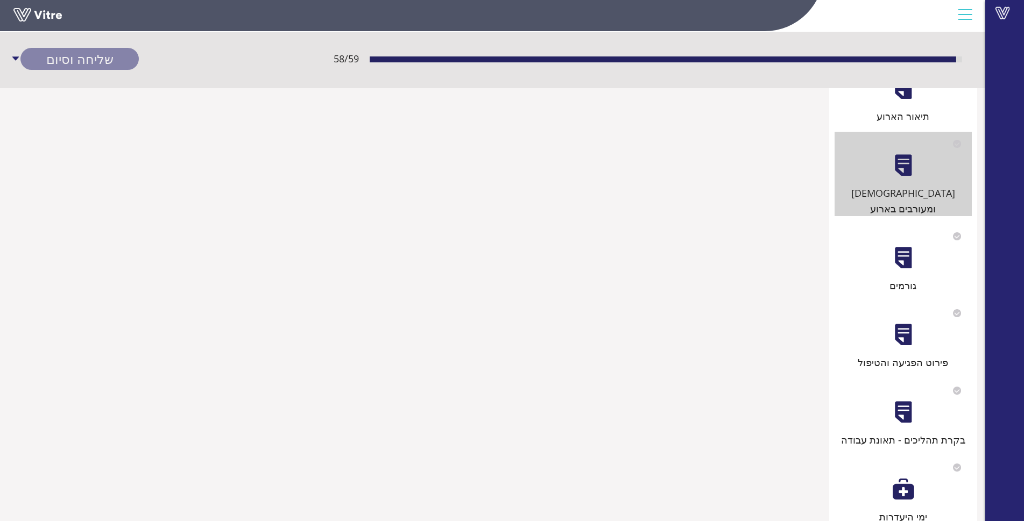
scroll to position [0, 0]
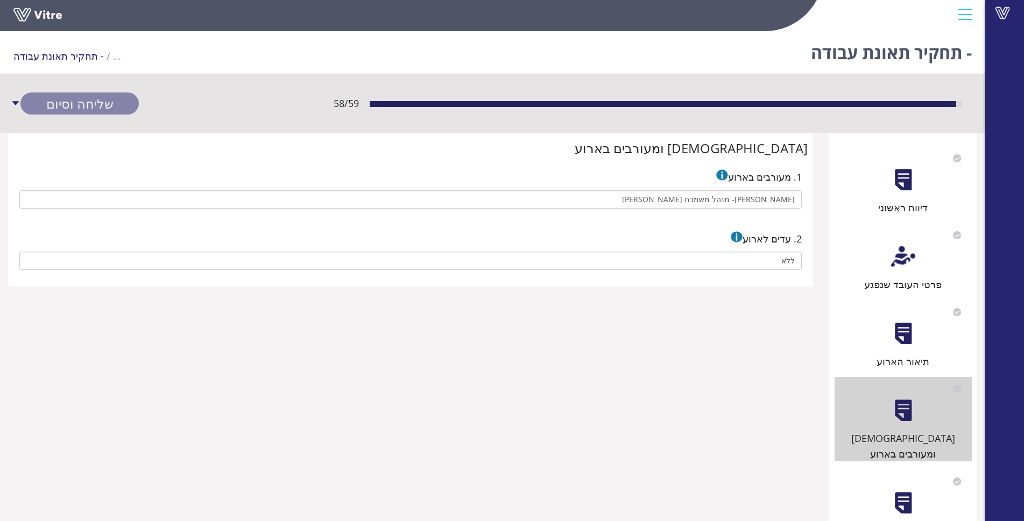
click at [934, 473] on div "גורמים" at bounding box center [902, 504] width 137 height 69
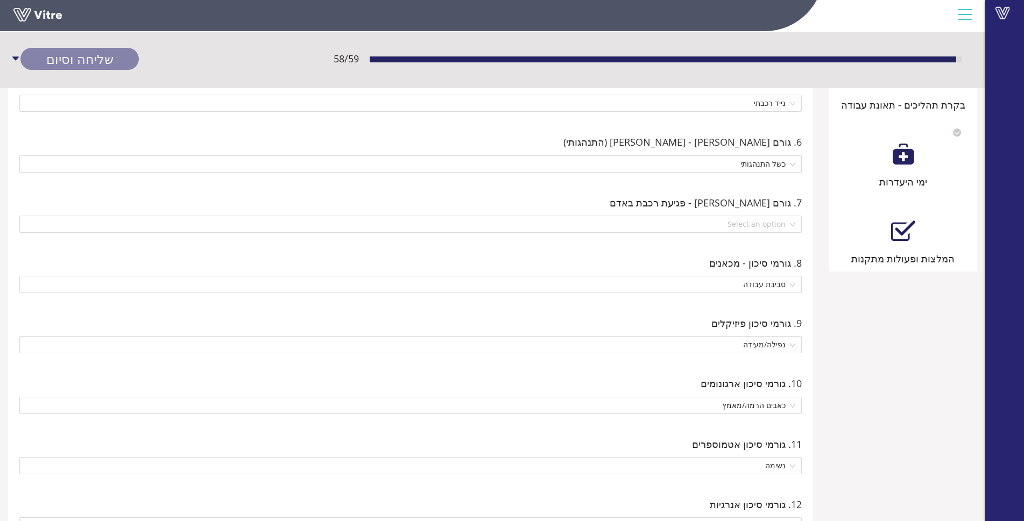
scroll to position [592, 0]
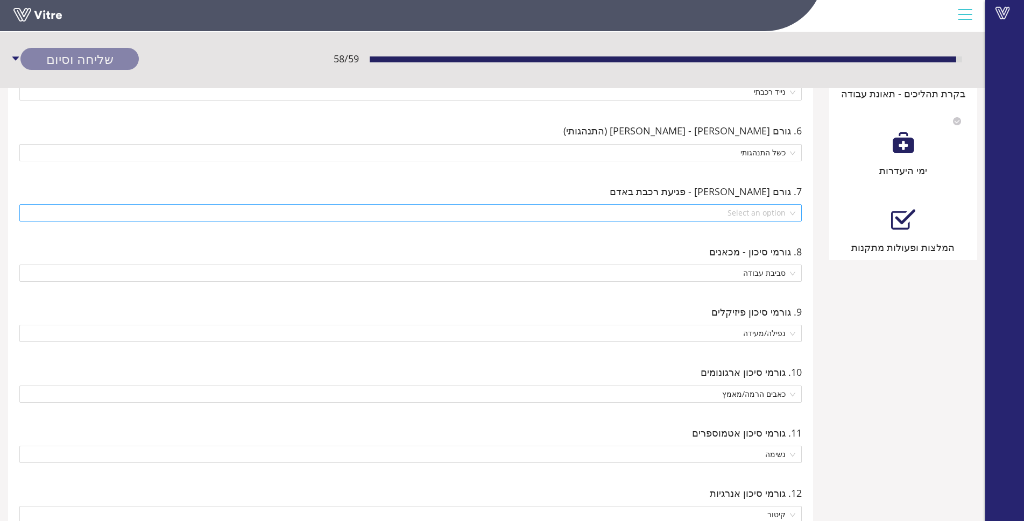
click at [776, 217] on input "search" at bounding box center [407, 213] width 762 height 16
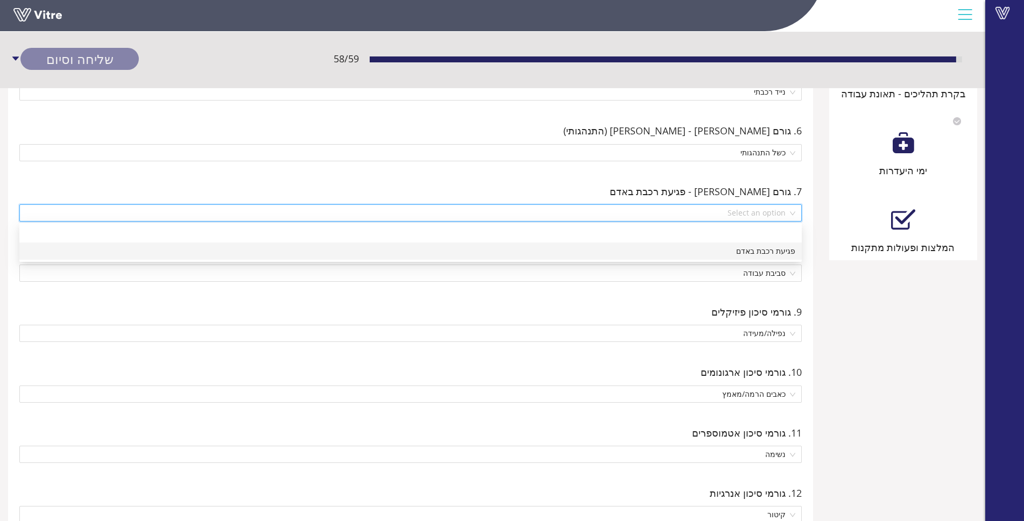
click at [788, 250] on div "פגיעת רכבת באדם" at bounding box center [410, 251] width 769 height 12
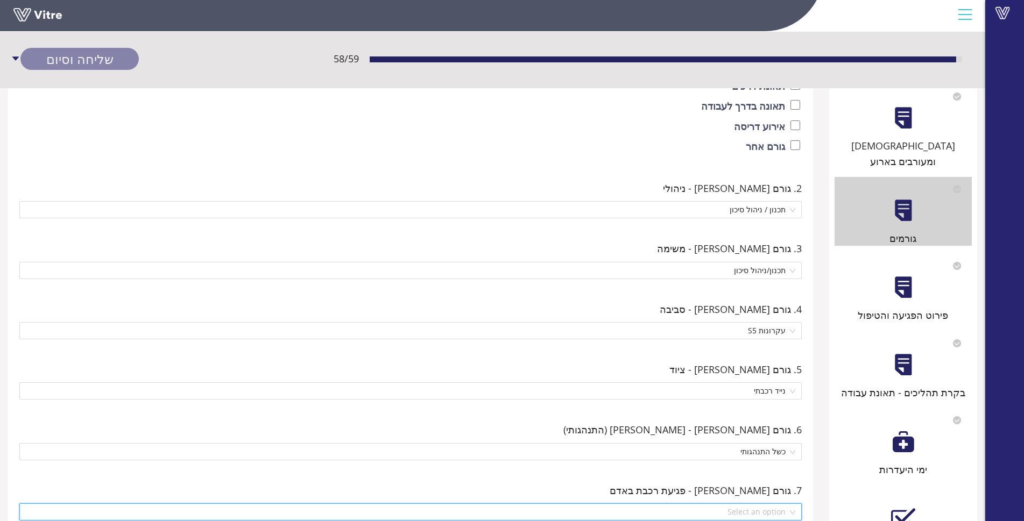
scroll to position [323, 0]
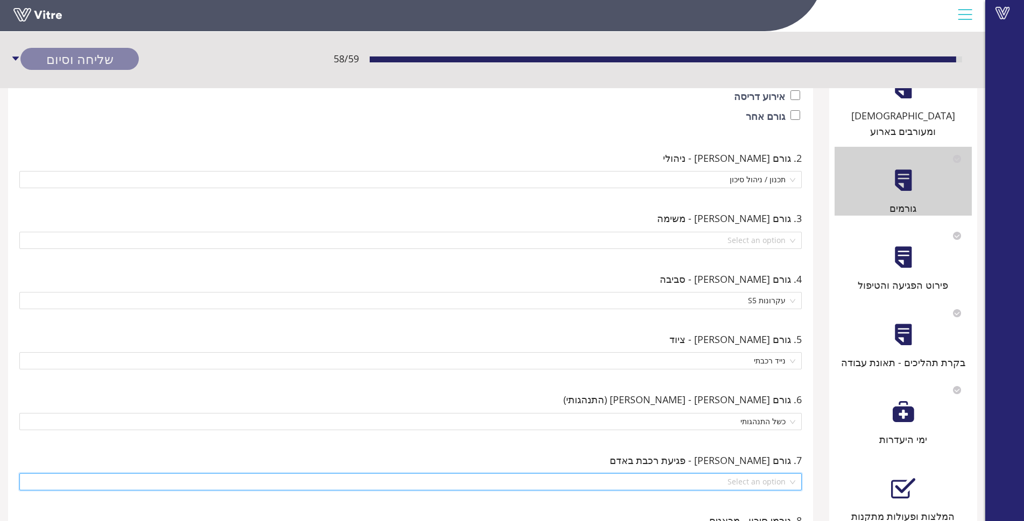
click at [921, 258] on div "פירוט הפגיעה והטיפול" at bounding box center [902, 258] width 137 height 69
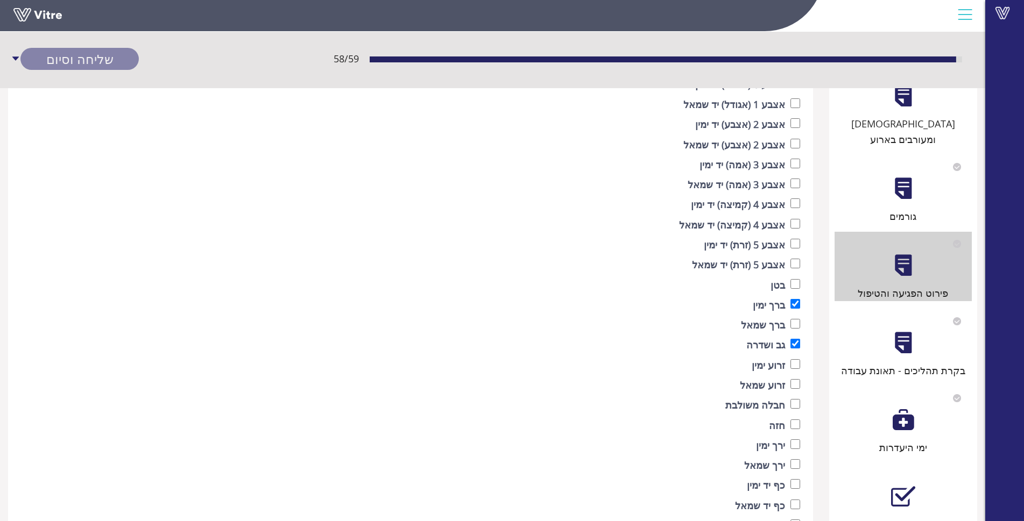
scroll to position [269, 0]
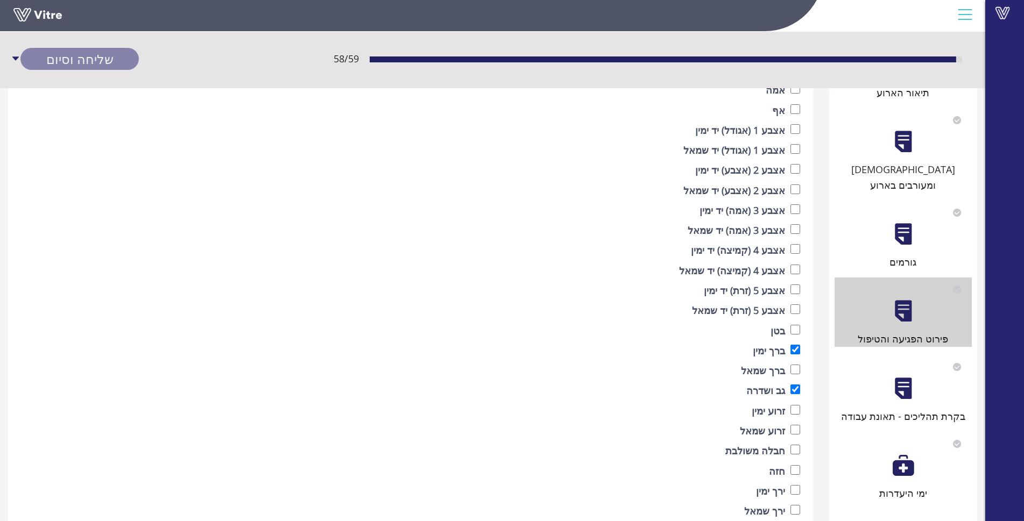
click at [904, 377] on div at bounding box center [903, 389] width 24 height 24
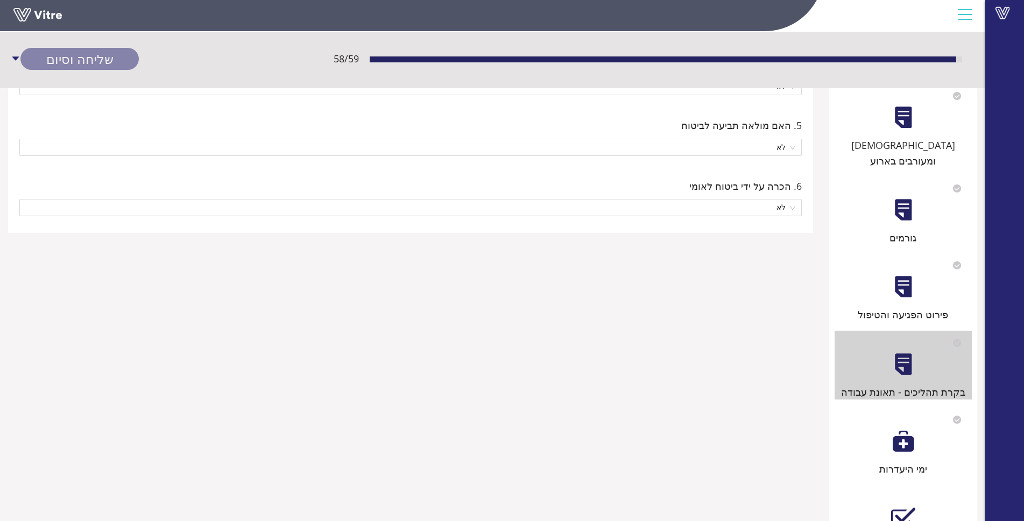
scroll to position [289, 0]
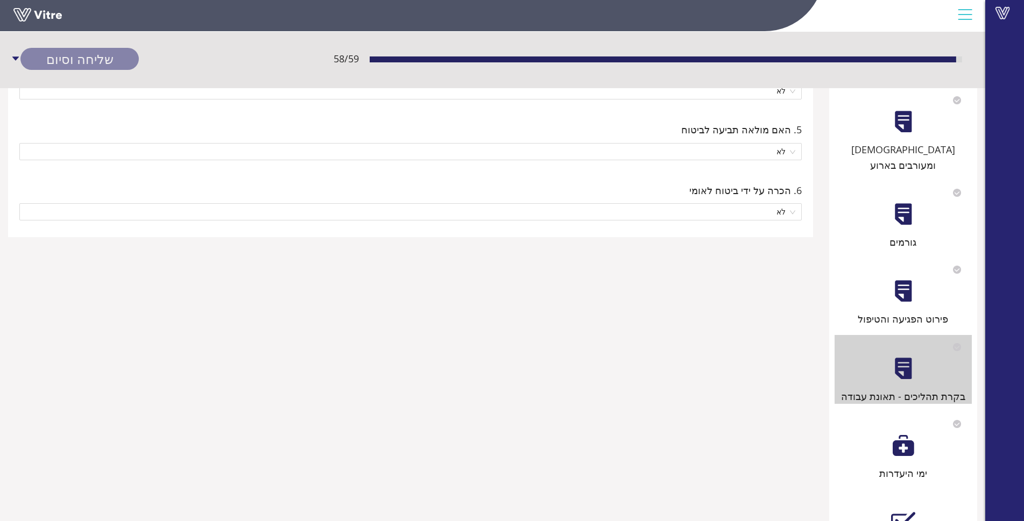
click at [890, 433] on div "ימי היעדרות" at bounding box center [902, 446] width 137 height 69
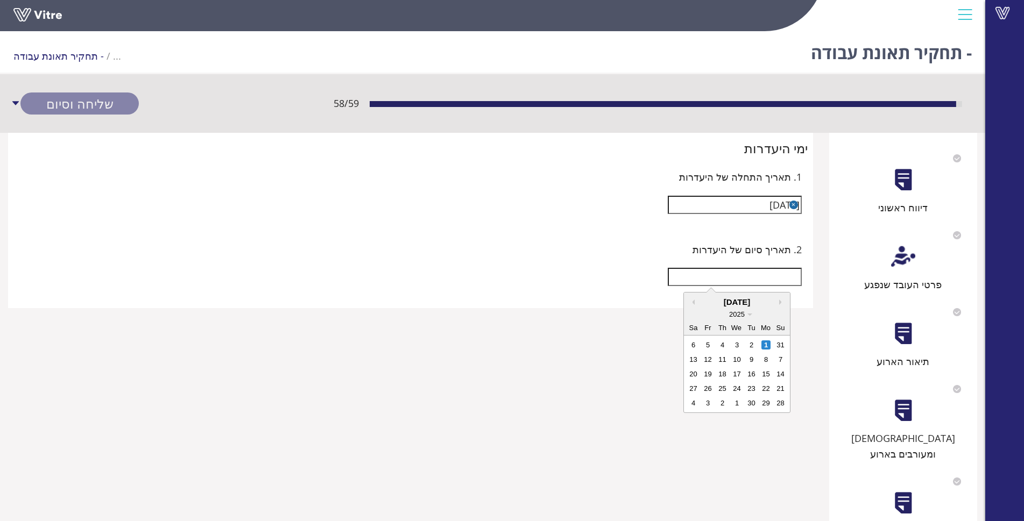
click at [732, 280] on input "text" at bounding box center [735, 277] width 134 height 18
click at [765, 346] on div "1" at bounding box center [765, 344] width 9 height 9
type input "[DATE]"
click at [566, 297] on div "2. תאריך סיום של היעדרות [DATE]" at bounding box center [410, 267] width 794 height 73
click at [798, 280] on input "[DATE]" at bounding box center [735, 277] width 134 height 18
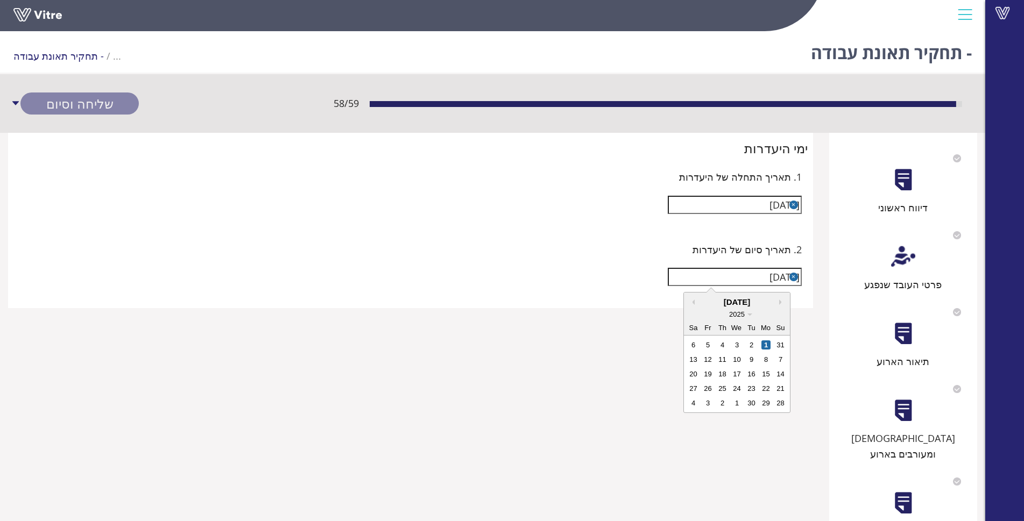
click at [792, 280] on button "button" at bounding box center [793, 277] width 9 height 9
click at [794, 207] on button "button" at bounding box center [793, 205] width 9 height 9
click at [793, 196] on input "text" at bounding box center [735, 205] width 134 height 18
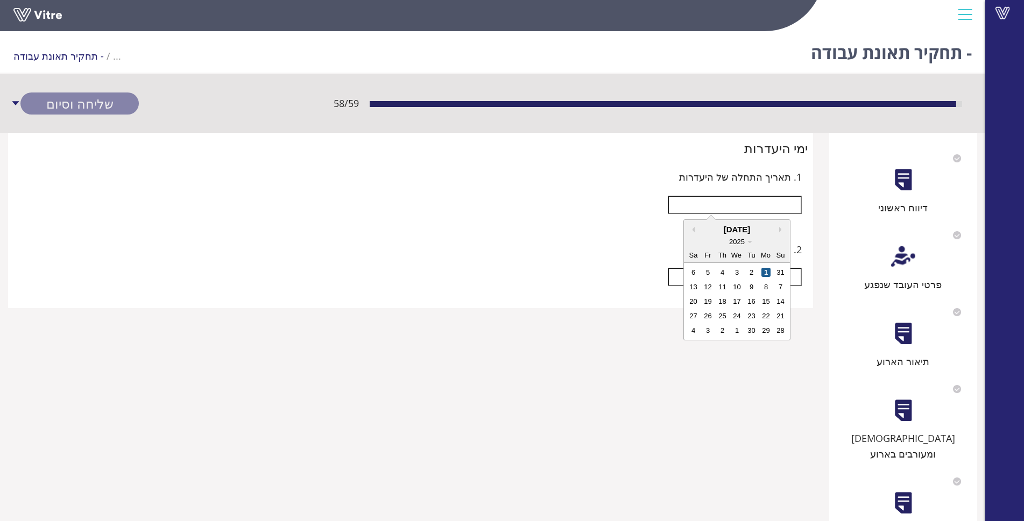
click at [764, 269] on div "1" at bounding box center [765, 272] width 9 height 9
type input "[DATE]"
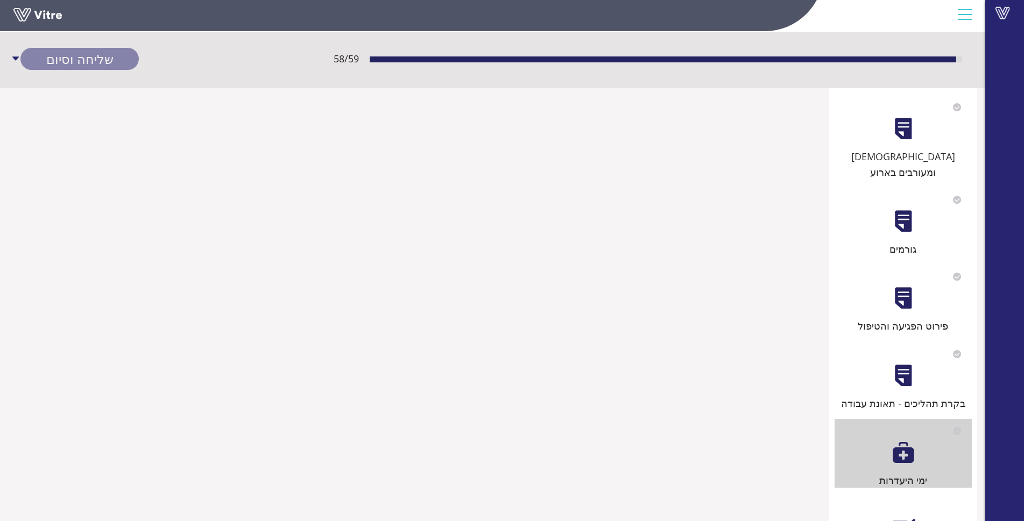
scroll to position [343, 0]
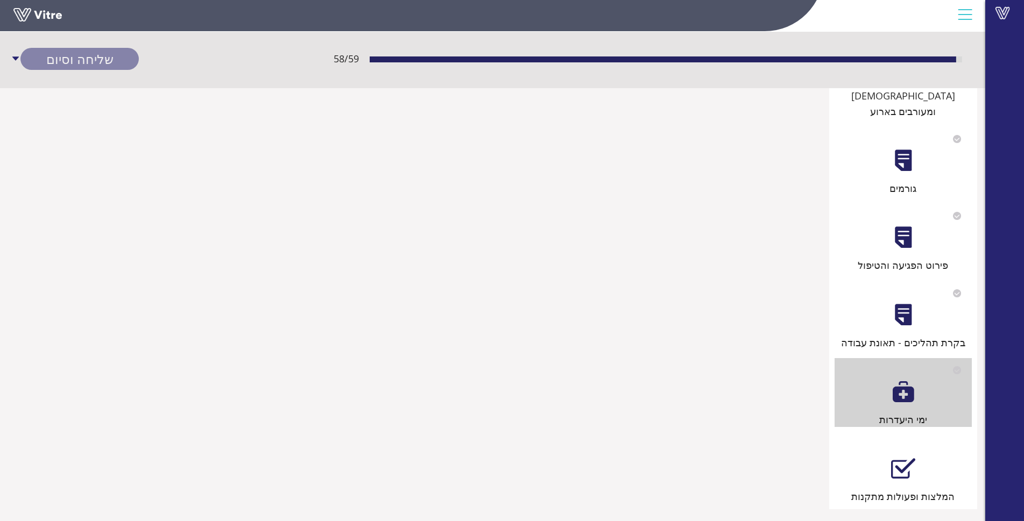
click at [918, 436] on div "המלצות ופעולות מתקנות" at bounding box center [902, 469] width 137 height 69
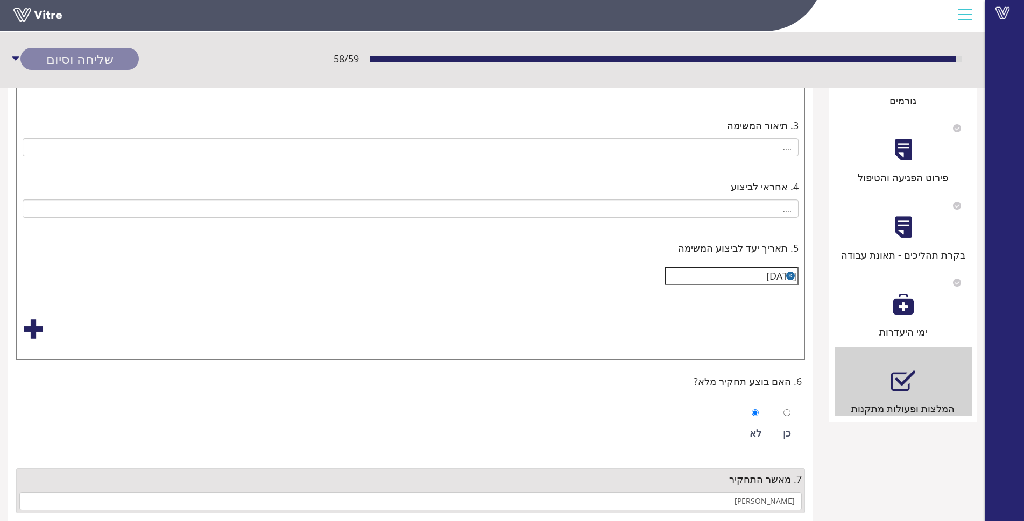
scroll to position [463, 0]
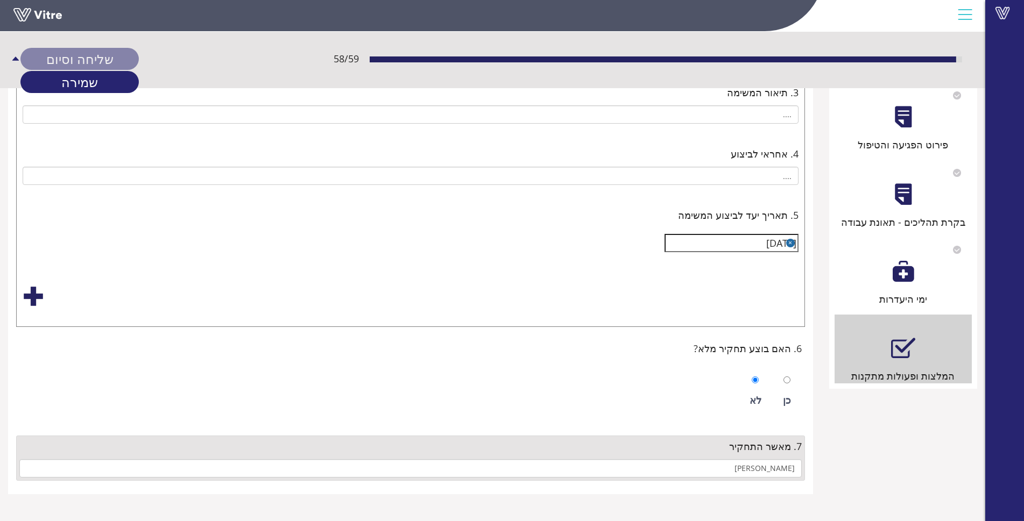
click at [98, 63] on div "שליחה וסיום" at bounding box center [79, 59] width 118 height 22
click at [87, 79] on link "שמירה" at bounding box center [79, 82] width 118 height 22
click at [12, 58] on icon "caret-up" at bounding box center [16, 59] width 10 height 10
click at [56, 80] on link "שמירה" at bounding box center [79, 82] width 118 height 22
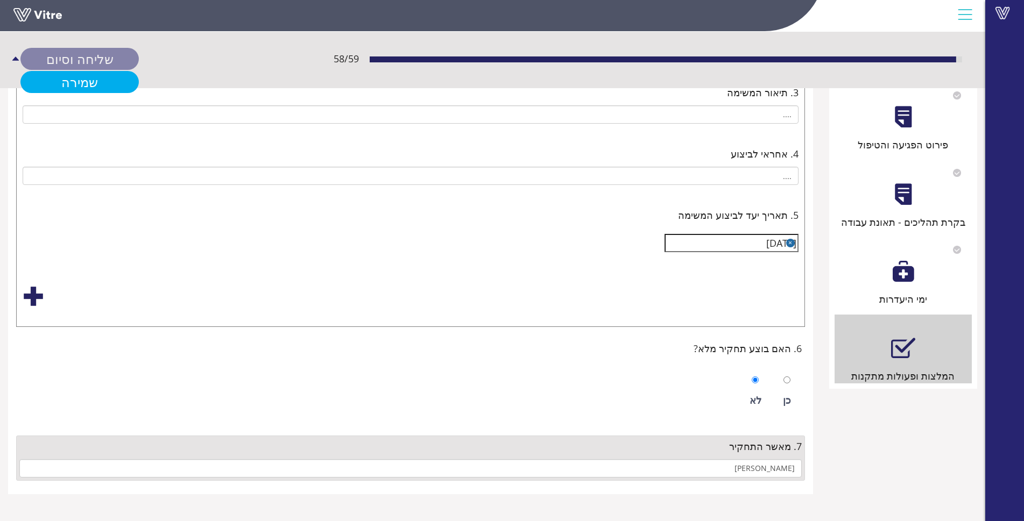
click at [56, 80] on link "שמירה" at bounding box center [79, 82] width 118 height 22
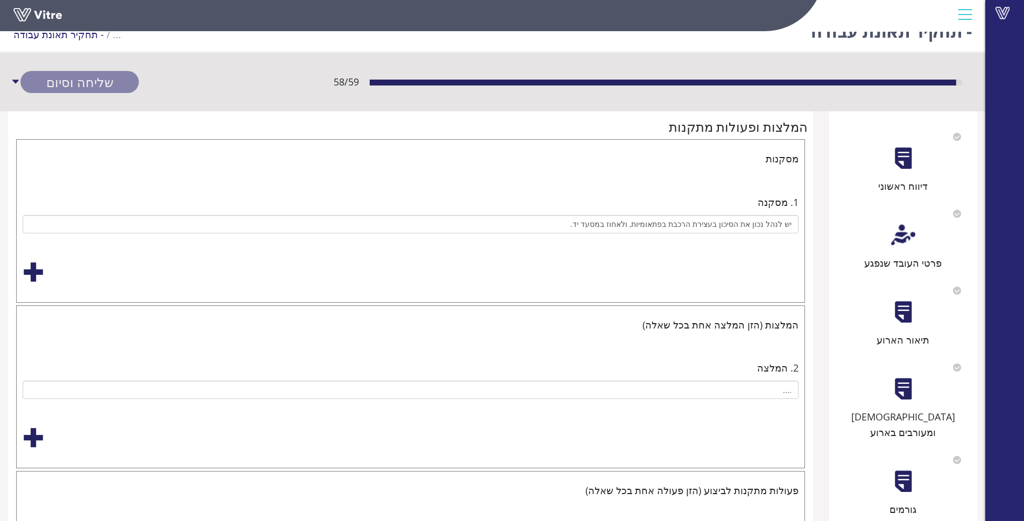
scroll to position [0, 0]
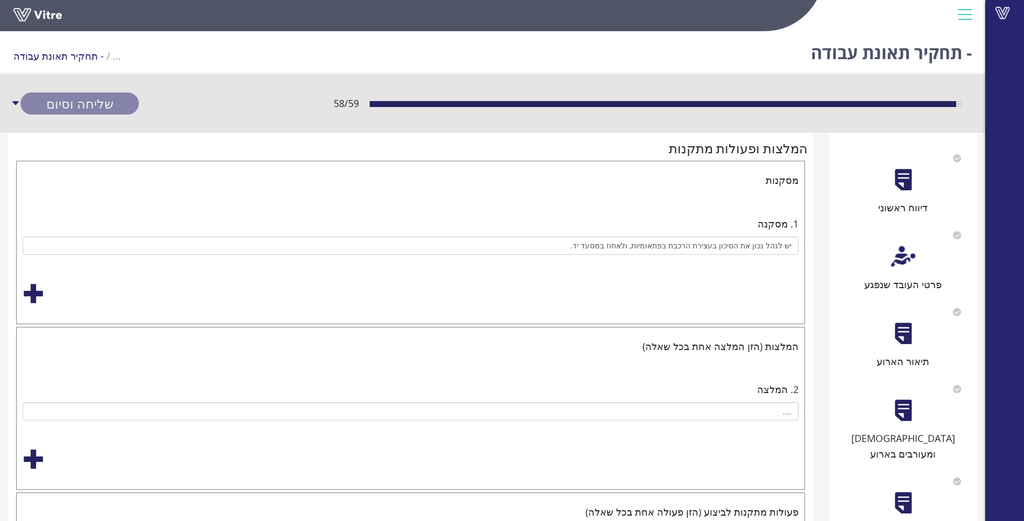
click at [887, 268] on div "פרטי העובד שנפגע" at bounding box center [902, 257] width 137 height 69
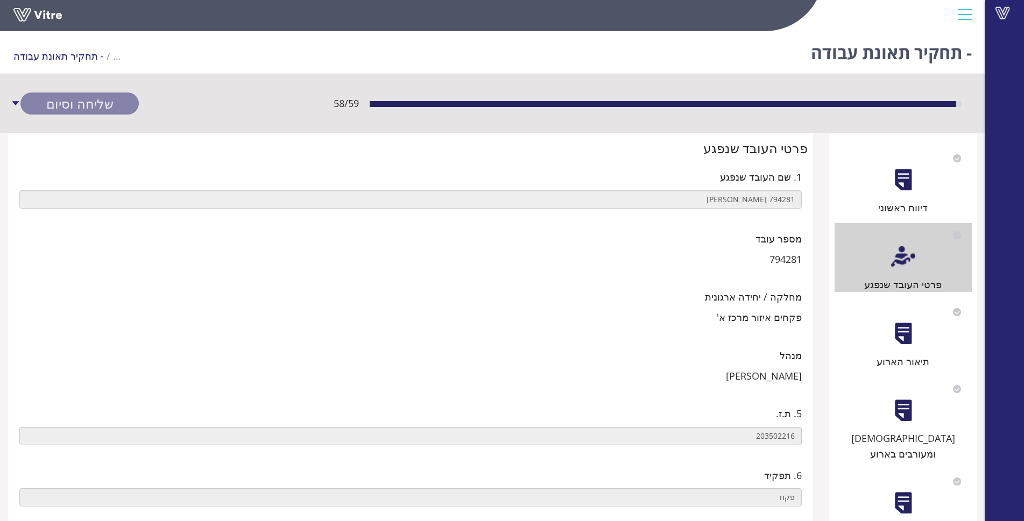
click at [771, 232] on span "מספר עובד" at bounding box center [778, 238] width 46 height 15
click at [695, 198] on input "794281 [PERSON_NAME]" at bounding box center [410, 199] width 782 height 18
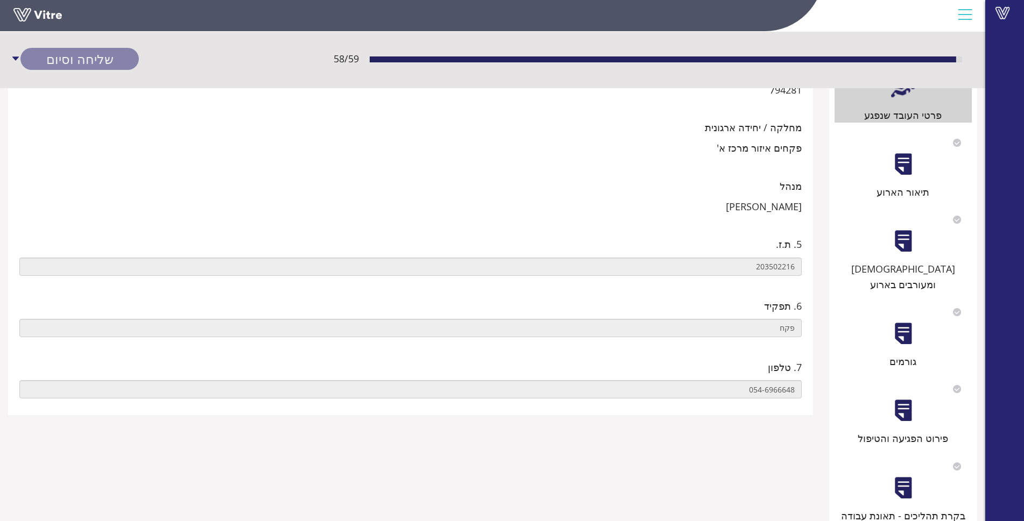
scroll to position [343, 0]
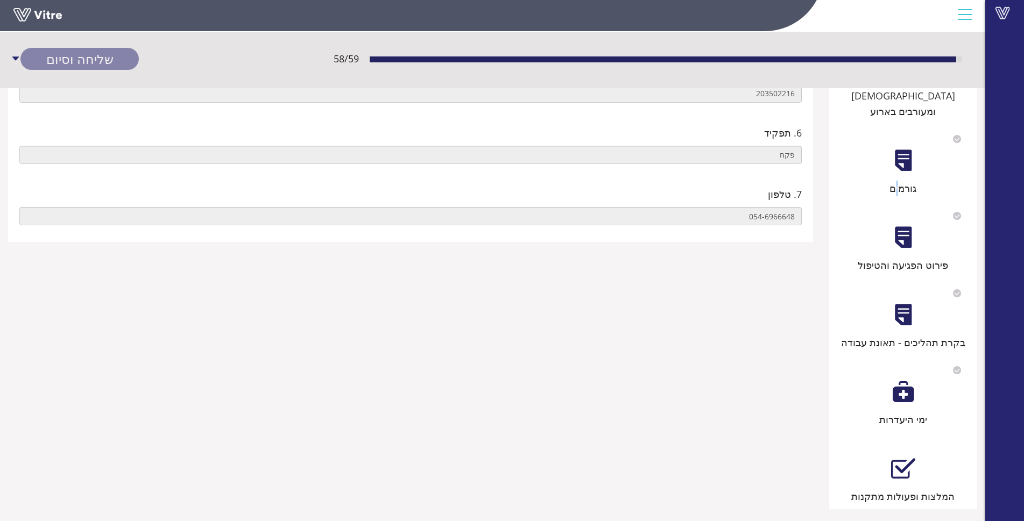
click at [897, 164] on div "גורמים" at bounding box center [902, 161] width 137 height 69
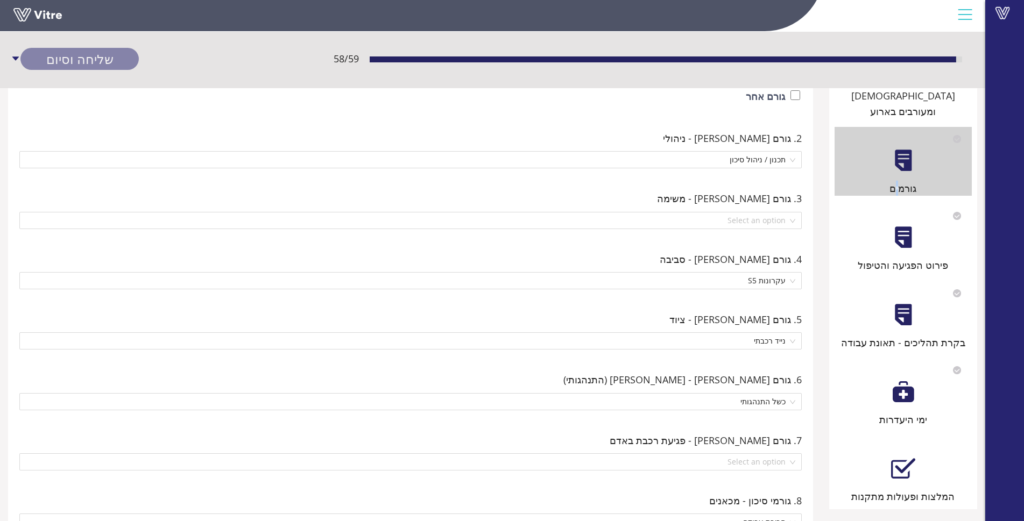
scroll to position [0, 0]
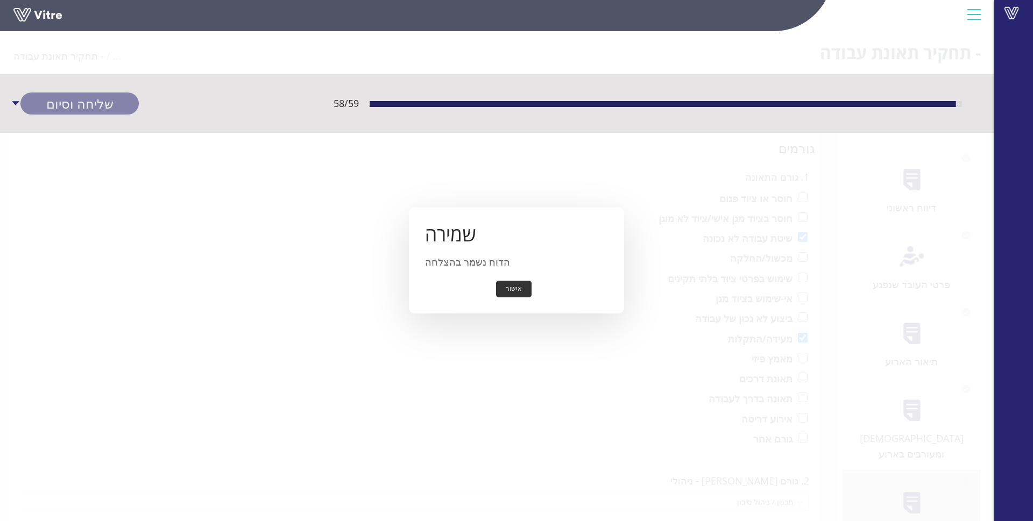
click at [528, 287] on button "אישור" at bounding box center [513, 289] width 35 height 17
